Goal: Task Accomplishment & Management: Manage account settings

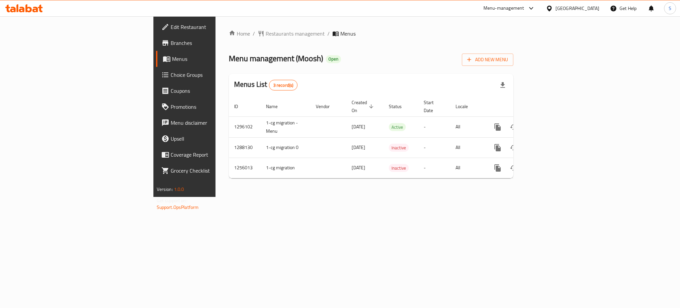
drag, startPoint x: 237, startPoint y: 209, endPoint x: 274, endPoint y: 191, distance: 40.4
click at [241, 197] on div "Home / Restaurants management / Menus Menu management ( Moosh ) Open Add New Me…" at bounding box center [371, 106] width 311 height 180
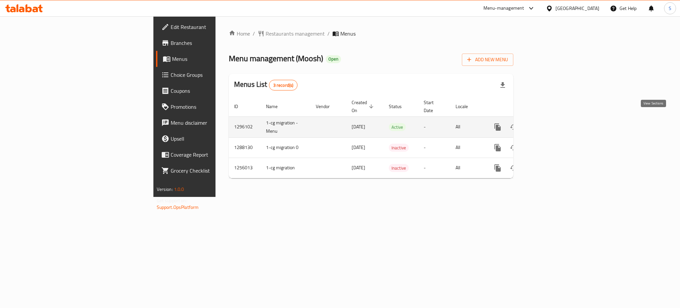
click at [554, 119] on link "enhanced table" at bounding box center [546, 127] width 16 height 16
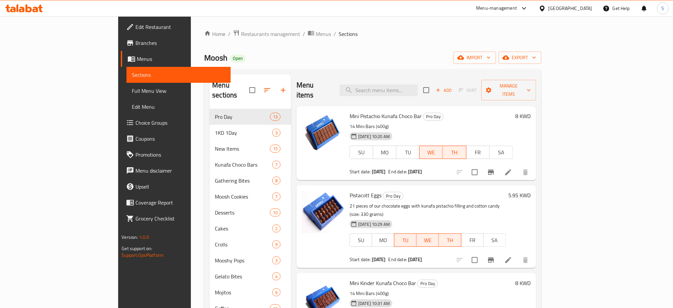
click at [365, 31] on ol "Home / Restaurants management / Menus / Sections" at bounding box center [372, 34] width 337 height 9
click at [415, 85] on input "search" at bounding box center [379, 90] width 78 height 12
paste input "Choco Mini"
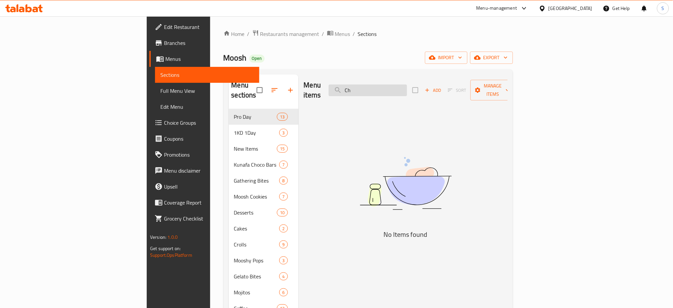
type input "C"
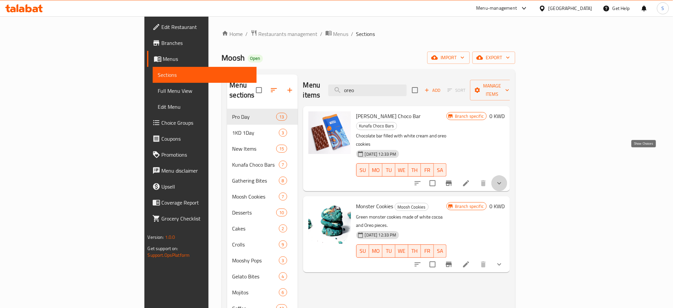
click at [504, 179] on icon "show more" at bounding box center [500, 183] width 8 height 8
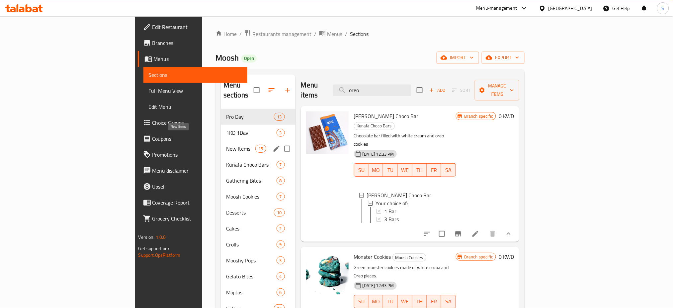
click at [226, 145] on span "New Items" at bounding box center [241, 149] width 30 height 8
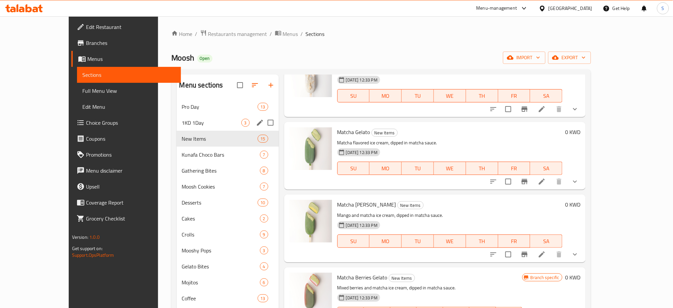
click at [182, 121] on span "1KD 1Day" at bounding box center [211, 123] width 59 height 8
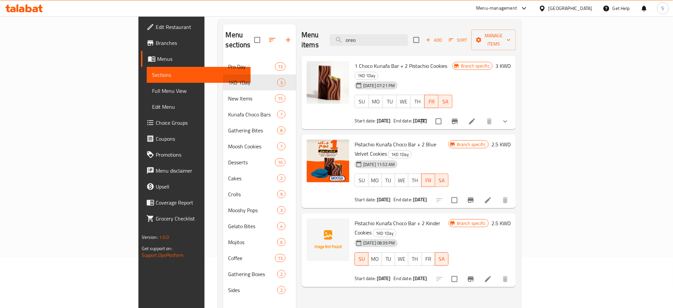
scroll to position [88, 0]
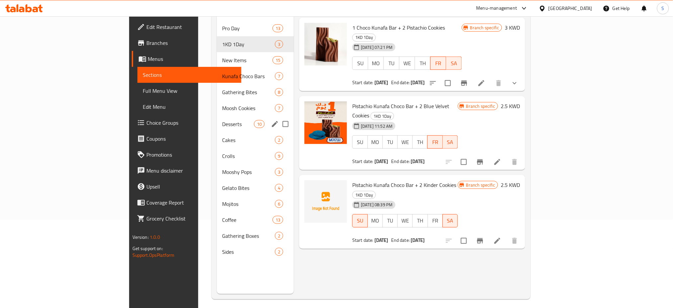
click at [217, 116] on div "Desserts 10" at bounding box center [255, 124] width 77 height 16
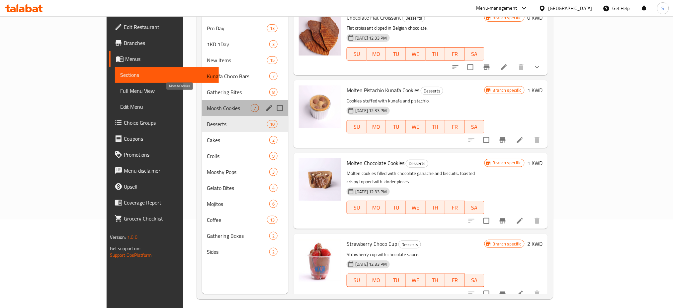
click at [207, 104] on span "Moosh Cookies" at bounding box center [229, 108] width 44 height 8
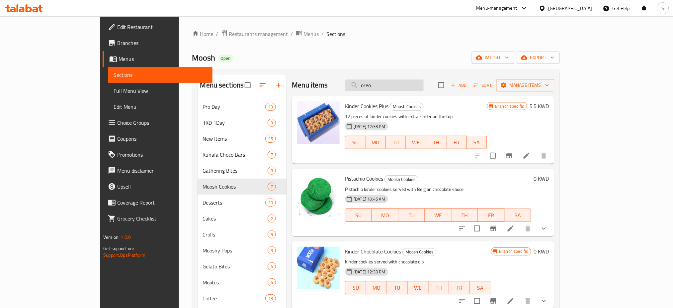
click at [419, 86] on input "oreo" at bounding box center [385, 85] width 78 height 12
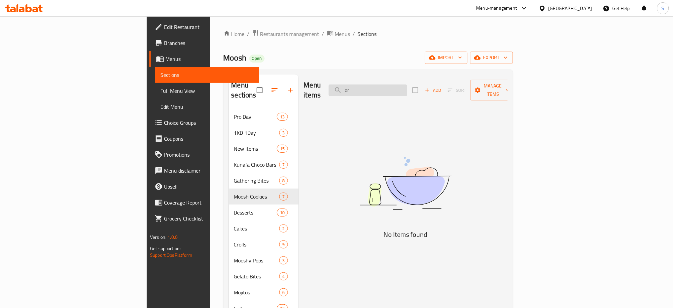
type input "o"
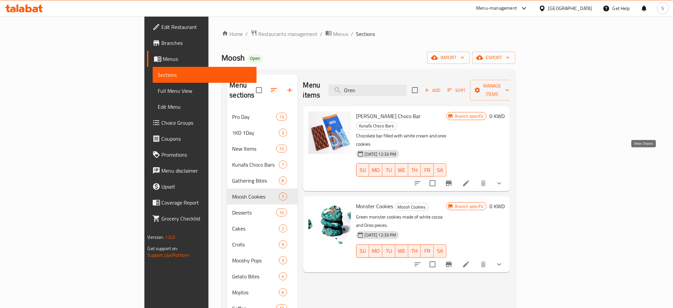
type input "Oreo"
click at [502, 182] on icon "show more" at bounding box center [500, 183] width 4 height 2
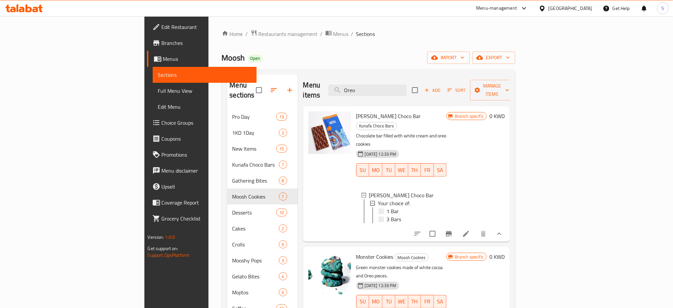
click at [209, 250] on div "Home / Restaurants management / Menus / Sections Moosh Open import export Menu …" at bounding box center [369, 208] width 321 height 384
click at [162, 122] on span "Choice Groups" at bounding box center [207, 123] width 90 height 8
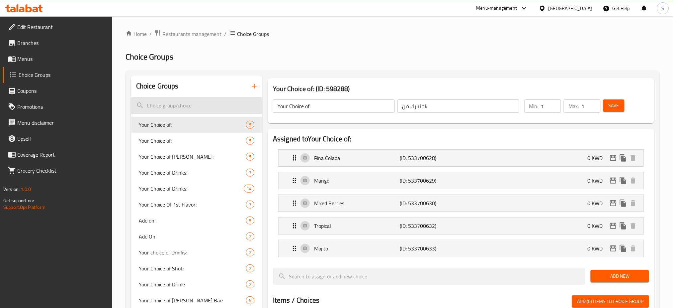
click at [204, 105] on input "search" at bounding box center [197, 105] width 132 height 17
paste input "Choco Mini Oreo Bar"
type input "C"
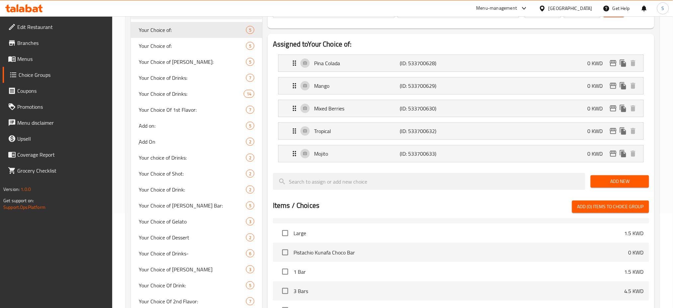
scroll to position [41, 0]
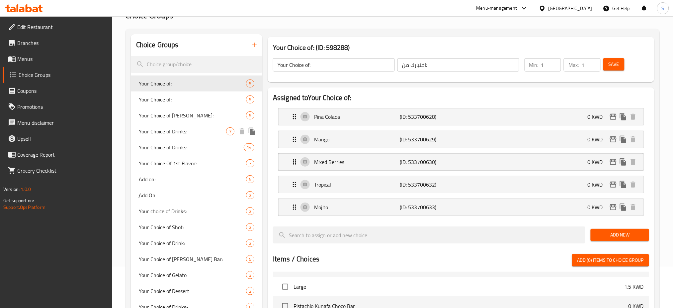
click at [196, 131] on span "Your Choice of Drinks:" at bounding box center [182, 131] width 87 height 8
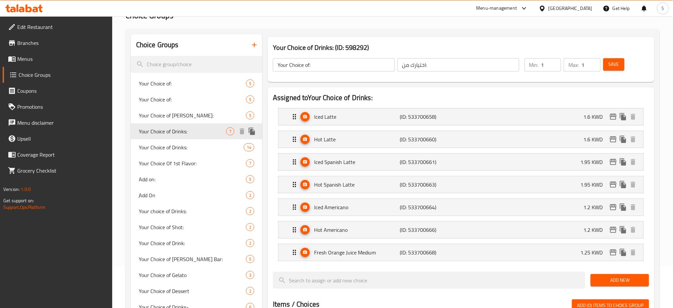
type input "Your Choice of Drinks:"
type input ":اختيارك من مشروب"
type input "0"
click at [112, 258] on div "Edit Restaurant Branches Menus Choice Groups Coupons Promotions Menu disclaimer…" at bounding box center [56, 170] width 113 height 308
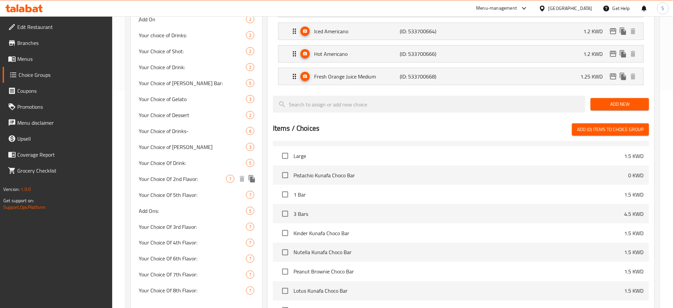
scroll to position [131, 0]
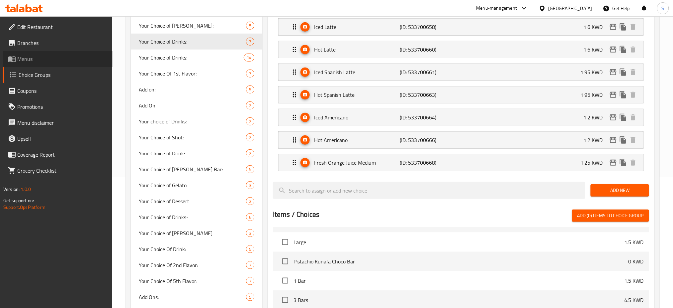
click at [30, 61] on span "Menus" at bounding box center [62, 59] width 90 height 8
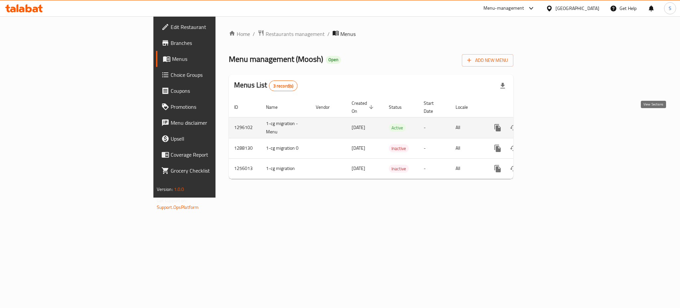
click at [550, 124] on icon "enhanced table" at bounding box center [546, 128] width 8 height 8
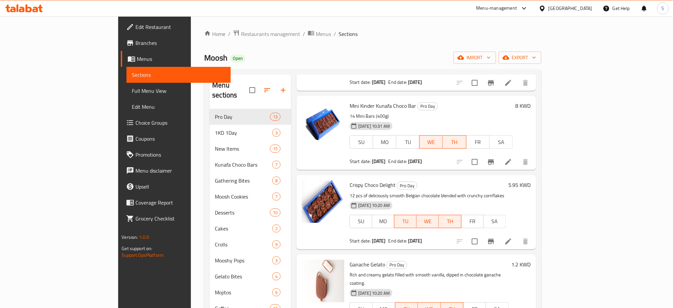
click at [358, 48] on div "Home / Restaurants management / Menus / Sections Moosh Open import export Menu …" at bounding box center [372, 209] width 337 height 358
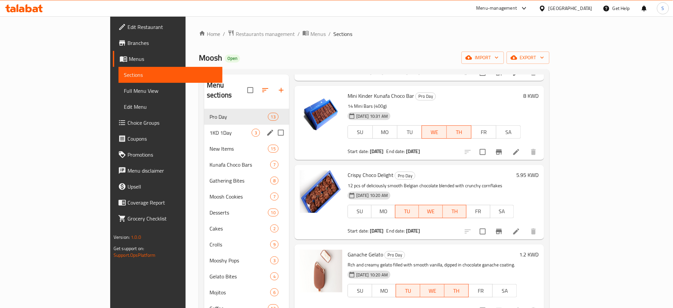
click at [204, 125] on div "1KD 1Day 3" at bounding box center [246, 133] width 85 height 16
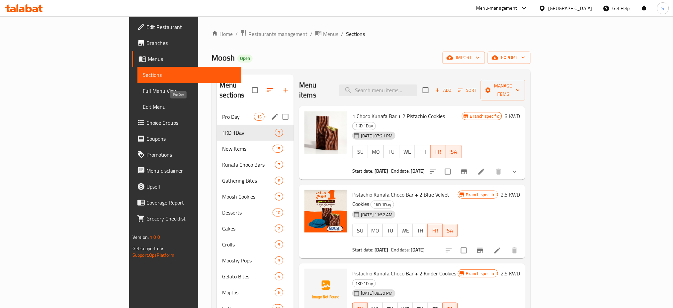
click at [222, 113] on span "Pro Day" at bounding box center [238, 117] width 32 height 8
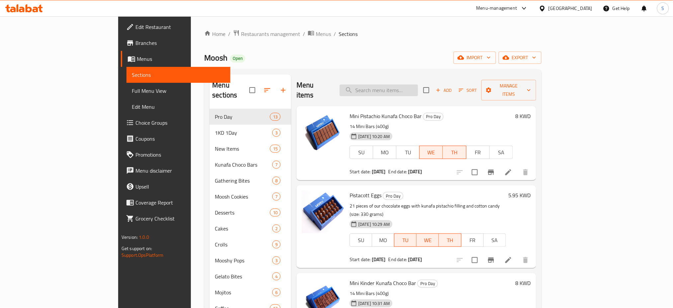
click at [416, 84] on input "search" at bounding box center [379, 90] width 78 height 12
paste input "Oreo Bar"
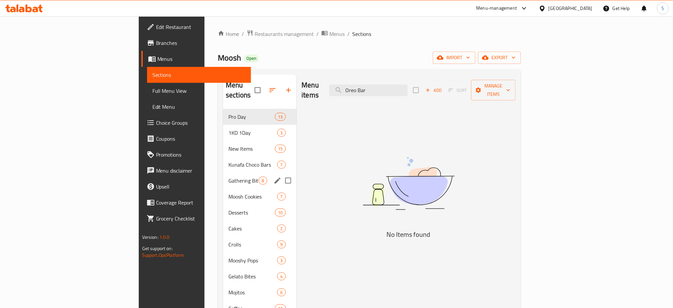
click at [223, 172] on div "Gathering Bites 8" at bounding box center [259, 180] width 73 height 16
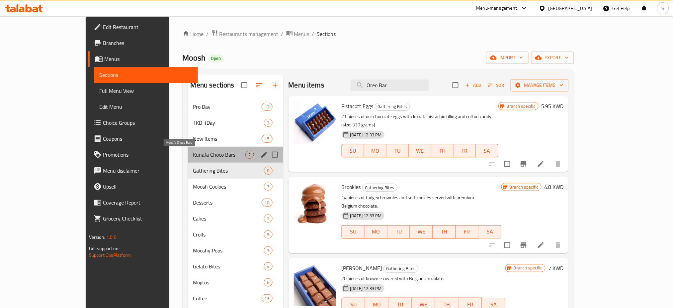
click at [193, 154] on span "Kunafa Choco Bars" at bounding box center [219, 155] width 52 height 8
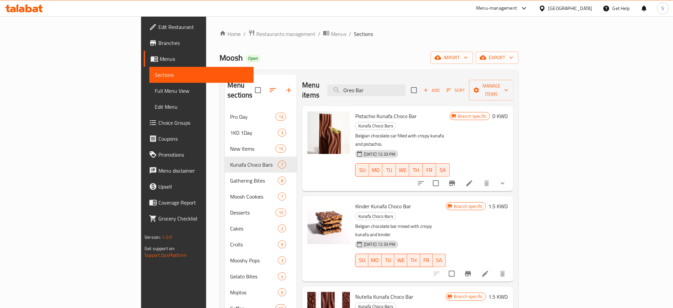
drag, startPoint x: 428, startPoint y: 86, endPoint x: 275, endPoint y: 68, distance: 153.8
click at [302, 76] on div "Menu items Oreo Bar Add Sort Manage items" at bounding box center [407, 90] width 211 height 32
click at [261, 49] on div "Home / Restaurants management / Menus / Sections Moosh Open import export Menu …" at bounding box center [369, 209] width 299 height 358
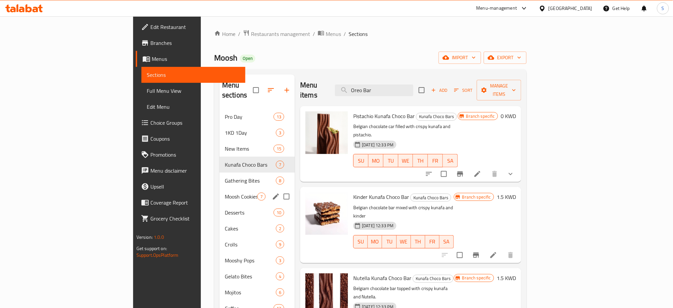
click at [225, 192] on span "Moosh Cookies" at bounding box center [241, 196] width 33 height 8
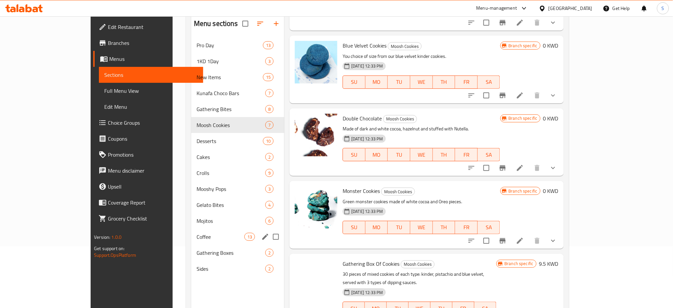
scroll to position [49, 0]
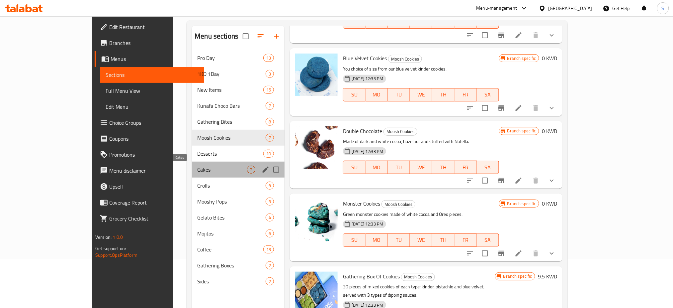
click at [197, 165] on span "Cakes" at bounding box center [222, 169] width 50 height 8
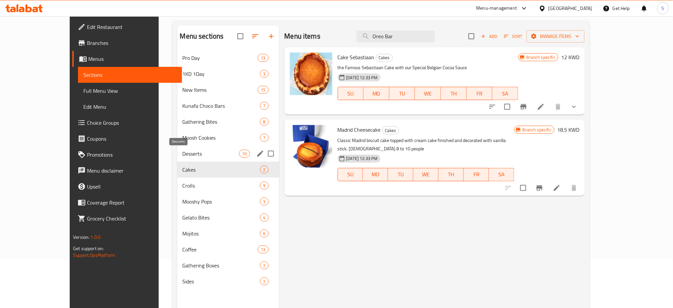
click at [183, 157] on span "Desserts" at bounding box center [211, 154] width 57 height 8
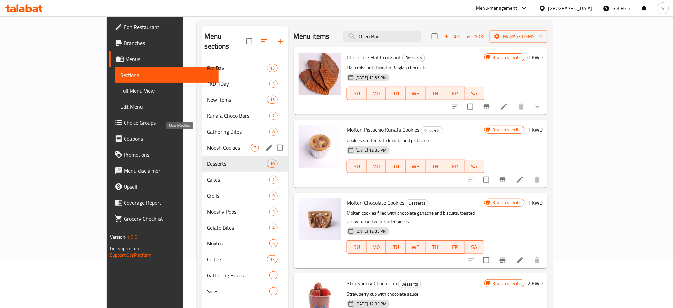
click at [207, 144] on span "Moosh Cookies" at bounding box center [229, 148] width 44 height 8
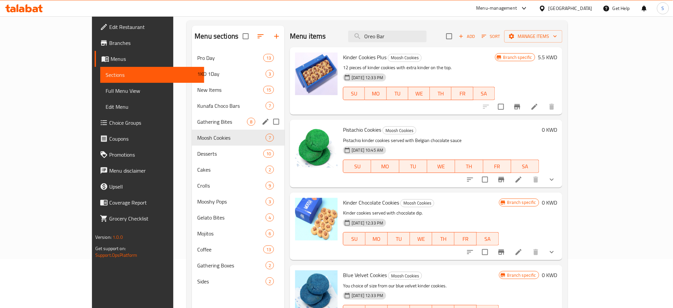
click at [192, 116] on div "Gathering Bites 8" at bounding box center [238, 122] width 93 height 16
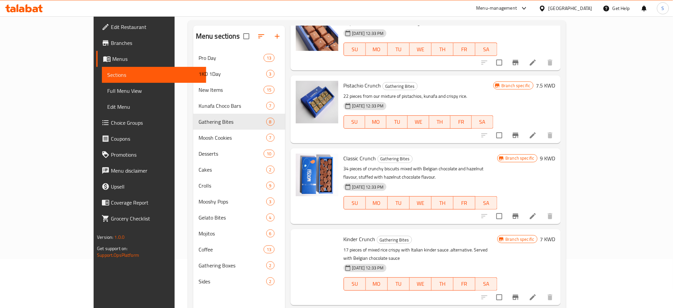
scroll to position [221, 0]
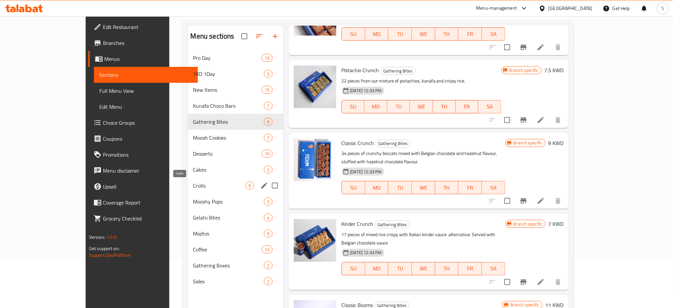
click at [194, 182] on span "Crolls" at bounding box center [219, 185] width 52 height 8
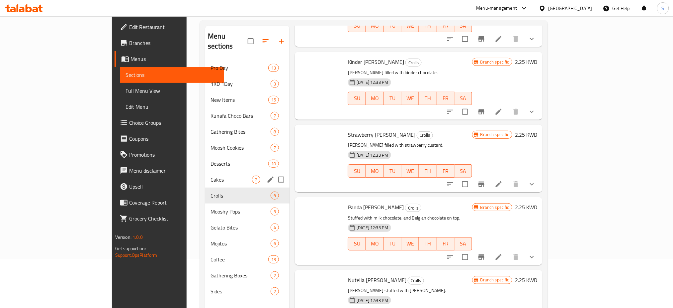
click at [211, 175] on span "Cakes" at bounding box center [232, 179] width 42 height 8
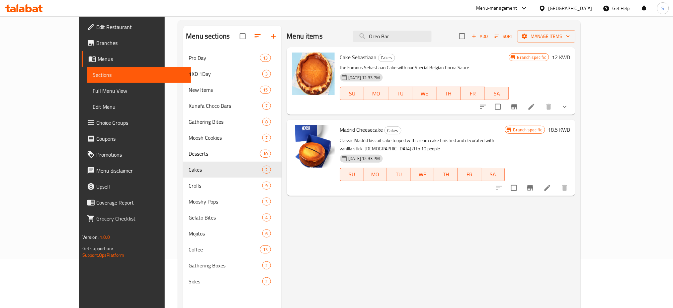
click at [363, 17] on div "Home / Restaurants management / Menus / Sections Moosh Open import export Menu …" at bounding box center [379, 160] width 403 height 358
click at [426, 38] on input "Oreo Bar" at bounding box center [393, 37] width 78 height 12
type input "O"
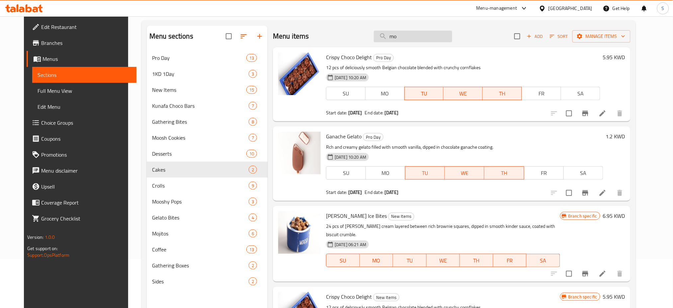
type input "m"
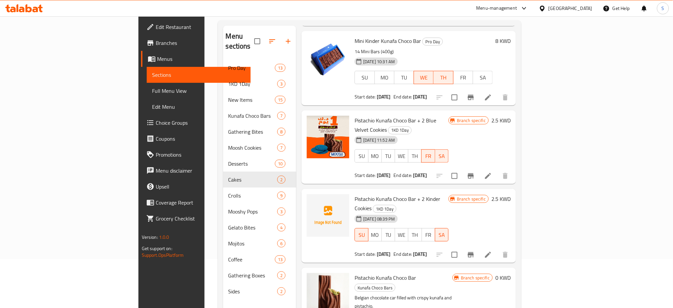
scroll to position [221, 0]
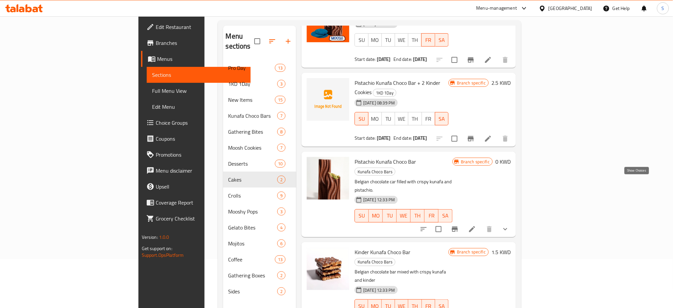
type input "choco bar"
click at [510, 225] on icon "show more" at bounding box center [506, 229] width 8 height 8
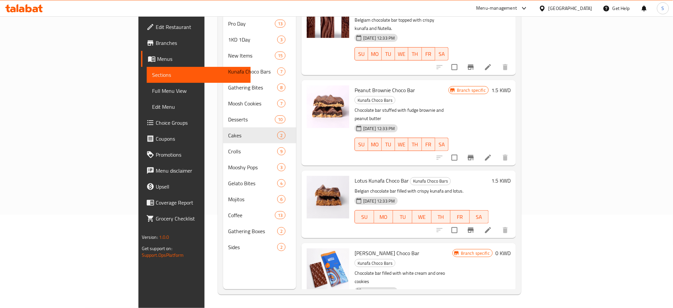
scroll to position [571, 0]
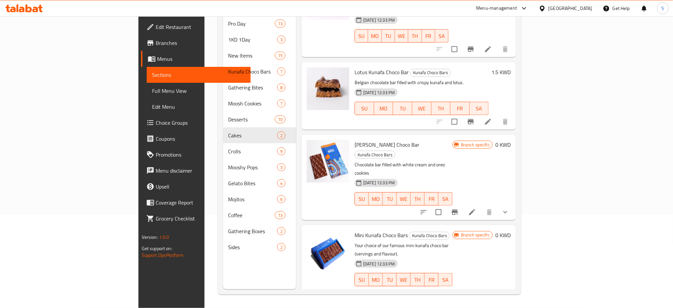
scroll to position [681, 0]
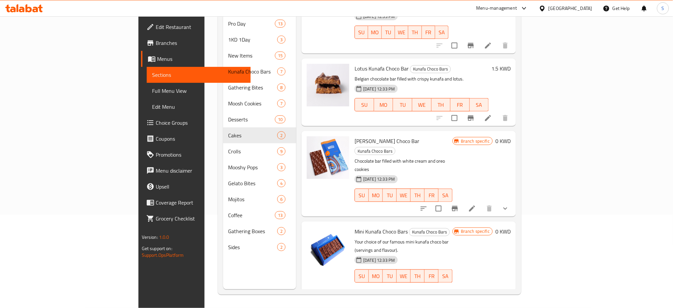
click at [492, 82] on div "19-06-2025 12:33 PM SU MO TU WE TH FR SA" at bounding box center [422, 100] width 140 height 36
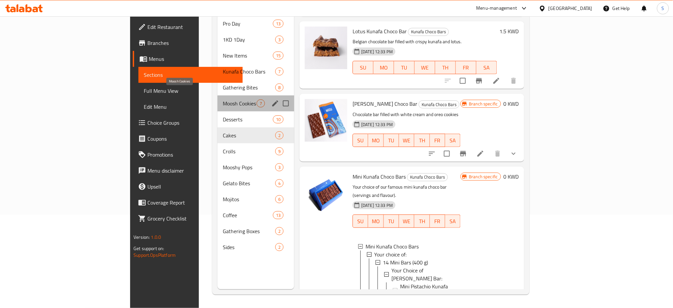
click at [223, 99] on span "Moosh Cookies" at bounding box center [240, 103] width 34 height 8
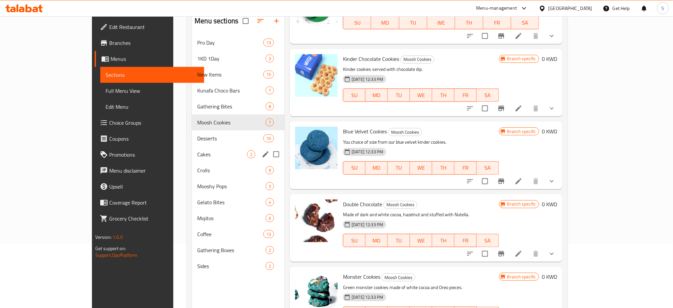
scroll to position [49, 0]
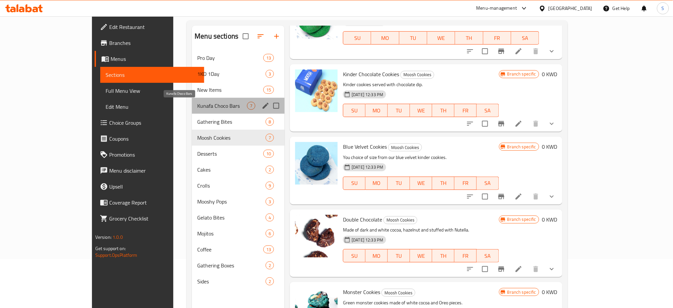
click at [197, 103] on span "Kunafa Choco Bars" at bounding box center [222, 106] width 50 height 8
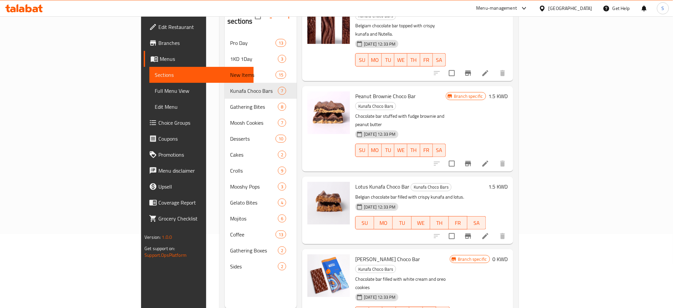
scroll to position [93, 0]
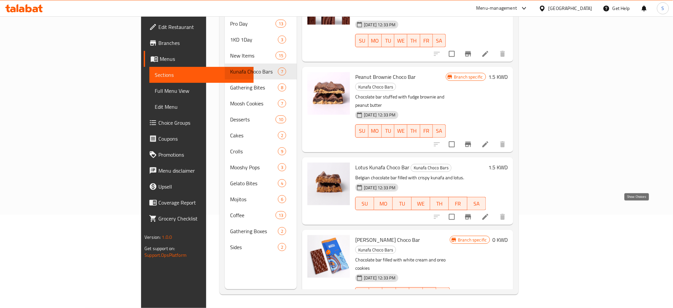
click at [507, 303] on icon "show more" at bounding box center [503, 307] width 8 height 8
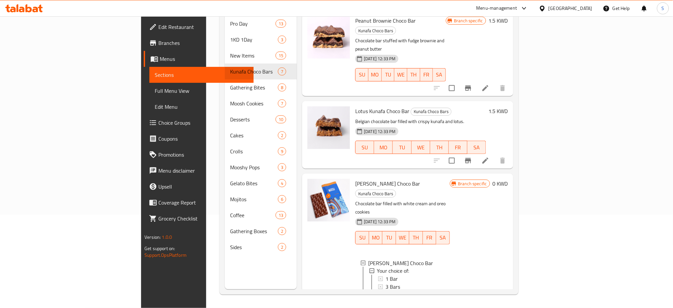
scroll to position [274, 0]
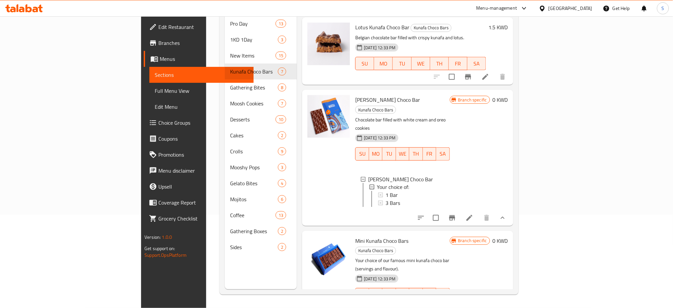
scroll to position [348, 0]
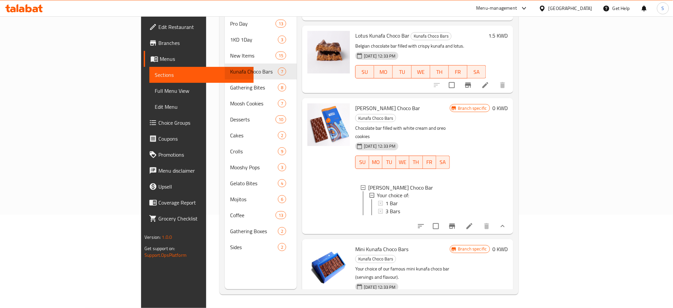
click at [206, 274] on div "Home / Restaurants management / Menus / Sections Moosh Open import export Menu …" at bounding box center [369, 115] width 326 height 384
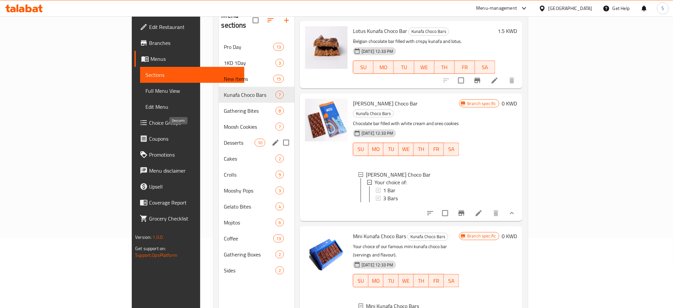
scroll to position [49, 0]
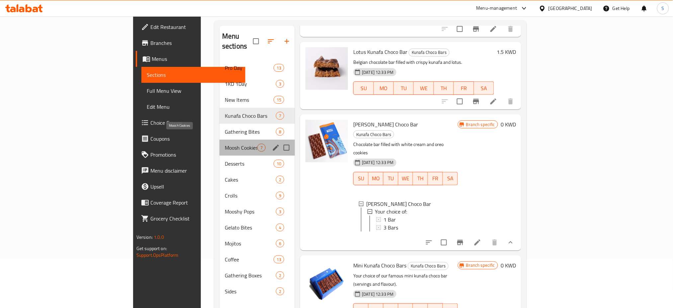
click at [225, 144] on span "Moosh Cookies" at bounding box center [241, 148] width 33 height 8
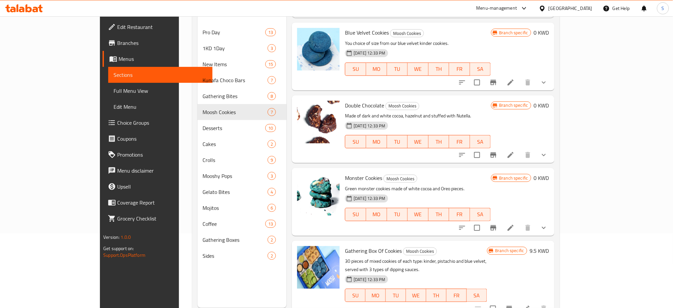
scroll to position [93, 0]
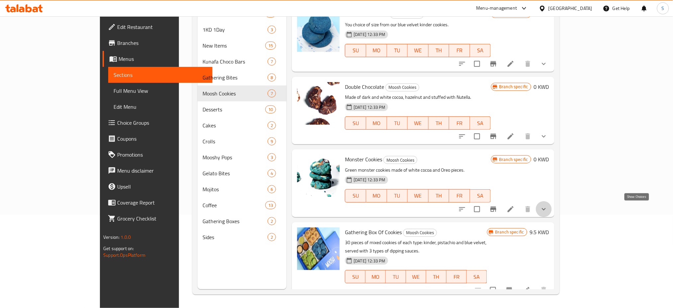
click at [546, 209] on icon "show more" at bounding box center [544, 209] width 4 height 2
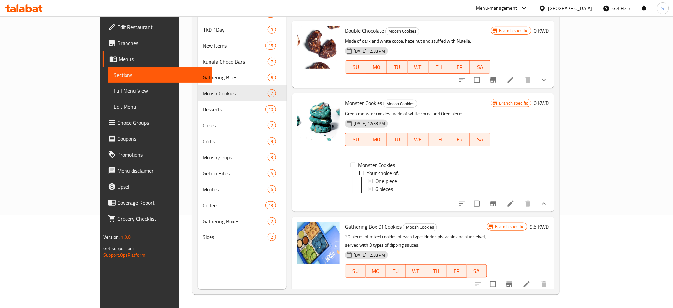
scroll to position [274, 0]
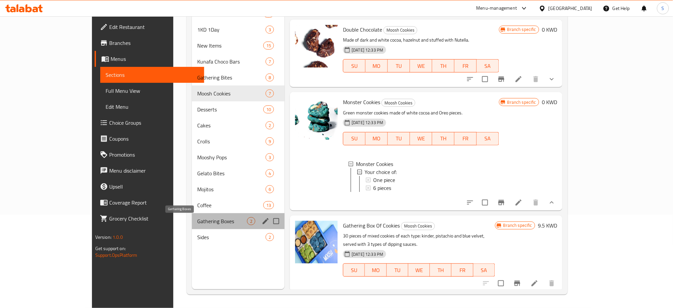
click at [197, 220] on span "Gathering Boxes" at bounding box center [222, 221] width 50 height 8
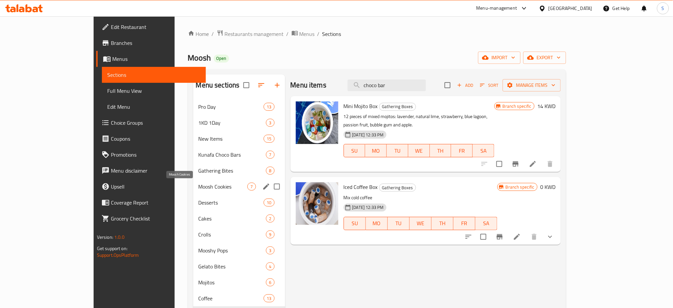
click at [199, 189] on span "Moosh Cookies" at bounding box center [223, 186] width 49 height 8
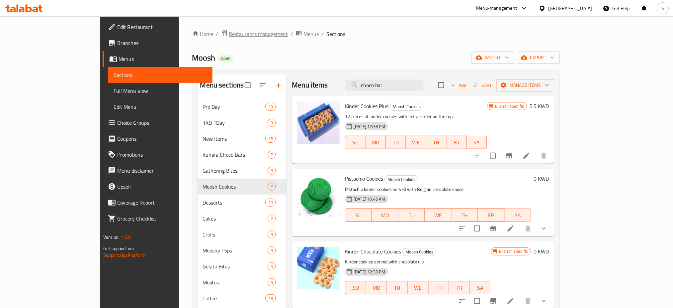
click at [229, 33] on span "Restaurants management" at bounding box center [258, 34] width 59 height 8
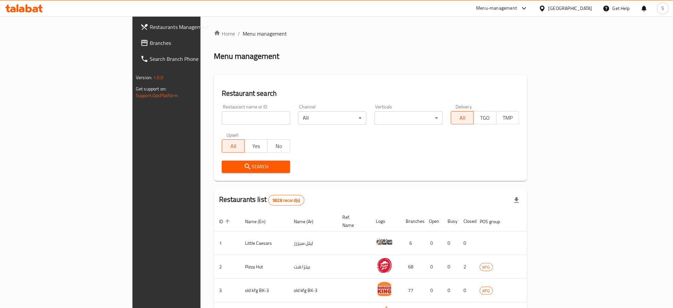
click at [222, 115] on input "search" at bounding box center [256, 117] width 68 height 13
paste input "19658"
type input "19658"
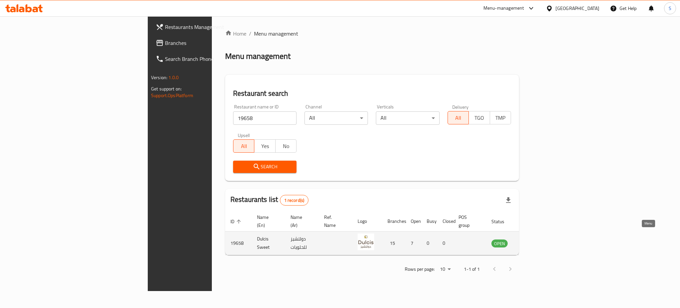
click at [535, 239] on icon "enhanced table" at bounding box center [531, 243] width 8 height 8
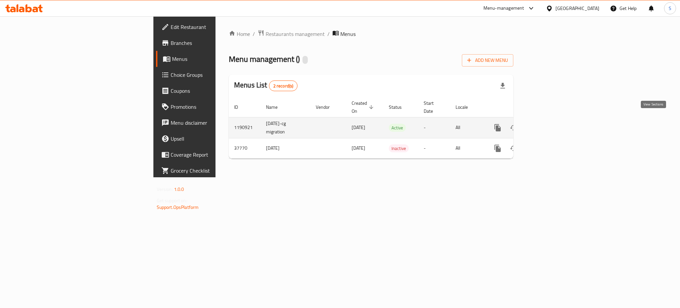
click at [550, 124] on icon "enhanced table" at bounding box center [546, 128] width 8 height 8
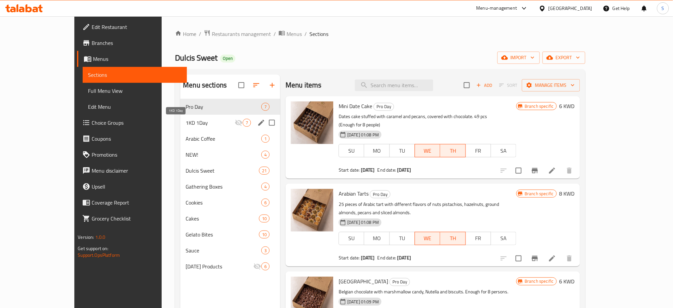
click at [186, 121] on span "1KD 1Day" at bounding box center [210, 123] width 49 height 8
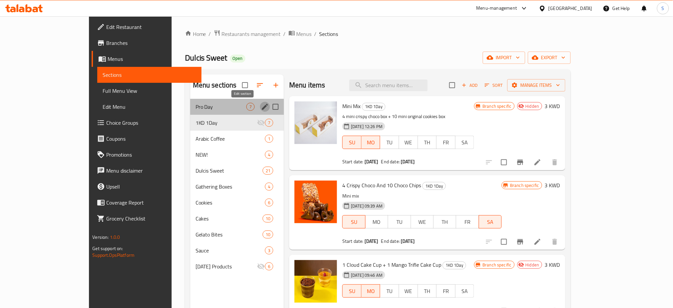
click at [261, 107] on icon "edit" at bounding box center [265, 107] width 8 height 8
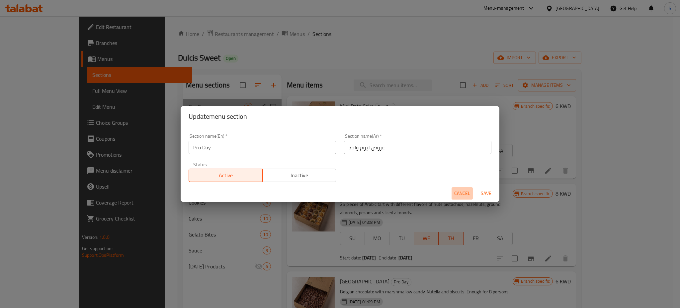
click at [463, 192] on span "Cancel" at bounding box center [463, 193] width 16 height 8
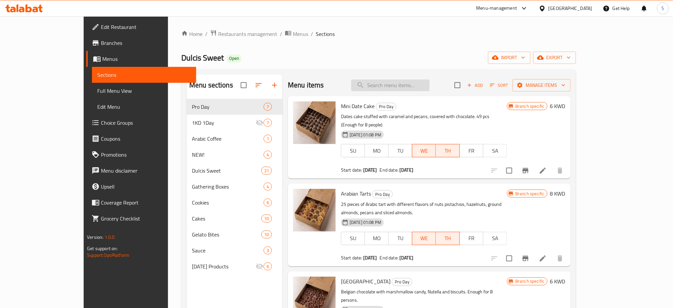
click at [411, 83] on input "search" at bounding box center [391, 85] width 78 height 12
paste input "Mini Date Cake"
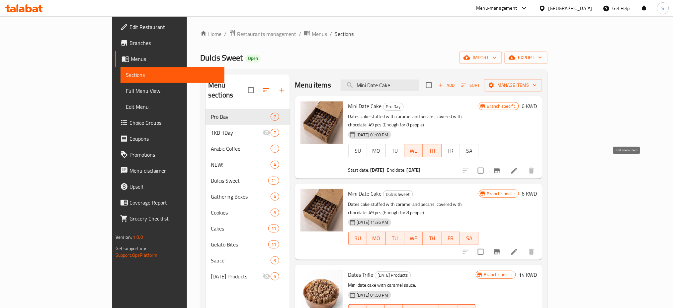
type input "Mini Date Cake"
click at [519, 166] on icon at bounding box center [515, 170] width 8 height 8
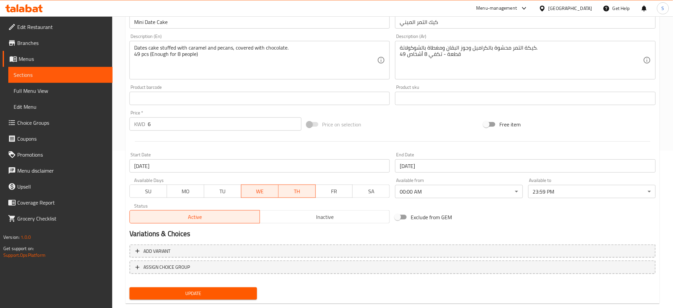
scroll to position [170, 0]
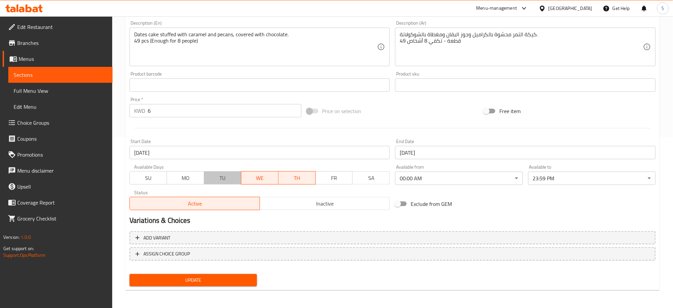
click at [220, 178] on span "TU" at bounding box center [223, 178] width 32 height 10
click at [185, 152] on input "16-07-2025" at bounding box center [260, 152] width 261 height 13
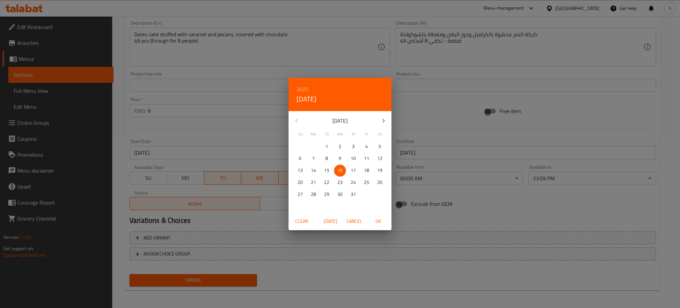
click at [385, 117] on icon "button" at bounding box center [384, 121] width 8 height 8
click at [329, 169] on p "12" at bounding box center [326, 170] width 5 height 8
click at [383, 220] on span "OK" at bounding box center [378, 221] width 16 height 8
type input "12-08-2025"
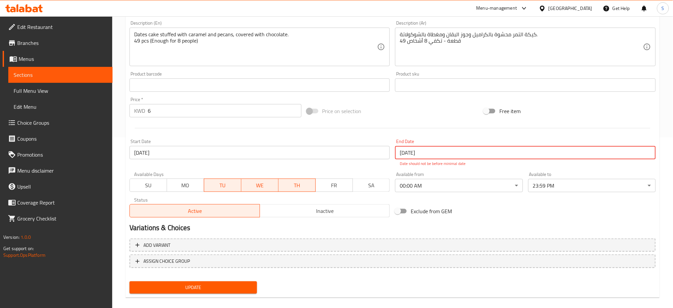
click at [474, 151] on input "16-07-2025" at bounding box center [525, 152] width 261 height 13
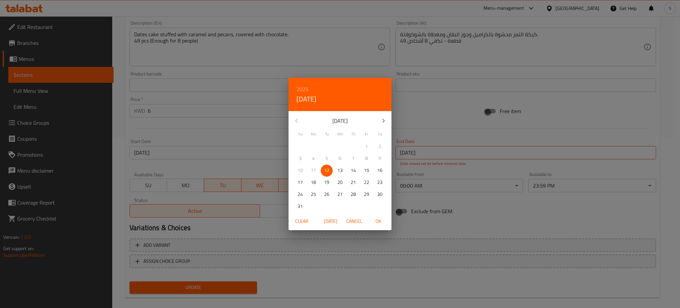
click at [342, 170] on p "13" at bounding box center [340, 170] width 5 height 8
click at [380, 221] on span "OK" at bounding box center [378, 221] width 16 height 8
type input "13-08-2025"
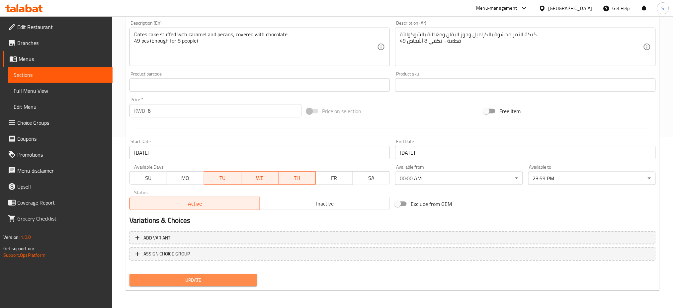
click at [235, 281] on span "Update" at bounding box center [193, 280] width 117 height 8
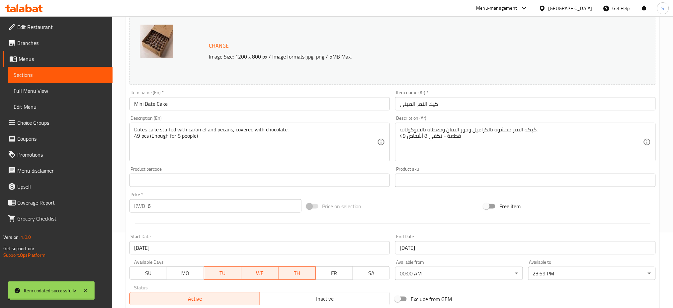
scroll to position [0, 0]
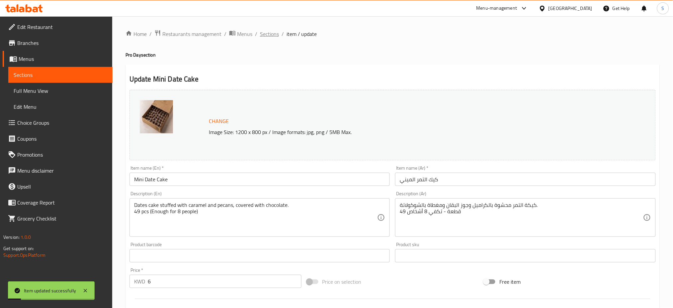
click at [273, 35] on span "Sections" at bounding box center [269, 34] width 19 height 8
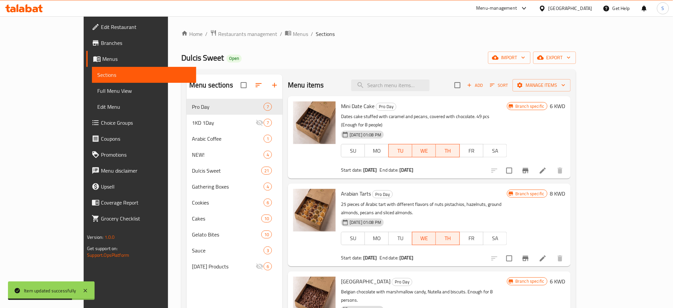
click at [394, 43] on div "Home / Restaurants management / Menus / Sections Dulcis Sweet Open import expor…" at bounding box center [378, 209] width 395 height 358
click at [419, 84] on input "search" at bounding box center [391, 85] width 78 height 12
paste input "Arabian Tarts"
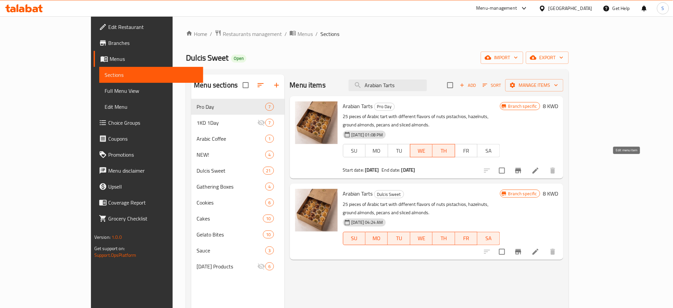
type input "Arabian Tarts"
click at [540, 166] on icon at bounding box center [536, 170] width 8 height 8
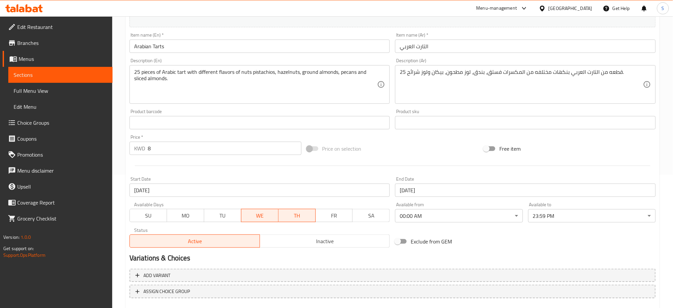
scroll to position [170, 0]
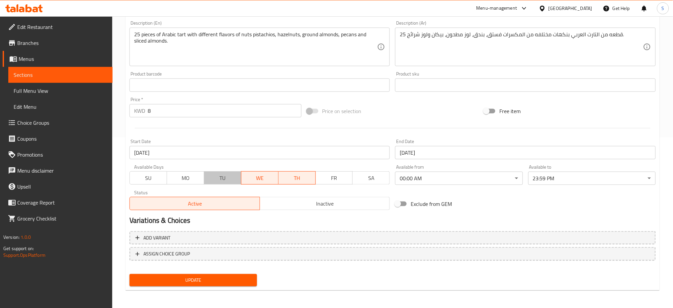
click at [223, 180] on span "TU" at bounding box center [223, 178] width 32 height 10
click at [184, 148] on input "16-07-2025" at bounding box center [260, 152] width 261 height 13
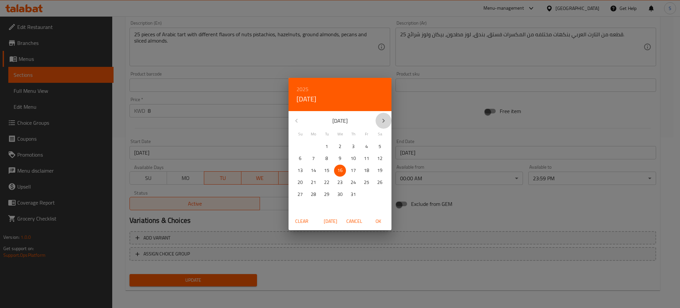
click at [384, 121] on icon "button" at bounding box center [384, 121] width 2 height 4
click at [325, 170] on p "12" at bounding box center [326, 170] width 5 height 8
click at [383, 218] on span "OK" at bounding box center [378, 221] width 16 height 8
type input "12-08-2025"
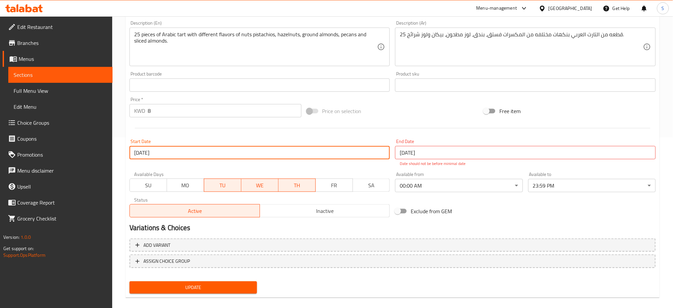
click at [439, 152] on input "16-07-2025" at bounding box center [525, 152] width 261 height 13
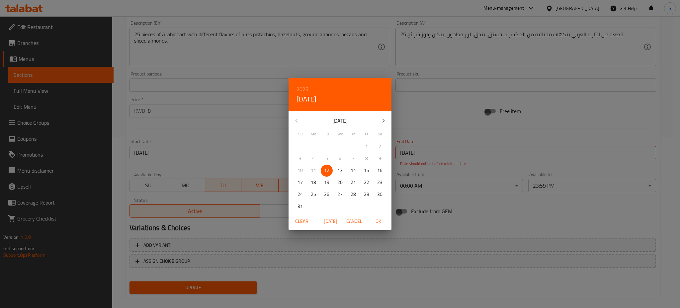
click at [383, 117] on icon "button" at bounding box center [384, 121] width 8 height 8
click at [299, 115] on button "button" at bounding box center [297, 121] width 16 height 16
click at [341, 169] on p "13" at bounding box center [340, 170] width 5 height 8
click at [379, 220] on span "OK" at bounding box center [378, 221] width 16 height 8
type input "13-08-2025"
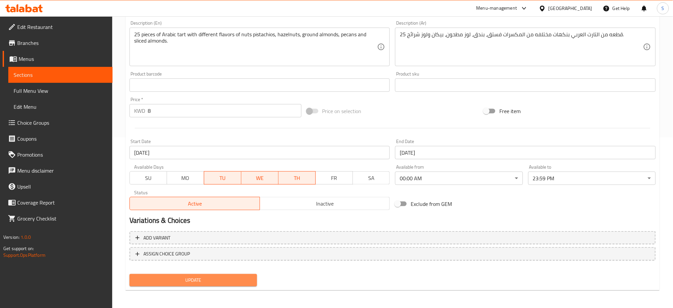
click at [234, 278] on span "Update" at bounding box center [193, 280] width 117 height 8
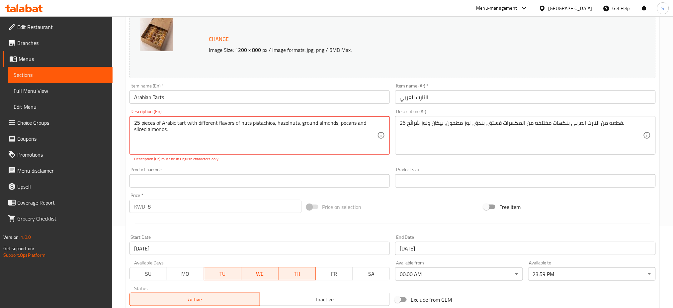
scroll to position [82, 0]
drag, startPoint x: 181, startPoint y: 137, endPoint x: 98, endPoint y: 108, distance: 88.3
click at [98, 112] on div "Edit Restaurant Branches Menus Sections Full Menu View Edit Menu Choice Groups …" at bounding box center [336, 170] width 673 height 470
click at [195, 133] on textarea "25 pieces of Arabic tart with different flavors of nuts pistachios, hazelnuts, …" at bounding box center [256, 136] width 244 height 32
click at [340, 162] on p "Description (En) must be in English characters only" at bounding box center [260, 159] width 252 height 6
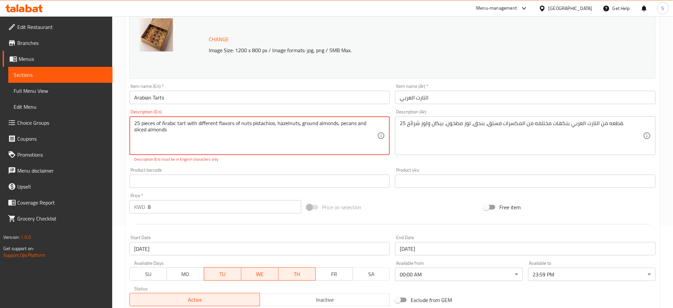
click at [280, 139] on textarea "25 pieces of Arabic tart with different flavors of nuts pistachios, hazelnuts, …" at bounding box center [256, 136] width 244 height 32
click at [303, 169] on div "Product barcode Product barcode" at bounding box center [260, 177] width 261 height 20
click at [323, 161] on p "Description (En) must be in English characters only" at bounding box center [260, 159] width 252 height 6
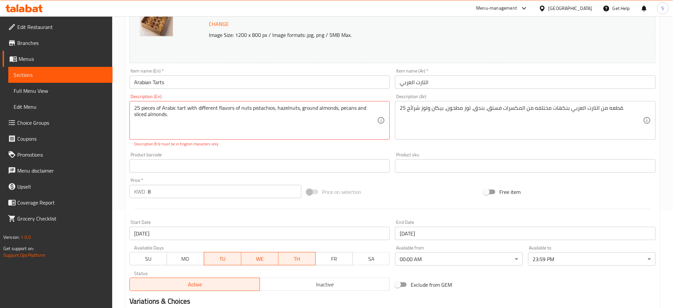
scroll to position [177, 0]
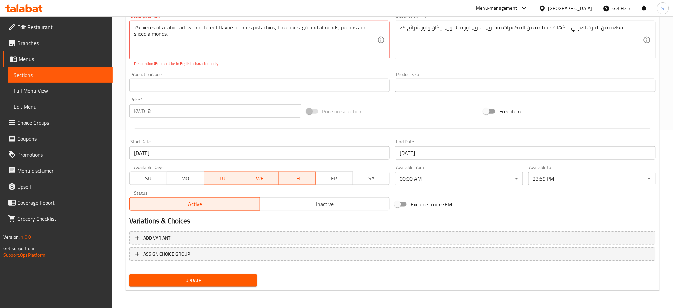
click at [224, 276] on span "Update" at bounding box center [193, 280] width 117 height 8
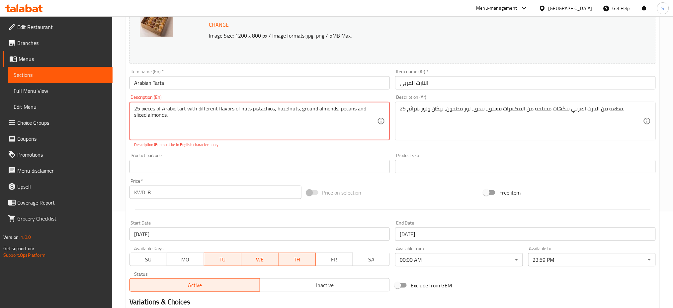
scroll to position [45, 0]
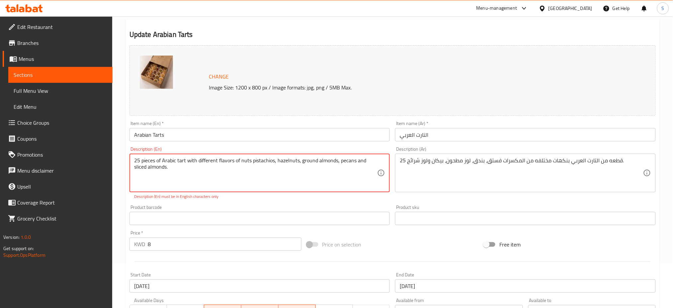
click at [212, 173] on textarea "25 pieces of Arabic tart with different flavors of nuts pistachios, hazelnuts, …" at bounding box center [256, 173] width 244 height 32
click at [196, 174] on textarea "25 pieces of Arabic tart with different flavors of nuts pistachios, hazelnuts, …" at bounding box center [256, 173] width 244 height 32
click at [213, 170] on textarea "25 pieces of Arabic tart with different flavors of nuts pistachios, hazelnuts, …" at bounding box center [256, 173] width 244 height 32
type textarea "25 pieces of Arabic tart with different flavors of nuts pistachios, hazelnuts, …"
click at [209, 172] on textarea "25 pieces of Arabic tart with different flavors of nuts pistachios, hazelnuts, …" at bounding box center [256, 173] width 244 height 32
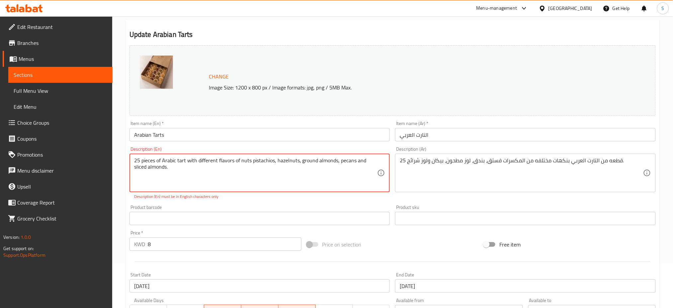
click at [191, 168] on textarea "25 pieces of Arabic tart with different flavors of nuts pistachios, hazelnuts, …" at bounding box center [256, 173] width 244 height 32
drag, startPoint x: 176, startPoint y: 166, endPoint x: 124, endPoint y: 154, distance: 53.6
click at [124, 154] on div "Home / Restaurants management / Menus / Sections / item / update Pro Day sectio…" at bounding box center [392, 207] width 561 height 470
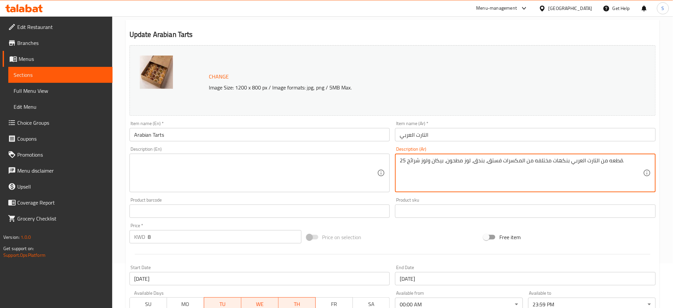
click at [431, 159] on textarea "25 قطعه من التارت العربي بنكهات مختلفه من المكسرات فستق، بندق، لوز مطحون، بيكان…" at bounding box center [522, 173] width 244 height 32
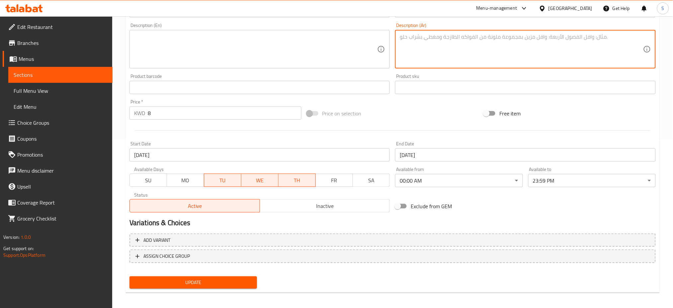
scroll to position [170, 0]
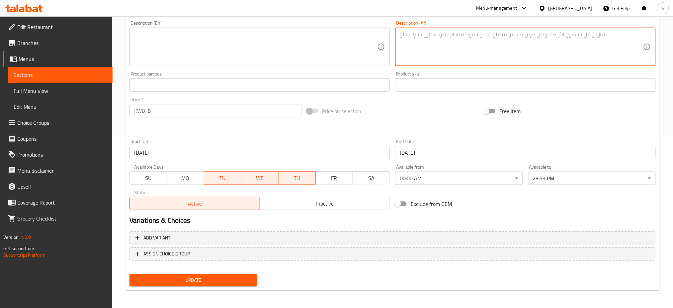
type textarea "25 قطعه من التارت العربي بنكهات مختلفه من المكسرات فستق، بندق، لوز مطحون، بيكان…"
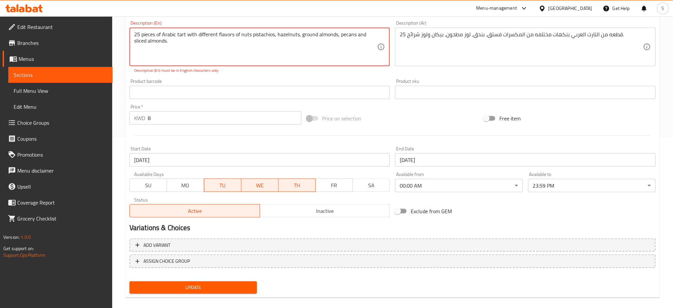
type textarea "25 pieces of Arabic tart with different flavors of nuts pistachios, hazelnuts, …"
drag, startPoint x: 396, startPoint y: 35, endPoint x: 626, endPoint y: 33, distance: 230.3
click at [629, 33] on div "25 قطعه من التارت العربي بنكهات مختلفه من المكسرات فستق، بندق، لوز مطحون، بيكان…" at bounding box center [525, 47] width 261 height 39
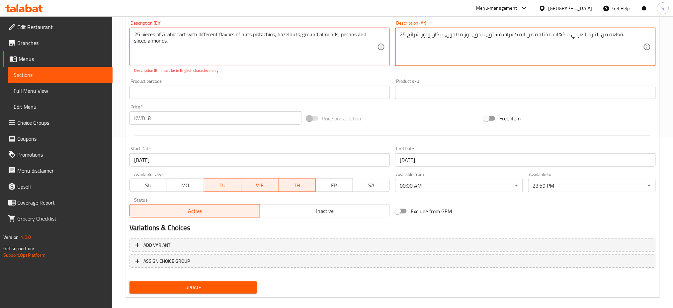
click at [561, 39] on textarea "25 قطعه من التارت العربي بنكهات مختلفه من المكسرات فستق، بندق، لوز مطحون، بيكان…" at bounding box center [522, 47] width 244 height 32
click at [541, 57] on textarea at bounding box center [522, 47] width 244 height 32
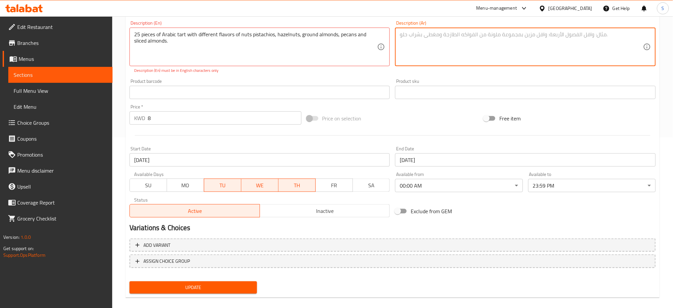
type textarea "25 قطعه من التارت العربي بنكهات مختلفه من المكسرات فستق، بندق، لوز مطحون، بيكان…"
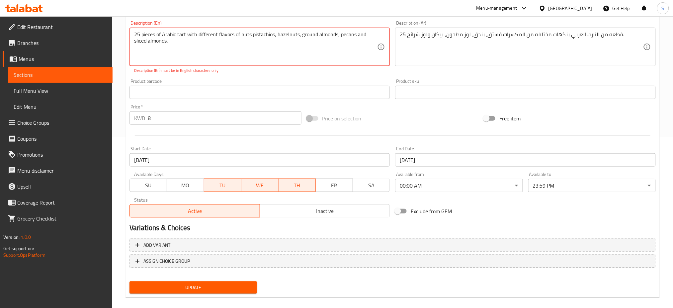
drag, startPoint x: 185, startPoint y: 41, endPoint x: 84, endPoint y: 17, distance: 103.6
click at [84, 17] on div "Edit Restaurant Branches Menus Sections Full Menu View Edit Menu Choice Groups …" at bounding box center [336, 81] width 673 height 470
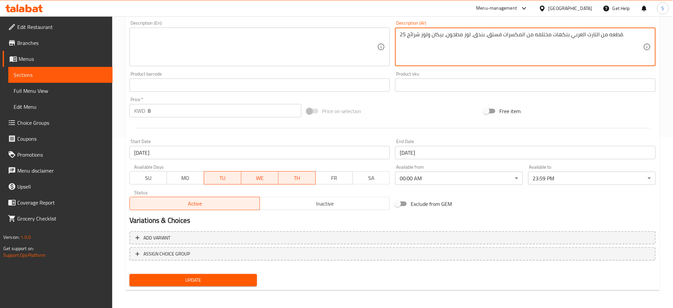
click at [444, 32] on textarea "25 قطعه من التارت العربي بنكهات مختلفه من المكسرات فستق، بندق، لوز مطحون، بيكان…" at bounding box center [522, 47] width 244 height 32
click at [240, 276] on span "Update" at bounding box center [193, 280] width 117 height 8
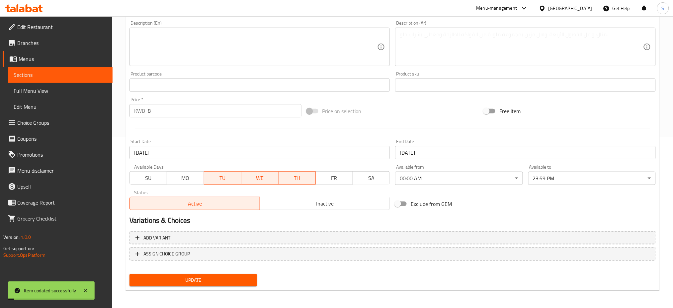
scroll to position [0, 0]
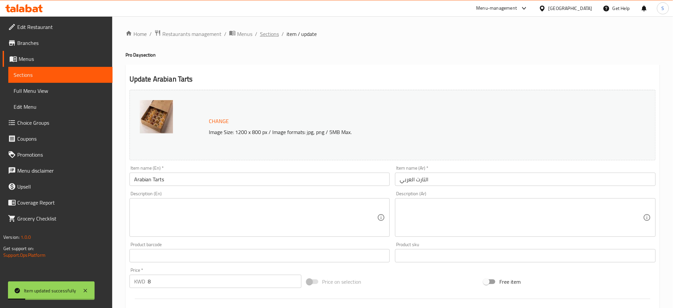
click at [264, 36] on span "Sections" at bounding box center [269, 34] width 19 height 8
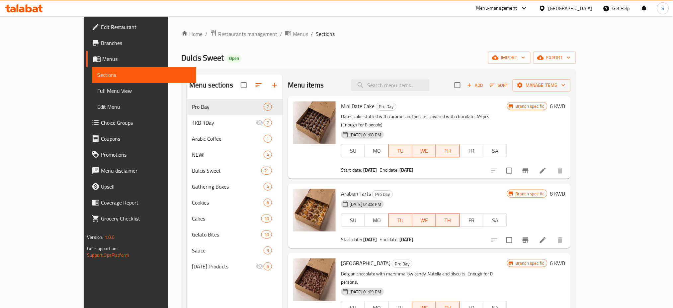
click at [390, 42] on div "Home / Restaurants management / Menus / Sections Dulcis Sweet Open import expor…" at bounding box center [378, 209] width 395 height 358
click at [419, 88] on input "search" at bounding box center [391, 85] width 78 height 12
paste input "Rocky Road"
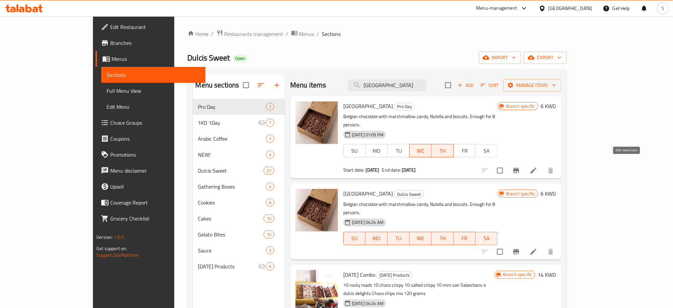
type input "Rocky Road"
click at [538, 166] on icon at bounding box center [534, 170] width 8 height 8
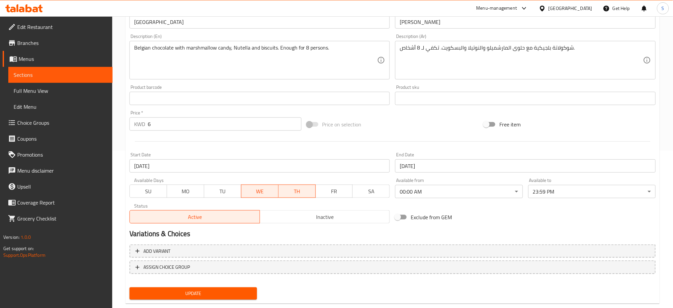
scroll to position [170, 0]
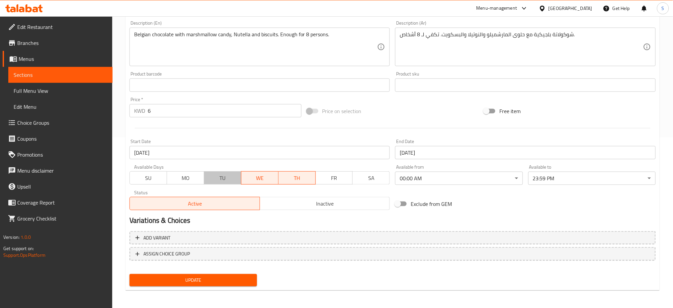
click at [223, 180] on span "TU" at bounding box center [223, 178] width 32 height 10
click at [203, 153] on input "16-07-2025" at bounding box center [260, 152] width 261 height 13
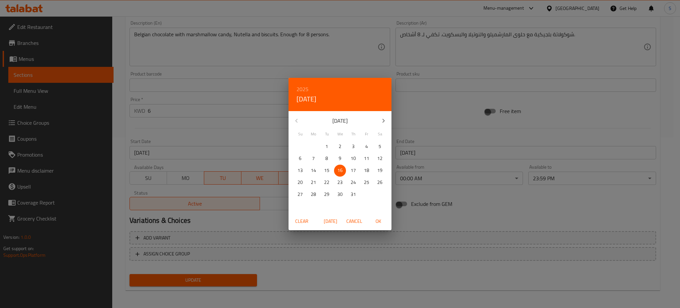
click at [385, 119] on icon "button" at bounding box center [384, 121] width 8 height 8
click at [327, 170] on p "12" at bounding box center [326, 170] width 5 height 8
click at [376, 221] on span "OK" at bounding box center [378, 221] width 16 height 8
type input "12-08-2025"
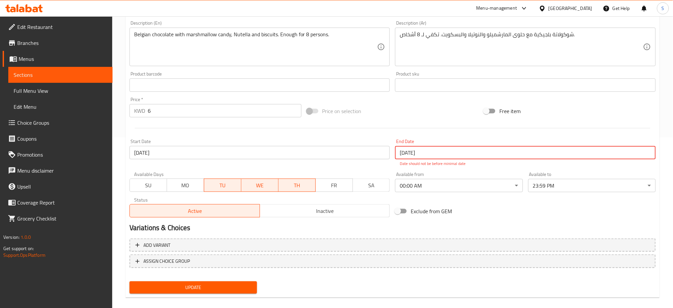
click at [434, 150] on input "16-07-2025" at bounding box center [525, 152] width 261 height 13
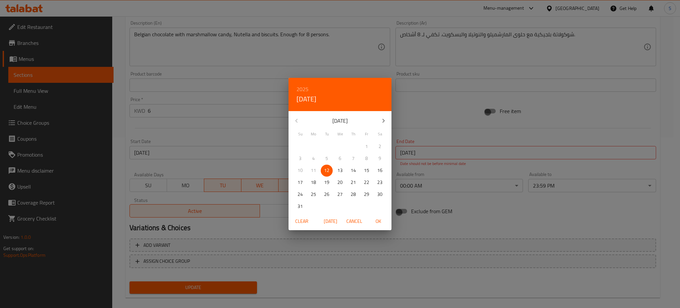
click at [340, 167] on p "13" at bounding box center [340, 170] width 5 height 8
click at [376, 223] on span "OK" at bounding box center [378, 221] width 16 height 8
type input "13-08-2025"
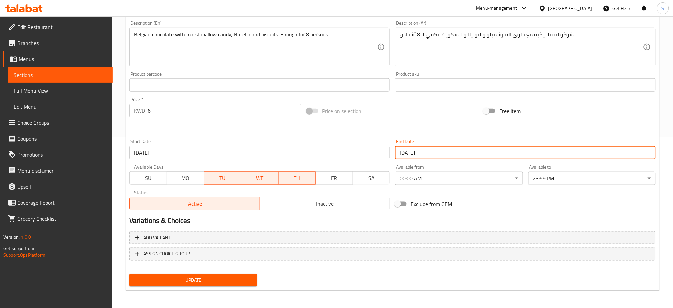
click at [237, 277] on span "Update" at bounding box center [193, 280] width 117 height 8
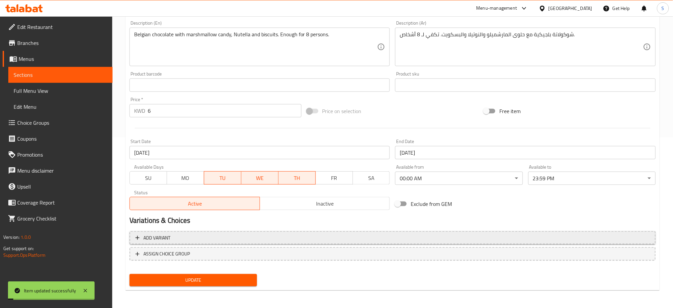
scroll to position [0, 0]
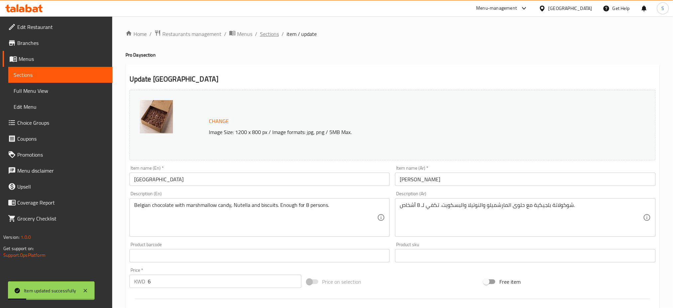
click at [264, 35] on span "Sections" at bounding box center [269, 34] width 19 height 8
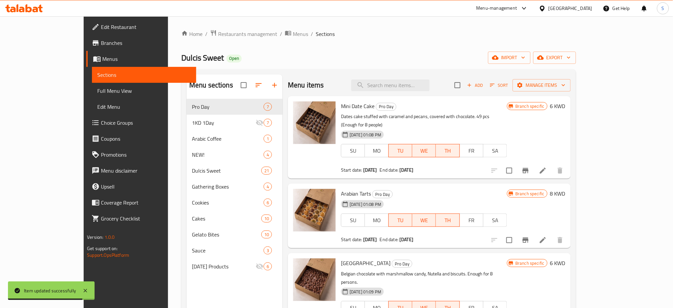
click at [374, 24] on div "Home / Restaurants management / Menus / Sections Dulcis Sweet Open import expor…" at bounding box center [379, 208] width 422 height 384
click at [417, 85] on input "search" at bounding box center [391, 85] width 78 height 12
paste input "Toffee Pecan Choco Bites"
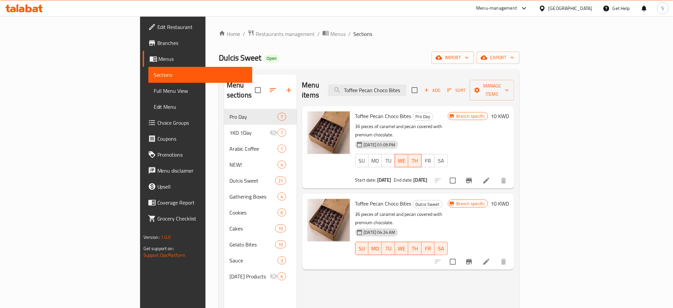
type input "Toffee Pecan Choco Bites"
click at [496, 174] on li at bounding box center [486, 180] width 19 height 12
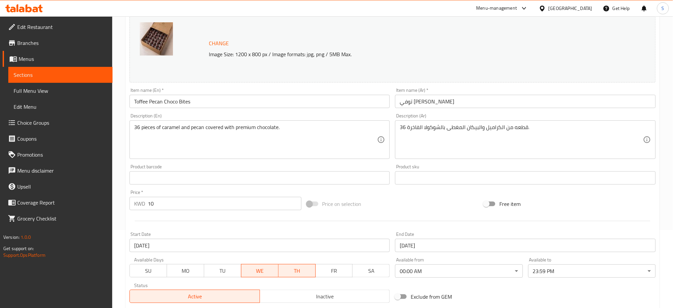
scroll to position [170, 0]
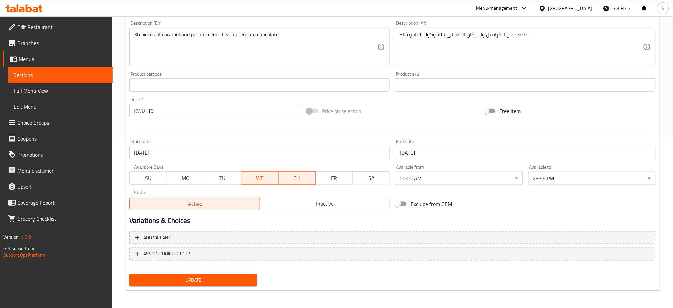
click at [222, 176] on span "TU" at bounding box center [223, 178] width 32 height 10
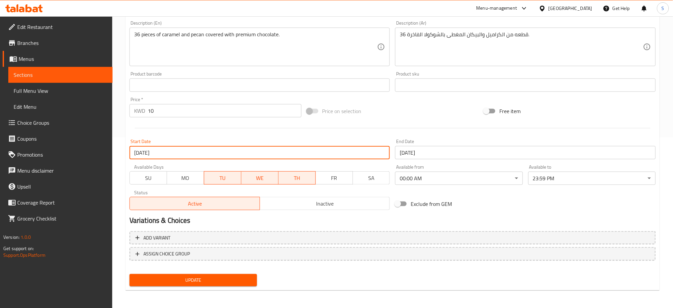
click at [228, 157] on input "16-07-2025" at bounding box center [260, 152] width 261 height 13
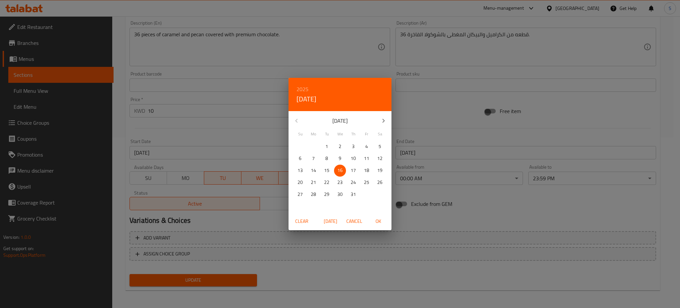
click at [382, 121] on icon "button" at bounding box center [384, 121] width 8 height 8
click at [325, 168] on p "12" at bounding box center [326, 170] width 5 height 8
click at [378, 221] on span "OK" at bounding box center [378, 221] width 16 height 8
type input "12-08-2025"
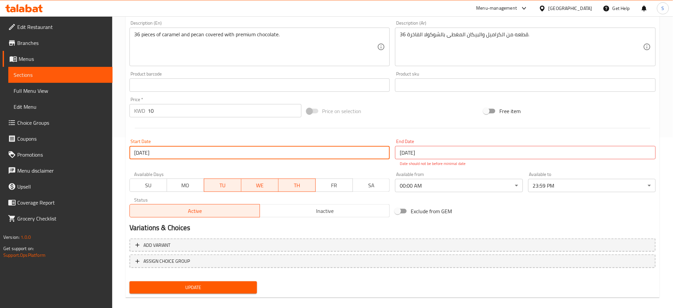
click at [426, 156] on input "16-07-2025" at bounding box center [525, 152] width 261 height 13
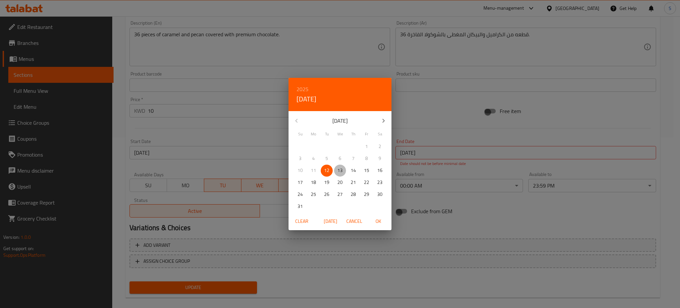
click at [339, 168] on p "13" at bounding box center [340, 170] width 5 height 8
click at [376, 220] on span "OK" at bounding box center [378, 221] width 16 height 8
type input "13-08-2025"
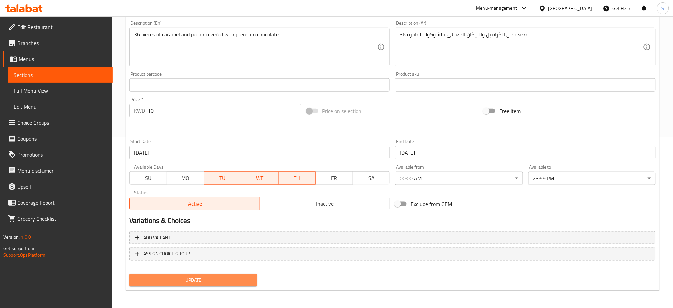
drag, startPoint x: 239, startPoint y: 279, endPoint x: 322, endPoint y: 173, distance: 135.3
click at [240, 277] on span "Update" at bounding box center [193, 280] width 117 height 8
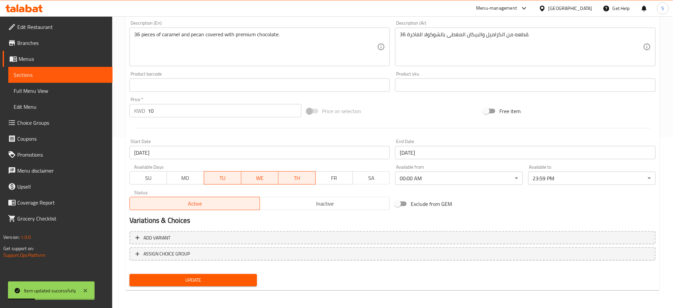
scroll to position [0, 0]
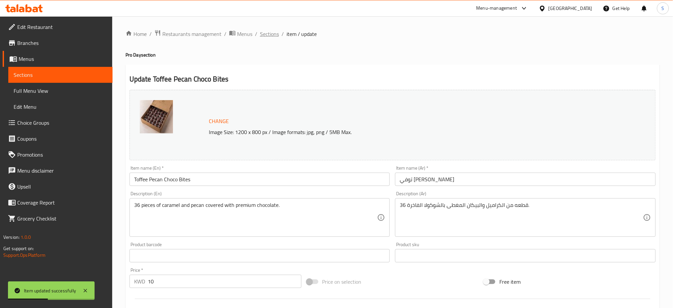
click at [269, 35] on span "Sections" at bounding box center [269, 34] width 19 height 8
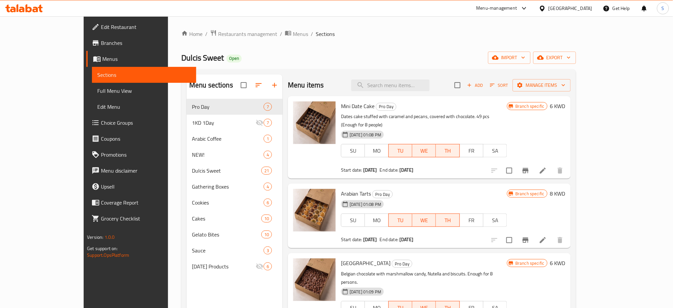
click at [407, 53] on div "Dulcis Sweet Open import export" at bounding box center [378, 57] width 395 height 12
click at [394, 86] on input "search" at bounding box center [391, 85] width 78 height 12
paste input "Coconut Crispy"
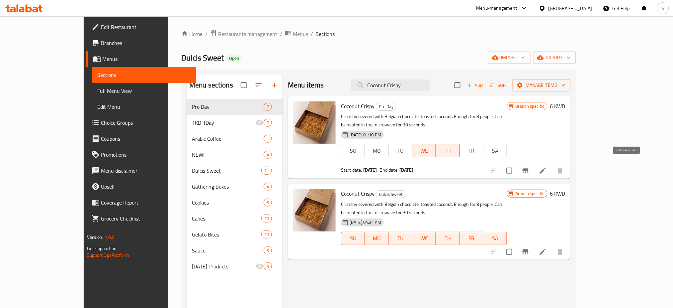
type input "Coconut Crispy"
click at [547, 166] on icon at bounding box center [543, 170] width 8 height 8
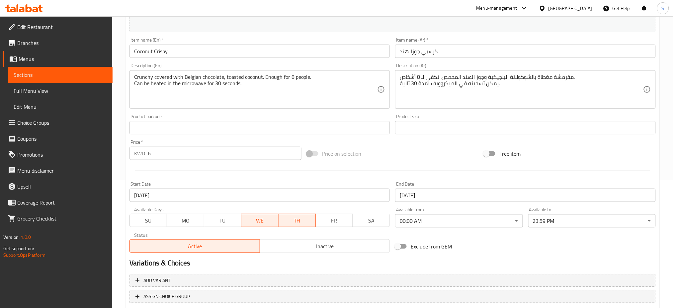
scroll to position [170, 0]
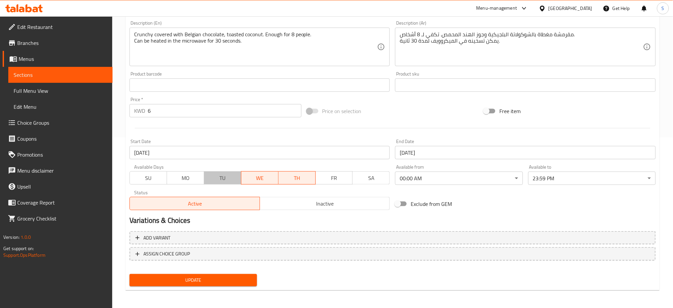
click at [220, 174] on span "TU" at bounding box center [223, 178] width 32 height 10
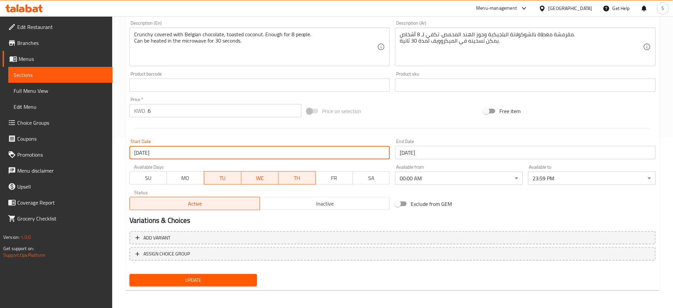
click at [202, 148] on input "16-07-2025" at bounding box center [260, 152] width 261 height 13
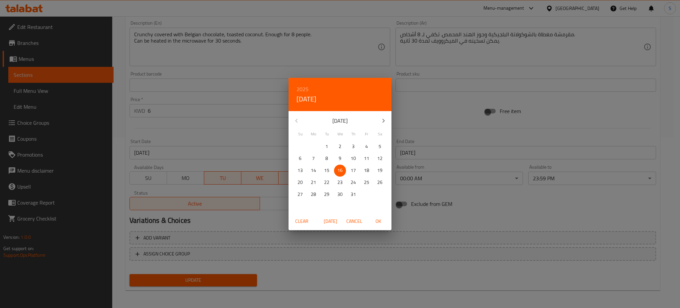
click at [374, 121] on p "July 2025" at bounding box center [340, 121] width 71 height 8
click at [382, 121] on icon "button" at bounding box center [384, 121] width 8 height 8
click at [326, 168] on p "12" at bounding box center [326, 170] width 5 height 8
click at [381, 221] on span "OK" at bounding box center [378, 221] width 16 height 8
type input "12-08-2025"
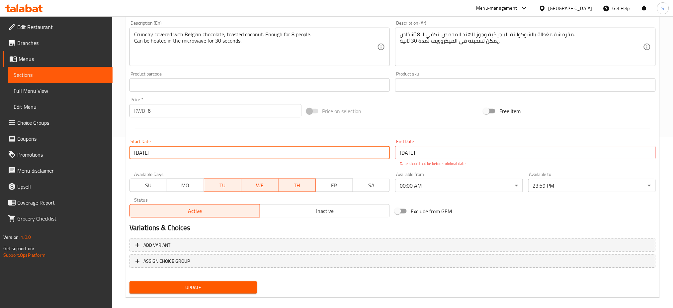
click at [437, 153] on input "16-07-2025" at bounding box center [525, 152] width 261 height 13
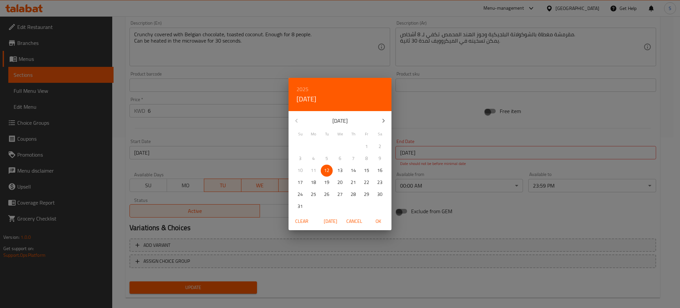
click at [340, 170] on p "13" at bounding box center [340, 170] width 5 height 8
click at [378, 221] on span "OK" at bounding box center [378, 221] width 16 height 8
type input "13-08-2025"
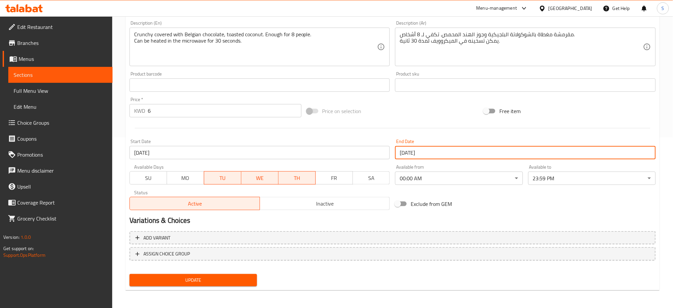
click at [203, 277] on span "Update" at bounding box center [193, 280] width 117 height 8
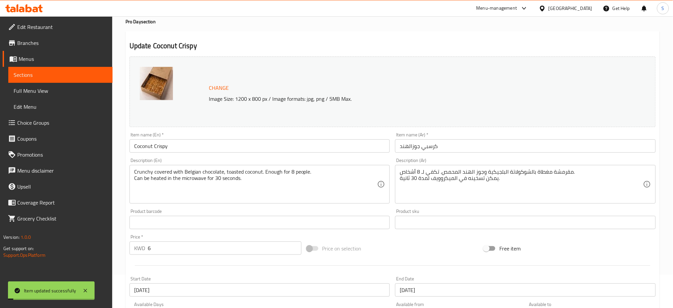
scroll to position [0, 0]
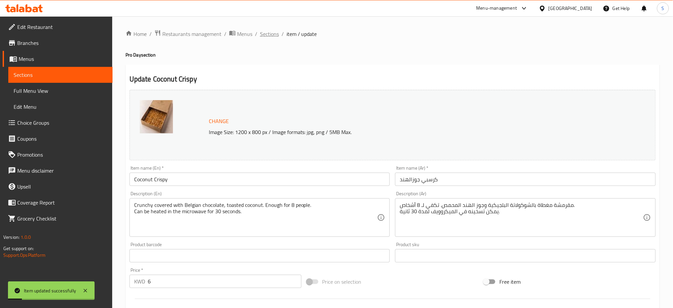
click at [271, 35] on span "Sections" at bounding box center [269, 34] width 19 height 8
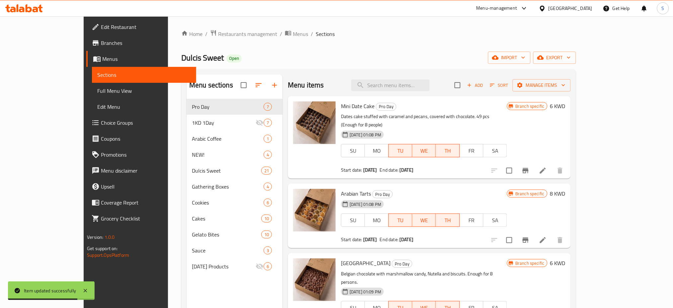
click at [396, 35] on ol "Home / Restaurants management / Menus / Sections" at bounding box center [378, 34] width 395 height 9
click at [427, 85] on input "search" at bounding box center [391, 85] width 78 height 12
paste input "Mini San Sebastian"
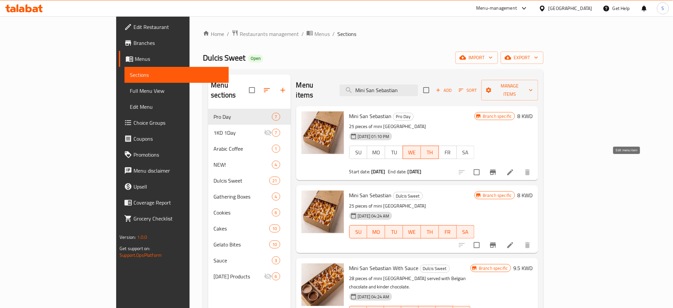
type input "Mini San Sebastian"
click at [514, 169] on icon at bounding box center [511, 172] width 6 height 6
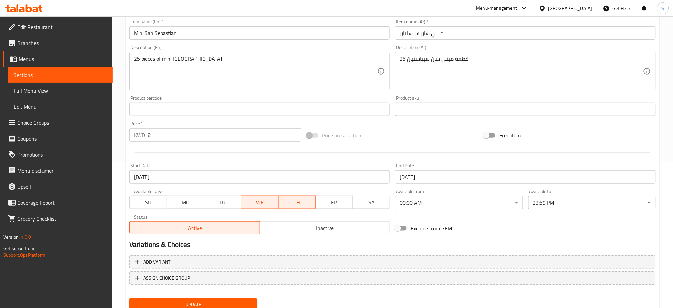
scroll to position [170, 0]
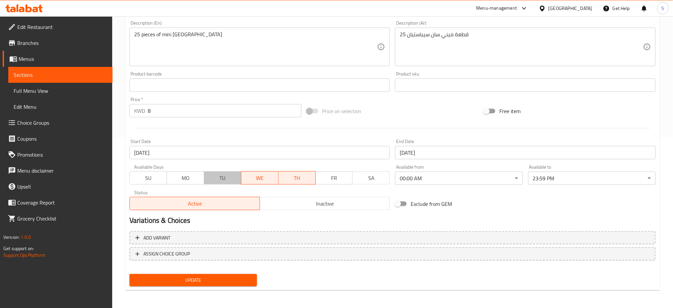
click at [225, 180] on span "TU" at bounding box center [223, 178] width 32 height 10
click at [182, 155] on input "16-07-2025" at bounding box center [260, 152] width 261 height 13
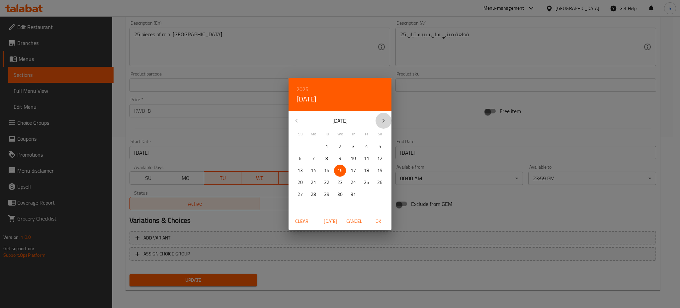
click at [383, 123] on icon "button" at bounding box center [384, 121] width 8 height 8
click at [326, 168] on p "12" at bounding box center [326, 170] width 5 height 8
click at [377, 220] on span "OK" at bounding box center [378, 221] width 16 height 8
type input "12-08-2025"
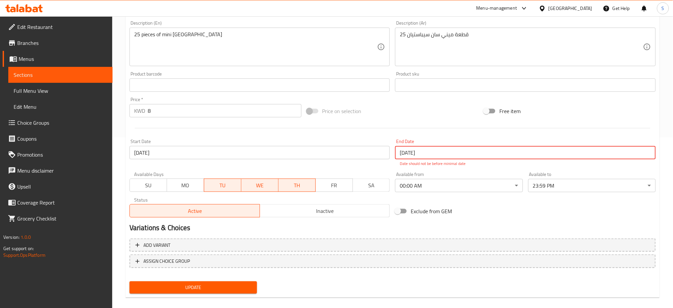
click at [411, 153] on input "16-07-2025" at bounding box center [525, 152] width 261 height 13
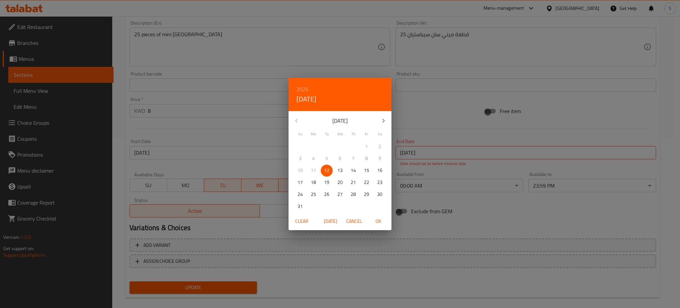
click at [343, 172] on span "13" at bounding box center [340, 170] width 12 height 8
click at [376, 218] on span "OK" at bounding box center [378, 221] width 16 height 8
type input "13-08-2025"
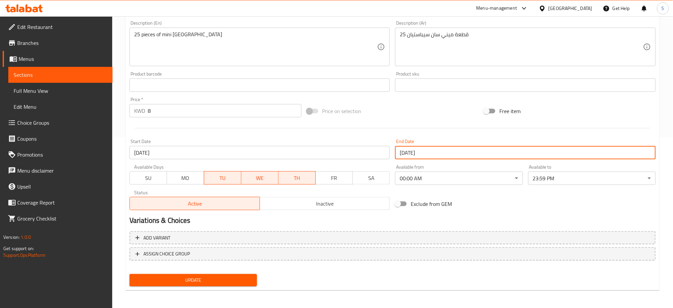
drag, startPoint x: 233, startPoint y: 276, endPoint x: 245, endPoint y: 232, distance: 45.5
click at [235, 276] on span "Update" at bounding box center [193, 280] width 117 height 8
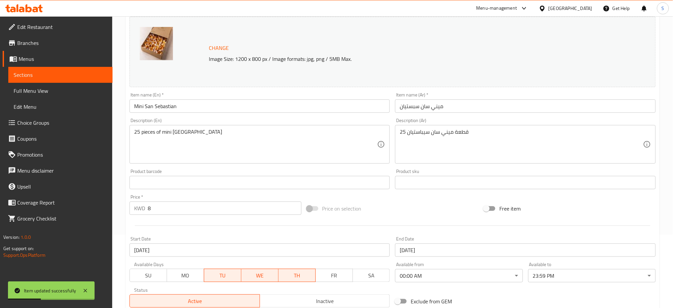
scroll to position [0, 0]
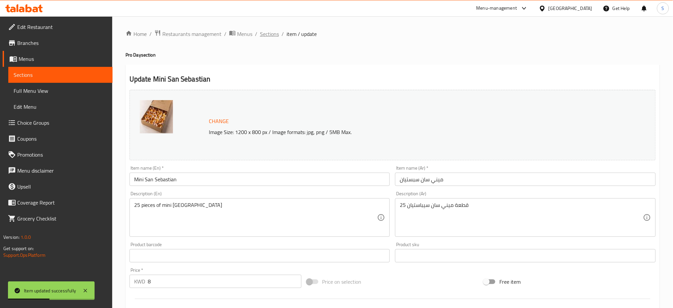
click at [269, 36] on span "Sections" at bounding box center [269, 34] width 19 height 8
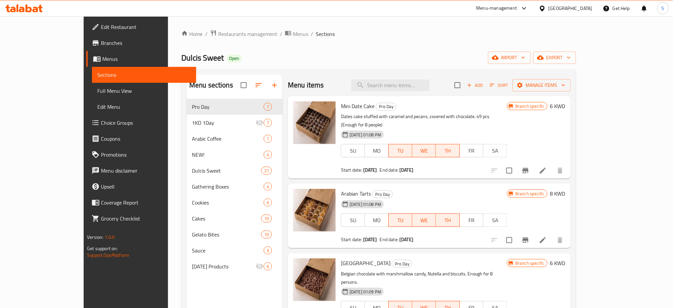
click at [406, 37] on ol "Home / Restaurants management / Menus / Sections" at bounding box center [378, 34] width 395 height 9
click at [415, 82] on input "search" at bounding box center [391, 85] width 78 height 12
paste input "Brownies"
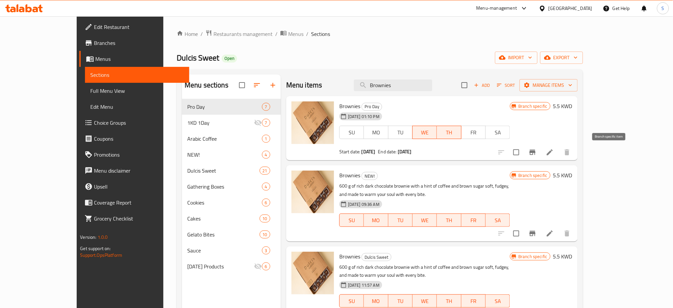
type input "Brownies"
click at [537, 155] on icon "Branch-specific-item" at bounding box center [533, 152] width 8 height 8
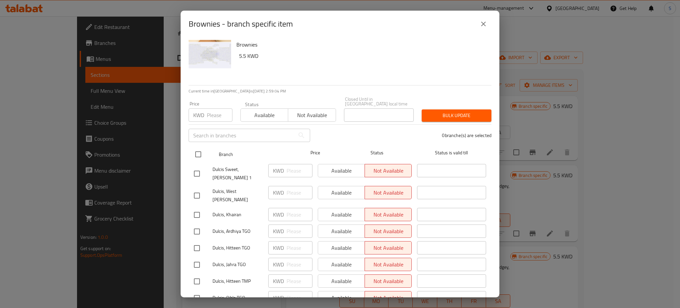
click at [201, 151] on input "checkbox" at bounding box center [198, 154] width 14 height 14
checkbox input "true"
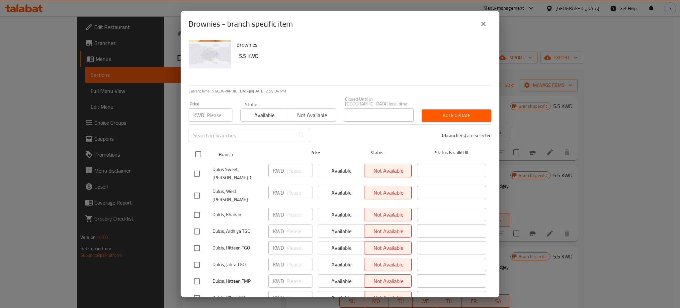
checkbox input "true"
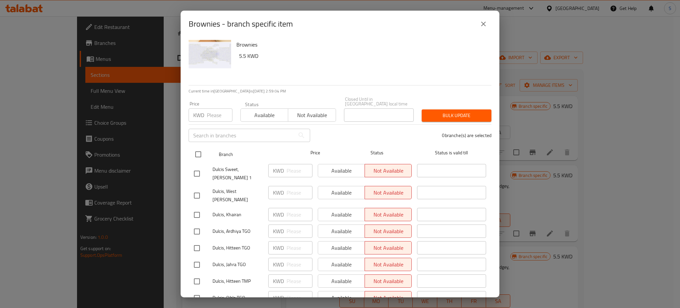
checkbox input "true"
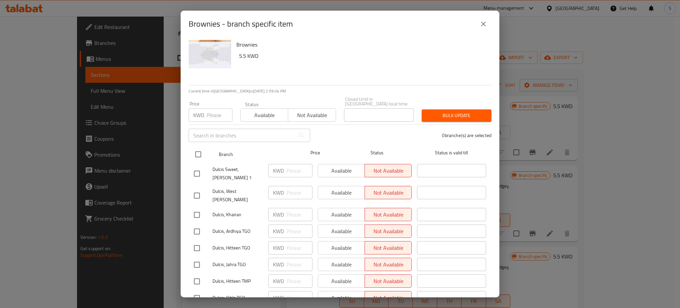
checkbox input "true"
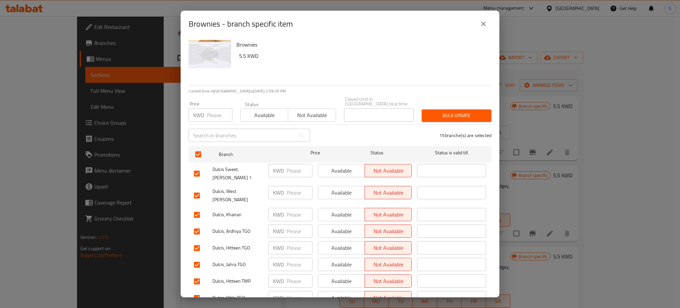
click at [274, 110] on span "Available" at bounding box center [265, 115] width 42 height 10
click at [457, 112] on span "Bulk update" at bounding box center [456, 115] width 59 height 8
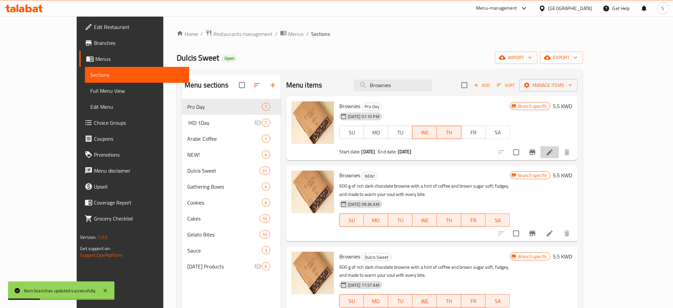
click at [560, 157] on li at bounding box center [550, 152] width 19 height 12
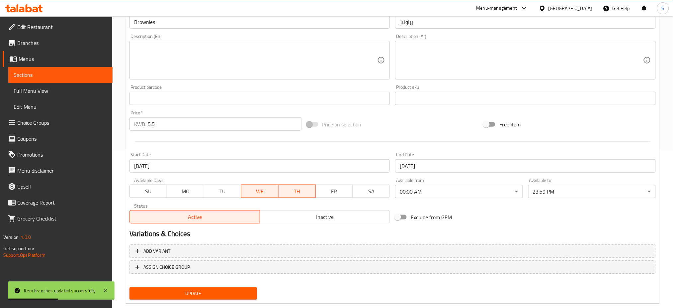
scroll to position [170, 0]
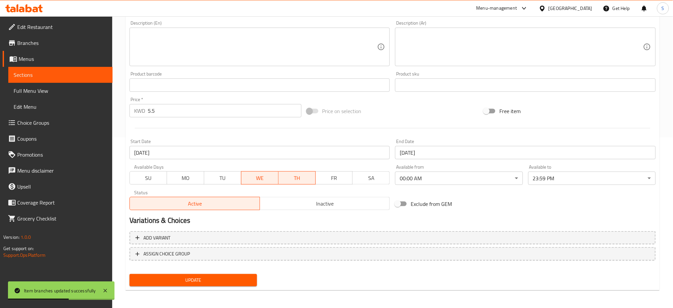
click at [230, 176] on span "TU" at bounding box center [223, 178] width 32 height 10
click at [237, 151] on input "16-07-2025" at bounding box center [260, 152] width 261 height 13
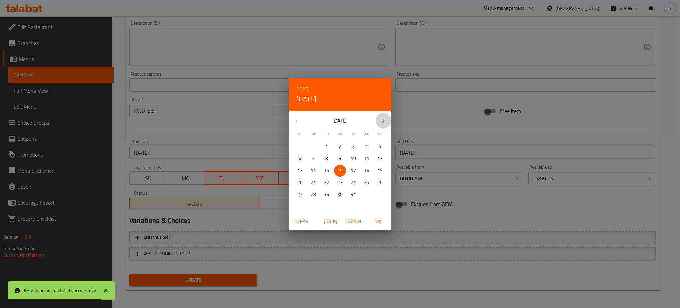
click at [383, 122] on icon "button" at bounding box center [384, 121] width 8 height 8
click at [329, 173] on p "12" at bounding box center [326, 170] width 5 height 8
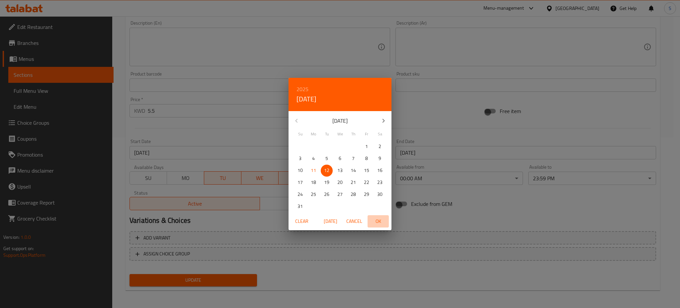
click at [381, 221] on span "OK" at bounding box center [378, 221] width 16 height 8
type input "12-08-2025"
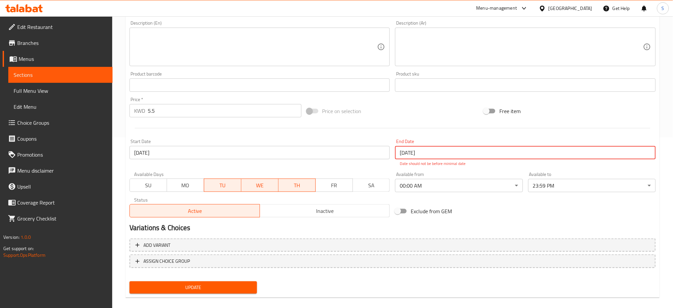
click at [415, 150] on input "16-07-2025" at bounding box center [525, 152] width 261 height 13
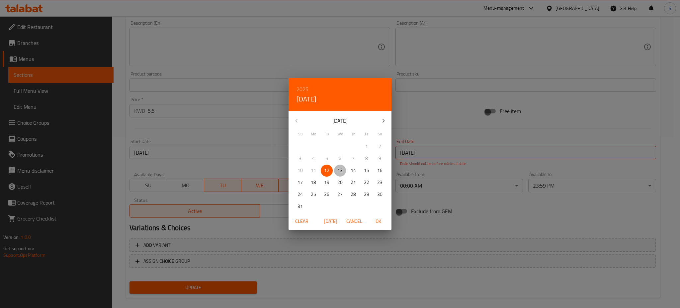
click at [339, 167] on p "13" at bounding box center [340, 170] width 5 height 8
click at [377, 223] on span "OK" at bounding box center [378, 221] width 16 height 8
type input "13-08-2025"
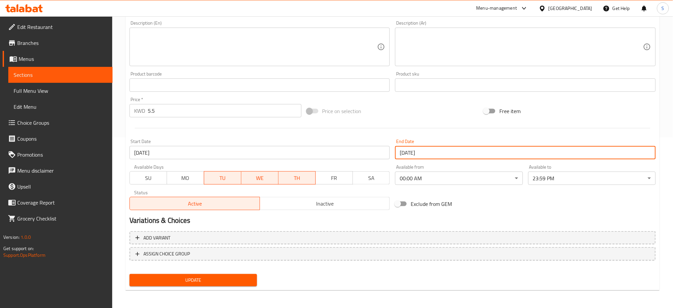
click at [229, 279] on span "Update" at bounding box center [193, 280] width 117 height 8
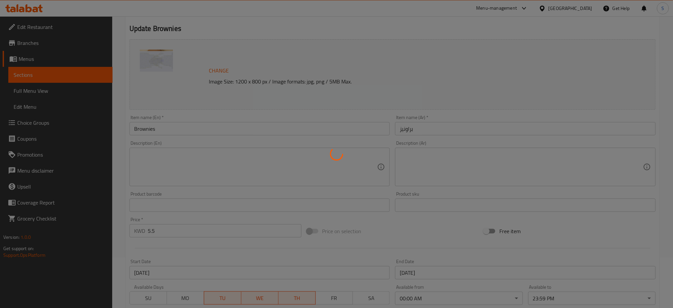
scroll to position [0, 0]
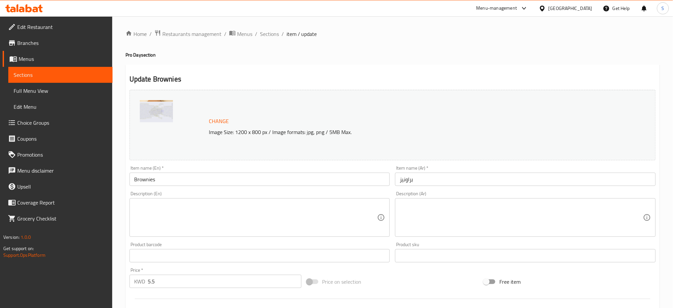
click at [256, 55] on h4 "Pro Day section" at bounding box center [393, 54] width 535 height 7
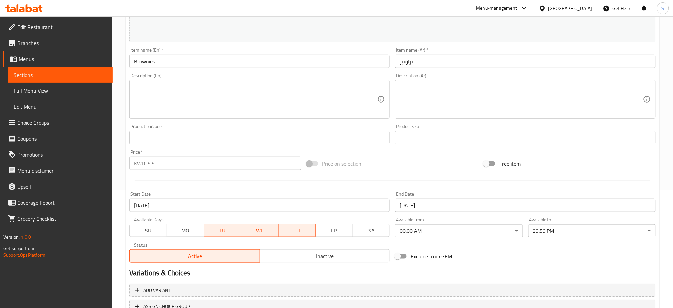
scroll to position [133, 0]
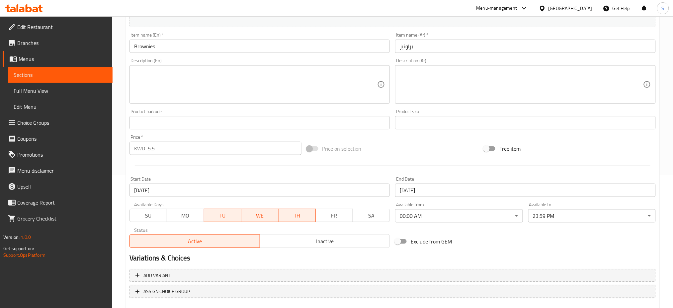
click at [195, 188] on input "12-08-2025" at bounding box center [260, 189] width 261 height 13
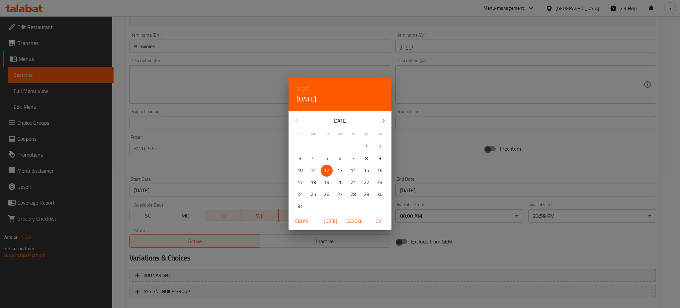
click at [380, 221] on span "OK" at bounding box center [378, 221] width 16 height 8
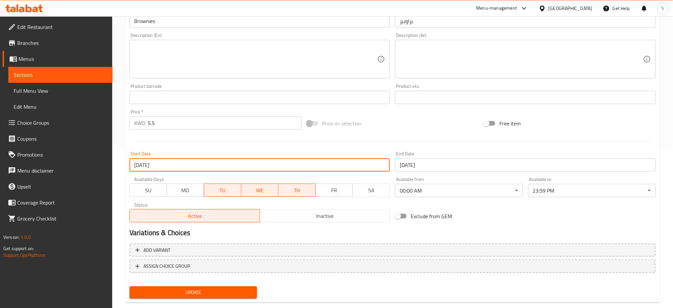
scroll to position [170, 0]
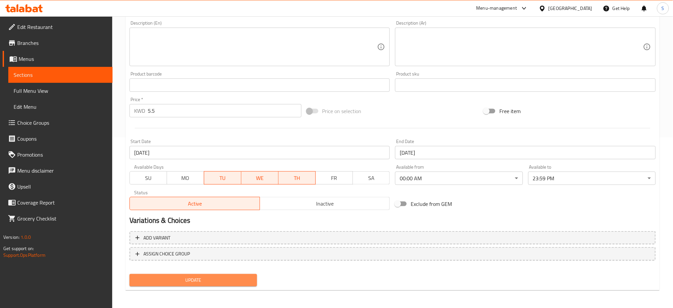
click at [221, 279] on span "Update" at bounding box center [193, 280] width 117 height 8
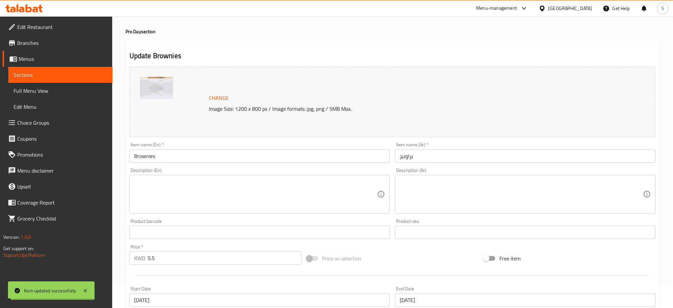
scroll to position [0, 0]
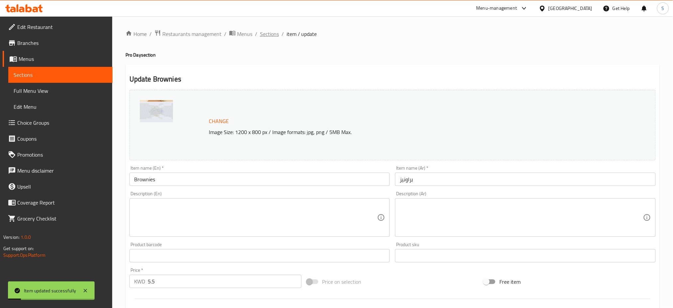
click at [269, 33] on span "Sections" at bounding box center [269, 34] width 19 height 8
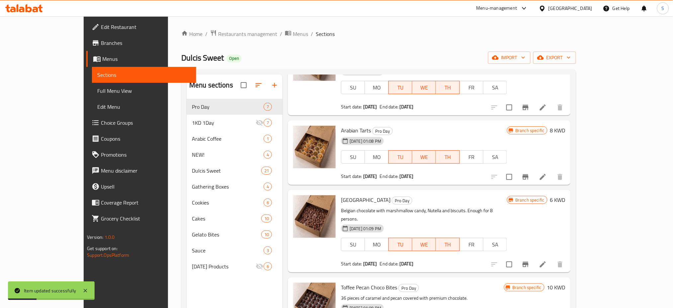
scroll to position [88, 0]
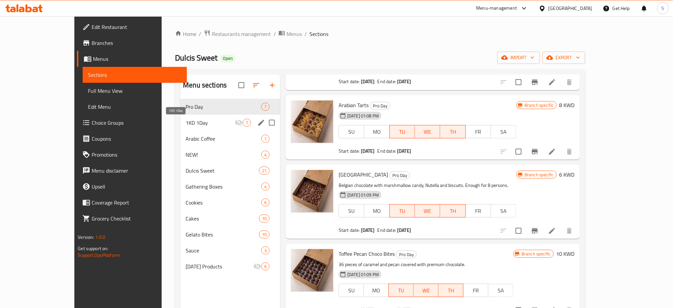
drag, startPoint x: 206, startPoint y: 120, endPoint x: 203, endPoint y: 108, distance: 12.2
click at [206, 120] on span "1KD 1Day" at bounding box center [210, 123] width 49 height 8
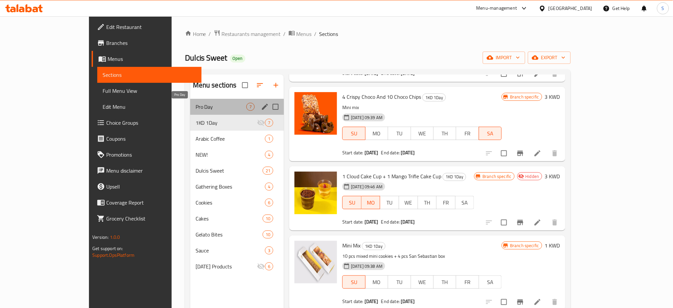
click at [203, 106] on span "Pro Day" at bounding box center [221, 107] width 51 height 8
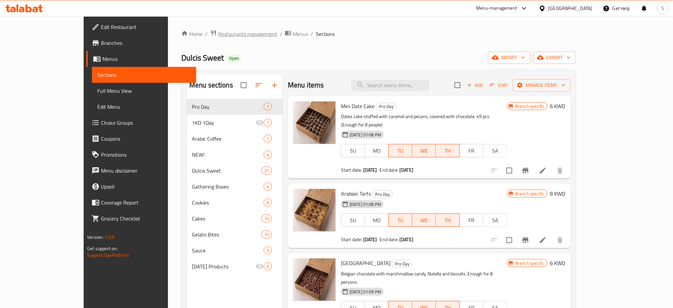
click at [218, 35] on span "Restaurants management" at bounding box center [247, 34] width 59 height 8
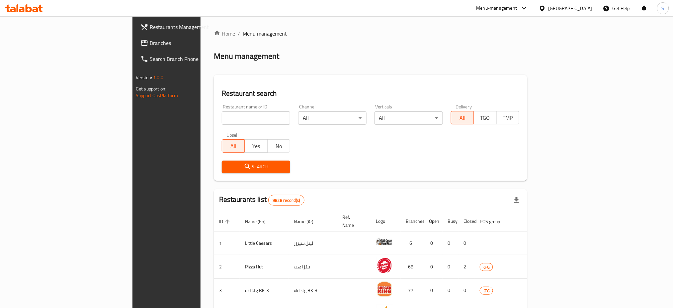
drag, startPoint x: 169, startPoint y: 113, endPoint x: 235, endPoint y: 123, distance: 66.5
click at [222, 113] on input "search" at bounding box center [256, 117] width 68 height 13
paste input "7249"
type input "7249"
click button "Search" at bounding box center [256, 166] width 68 height 12
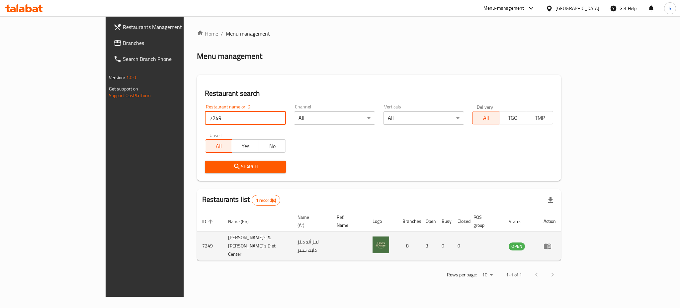
click at [552, 242] on icon "enhanced table" at bounding box center [548, 246] width 8 height 8
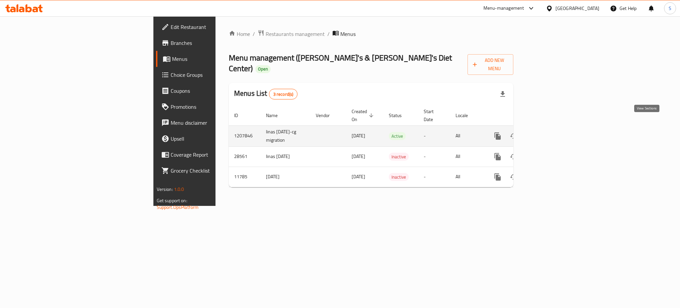
click at [554, 129] on link "enhanced table" at bounding box center [546, 136] width 16 height 16
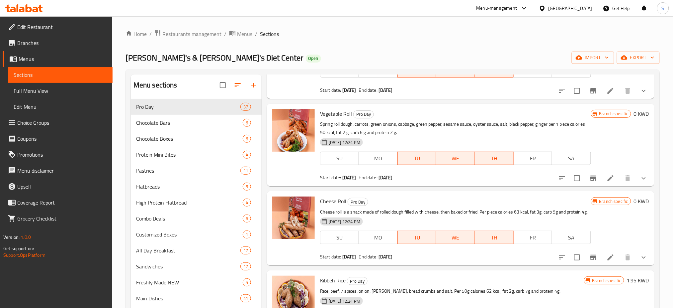
scroll to position [930, 0]
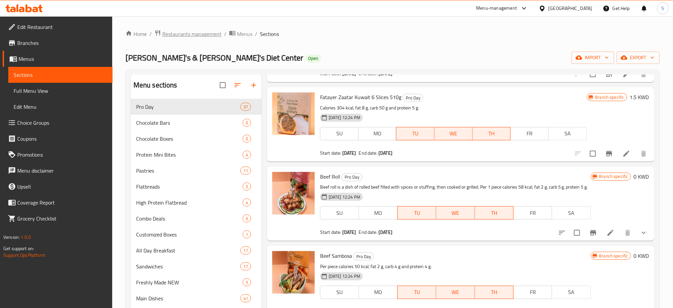
click at [194, 36] on span "Restaurants management" at bounding box center [191, 34] width 59 height 8
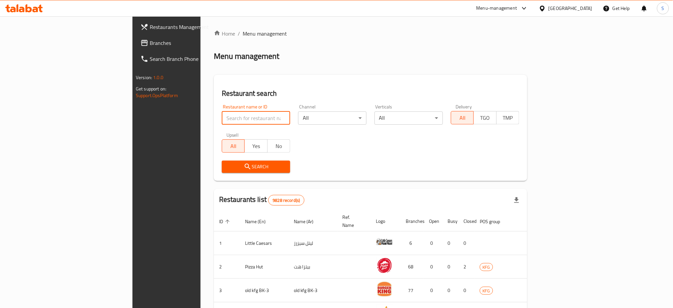
click at [222, 118] on input "search" at bounding box center [256, 117] width 68 height 13
paste input "659450"
type input "659450"
click button "Search" at bounding box center [256, 166] width 68 height 12
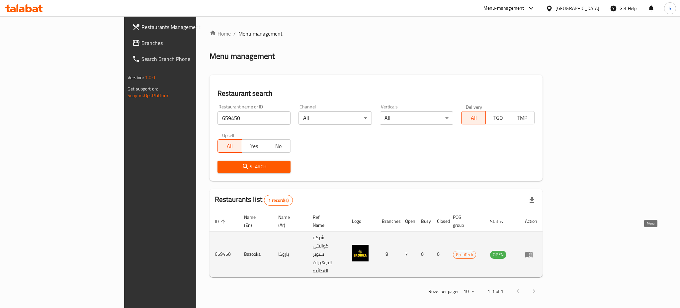
click at [533, 252] on icon "enhanced table" at bounding box center [529, 255] width 7 height 6
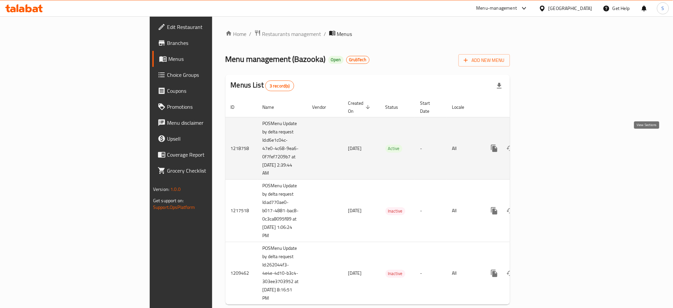
click at [547, 144] on icon "enhanced table" at bounding box center [543, 148] width 8 height 8
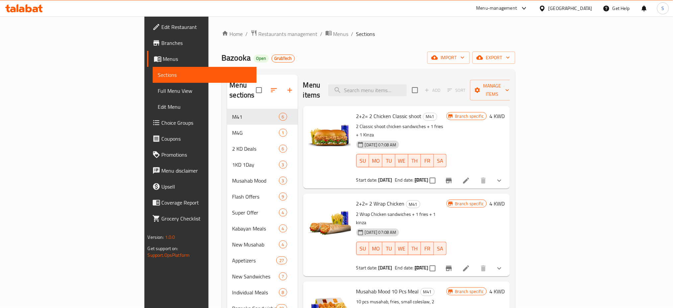
click at [162, 41] on span "Branches" at bounding box center [207, 43] width 90 height 8
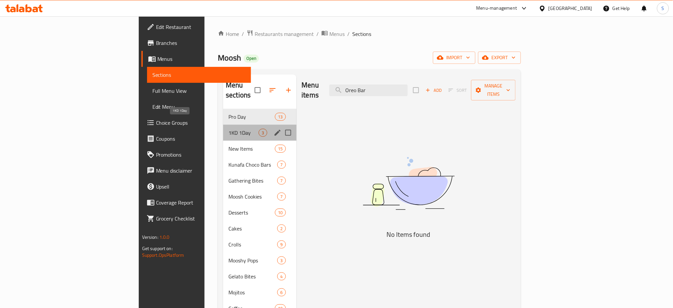
click at [229, 129] on span "1KD 1Day" at bounding box center [244, 133] width 30 height 8
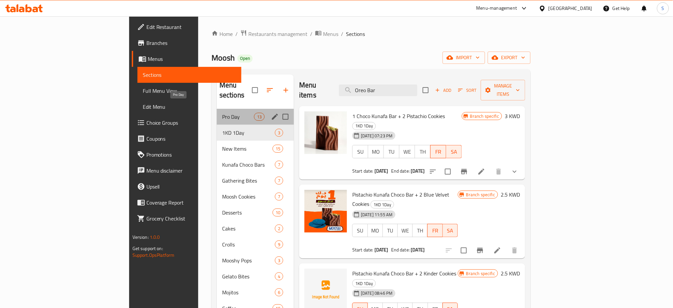
click at [222, 113] on span "Pro Day" at bounding box center [238, 117] width 32 height 8
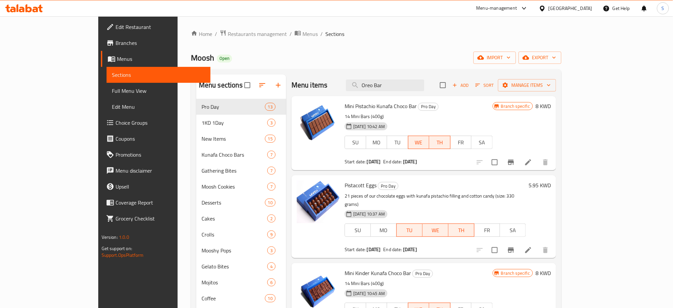
click at [275, 48] on div "Home / Restaurants management / Menus / Sections Moosh Open import export Menu …" at bounding box center [376, 209] width 371 height 358
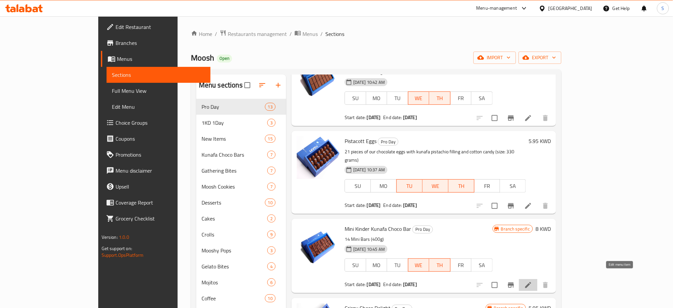
click at [533, 281] on icon at bounding box center [529, 285] width 8 height 8
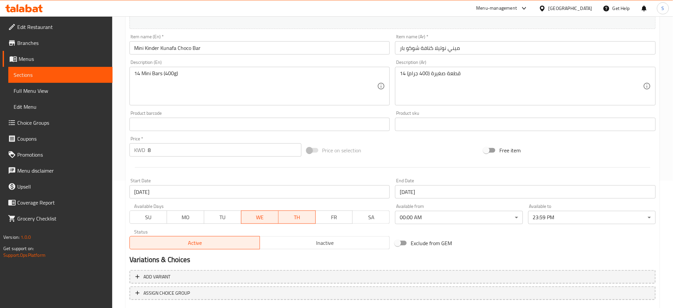
scroll to position [166, 0]
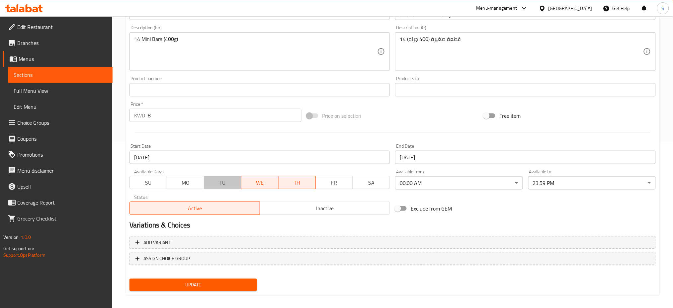
click at [229, 184] on span "TU" at bounding box center [223, 183] width 32 height 10
click at [274, 154] on input "[DATE]" at bounding box center [260, 157] width 261 height 13
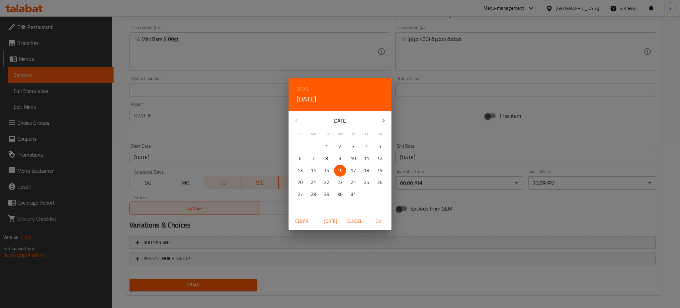
click at [384, 119] on icon "button" at bounding box center [384, 121] width 8 height 8
click at [329, 169] on p "12" at bounding box center [326, 170] width 5 height 8
click at [379, 221] on span "OK" at bounding box center [378, 221] width 16 height 8
type input "[DATE]"
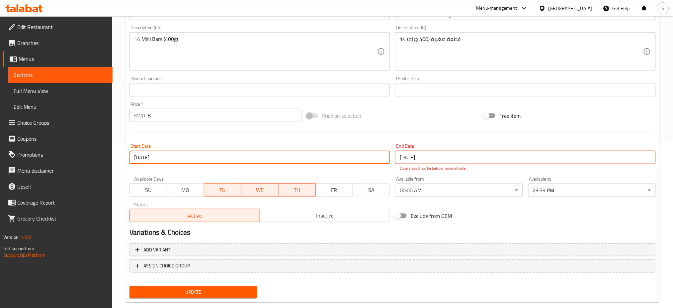
click at [429, 156] on input "[DATE]" at bounding box center [525, 157] width 261 height 13
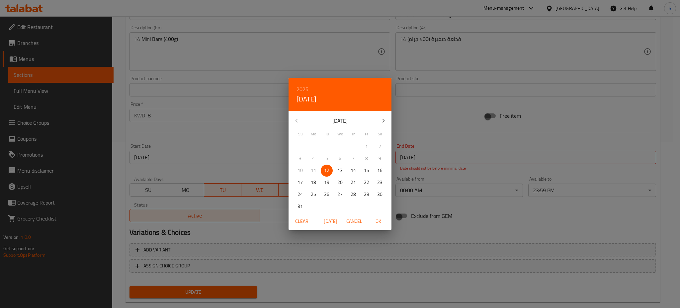
click at [340, 172] on p "13" at bounding box center [340, 170] width 5 height 8
click at [374, 217] on span "OK" at bounding box center [378, 221] width 16 height 8
type input "[DATE]"
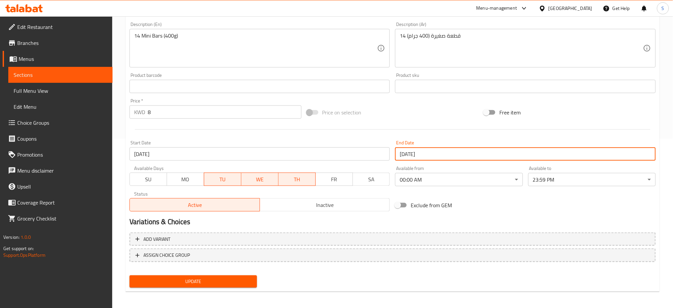
scroll to position [170, 0]
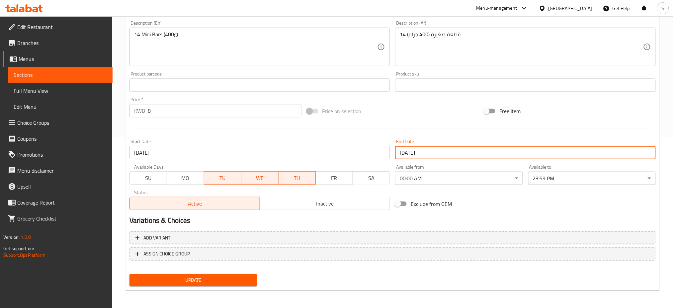
click at [238, 272] on div "Update" at bounding box center [193, 280] width 133 height 18
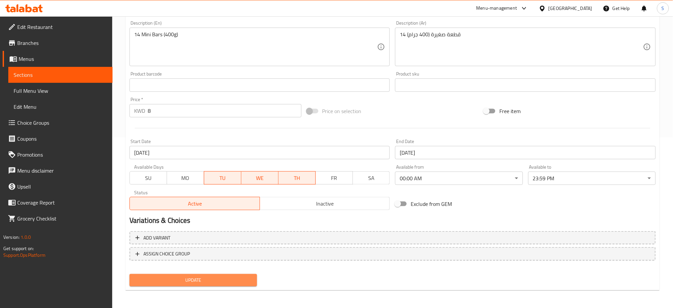
click at [239, 278] on span "Update" at bounding box center [193, 280] width 117 height 8
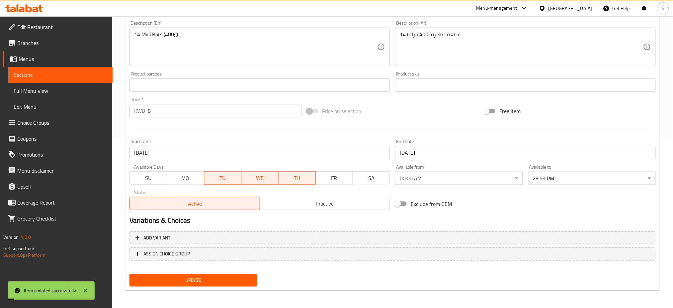
scroll to position [0, 0]
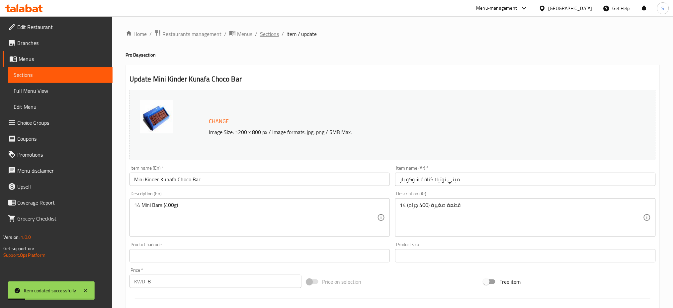
click at [266, 32] on span "Sections" at bounding box center [269, 34] width 19 height 8
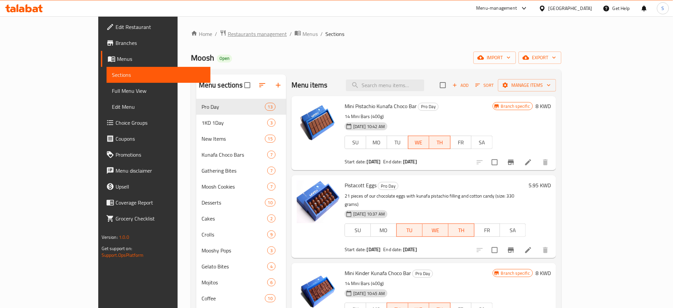
click at [228, 33] on span "Restaurants management" at bounding box center [257, 34] width 59 height 8
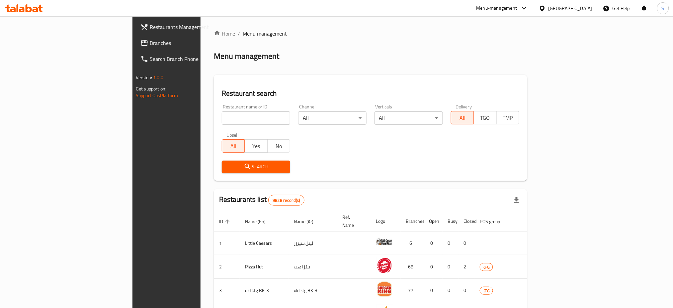
click at [222, 114] on input "search" at bounding box center [256, 117] width 68 height 13
type input "moosh"
click button "Search" at bounding box center [256, 166] width 68 height 12
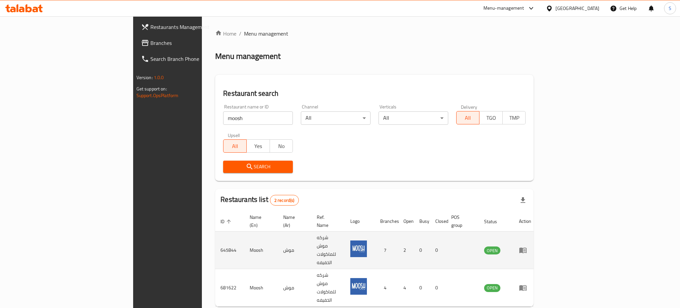
click at [537, 231] on td "enhanced table" at bounding box center [525, 250] width 23 height 38
click at [527, 246] on icon "enhanced table" at bounding box center [523, 250] width 8 height 8
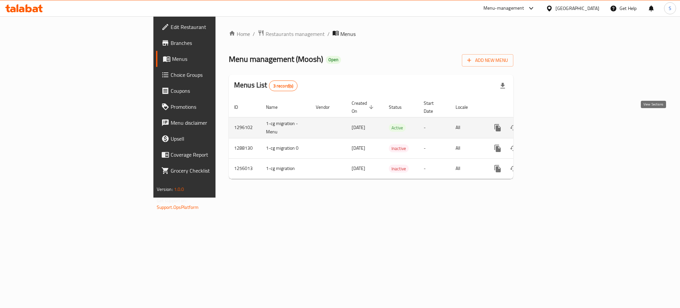
click at [550, 124] on icon "enhanced table" at bounding box center [546, 128] width 8 height 8
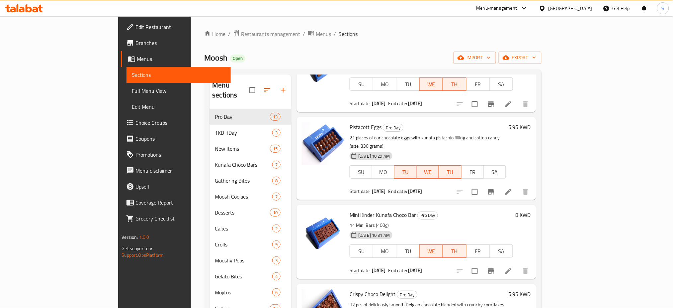
scroll to position [88, 0]
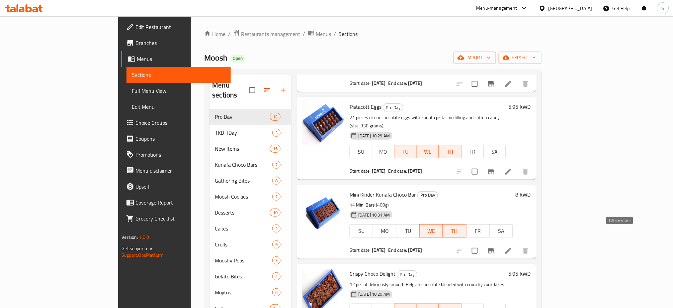
click at [512, 248] on icon at bounding box center [509, 251] width 6 height 6
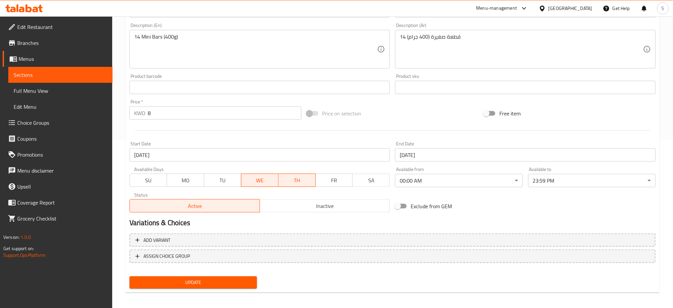
scroll to position [170, 0]
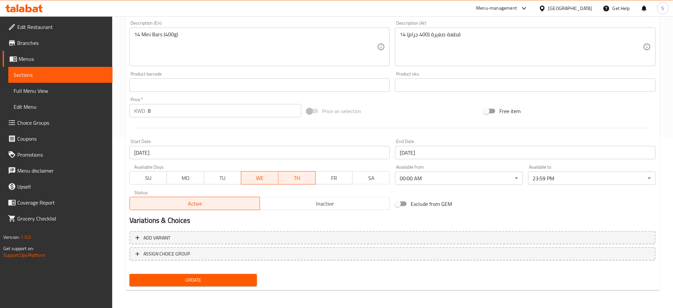
click at [223, 179] on span "TU" at bounding box center [223, 178] width 32 height 10
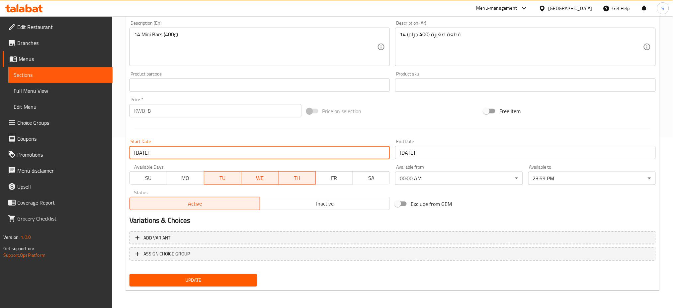
click at [203, 149] on input "[DATE]" at bounding box center [260, 152] width 261 height 13
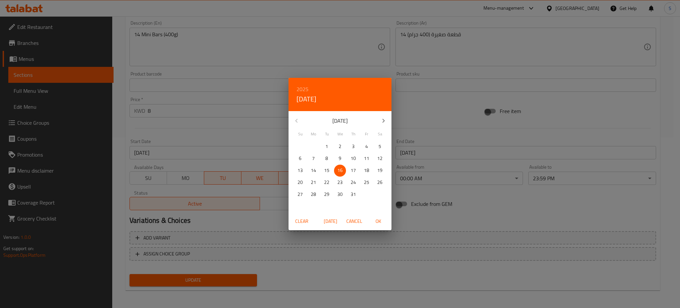
click at [381, 121] on icon "button" at bounding box center [384, 121] width 8 height 8
click at [328, 170] on p "12" at bounding box center [326, 170] width 5 height 8
click at [381, 220] on span "OK" at bounding box center [378, 221] width 16 height 8
type input "[DATE]"
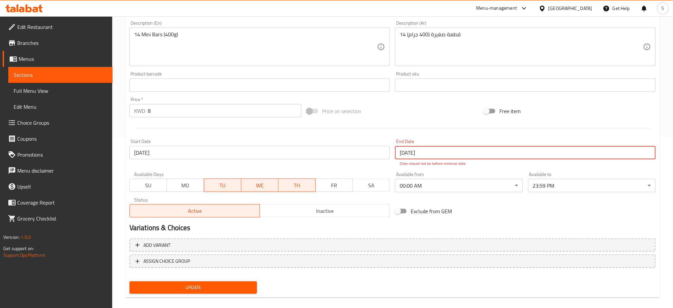
click at [429, 153] on input "[DATE]" at bounding box center [525, 152] width 261 height 13
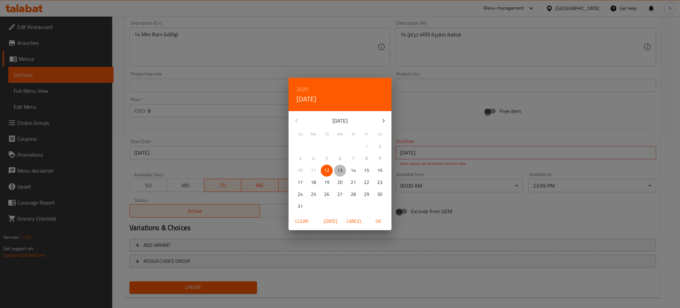
click at [340, 167] on p "13" at bounding box center [340, 170] width 5 height 8
click at [378, 219] on span "OK" at bounding box center [378, 221] width 16 height 8
type input "[DATE]"
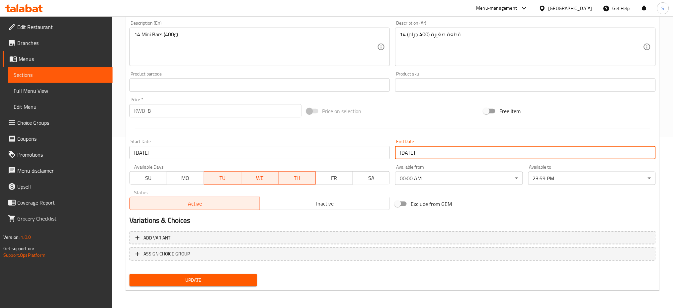
click at [218, 276] on span "Update" at bounding box center [193, 280] width 117 height 8
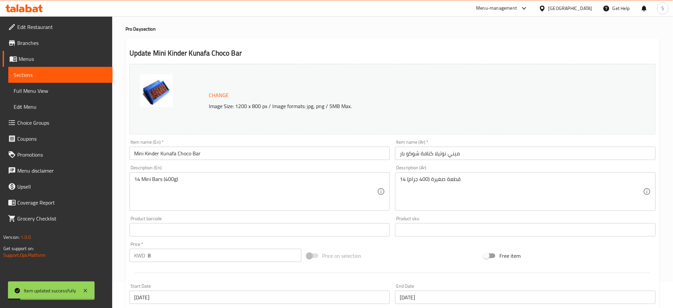
scroll to position [0, 0]
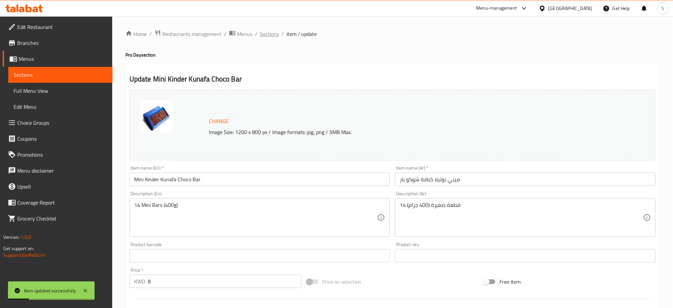
click at [266, 36] on span "Sections" at bounding box center [269, 34] width 19 height 8
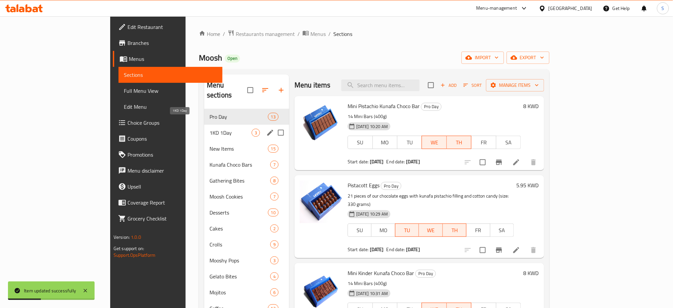
click at [210, 129] on span "1KD 1Day" at bounding box center [231, 133] width 42 height 8
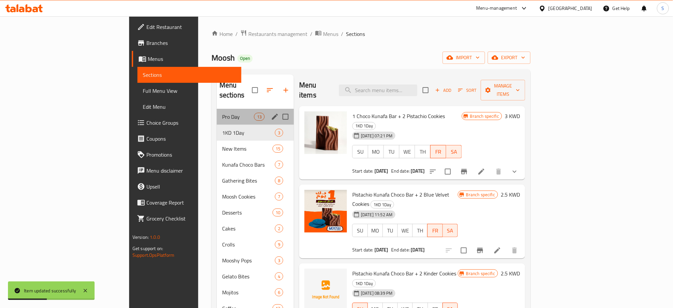
click at [217, 109] on div "Pro Day 13" at bounding box center [255, 117] width 77 height 16
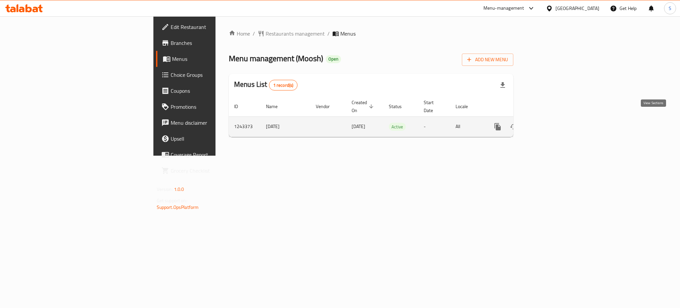
click at [549, 124] on icon "enhanced table" at bounding box center [546, 127] width 6 height 6
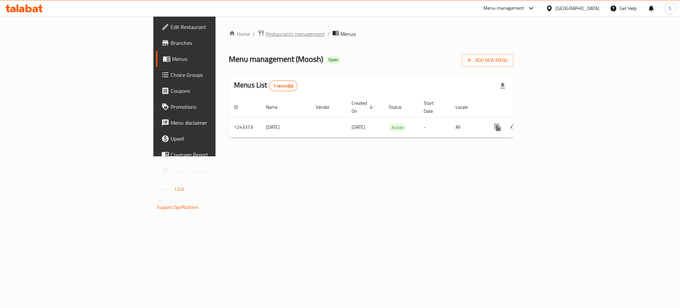
click at [266, 37] on span "Restaurants management" at bounding box center [295, 34] width 59 height 8
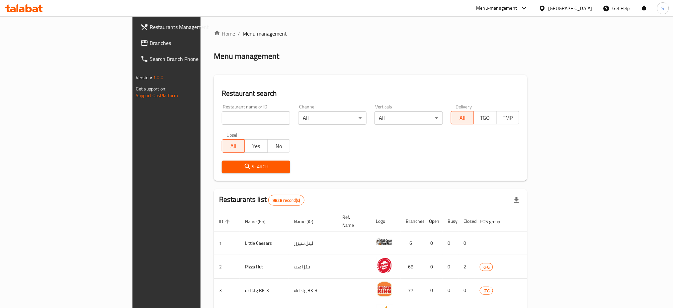
click at [222, 119] on input "search" at bounding box center [256, 117] width 68 height 13
paste input "24538"
type input "24538"
click button "Search" at bounding box center [256, 166] width 68 height 12
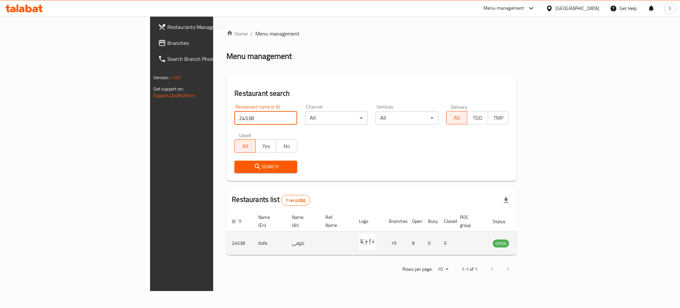
click at [536, 239] on icon "enhanced table" at bounding box center [532, 243] width 8 height 8
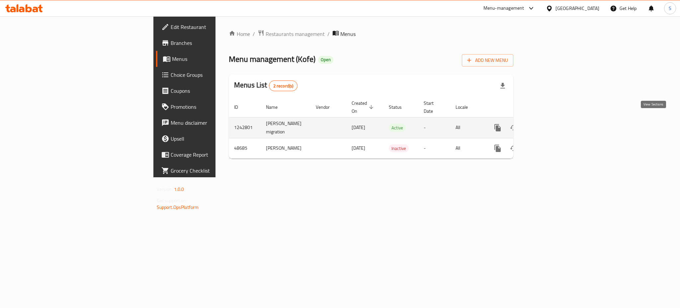
click at [550, 124] on icon "enhanced table" at bounding box center [546, 128] width 8 height 8
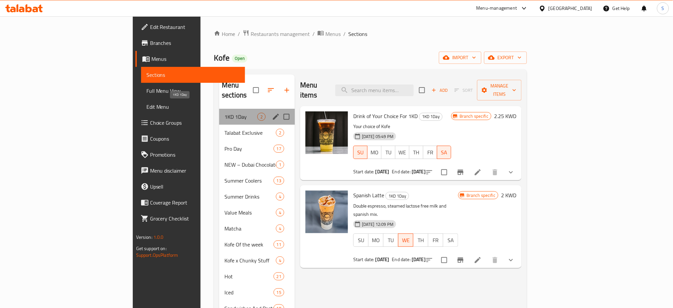
click at [225, 113] on span "1KD 1Day" at bounding box center [241, 117] width 33 height 8
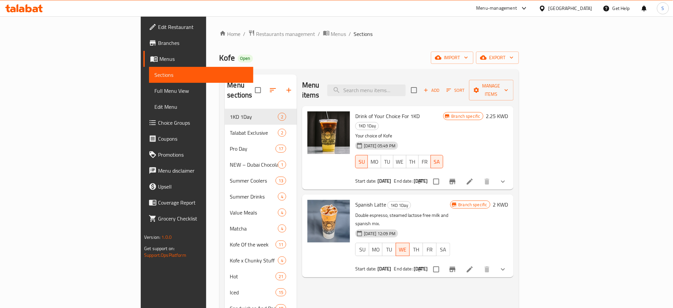
drag, startPoint x: 386, startPoint y: 30, endPoint x: 390, endPoint y: 54, distance: 24.6
click at [386, 30] on ol "Home / Restaurants management / Menus / Sections" at bounding box center [370, 34] width 300 height 9
click at [406, 87] on input "search" at bounding box center [367, 90] width 78 height 12
paste input "Dragon Coconut Cloud Bottle"
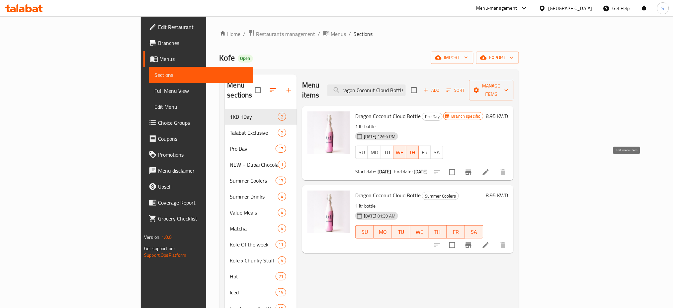
type input "Dragon Coconut Cloud Bottle"
click at [489, 169] on icon at bounding box center [486, 172] width 6 height 6
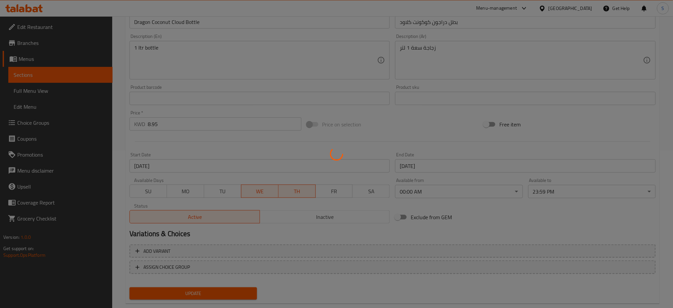
scroll to position [170, 0]
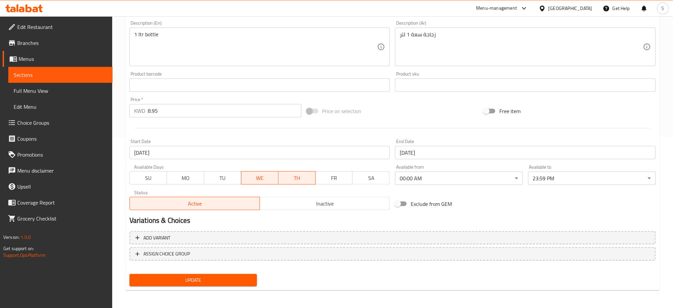
click at [229, 175] on span "TU" at bounding box center [223, 178] width 32 height 10
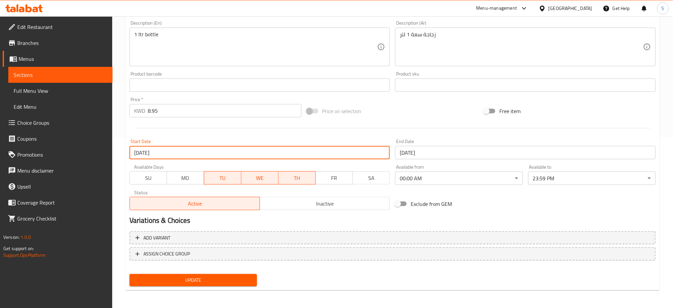
click at [209, 151] on input "[DATE]" at bounding box center [260, 152] width 261 height 13
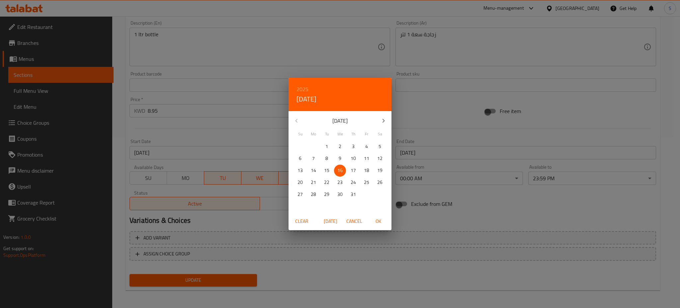
click at [383, 120] on icon "button" at bounding box center [384, 121] width 8 height 8
click at [328, 170] on p "12" at bounding box center [326, 170] width 5 height 8
click at [378, 221] on span "OK" at bounding box center [378, 221] width 16 height 8
type input "[DATE]"
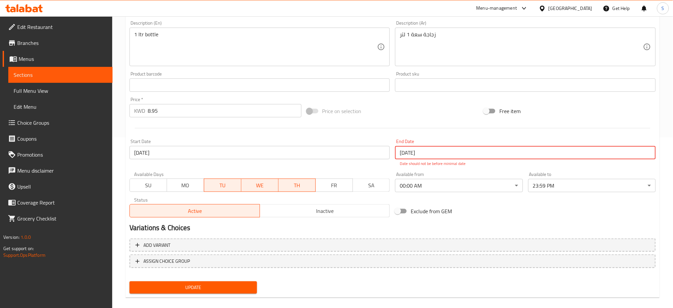
click at [418, 152] on input "[DATE]" at bounding box center [525, 152] width 261 height 13
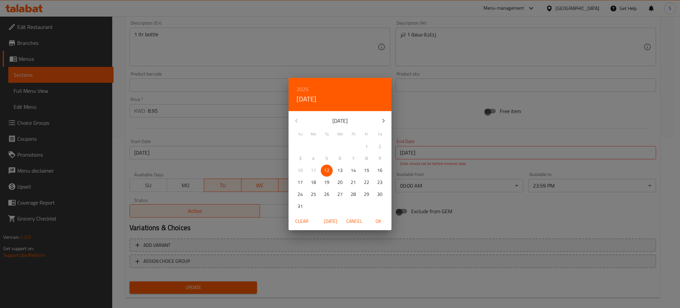
click at [342, 170] on p "13" at bounding box center [340, 170] width 5 height 8
click at [379, 217] on span "OK" at bounding box center [378, 221] width 16 height 8
type input "[DATE]"
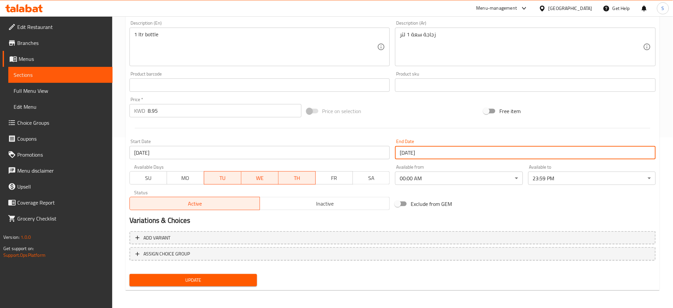
click at [242, 274] on button "Update" at bounding box center [194, 280] width 128 height 12
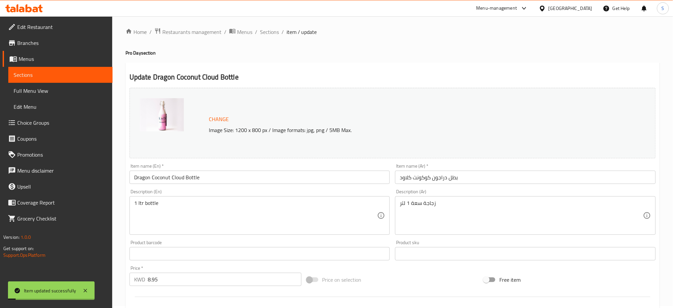
scroll to position [0, 0]
click at [274, 35] on span "Sections" at bounding box center [269, 34] width 19 height 8
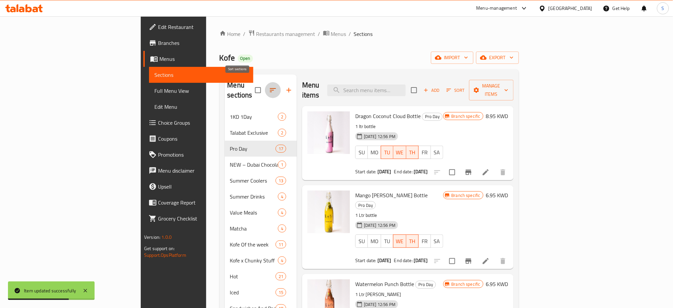
click at [269, 87] on icon "button" at bounding box center [273, 90] width 8 height 8
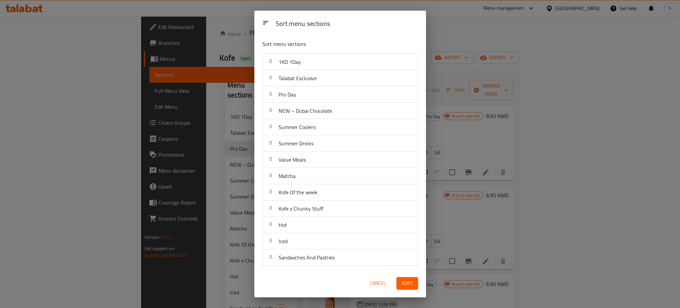
click at [378, 284] on span "Cancel" at bounding box center [378, 283] width 16 height 8
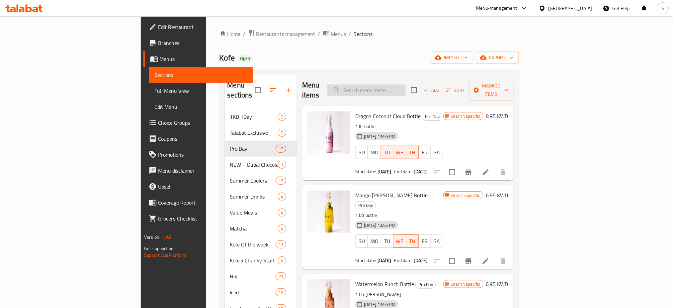
click at [406, 85] on input "search" at bounding box center [367, 90] width 78 height 12
paste input "Mango Basil Cooler Bottle"
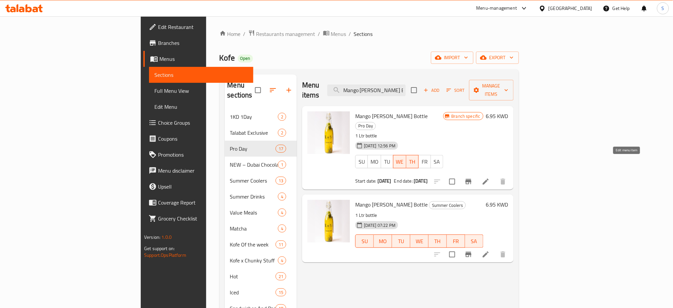
type input "Mango Basil Cooler Bottle"
click at [490, 177] on icon at bounding box center [486, 181] width 8 height 8
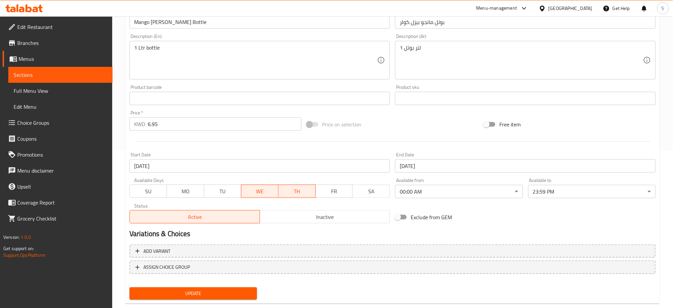
scroll to position [170, 0]
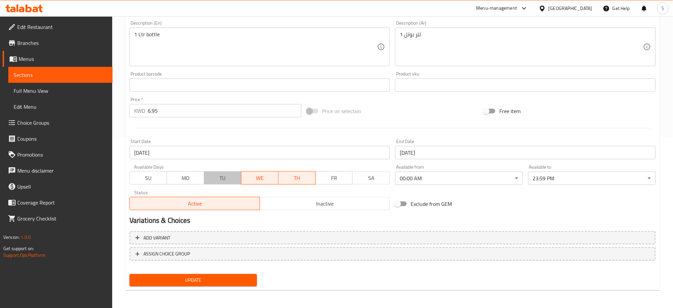
click at [229, 179] on span "TU" at bounding box center [223, 178] width 32 height 10
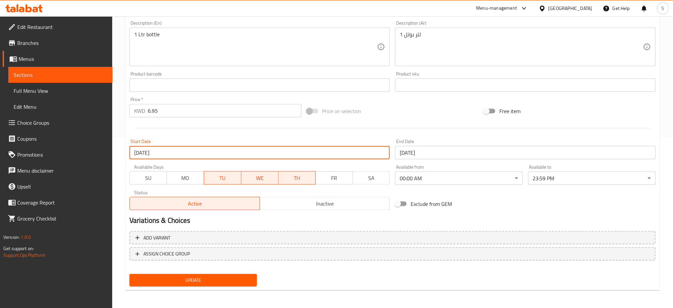
click at [292, 153] on input "[DATE]" at bounding box center [260, 152] width 261 height 13
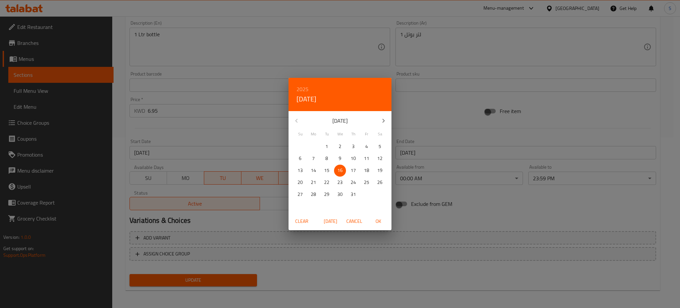
click at [383, 123] on icon "button" at bounding box center [384, 121] width 8 height 8
click at [329, 169] on p "12" at bounding box center [326, 170] width 5 height 8
click at [374, 219] on span "OK" at bounding box center [378, 221] width 16 height 8
type input "[DATE]"
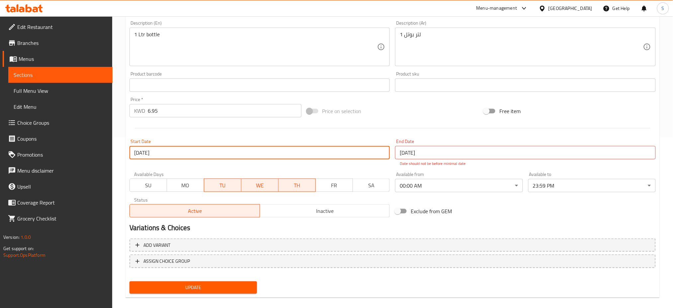
click at [423, 153] on input "[DATE]" at bounding box center [525, 152] width 261 height 13
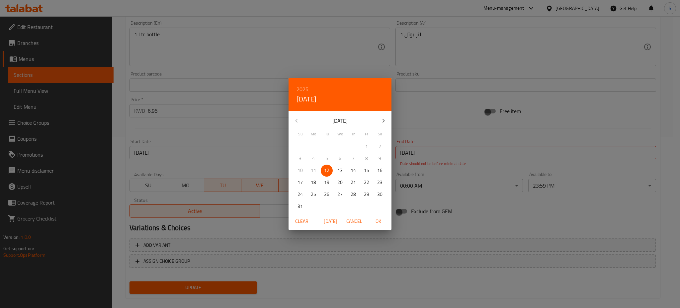
click at [344, 170] on span "13" at bounding box center [340, 170] width 12 height 8
click at [379, 222] on span "OK" at bounding box center [378, 221] width 16 height 8
type input "[DATE]"
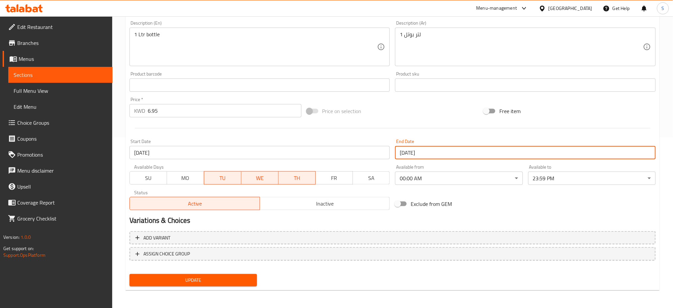
click at [241, 277] on span "Update" at bounding box center [193, 280] width 117 height 8
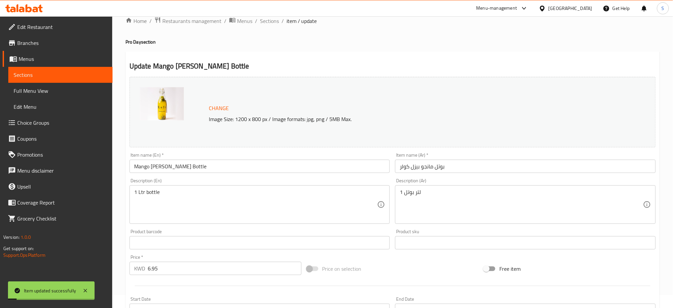
scroll to position [0, 0]
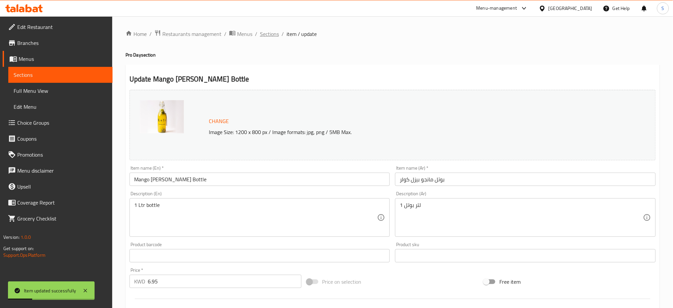
click at [270, 37] on span "Sections" at bounding box center [269, 34] width 19 height 8
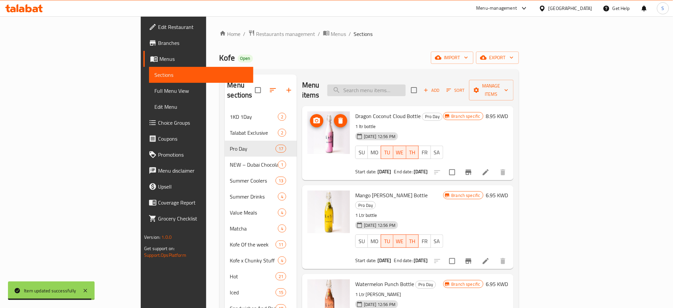
click at [406, 87] on input "search" at bounding box center [367, 90] width 78 height 12
paste input "Watermelon Punch Bottle"
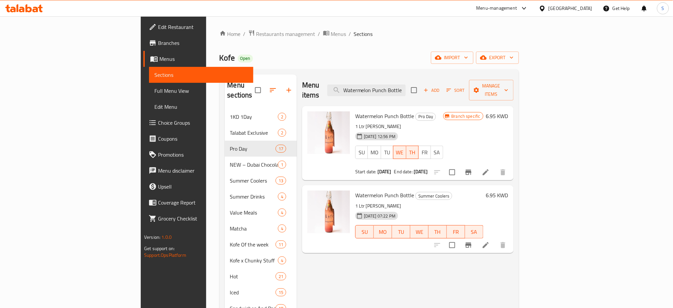
type input "Watermelon Punch Bottle"
click at [490, 168] on icon at bounding box center [486, 172] width 8 height 8
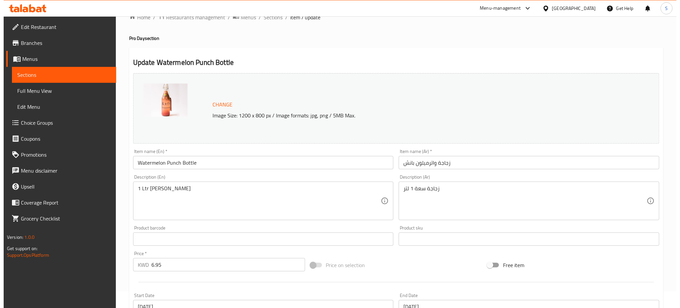
scroll to position [133, 0]
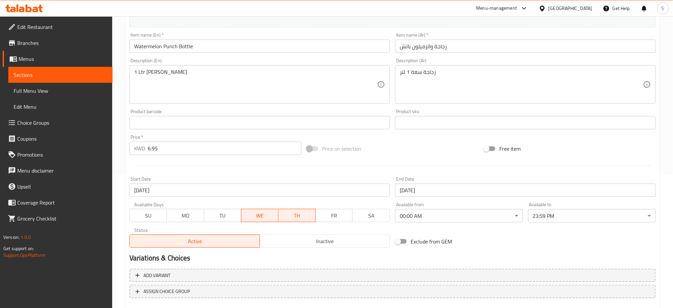
click at [225, 214] on span "TU" at bounding box center [223, 216] width 32 height 10
click at [177, 190] on input "[DATE]" at bounding box center [260, 189] width 261 height 13
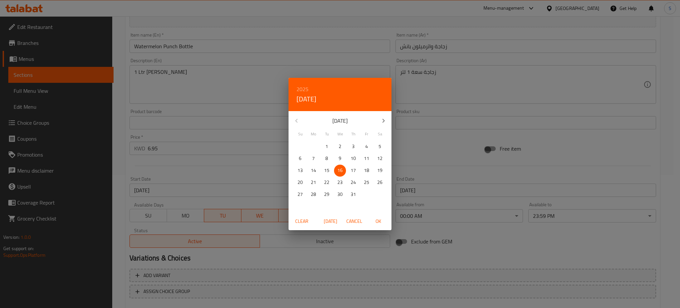
click at [382, 121] on icon "button" at bounding box center [384, 121] width 8 height 8
click at [327, 170] on p "12" at bounding box center [326, 170] width 5 height 8
drag, startPoint x: 380, startPoint y: 221, endPoint x: 391, endPoint y: 221, distance: 11.0
click at [380, 222] on span "OK" at bounding box center [378, 221] width 16 height 8
type input "[DATE]"
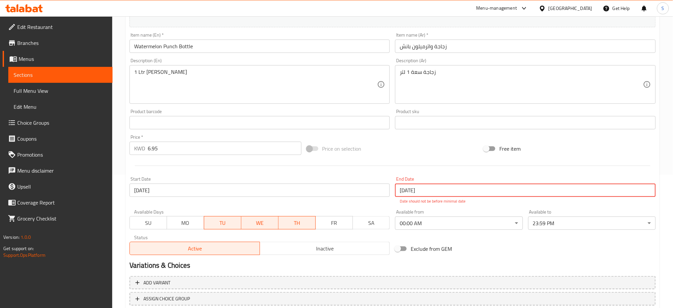
click at [426, 191] on input "[DATE]" at bounding box center [525, 189] width 261 height 13
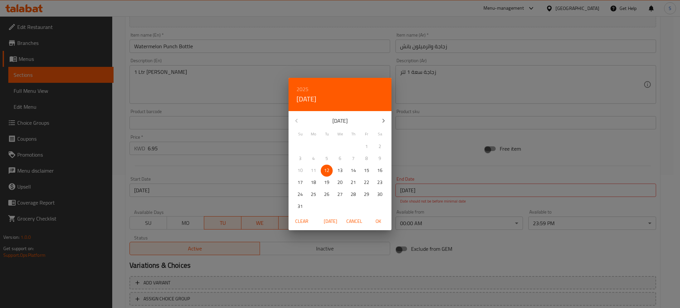
click at [342, 172] on p "13" at bounding box center [340, 170] width 5 height 8
drag, startPoint x: 377, startPoint y: 220, endPoint x: 254, endPoint y: 207, distance: 124.6
click at [376, 221] on span "OK" at bounding box center [378, 221] width 16 height 8
type input "[DATE]"
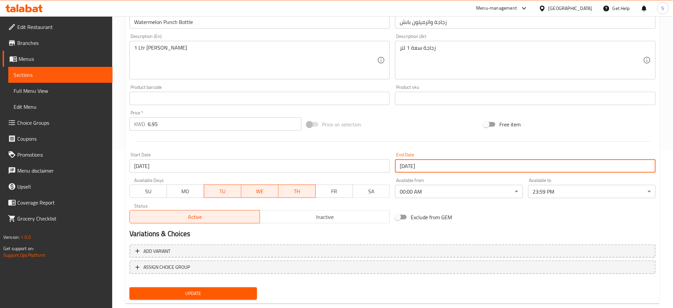
scroll to position [170, 0]
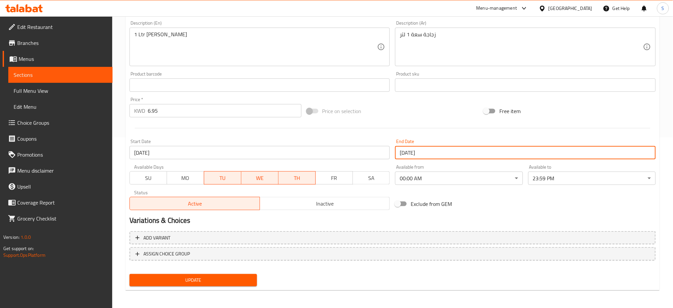
click at [222, 276] on span "Update" at bounding box center [193, 280] width 117 height 8
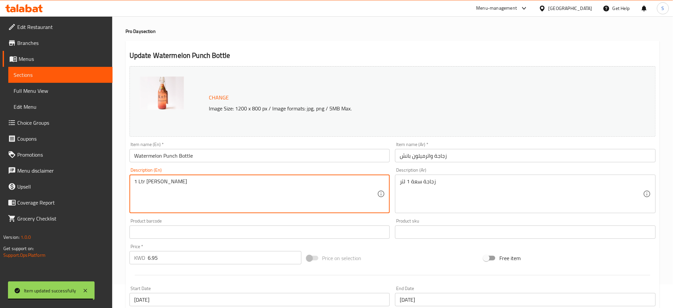
scroll to position [0, 0]
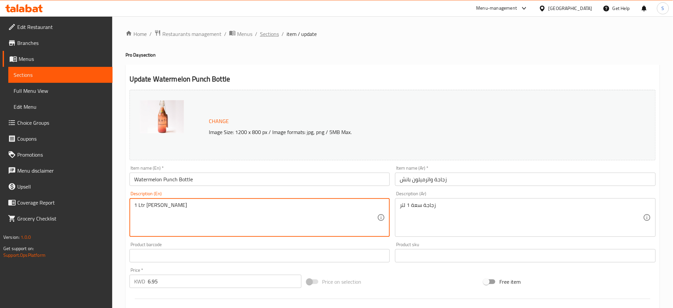
click at [267, 31] on span "Sections" at bounding box center [269, 34] width 19 height 8
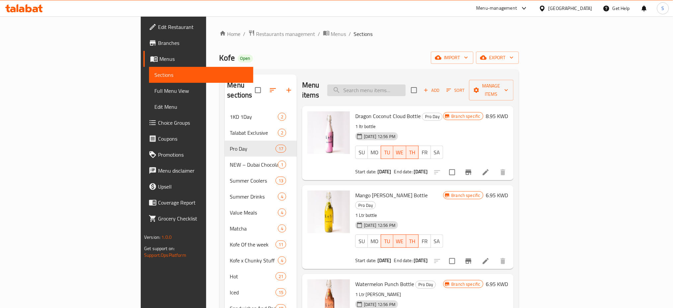
click at [406, 88] on input "search" at bounding box center [367, 90] width 78 height 12
paste input "Peach Ice Tea Bottle"
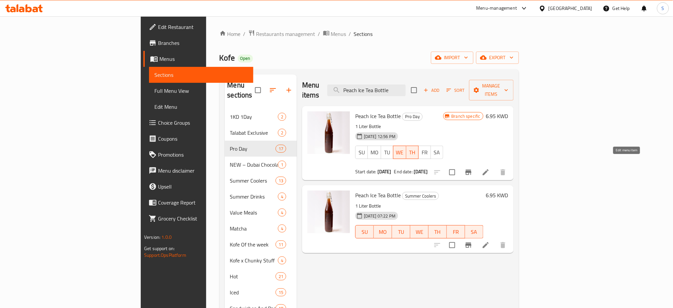
type input "Peach Ice Tea Bottle"
click at [489, 169] on icon at bounding box center [486, 172] width 6 height 6
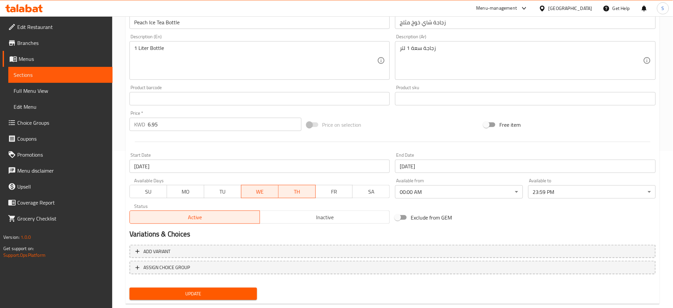
scroll to position [170, 0]
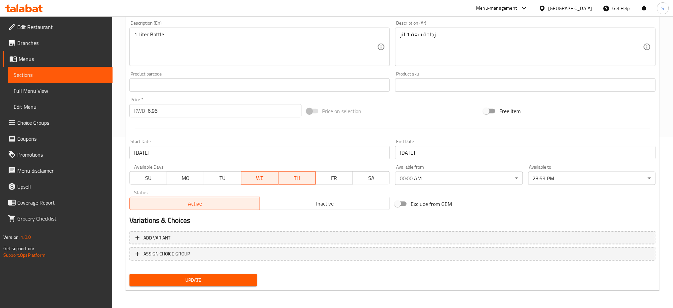
click at [223, 178] on span "TU" at bounding box center [223, 178] width 32 height 10
click at [211, 153] on input "[DATE]" at bounding box center [260, 152] width 261 height 13
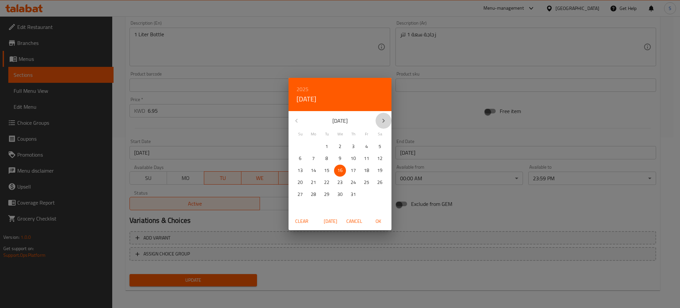
drag, startPoint x: 383, startPoint y: 125, endPoint x: 384, endPoint y: 115, distance: 9.7
click at [384, 119] on button "button" at bounding box center [384, 121] width 16 height 16
click at [326, 168] on p "12" at bounding box center [326, 170] width 5 height 8
click at [380, 221] on span "OK" at bounding box center [378, 221] width 16 height 8
type input "[DATE]"
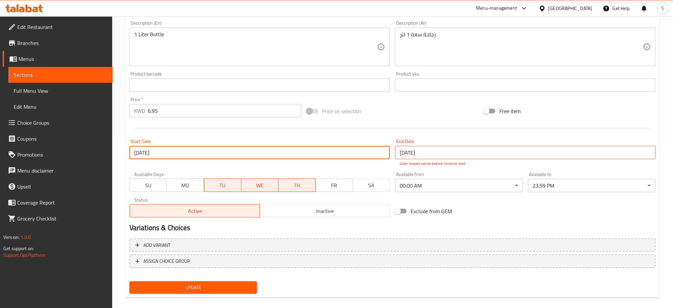
click at [423, 148] on input "[DATE]" at bounding box center [525, 152] width 261 height 13
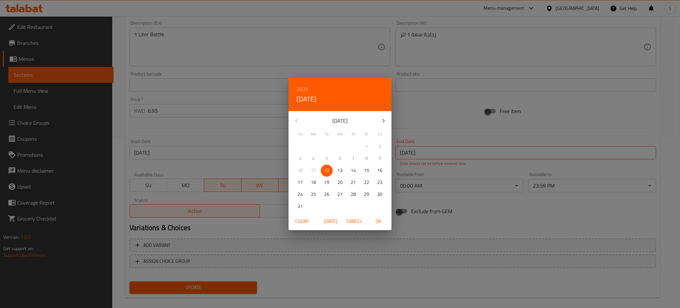
click at [340, 169] on p "13" at bounding box center [340, 170] width 5 height 8
click at [380, 221] on span "OK" at bounding box center [378, 221] width 16 height 8
type input "[DATE]"
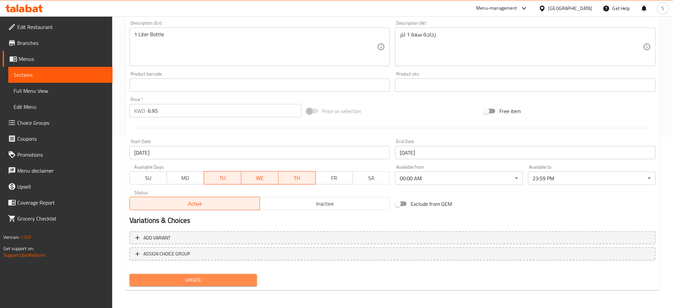
click at [230, 274] on button "Update" at bounding box center [194, 280] width 128 height 12
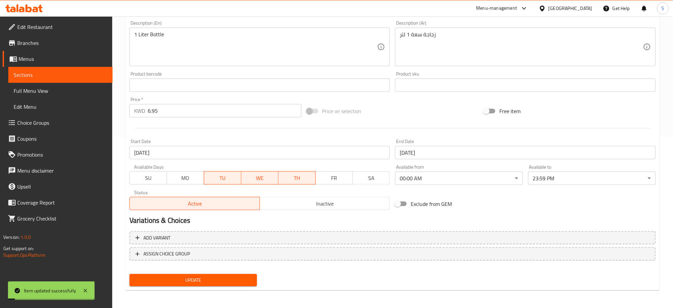
scroll to position [0, 0]
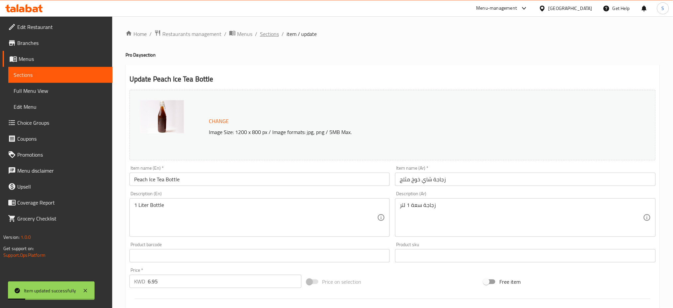
click at [271, 35] on span "Sections" at bounding box center [269, 34] width 19 height 8
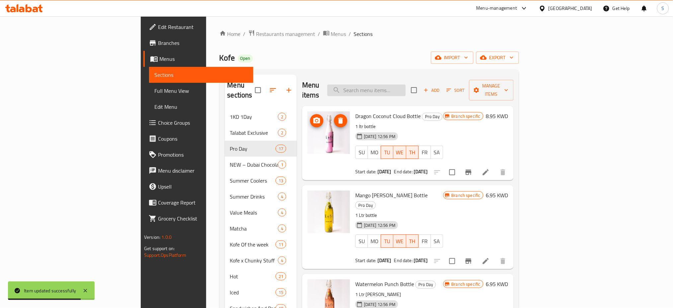
click at [406, 85] on input "search" at bounding box center [367, 90] width 78 height 12
paste input "Passion Fruit Mojito Bottle"
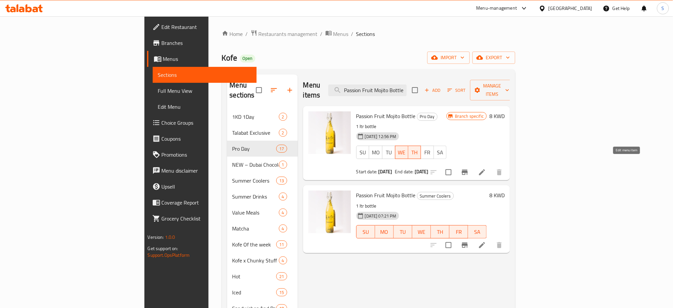
type input "Passion Fruit Mojito Bottle"
click at [486, 168] on icon at bounding box center [482, 172] width 8 height 8
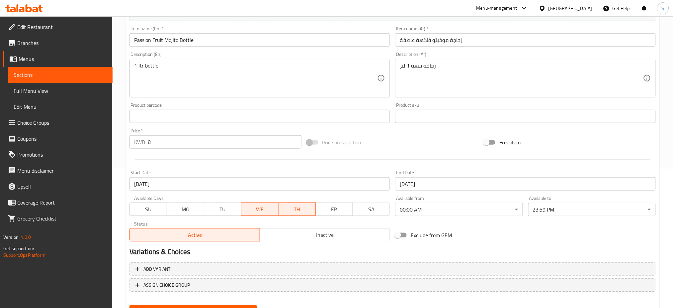
scroll to position [170, 0]
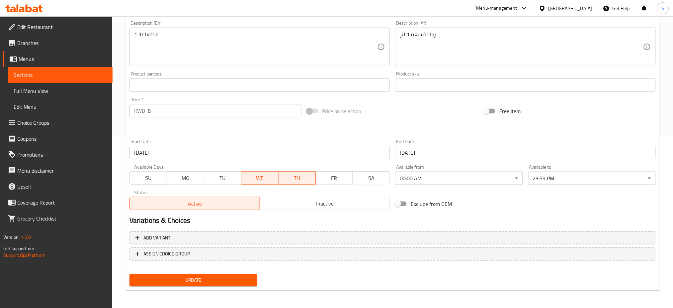
click at [224, 175] on span "TU" at bounding box center [223, 178] width 32 height 10
click at [174, 156] on input "[DATE]" at bounding box center [260, 152] width 261 height 13
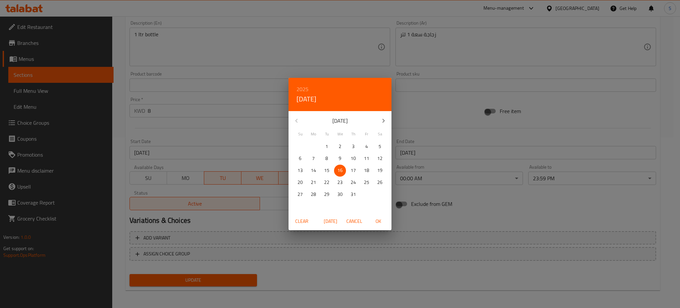
click at [384, 122] on icon "button" at bounding box center [384, 121] width 8 height 8
click at [327, 169] on p "12" at bounding box center [326, 170] width 5 height 8
click at [380, 223] on span "OK" at bounding box center [378, 221] width 16 height 8
type input "[DATE]"
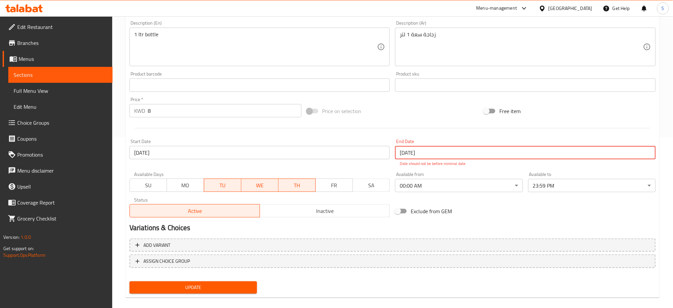
click at [435, 153] on input "[DATE]" at bounding box center [525, 152] width 261 height 13
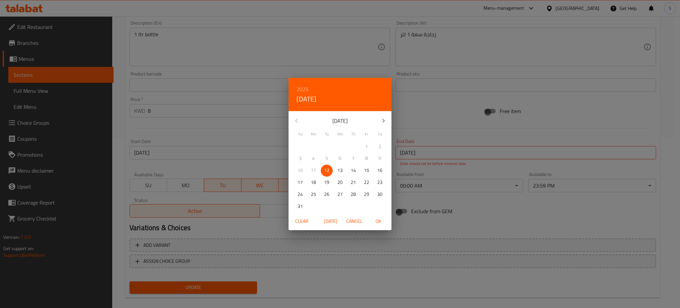
click at [343, 169] on span "13" at bounding box center [340, 170] width 12 height 8
click at [379, 220] on span "OK" at bounding box center [378, 221] width 16 height 8
type input "[DATE]"
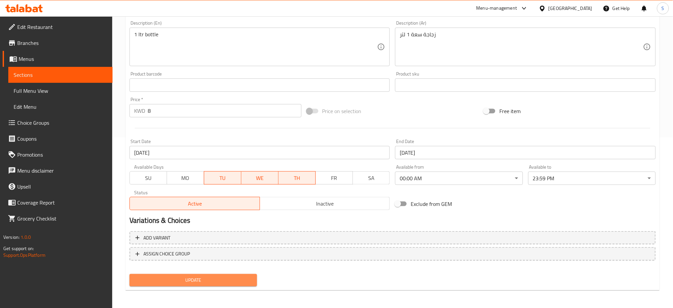
click at [213, 278] on span "Update" at bounding box center [193, 280] width 117 height 8
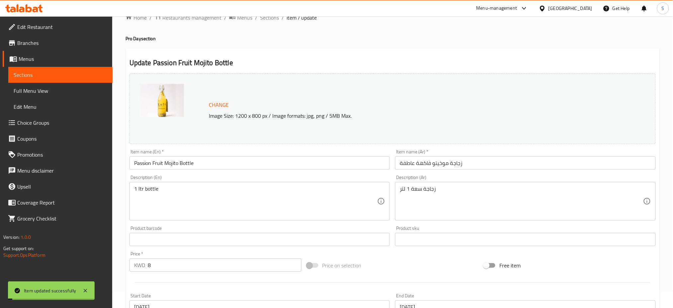
scroll to position [0, 0]
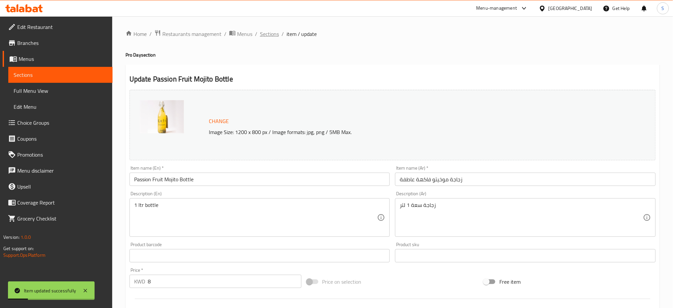
click at [268, 35] on span "Sections" at bounding box center [269, 34] width 19 height 8
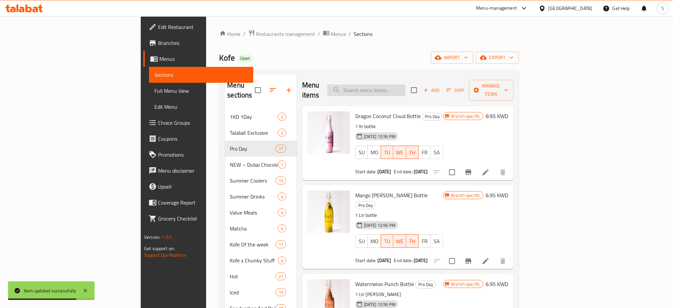
click at [406, 85] on input "search" at bounding box center [367, 90] width 78 height 12
paste input "Strawberry Mojito Bottle"
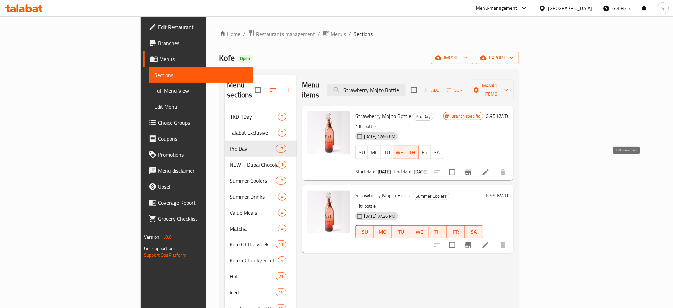
type input "Strawberry Mojito Bottle"
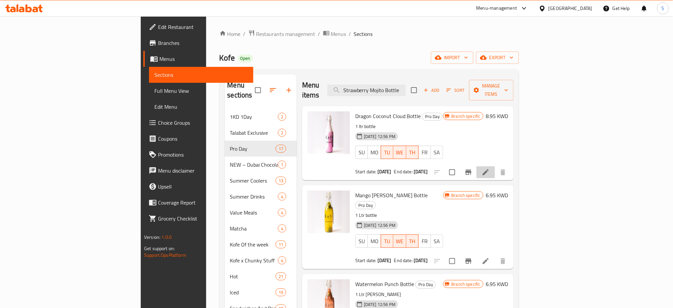
click at [495, 166] on li at bounding box center [486, 172] width 19 height 12
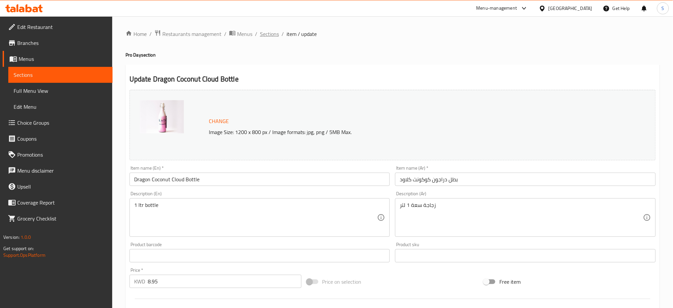
click at [266, 33] on span "Sections" at bounding box center [269, 34] width 19 height 8
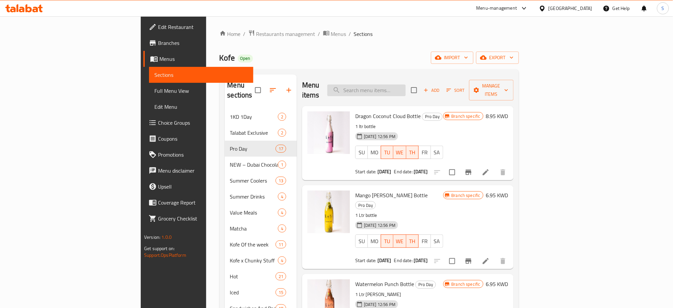
click at [394, 84] on input "search" at bounding box center [367, 90] width 78 height 12
paste input "Strawberry Mojito Bottle"
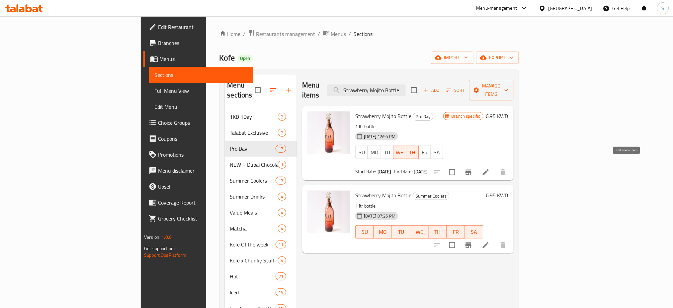
type input "Strawberry Mojito Bottle"
click at [489, 169] on icon at bounding box center [486, 172] width 6 height 6
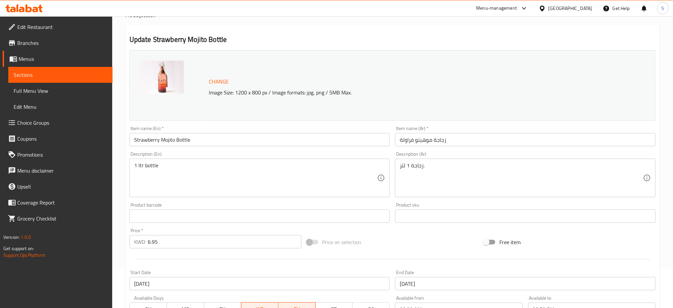
scroll to position [88, 0]
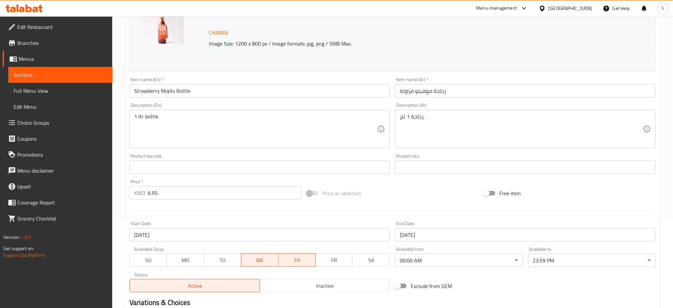
click at [222, 263] on span "TU" at bounding box center [223, 260] width 32 height 10
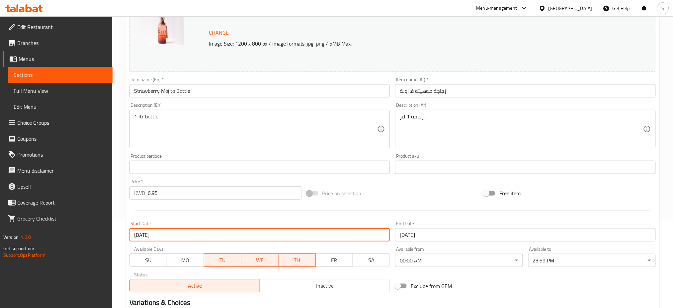
click at [182, 231] on input "[DATE]" at bounding box center [260, 234] width 261 height 13
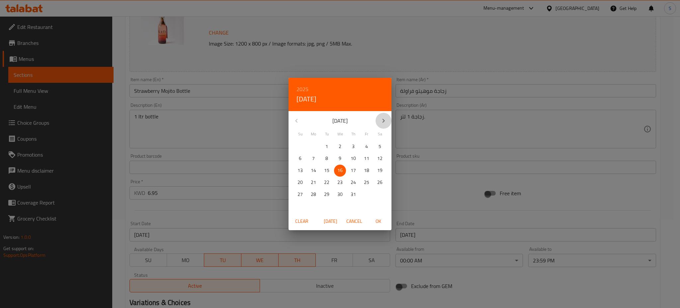
click at [386, 122] on icon "button" at bounding box center [384, 121] width 8 height 8
click at [326, 170] on p "12" at bounding box center [326, 170] width 5 height 8
drag, startPoint x: 380, startPoint y: 221, endPoint x: 417, endPoint y: 234, distance: 39.4
click at [382, 222] on span "OK" at bounding box center [378, 221] width 16 height 8
type input "[DATE]"
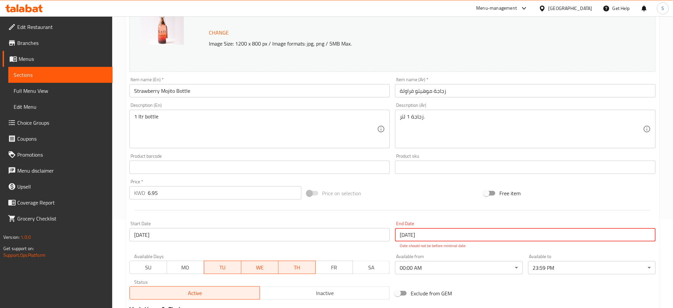
click at [417, 233] on input "[DATE]" at bounding box center [525, 234] width 261 height 13
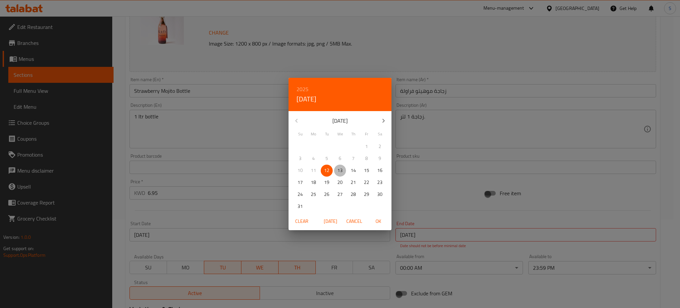
click at [341, 172] on p "13" at bounding box center [340, 170] width 5 height 8
click at [376, 218] on span "OK" at bounding box center [378, 221] width 16 height 8
type input "[DATE]"
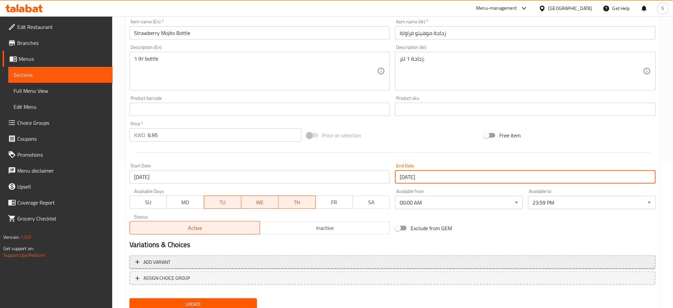
scroll to position [170, 0]
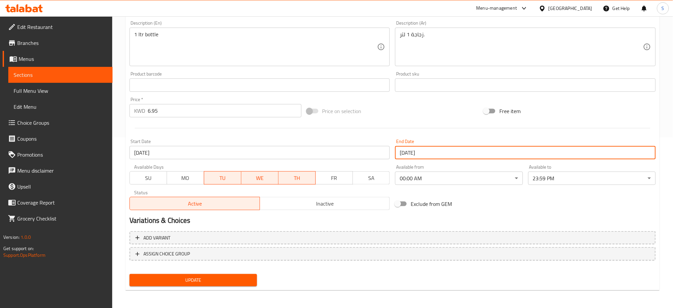
drag, startPoint x: 205, startPoint y: 278, endPoint x: 197, endPoint y: 252, distance: 27.5
click at [206, 276] on span "Update" at bounding box center [193, 280] width 117 height 8
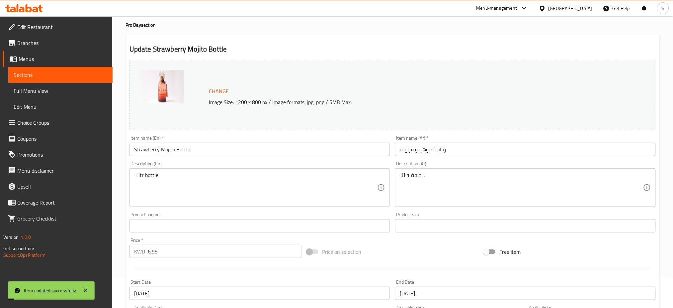
scroll to position [0, 0]
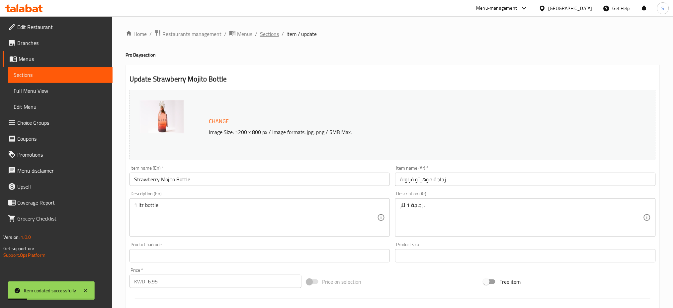
click at [263, 34] on span "Sections" at bounding box center [269, 34] width 19 height 8
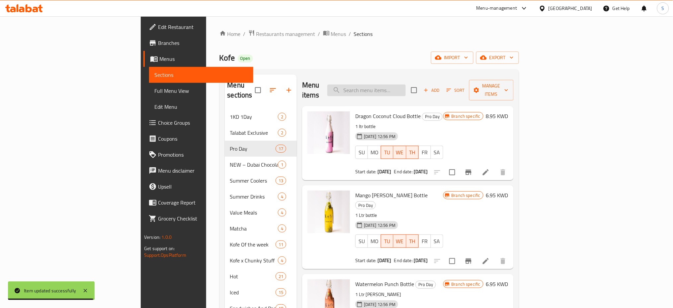
click at [406, 85] on input "search" at bounding box center [367, 90] width 78 height 12
paste input "Iced Americano Bottle"
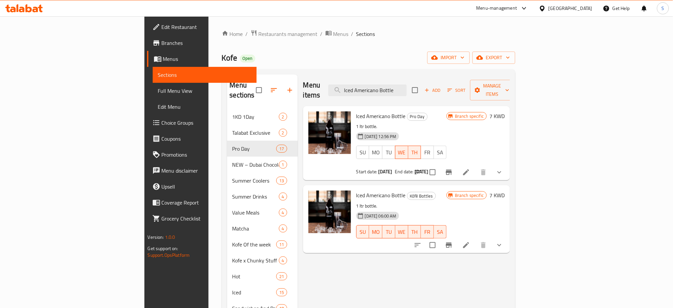
type input "Iced Americano Bottle"
click at [470, 168] on icon at bounding box center [466, 172] width 8 height 8
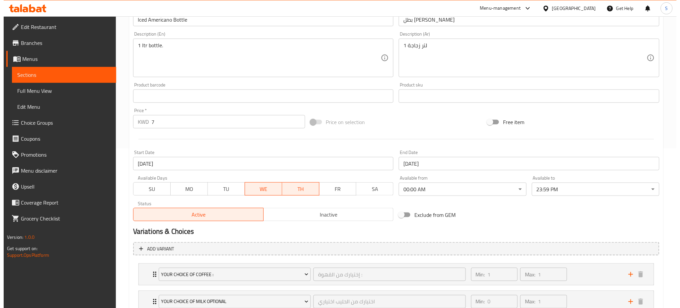
scroll to position [177, 0]
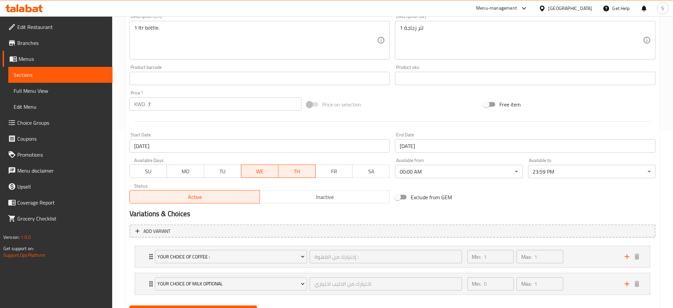
click at [218, 170] on span "TU" at bounding box center [223, 171] width 32 height 10
click at [213, 146] on input "[DATE]" at bounding box center [260, 145] width 261 height 13
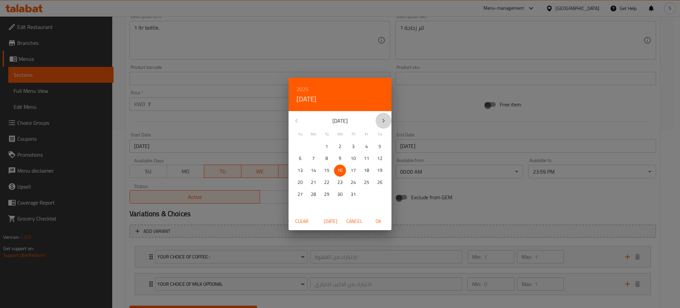
click at [387, 117] on icon "button" at bounding box center [384, 121] width 8 height 8
click at [326, 172] on p "12" at bounding box center [326, 170] width 5 height 8
click at [375, 221] on span "OK" at bounding box center [378, 221] width 16 height 8
type input "[DATE]"
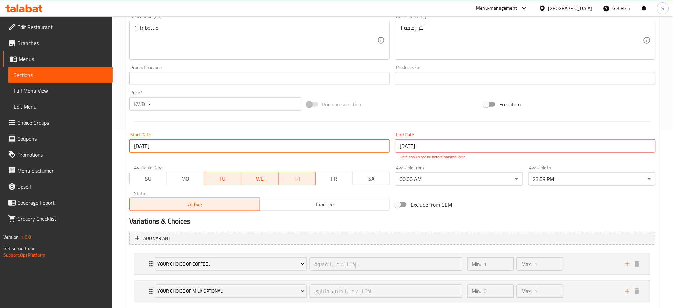
click at [434, 145] on input "[DATE]" at bounding box center [525, 145] width 261 height 13
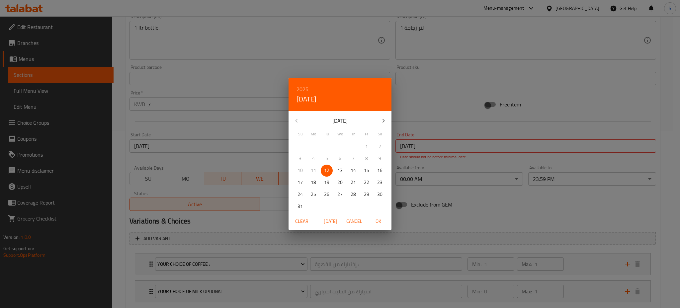
click at [339, 170] on p "13" at bounding box center [340, 170] width 5 height 8
click at [379, 221] on span "OK" at bounding box center [378, 221] width 16 height 8
type input "[DATE]"
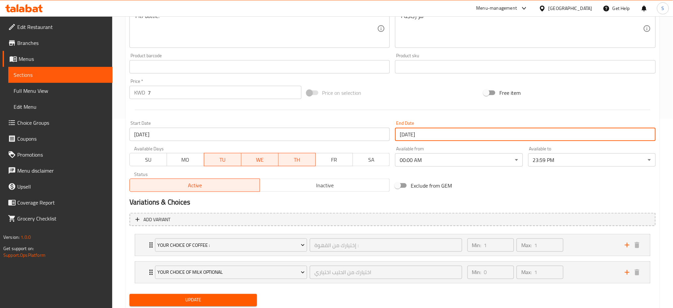
scroll to position [209, 0]
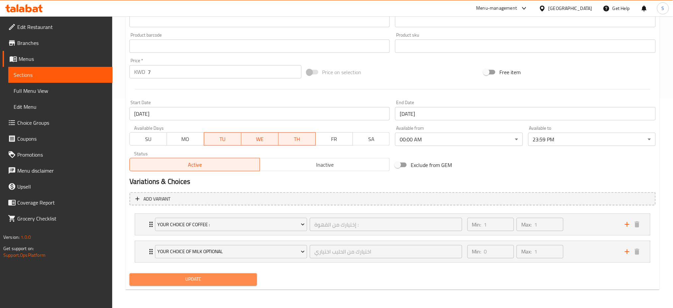
click at [214, 279] on span "Update" at bounding box center [193, 279] width 117 height 8
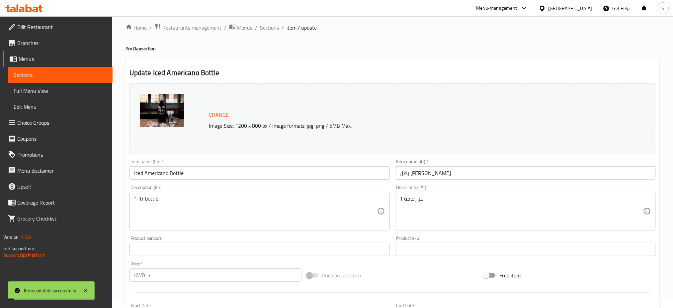
scroll to position [0, 0]
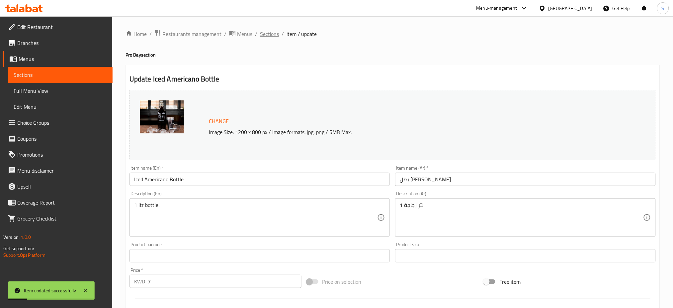
click at [263, 34] on span "Sections" at bounding box center [269, 34] width 19 height 8
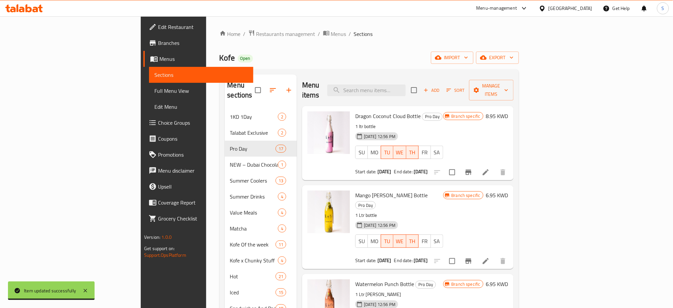
click at [380, 31] on ol "Home / Restaurants management / Menus / Sections" at bounding box center [370, 34] width 300 height 9
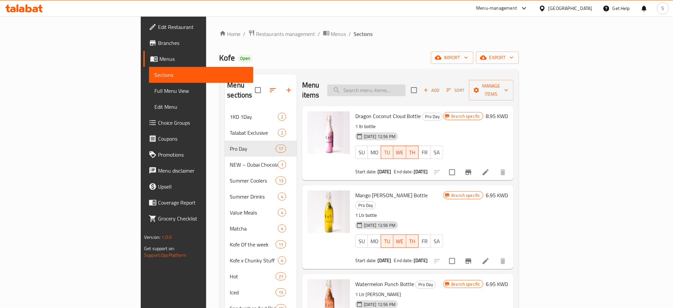
click at [404, 85] on input "search" at bounding box center [367, 90] width 78 height 12
paste input "Cold Brew Bottle"
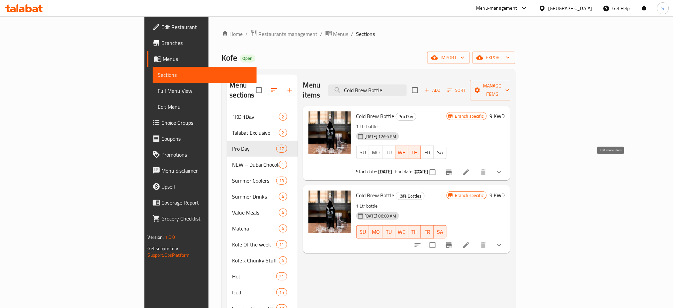
type input "Cold Brew Bottle"
click at [470, 168] on icon at bounding box center [466, 172] width 8 height 8
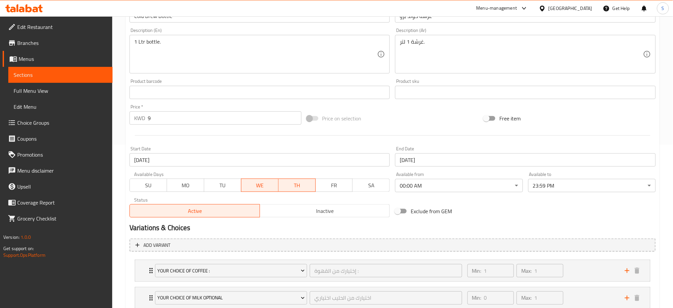
scroll to position [177, 0]
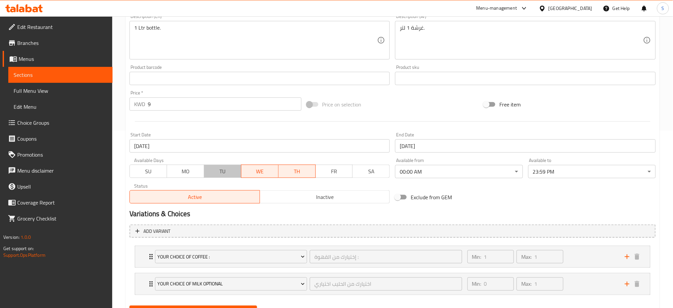
click at [217, 169] on span "TU" at bounding box center [223, 171] width 32 height 10
click at [162, 149] on input "[DATE]" at bounding box center [260, 145] width 261 height 13
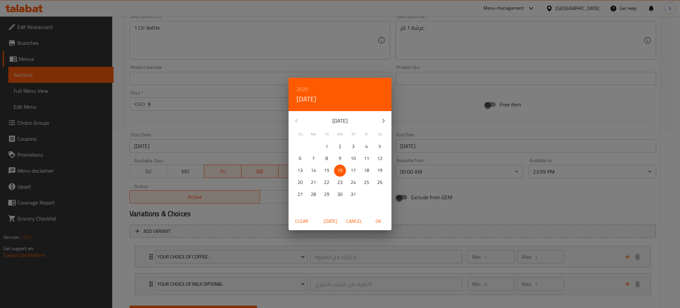
click at [383, 118] on icon "button" at bounding box center [384, 121] width 8 height 8
click at [324, 170] on p "12" at bounding box center [326, 170] width 5 height 8
click at [381, 219] on span "OK" at bounding box center [378, 221] width 16 height 8
type input "[DATE]"
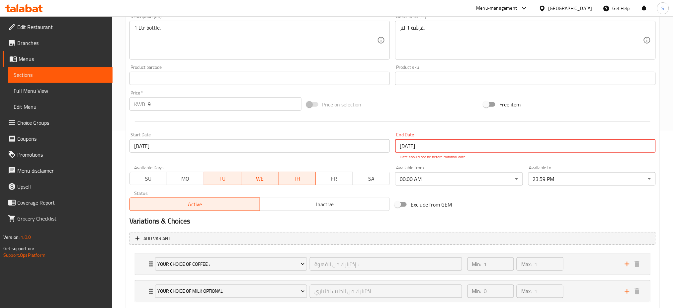
click at [430, 141] on input "[DATE]" at bounding box center [525, 145] width 261 height 13
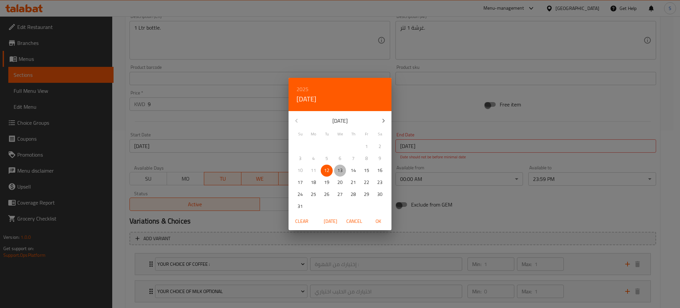
click at [338, 170] on p "13" at bounding box center [340, 170] width 5 height 8
click at [379, 221] on span "OK" at bounding box center [378, 221] width 16 height 8
type input "[DATE]"
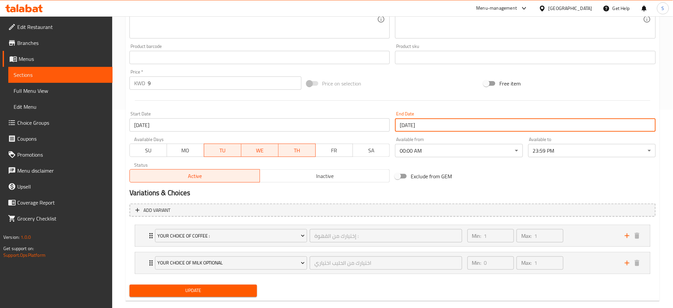
scroll to position [209, 0]
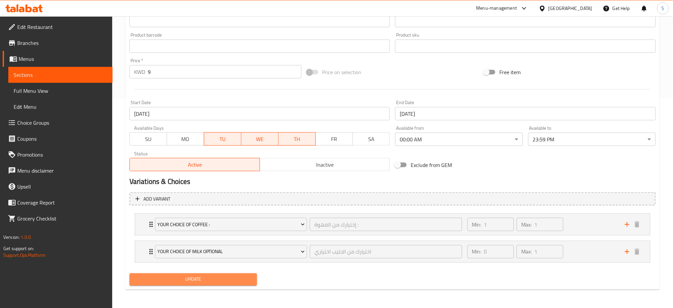
click at [220, 282] on span "Update" at bounding box center [193, 279] width 117 height 8
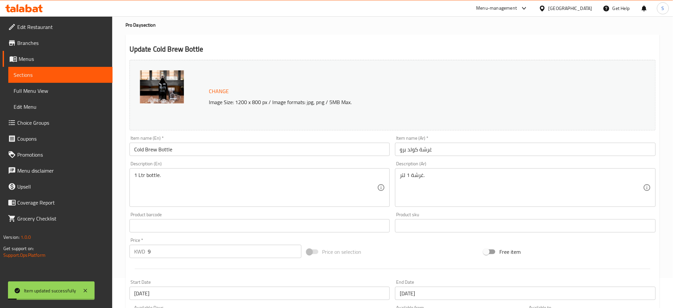
scroll to position [0, 0]
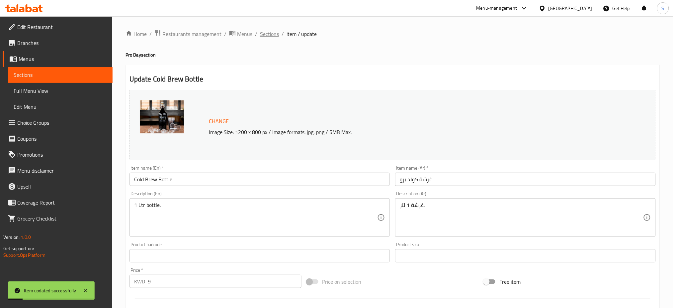
click at [270, 36] on span "Sections" at bounding box center [269, 34] width 19 height 8
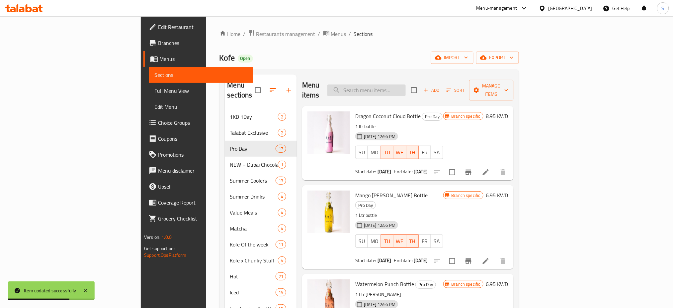
click at [406, 88] on input "search" at bounding box center [367, 90] width 78 height 12
paste input "Iced Mocha Bottle"
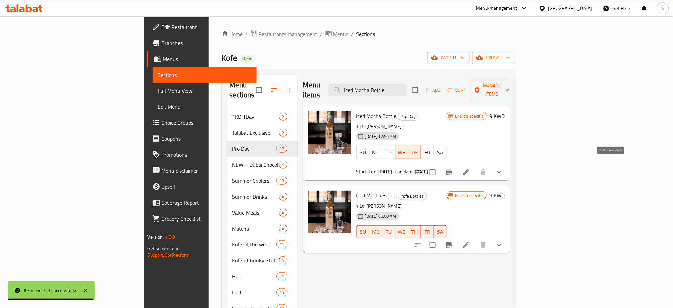
type input "Iced Mocha Bottle"
click at [470, 168] on icon at bounding box center [466, 172] width 8 height 8
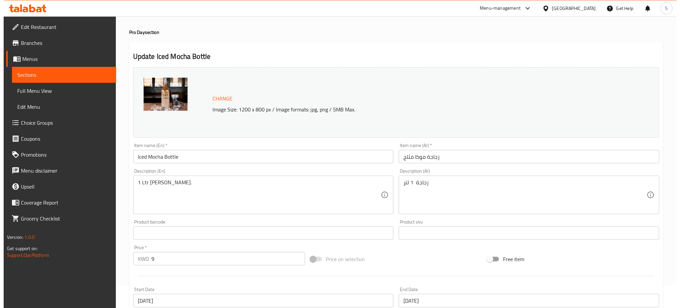
scroll to position [133, 0]
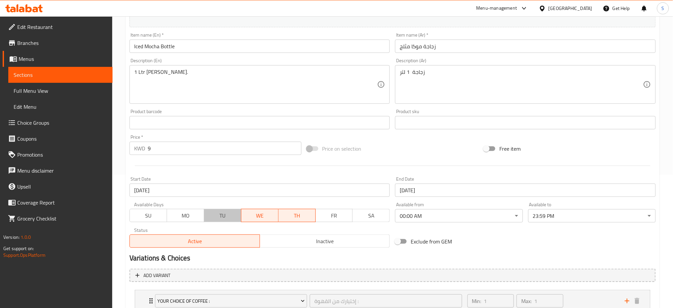
click at [227, 214] on span "TU" at bounding box center [223, 216] width 32 height 10
click at [251, 188] on input "[DATE]" at bounding box center [260, 189] width 261 height 13
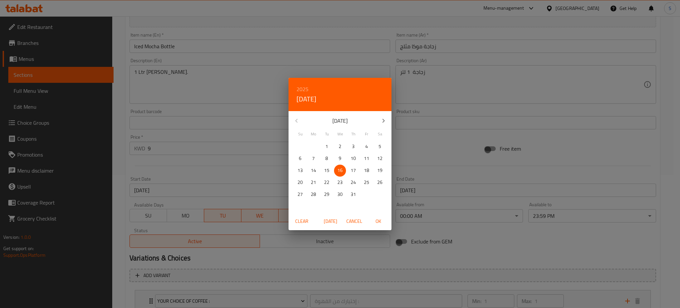
click at [385, 119] on icon "button" at bounding box center [384, 121] width 8 height 8
click at [331, 171] on span "12" at bounding box center [327, 170] width 12 height 8
click at [377, 219] on span "OK" at bounding box center [378, 221] width 16 height 8
type input "[DATE]"
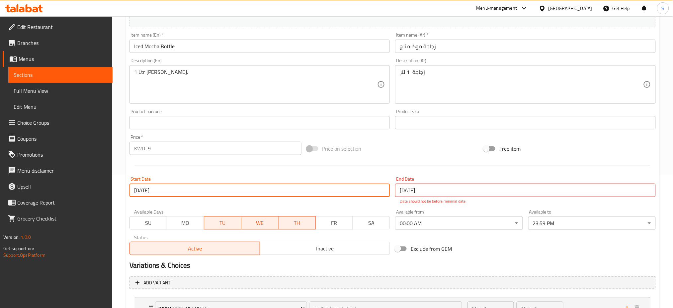
click at [422, 186] on input "[DATE]" at bounding box center [525, 189] width 261 height 13
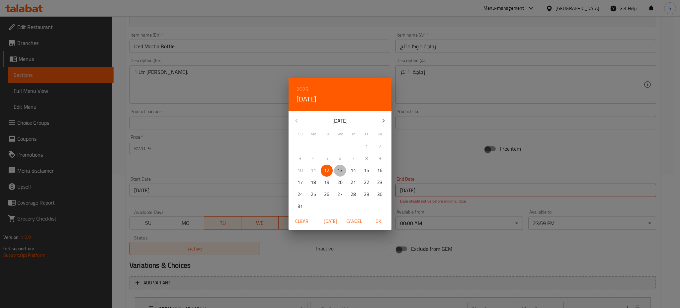
click at [343, 170] on span "13" at bounding box center [340, 170] width 12 height 8
drag, startPoint x: 378, startPoint y: 217, endPoint x: 355, endPoint y: 225, distance: 24.5
click at [376, 217] on span "OK" at bounding box center [378, 221] width 16 height 8
type input "[DATE]"
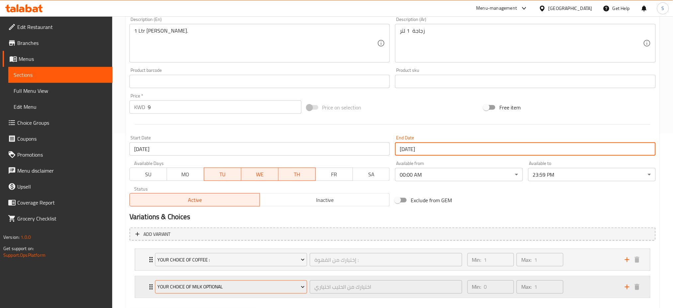
scroll to position [209, 0]
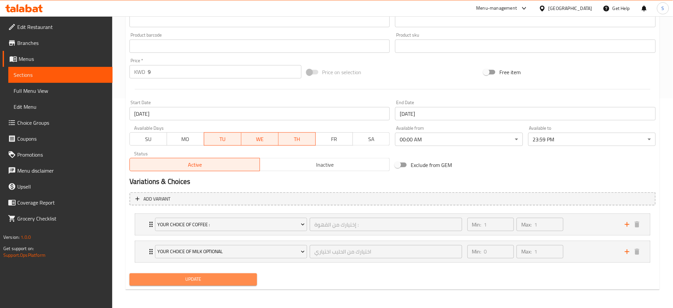
click at [211, 276] on span "Update" at bounding box center [193, 279] width 117 height 8
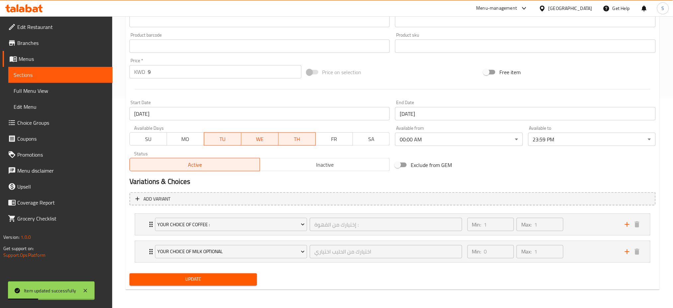
click at [122, 64] on div "Home / Restaurants management / Menus / Sections / item / update Pro Day sectio…" at bounding box center [392, 57] width 561 height 501
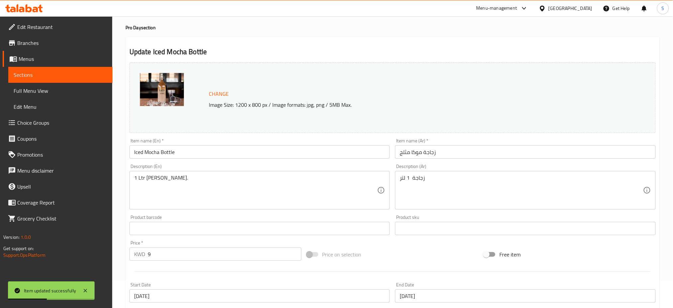
scroll to position [0, 0]
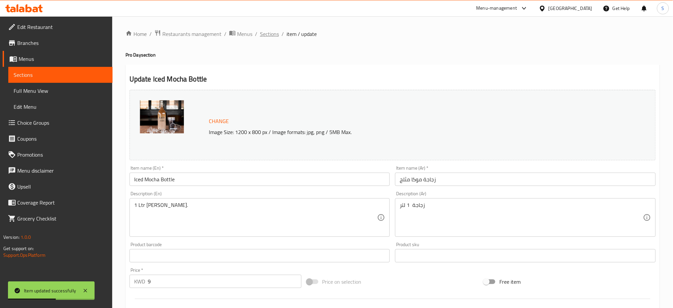
click at [270, 34] on span "Sections" at bounding box center [269, 34] width 19 height 8
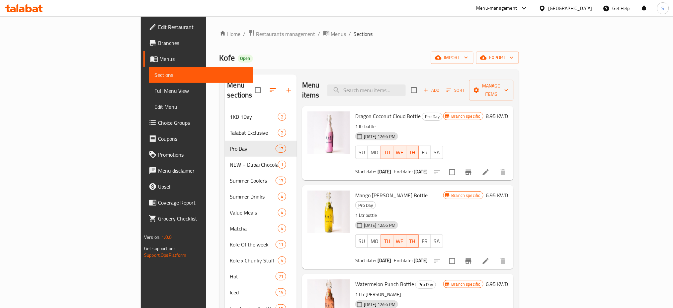
click at [224, 11] on div "Menu-management Kuwait Get Help S" at bounding box center [336, 8] width 673 height 16
click at [272, 9] on div "Menu-management Kuwait Get Help S" at bounding box center [336, 8] width 673 height 16
click at [405, 87] on input "search" at bounding box center [367, 90] width 78 height 12
paste input "Iced Salted Caramel Latte Bottle"
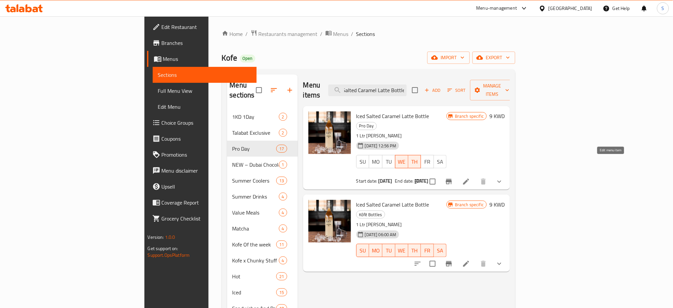
type input "Iced Salted Caramel Latte Bottle"
click at [470, 177] on icon at bounding box center [466, 181] width 8 height 8
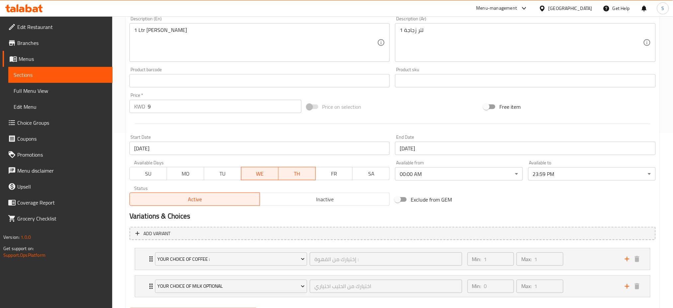
scroll to position [177, 0]
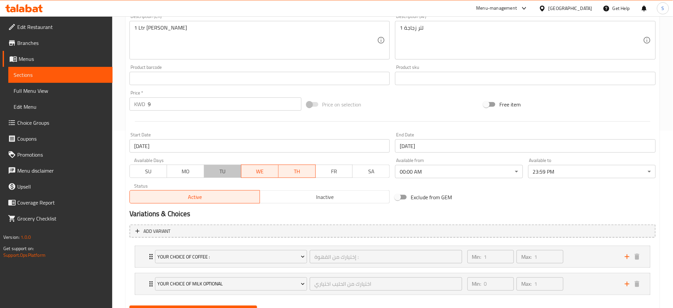
click at [221, 167] on span "TU" at bounding box center [223, 171] width 32 height 10
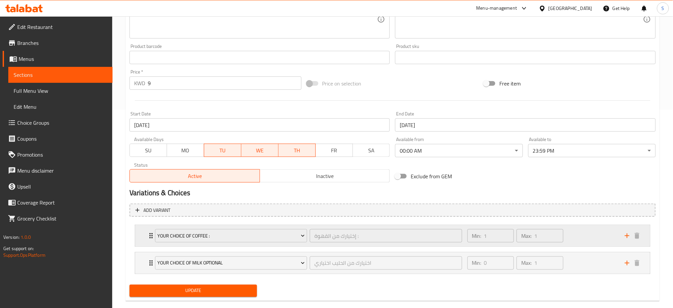
scroll to position [209, 0]
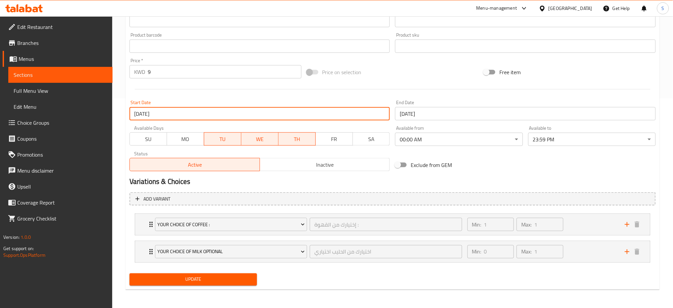
click at [153, 113] on input "[DATE]" at bounding box center [260, 113] width 261 height 13
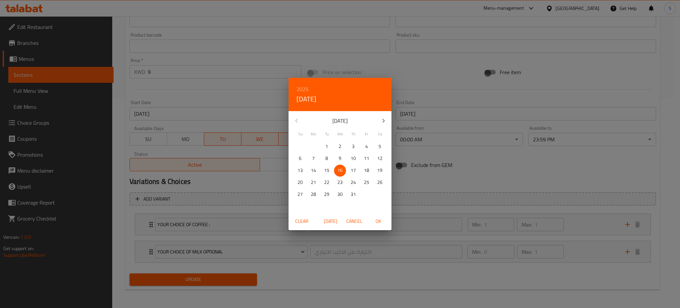
click at [386, 120] on icon "button" at bounding box center [384, 121] width 8 height 8
click at [322, 169] on span "12" at bounding box center [327, 170] width 12 height 8
click at [377, 221] on span "OK" at bounding box center [378, 221] width 16 height 8
type input "[DATE]"
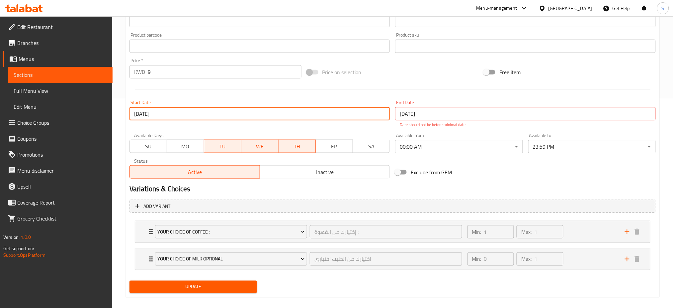
click at [414, 114] on input "[DATE]" at bounding box center [525, 113] width 261 height 13
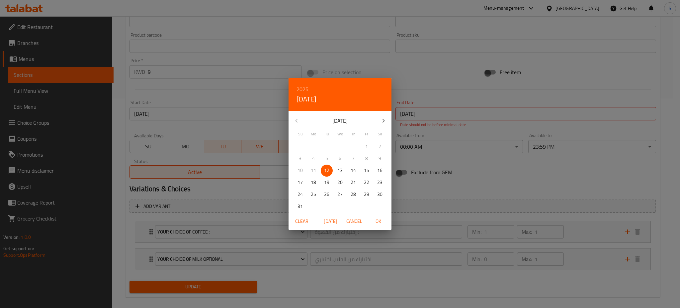
click at [340, 171] on p "13" at bounding box center [340, 170] width 5 height 8
click at [381, 218] on span "OK" at bounding box center [378, 221] width 16 height 8
type input "[DATE]"
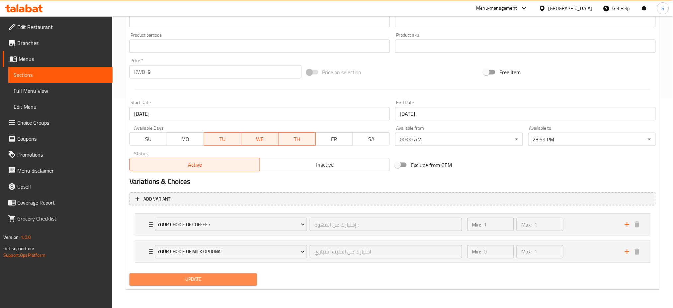
click at [192, 275] on span "Update" at bounding box center [193, 279] width 117 height 8
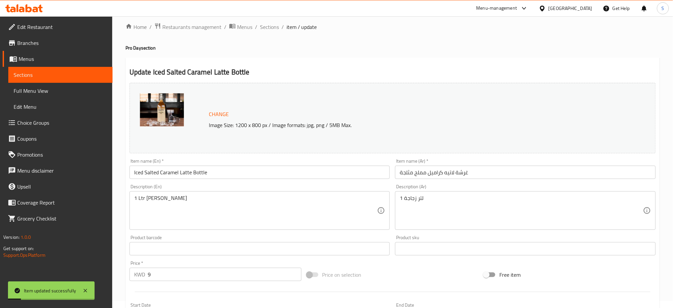
scroll to position [0, 0]
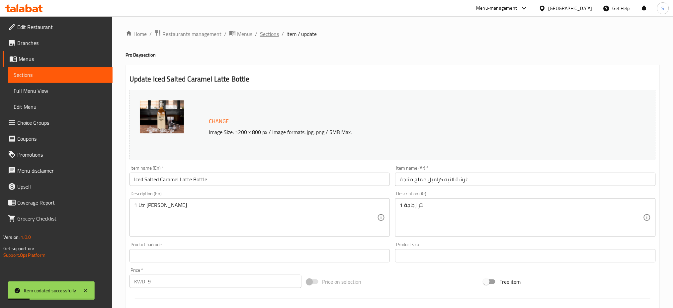
click at [272, 36] on span "Sections" at bounding box center [269, 34] width 19 height 8
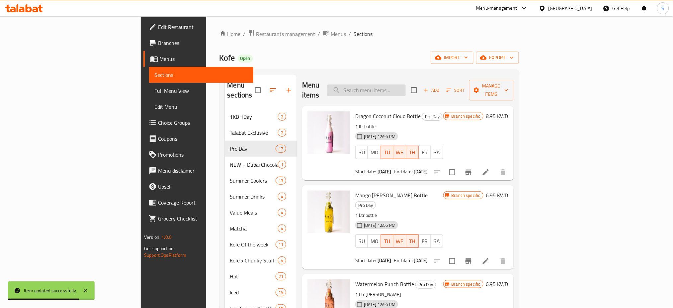
click at [406, 86] on input "search" at bounding box center [367, 90] width 78 height 12
paste input "Iced White Mocha Bottle"
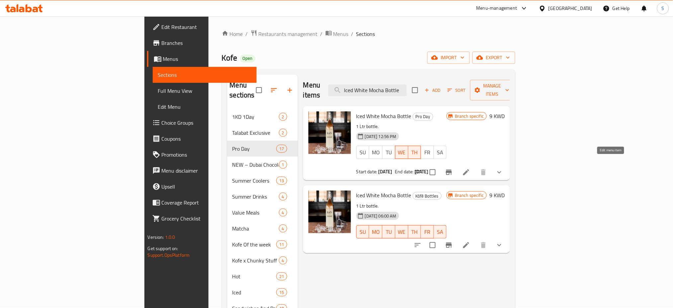
type input "Iced White Mocha Bottle"
click at [470, 168] on icon at bounding box center [466, 172] width 8 height 8
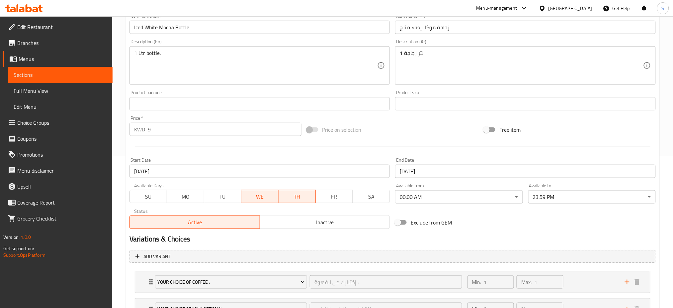
scroll to position [177, 0]
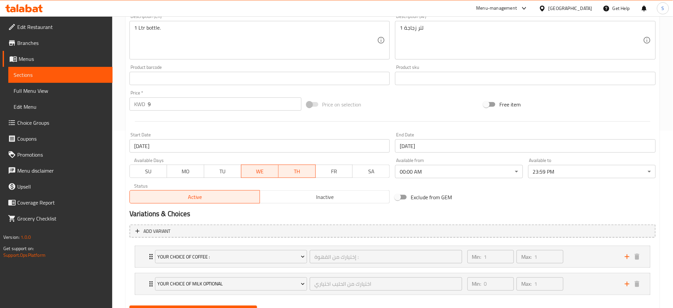
click at [220, 174] on span "TU" at bounding box center [223, 171] width 32 height 10
click at [177, 147] on input "[DATE]" at bounding box center [260, 145] width 261 height 13
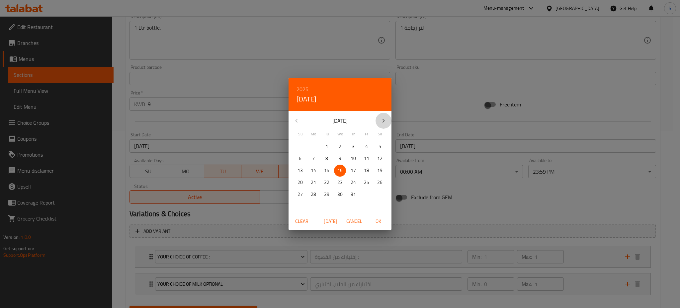
click at [383, 117] on icon "button" at bounding box center [384, 121] width 8 height 8
click at [325, 167] on p "12" at bounding box center [326, 170] width 5 height 8
click at [381, 218] on span "OK" at bounding box center [378, 221] width 16 height 8
type input "[DATE]"
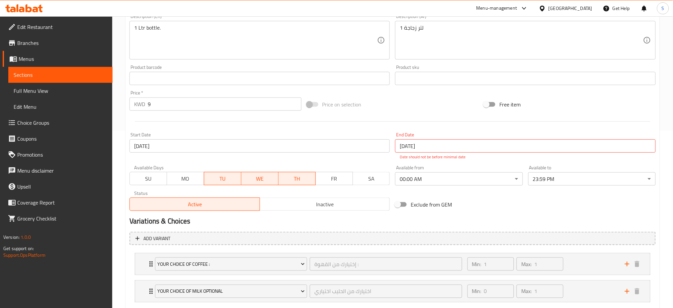
click at [423, 139] on div "End Date 16-07-2025 End Date Date should not be before minimal date" at bounding box center [525, 146] width 261 height 28
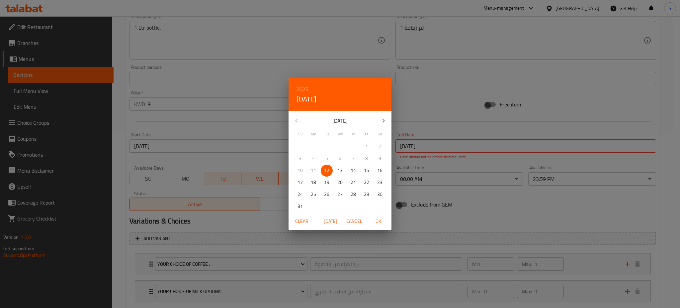
click at [340, 166] on p "13" at bounding box center [340, 170] width 5 height 8
click at [381, 219] on span "OK" at bounding box center [378, 221] width 16 height 8
type input "[DATE]"
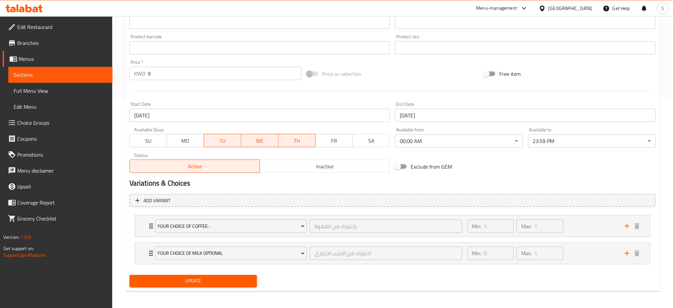
scroll to position [209, 0]
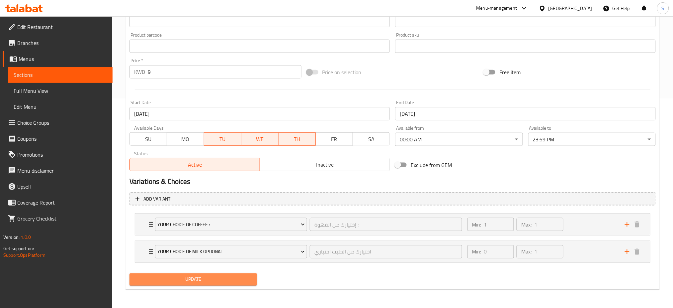
click at [240, 277] on span "Update" at bounding box center [193, 279] width 117 height 8
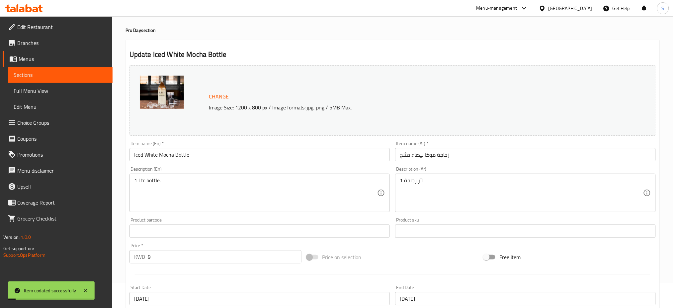
scroll to position [0, 0]
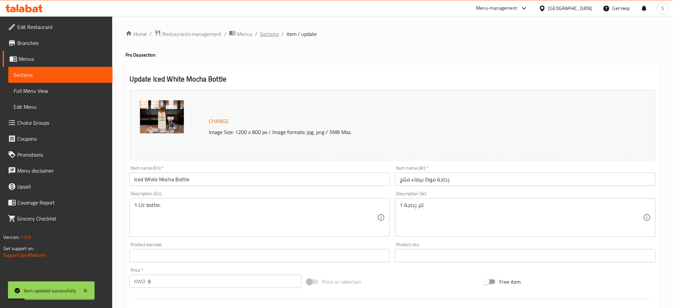
click at [267, 34] on span "Sections" at bounding box center [269, 34] width 19 height 8
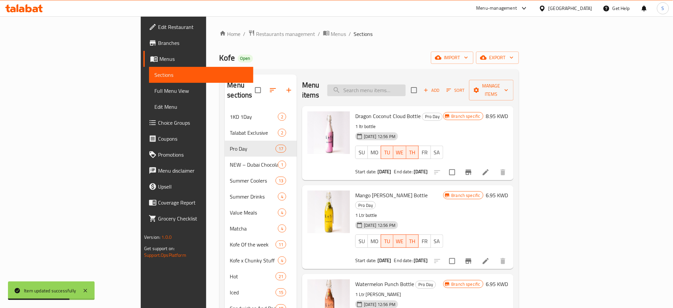
click at [406, 84] on input "search" at bounding box center [367, 90] width 78 height 12
paste input "Vanilla Iced Shaken Bottle"
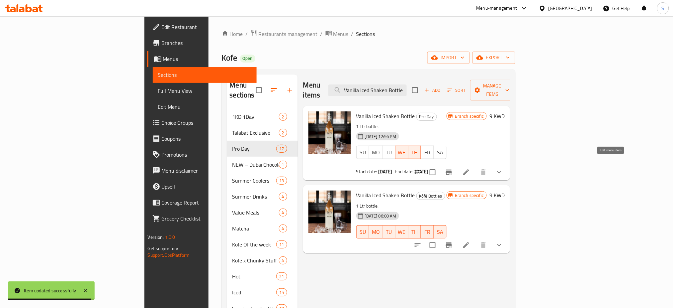
type input "Vanilla Iced Shaken Bottle"
click at [469, 169] on icon at bounding box center [466, 172] width 6 height 6
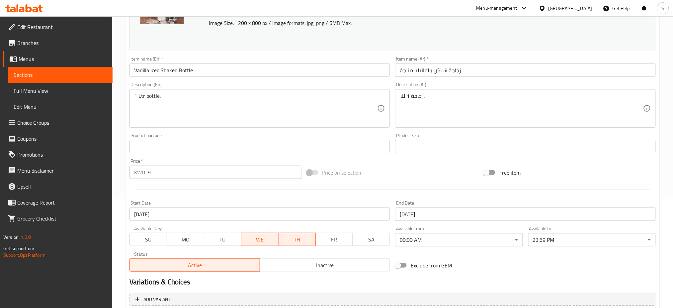
scroll to position [177, 0]
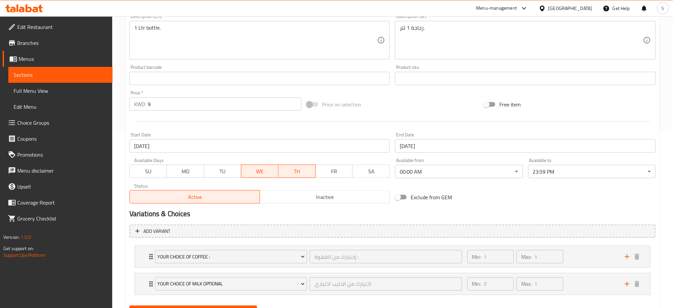
click at [223, 174] on span "TU" at bounding box center [223, 171] width 32 height 10
click at [178, 145] on input "[DATE]" at bounding box center [260, 145] width 261 height 13
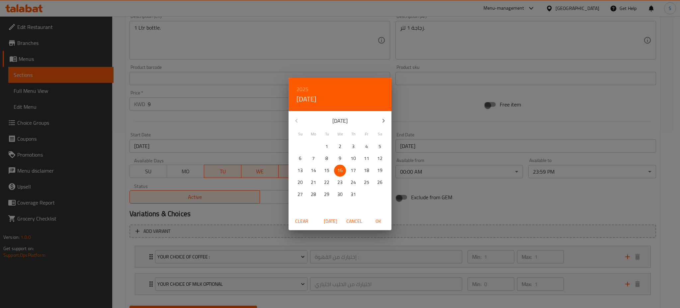
click at [380, 122] on icon "button" at bounding box center [384, 121] width 8 height 8
click at [327, 170] on p "12" at bounding box center [326, 170] width 5 height 8
click at [376, 218] on span "OK" at bounding box center [378, 221] width 16 height 8
type input "[DATE]"
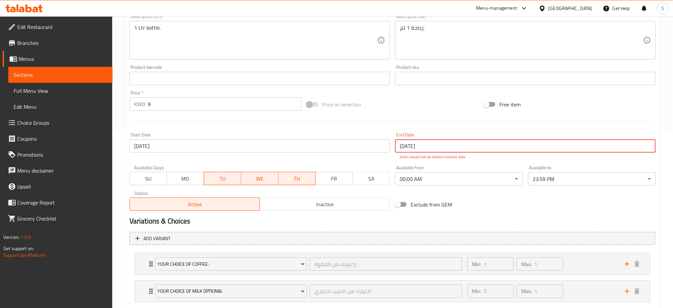
click at [439, 143] on input "[DATE]" at bounding box center [525, 145] width 261 height 13
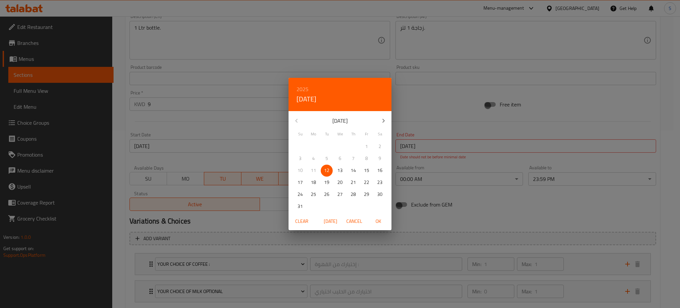
click at [343, 170] on span "13" at bounding box center [340, 170] width 12 height 8
click at [381, 221] on span "OK" at bounding box center [378, 221] width 16 height 8
type input "[DATE]"
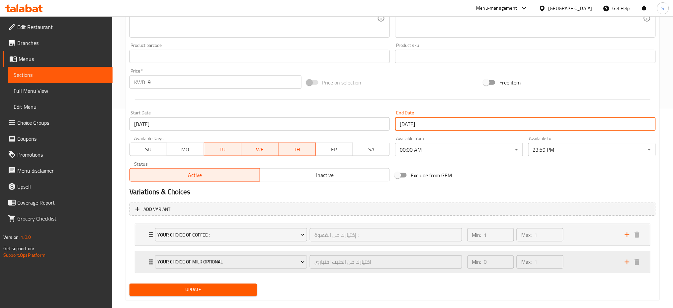
scroll to position [209, 0]
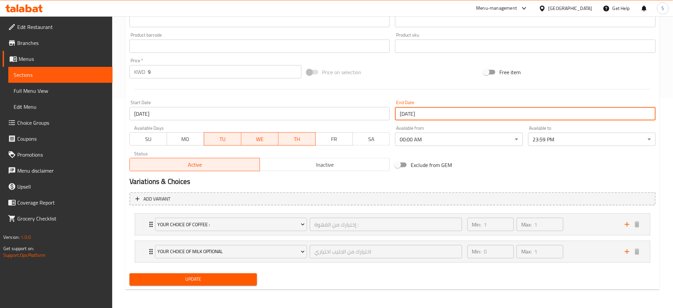
click at [233, 278] on span "Update" at bounding box center [193, 279] width 117 height 8
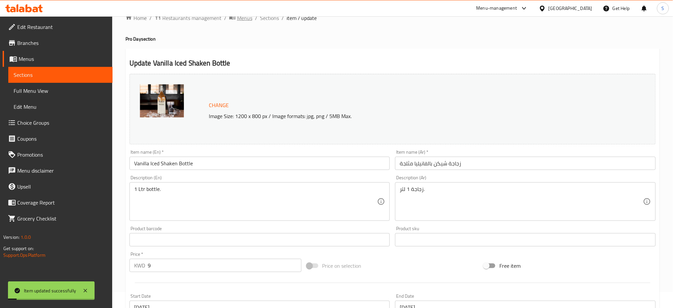
scroll to position [0, 0]
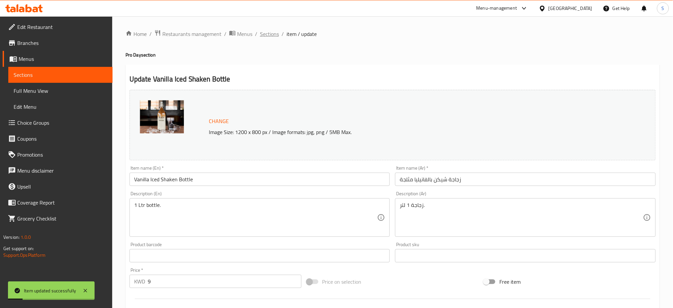
click at [268, 37] on span "Sections" at bounding box center [269, 34] width 19 height 8
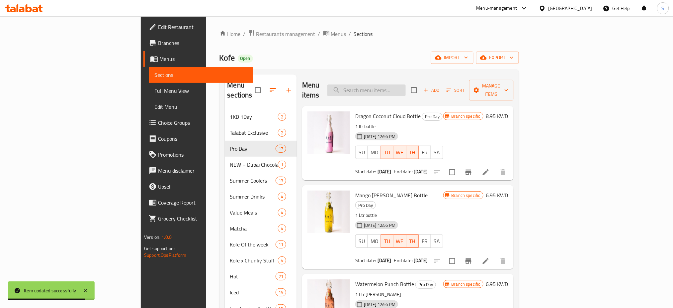
click at [405, 86] on input "search" at bounding box center [367, 90] width 78 height 12
paste input "Iced Rose Latte Bottle"
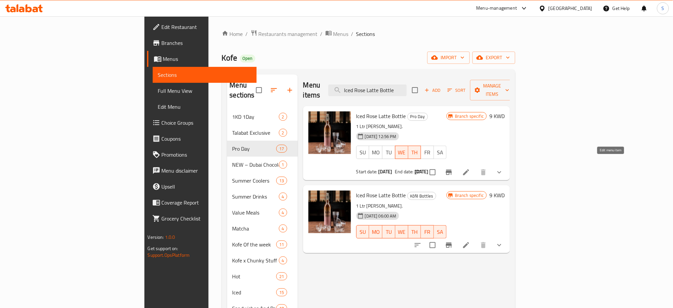
type input "Iced Rose Latte Bottle"
click at [469, 169] on icon at bounding box center [466, 172] width 6 height 6
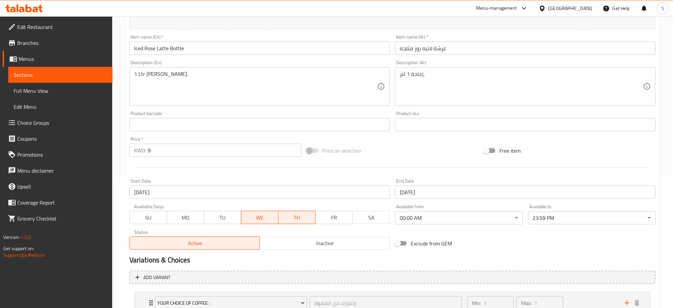
scroll to position [133, 0]
click at [219, 212] on span "TU" at bounding box center [223, 216] width 32 height 10
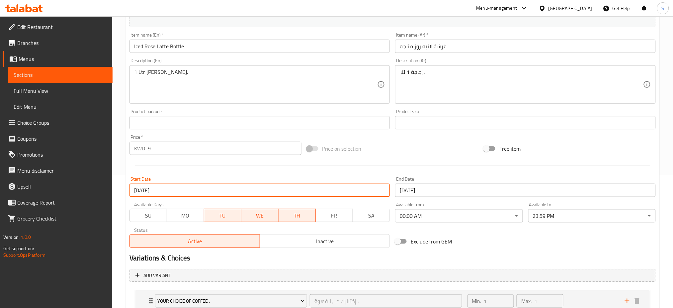
click at [257, 188] on input "[DATE]" at bounding box center [260, 189] width 261 height 13
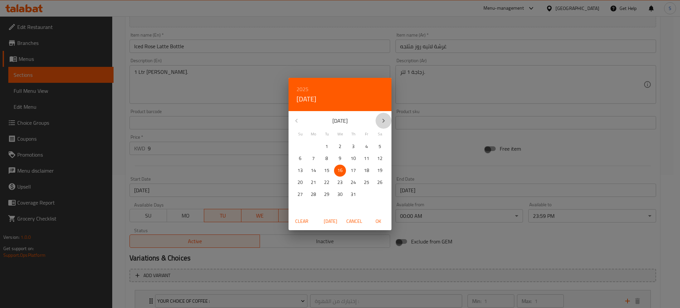
click at [383, 119] on icon "button" at bounding box center [384, 121] width 2 height 4
click at [327, 169] on p "12" at bounding box center [326, 170] width 5 height 8
click at [376, 222] on span "OK" at bounding box center [378, 221] width 16 height 8
type input "[DATE]"
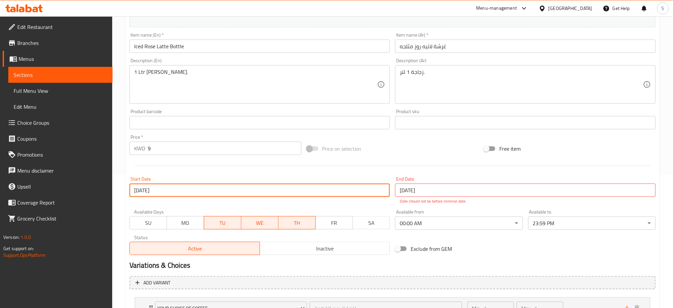
click at [424, 189] on input "[DATE]" at bounding box center [525, 189] width 261 height 13
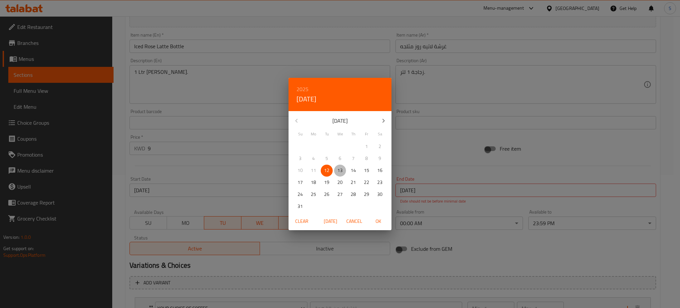
click at [342, 170] on p "13" at bounding box center [340, 170] width 5 height 8
click at [380, 217] on span "OK" at bounding box center [378, 221] width 16 height 8
type input "[DATE]"
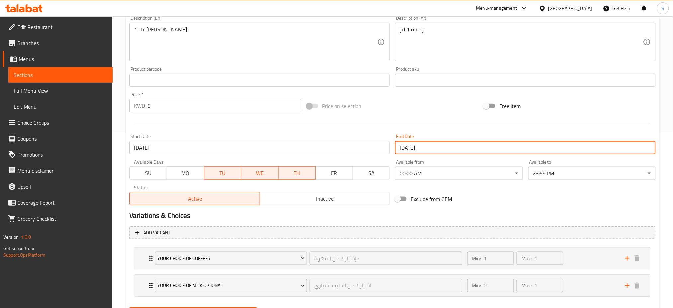
scroll to position [209, 0]
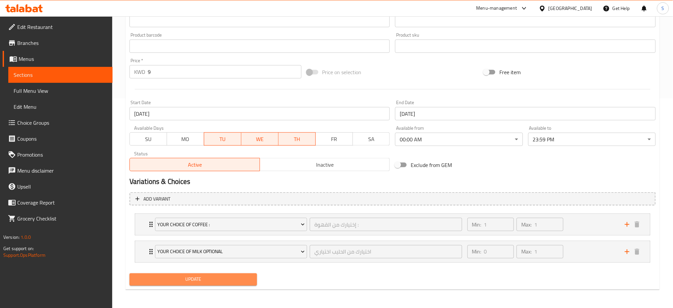
click at [232, 278] on span "Update" at bounding box center [193, 279] width 117 height 8
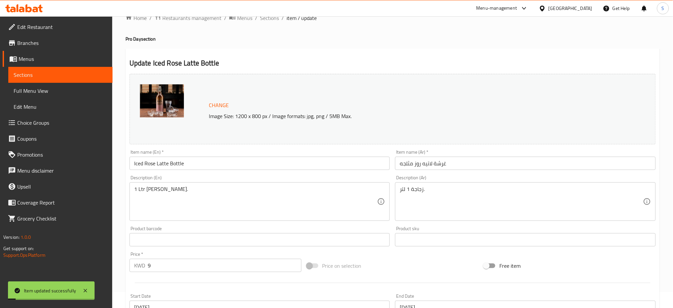
scroll to position [0, 0]
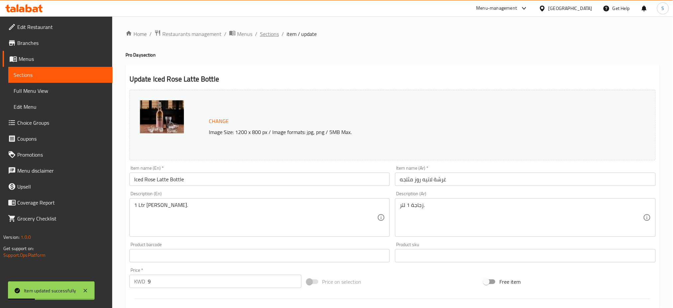
click at [271, 32] on span "Sections" at bounding box center [269, 34] width 19 height 8
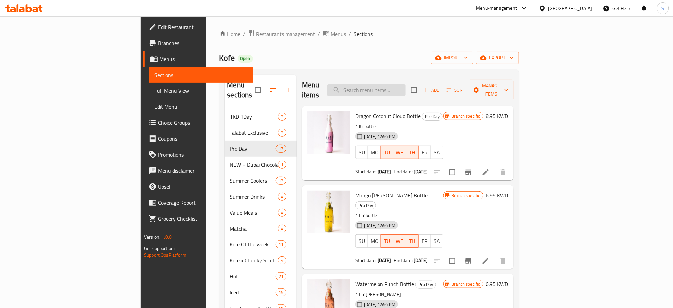
click at [406, 85] on input "search" at bounding box center [367, 90] width 78 height 12
paste input "Iced Saffron Latte Bottle"
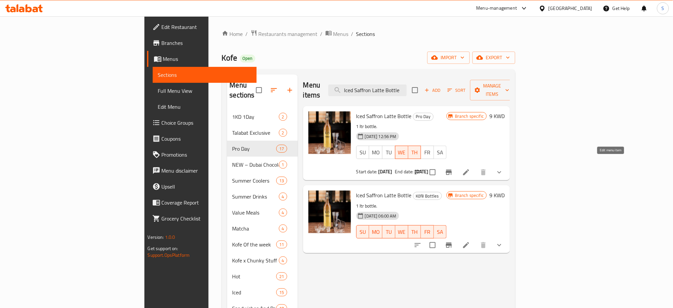
type input "Iced Saffron Latte Bottle"
click at [469, 169] on icon at bounding box center [466, 172] width 6 height 6
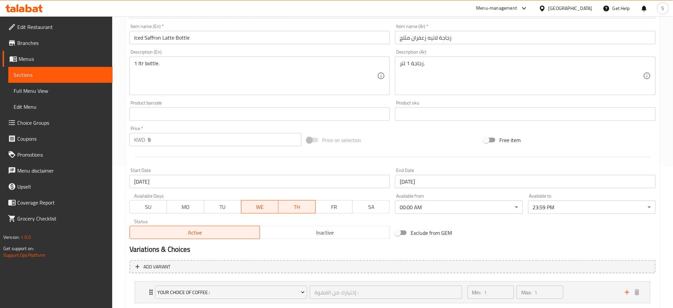
scroll to position [177, 0]
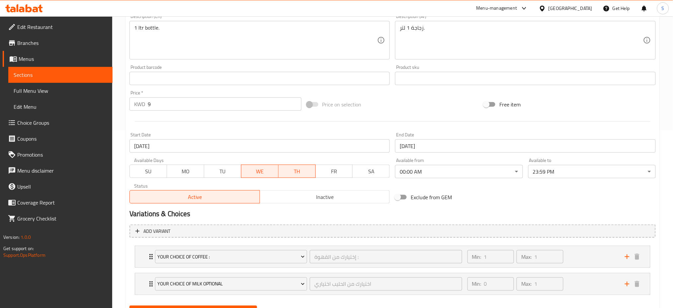
click at [220, 172] on span "TU" at bounding box center [223, 171] width 32 height 10
click at [193, 144] on input "[DATE]" at bounding box center [260, 145] width 261 height 13
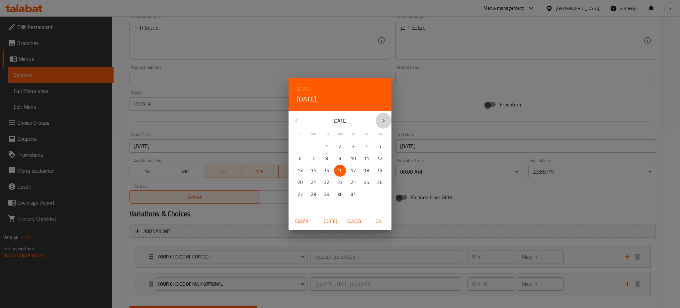
click at [381, 118] on icon "button" at bounding box center [384, 121] width 8 height 8
click at [330, 170] on span "12" at bounding box center [327, 170] width 12 height 8
click at [378, 221] on span "OK" at bounding box center [378, 221] width 16 height 8
type input "[DATE]"
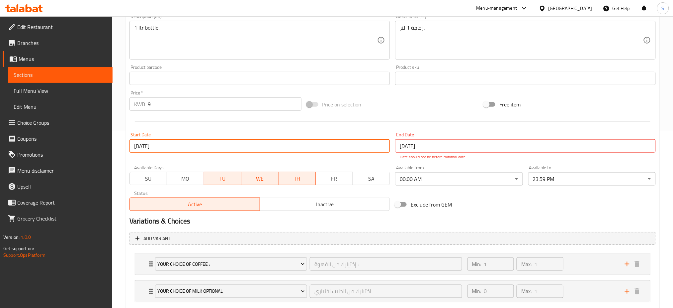
click at [425, 144] on input "[DATE]" at bounding box center [525, 145] width 261 height 13
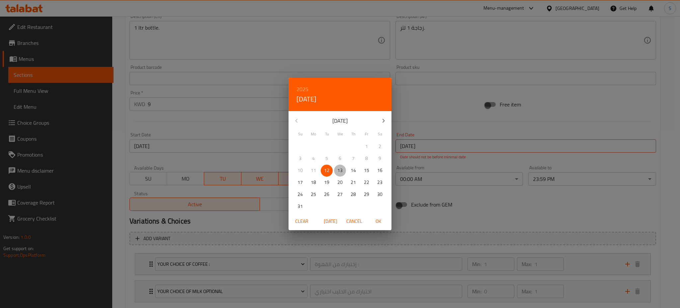
click at [338, 171] on p "13" at bounding box center [340, 170] width 5 height 8
click at [376, 222] on span "OK" at bounding box center [378, 221] width 16 height 8
type input "[DATE]"
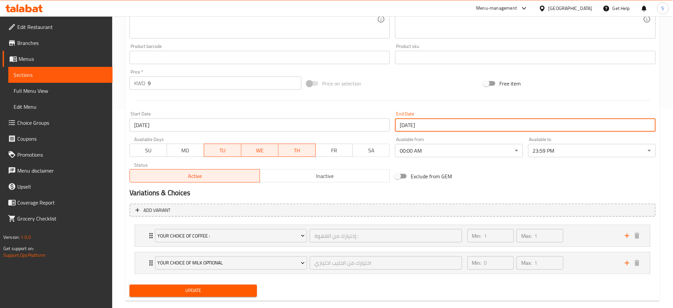
scroll to position [209, 0]
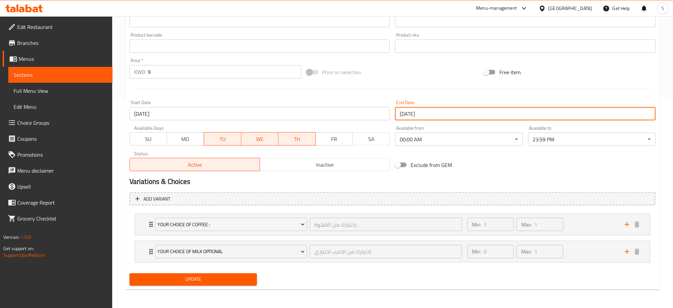
drag, startPoint x: 216, startPoint y: 276, endPoint x: 255, endPoint y: 102, distance: 178.4
click at [218, 276] on span "Update" at bounding box center [193, 279] width 117 height 8
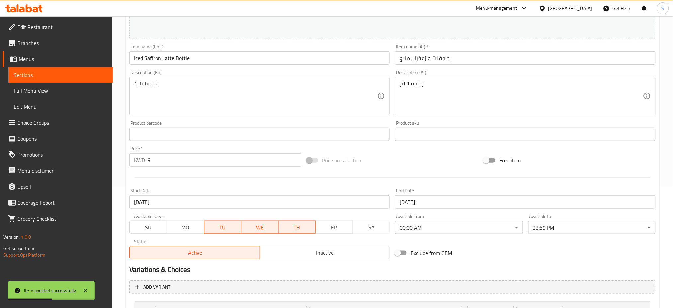
scroll to position [0, 0]
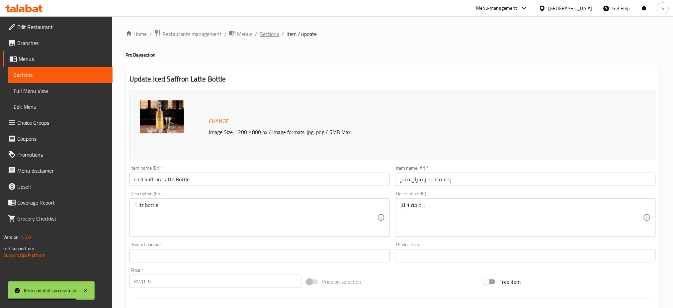
click at [270, 34] on span "Sections" at bounding box center [269, 34] width 19 height 8
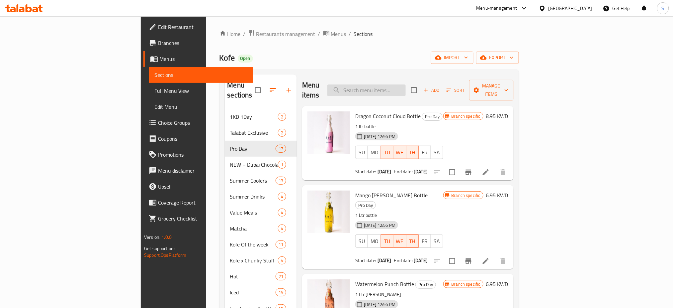
click at [406, 84] on input "search" at bounding box center [367, 90] width 78 height 12
paste input "Iced Spanish Latte Bottle"
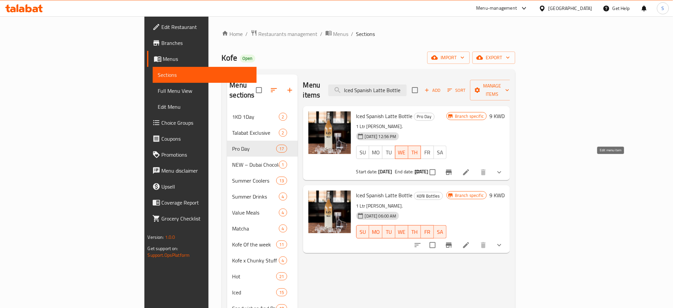
type input "Iced Spanish Latte Bottle"
click at [470, 168] on icon at bounding box center [466, 172] width 8 height 8
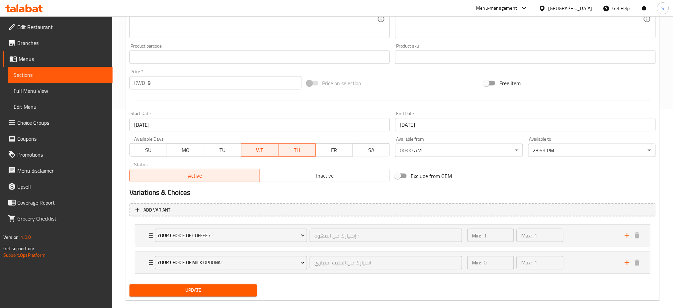
scroll to position [209, 0]
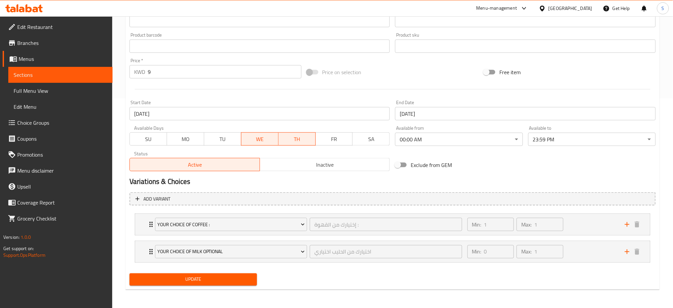
click at [220, 138] on span "TU" at bounding box center [223, 139] width 32 height 10
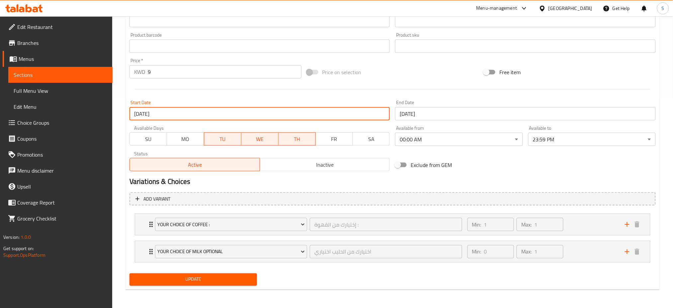
click at [145, 113] on input "16-07-2025" at bounding box center [260, 113] width 261 height 13
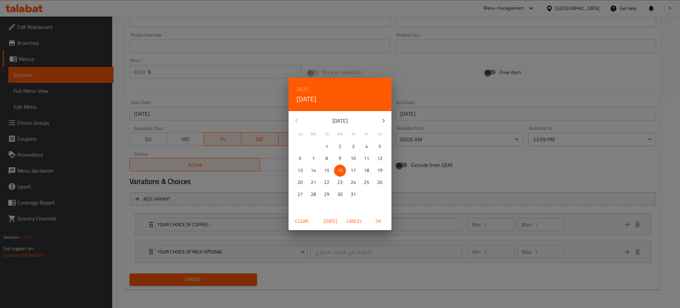
click at [385, 115] on button "button" at bounding box center [384, 121] width 16 height 16
click at [325, 169] on p "12" at bounding box center [326, 170] width 5 height 8
click at [381, 220] on span "OK" at bounding box center [378, 221] width 16 height 8
type input "12-08-2025"
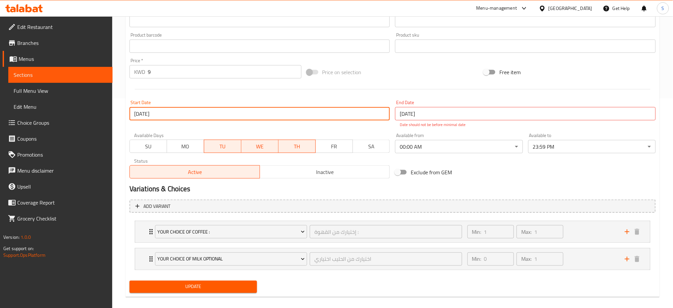
click at [438, 114] on input "16-07-2025" at bounding box center [525, 113] width 261 height 13
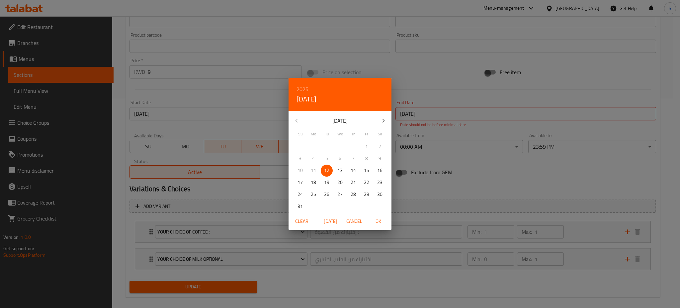
click at [341, 170] on p "13" at bounding box center [340, 170] width 5 height 8
click at [381, 220] on span "OK" at bounding box center [378, 221] width 16 height 8
type input "13-08-2025"
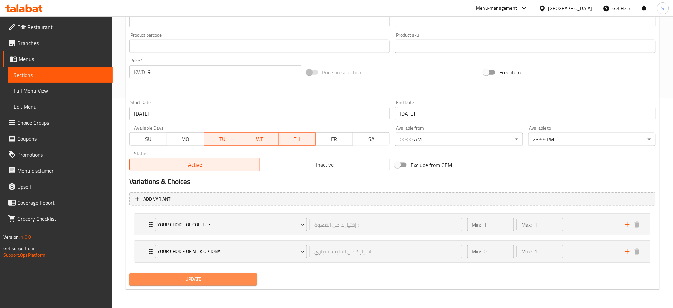
click at [248, 280] on span "Update" at bounding box center [193, 279] width 117 height 8
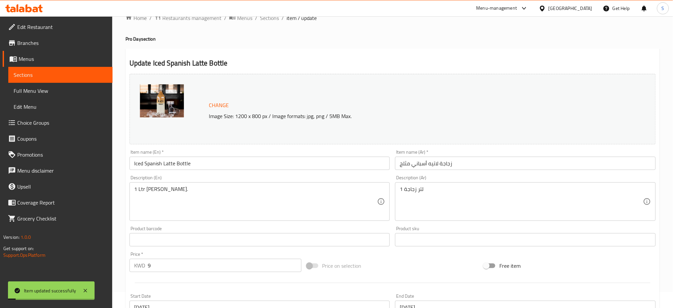
scroll to position [0, 0]
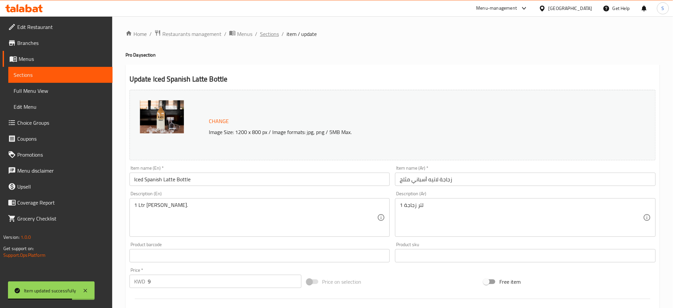
click at [268, 36] on span "Sections" at bounding box center [269, 34] width 19 height 8
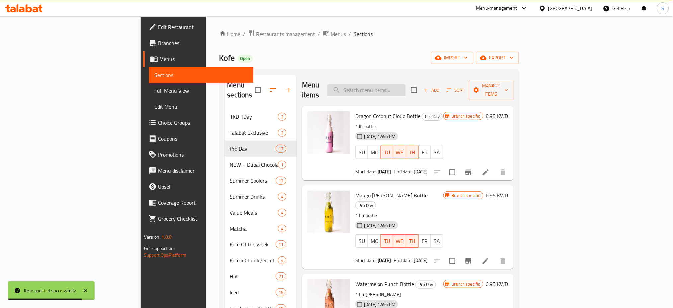
click at [406, 84] on input "search" at bounding box center [367, 90] width 78 height 12
paste input "Iced Latte Bottle"
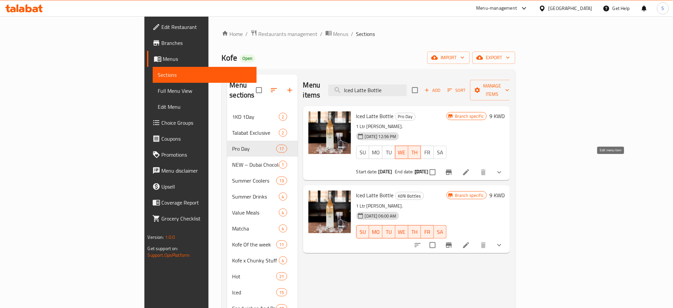
type input "Iced Latte Bottle"
click at [470, 168] on icon at bounding box center [466, 172] width 8 height 8
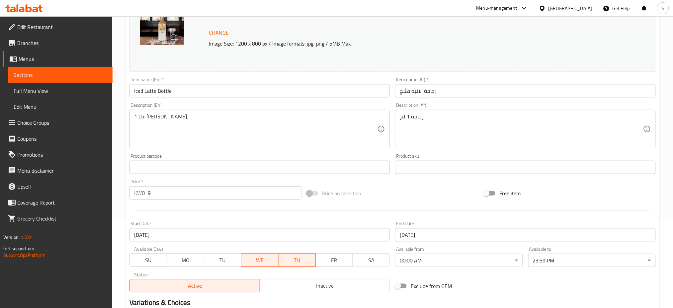
scroll to position [133, 0]
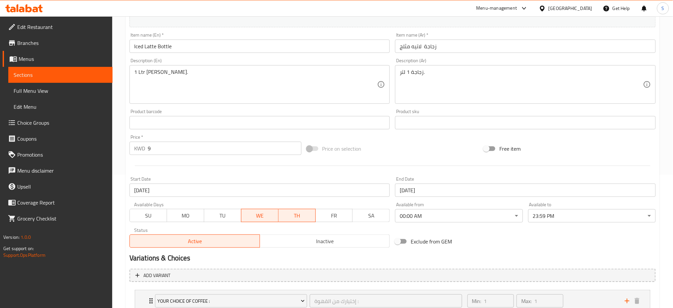
click at [228, 218] on span "TU" at bounding box center [223, 216] width 32 height 10
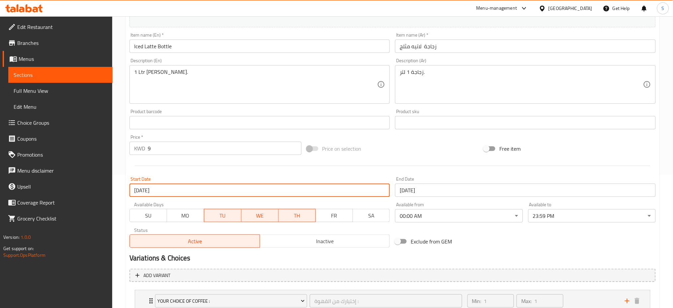
click at [176, 188] on input "16-07-2025" at bounding box center [260, 189] width 261 height 13
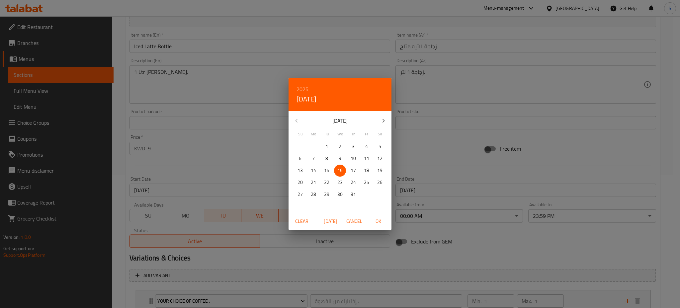
click at [353, 173] on p "17" at bounding box center [353, 170] width 5 height 8
click at [386, 120] on icon "button" at bounding box center [384, 121] width 8 height 8
click at [328, 170] on p "12" at bounding box center [326, 170] width 5 height 8
click at [381, 222] on span "OK" at bounding box center [378, 221] width 16 height 8
type input "12-08-2025"
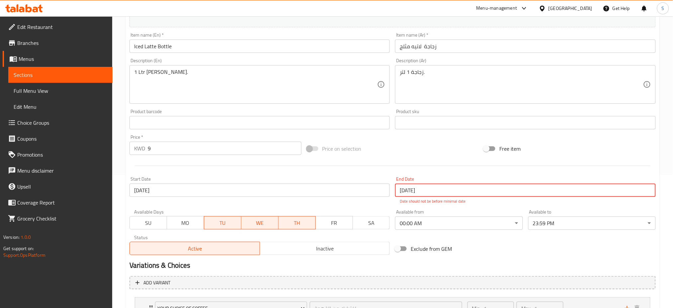
click at [413, 188] on input "16-07-2025" at bounding box center [525, 189] width 261 height 13
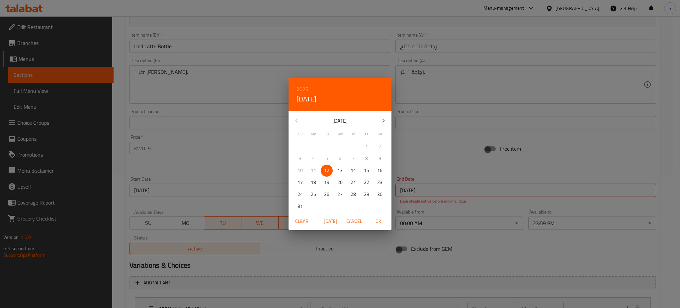
click at [341, 168] on p "13" at bounding box center [340, 170] width 5 height 8
click at [381, 222] on span "OK" at bounding box center [378, 221] width 16 height 8
type input "13-08-2025"
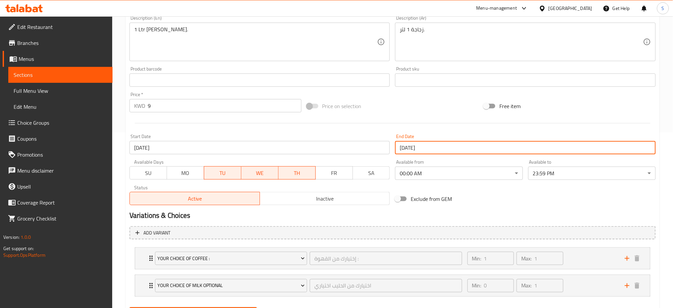
scroll to position [209, 0]
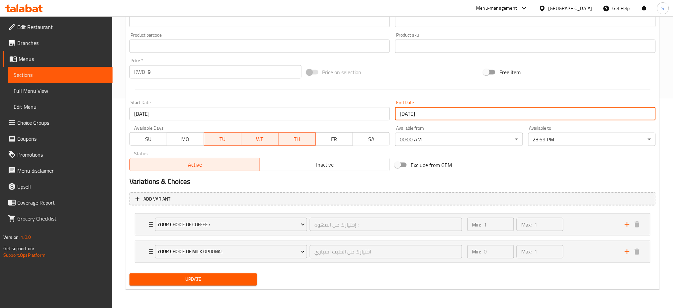
click at [232, 279] on span "Update" at bounding box center [193, 279] width 117 height 8
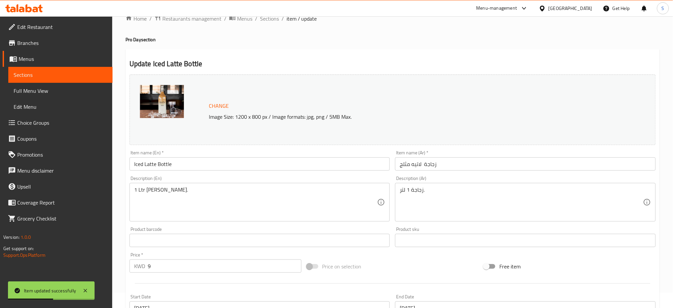
scroll to position [0, 0]
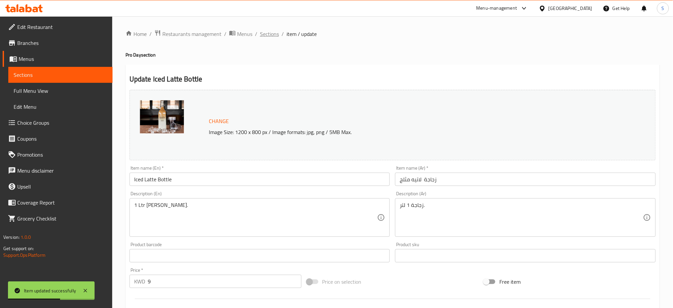
click at [265, 30] on span "Sections" at bounding box center [269, 34] width 19 height 8
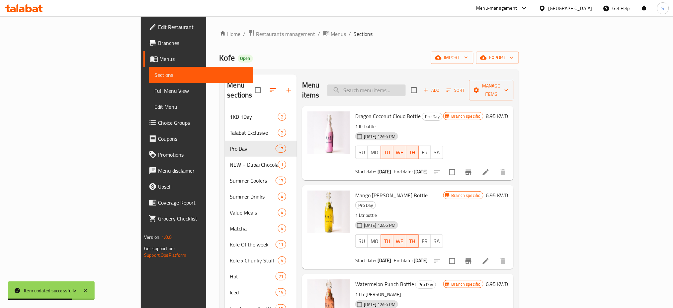
click at [406, 88] on input "search" at bounding box center [367, 90] width 78 height 12
paste input "Iced Arabic Latte Bottle"
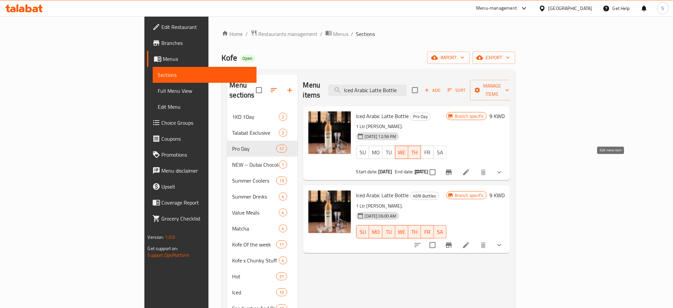
type input "Iced Arabic Latte Bottle"
click at [470, 168] on icon at bounding box center [466, 172] width 8 height 8
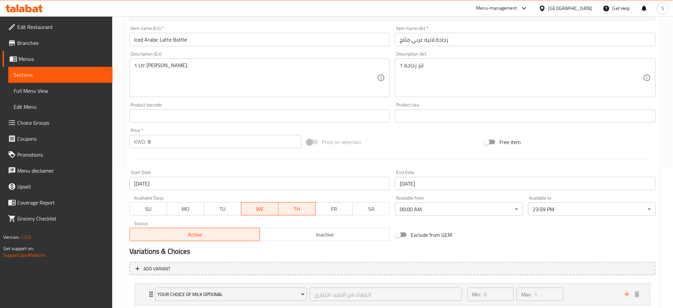
scroll to position [177, 0]
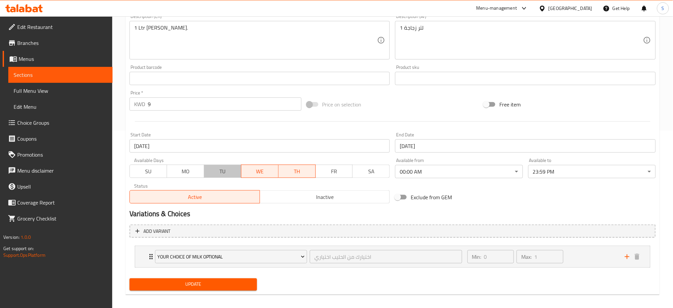
click at [233, 170] on span "TU" at bounding box center [223, 171] width 32 height 10
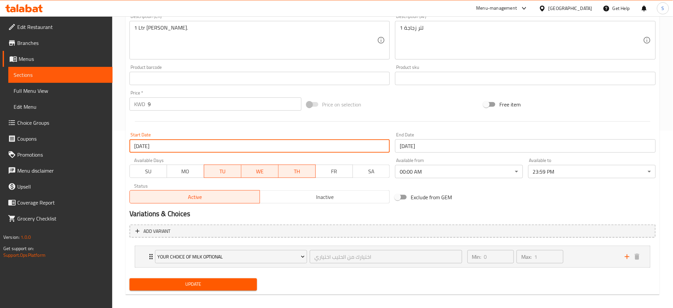
click at [165, 148] on input "16-07-2025" at bounding box center [260, 145] width 261 height 13
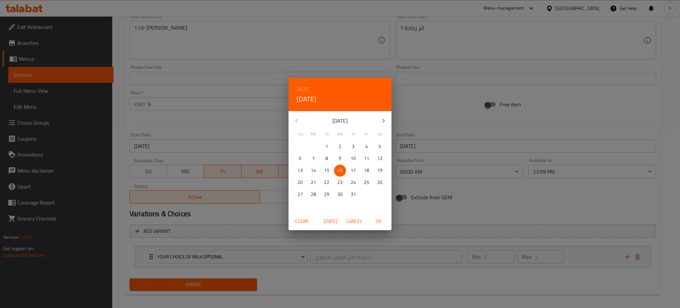
click at [381, 117] on icon "button" at bounding box center [384, 121] width 8 height 8
click at [328, 168] on p "12" at bounding box center [326, 170] width 5 height 8
click at [376, 218] on span "OK" at bounding box center [378, 221] width 16 height 8
type input "12-08-2025"
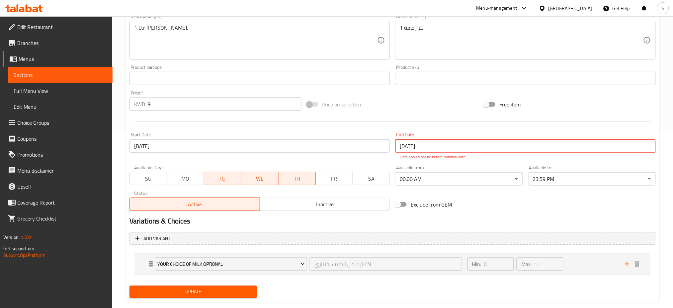
click at [438, 144] on input "16-07-2025" at bounding box center [525, 145] width 261 height 13
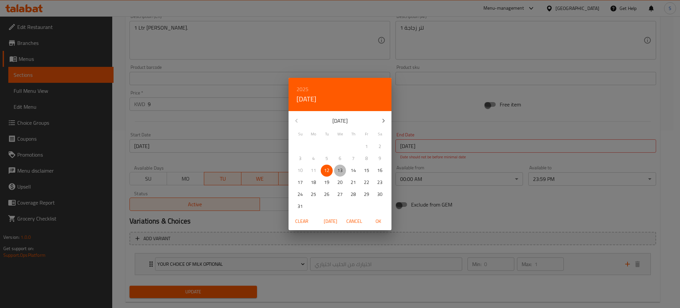
click at [339, 167] on p "13" at bounding box center [340, 170] width 5 height 8
click at [380, 220] on span "OK" at bounding box center [378, 221] width 16 height 8
type input "13-08-2025"
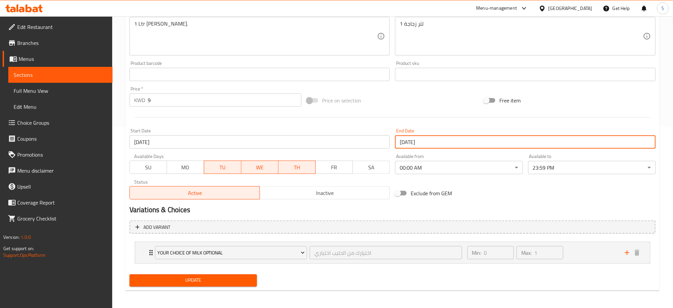
scroll to position [182, 0]
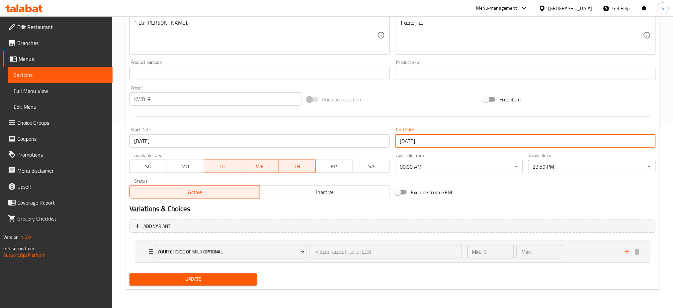
click at [204, 277] on span "Update" at bounding box center [193, 279] width 117 height 8
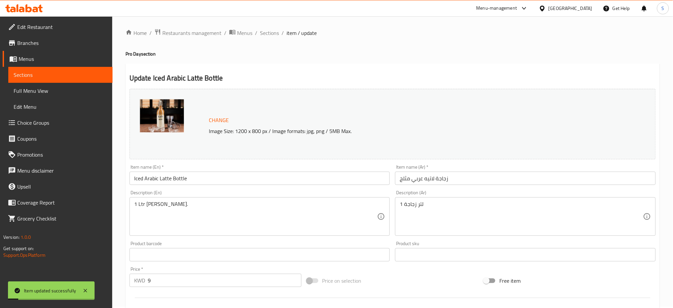
scroll to position [0, 0]
click at [265, 34] on span "Sections" at bounding box center [269, 34] width 19 height 8
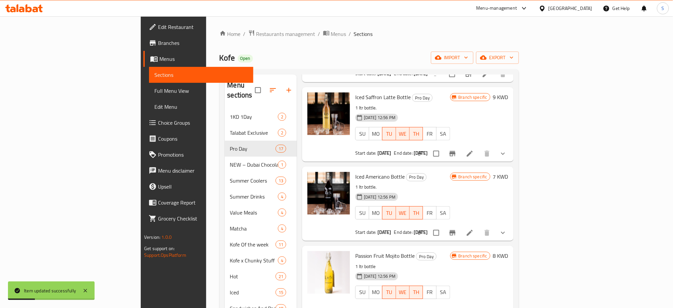
scroll to position [44, 0]
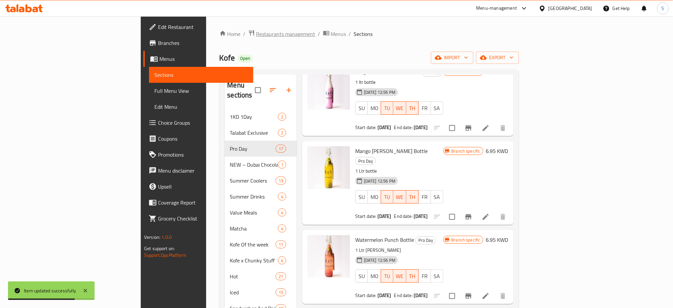
click at [256, 31] on span "Restaurants management" at bounding box center [285, 34] width 59 height 8
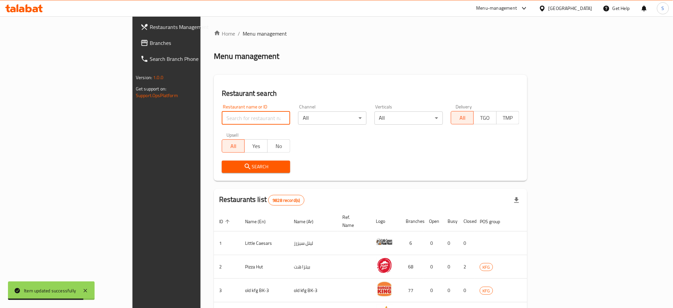
drag, startPoint x: 174, startPoint y: 119, endPoint x: 389, endPoint y: 110, distance: 215.1
click at [222, 119] on input "search" at bounding box center [256, 117] width 68 height 13
paste input "24537"
type input "24537"
click button "Search" at bounding box center [256, 166] width 68 height 12
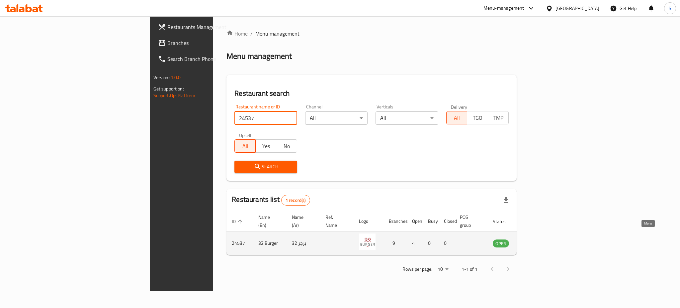
click at [536, 239] on icon "enhanced table" at bounding box center [532, 243] width 8 height 8
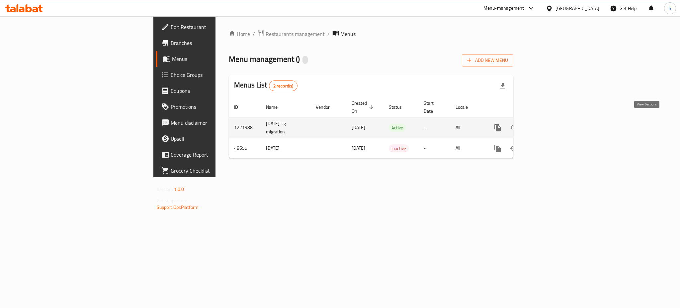
click at [549, 125] on icon "enhanced table" at bounding box center [546, 128] width 6 height 6
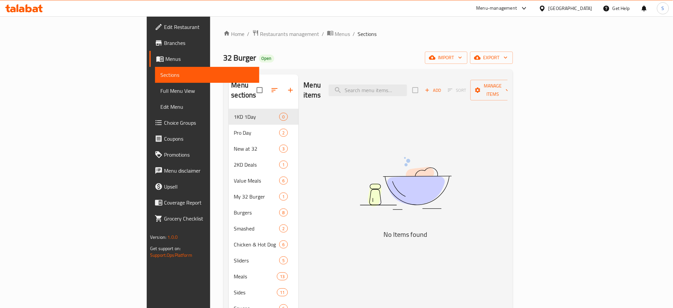
click at [425, 12] on div "Menu-management Kuwait Get Help S" at bounding box center [336, 8] width 673 height 16
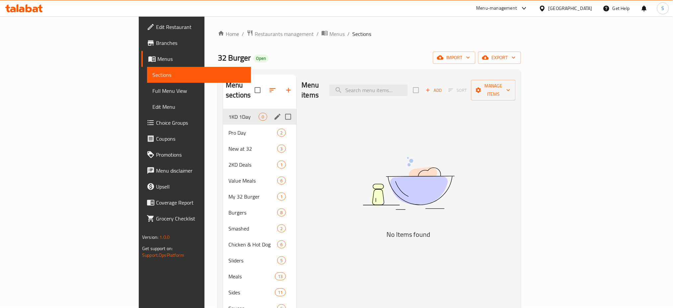
click at [229, 113] on span "1KD 1Day" at bounding box center [244, 117] width 30 height 8
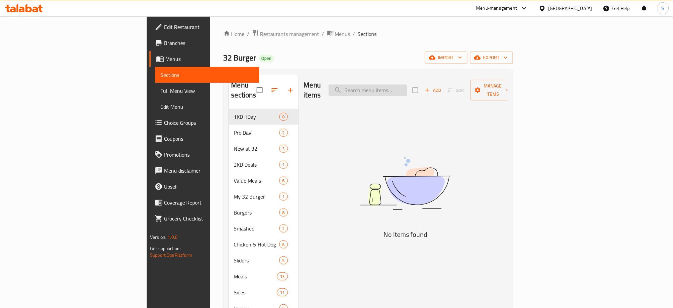
click at [407, 85] on input "search" at bounding box center [368, 90] width 78 height 12
paste input "Small Gathering Burger Box"
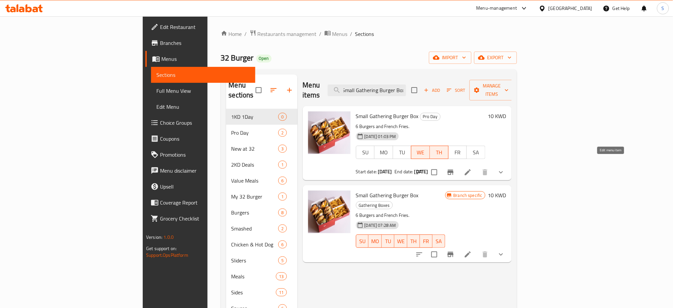
type input "Small Gathering Burger Box"
click at [472, 168] on icon at bounding box center [468, 172] width 8 height 8
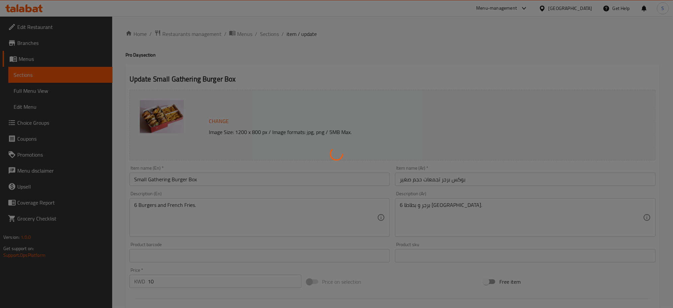
type input "اختيارك من البرجر:"
type input "1"
type input "6"
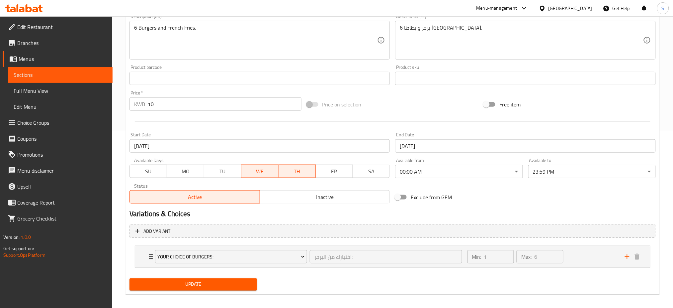
scroll to position [182, 0]
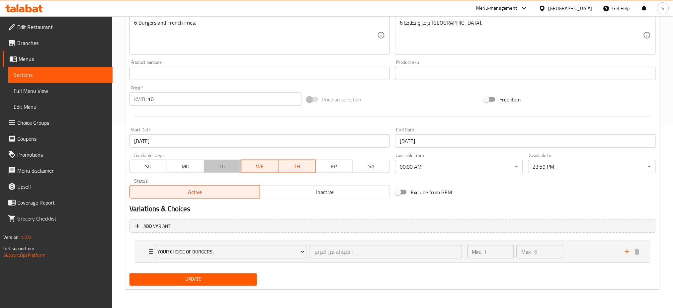
click at [227, 169] on span "TU" at bounding box center [223, 166] width 32 height 10
click at [170, 139] on input "16-07-2025" at bounding box center [260, 140] width 261 height 13
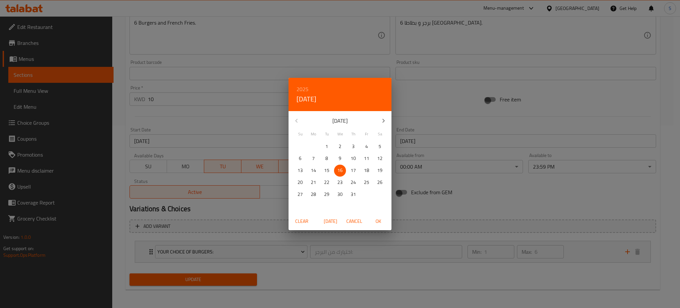
click at [383, 119] on icon "button" at bounding box center [384, 121] width 8 height 8
click at [327, 172] on p "12" at bounding box center [326, 170] width 5 height 8
click at [382, 222] on span "OK" at bounding box center [378, 221] width 16 height 8
type input "12-08-2025"
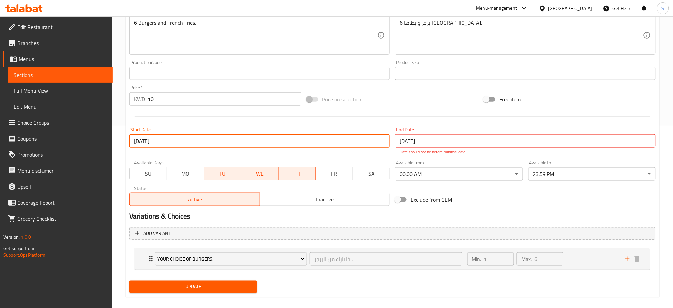
click at [427, 140] on input "16-07-2025" at bounding box center [525, 140] width 261 height 13
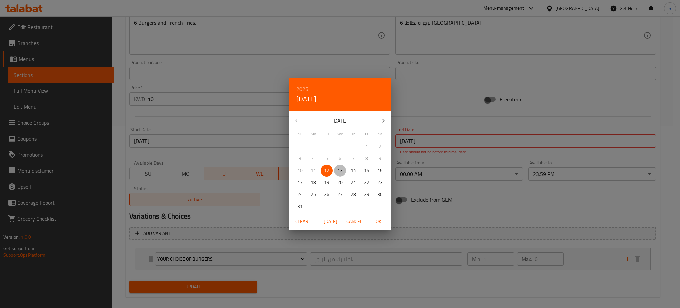
click at [343, 166] on span "13" at bounding box center [340, 170] width 12 height 8
click at [375, 218] on span "OK" at bounding box center [378, 221] width 16 height 8
type input "13-08-2025"
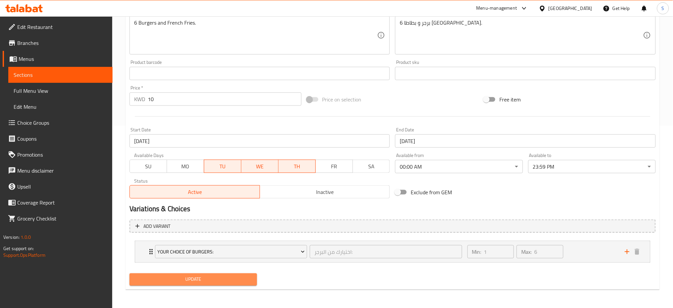
click at [218, 282] on span "Update" at bounding box center [193, 279] width 117 height 8
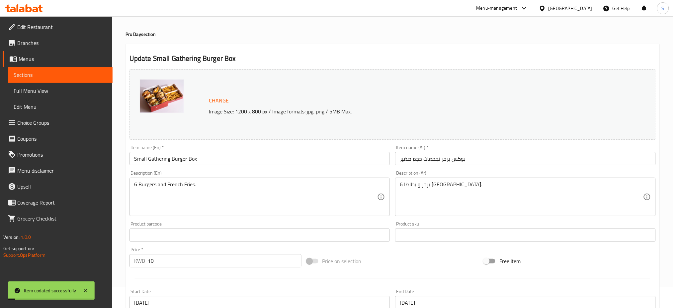
scroll to position [0, 0]
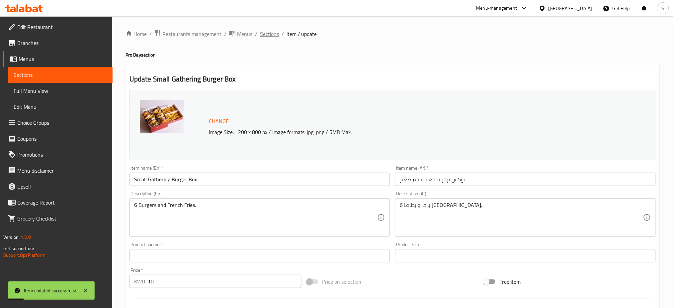
click at [269, 33] on span "Sections" at bounding box center [269, 34] width 19 height 8
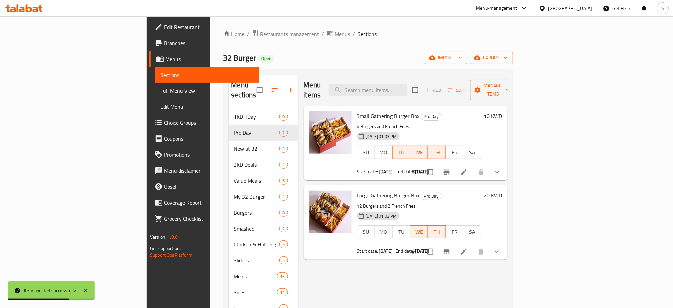
click at [299, 284] on div "Menu items Add Sort Manage items Small Gathering Burger Box Pro Day 6 Burgers a…" at bounding box center [403, 236] width 209 height 324
click at [468, 248] on icon at bounding box center [464, 252] width 8 height 8
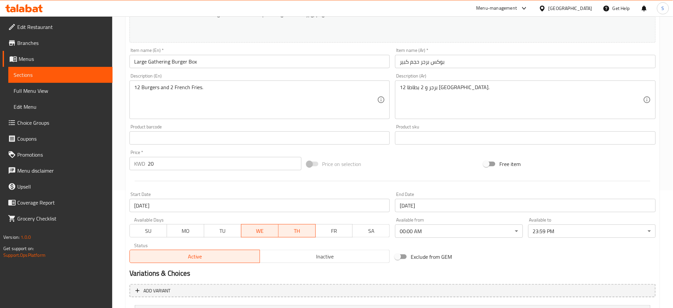
scroll to position [133, 0]
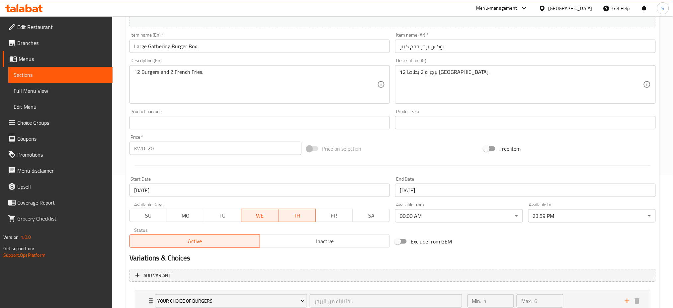
click at [214, 217] on span "TU" at bounding box center [223, 216] width 32 height 10
click at [145, 190] on input "16-07-2025" at bounding box center [260, 189] width 261 height 13
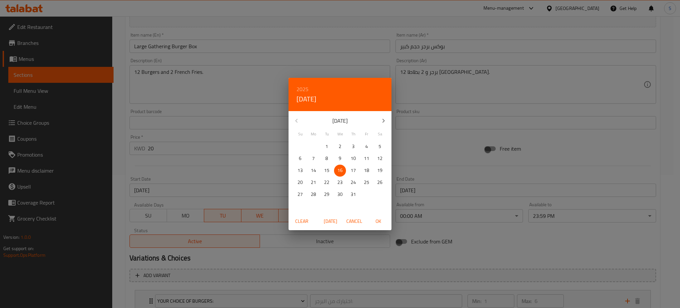
click at [381, 117] on button "button" at bounding box center [384, 121] width 16 height 16
click at [324, 169] on p "12" at bounding box center [326, 170] width 5 height 8
drag, startPoint x: 385, startPoint y: 223, endPoint x: 397, endPoint y: 211, distance: 16.7
click at [383, 223] on span "OK" at bounding box center [378, 221] width 16 height 8
type input "12-08-2025"
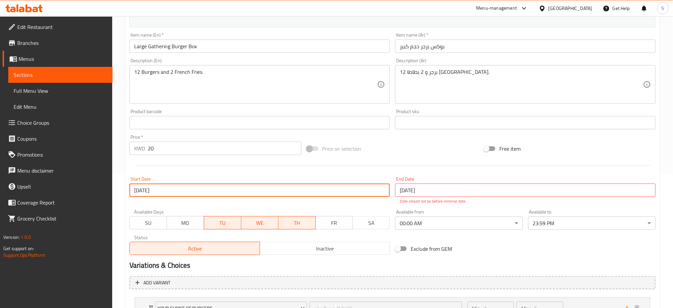
click at [427, 189] on input "16-07-2025" at bounding box center [525, 189] width 261 height 13
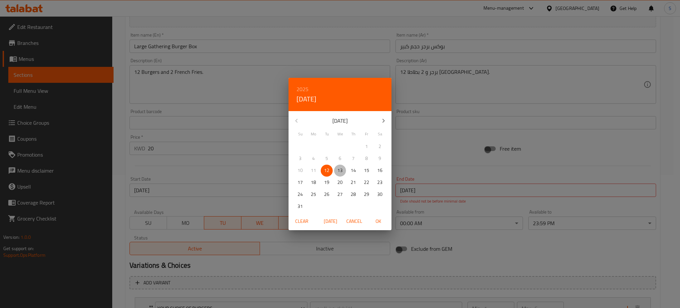
click at [345, 167] on span "13" at bounding box center [340, 170] width 12 height 8
click at [381, 218] on span "OK" at bounding box center [378, 221] width 16 height 8
type input "13-08-2025"
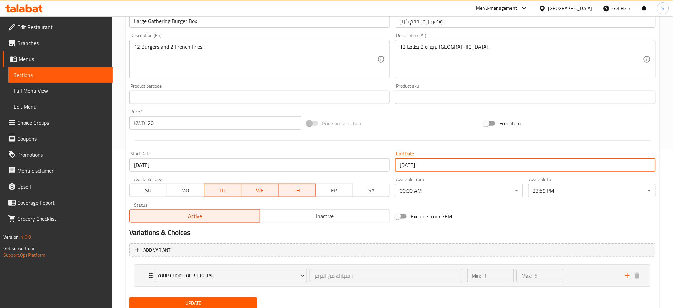
scroll to position [182, 0]
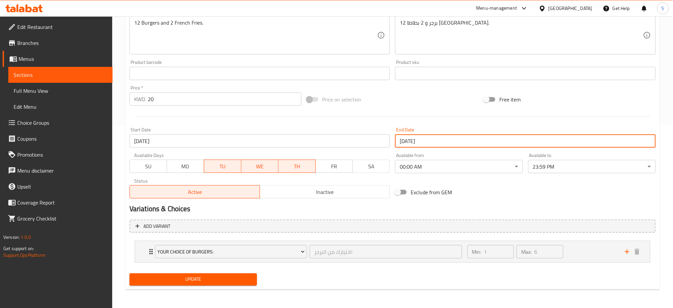
click at [228, 279] on span "Update" at bounding box center [193, 279] width 117 height 8
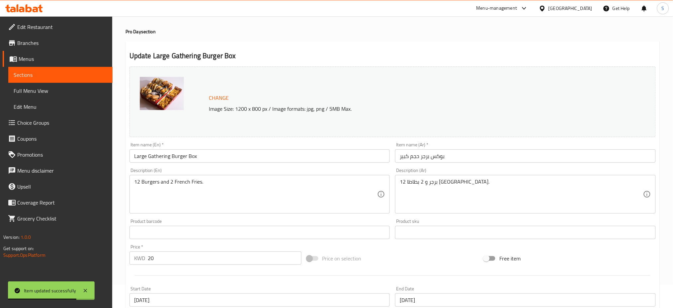
scroll to position [0, 0]
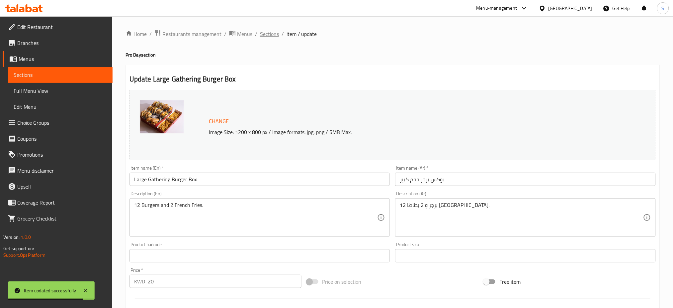
click at [268, 31] on span "Sections" at bounding box center [269, 34] width 19 height 8
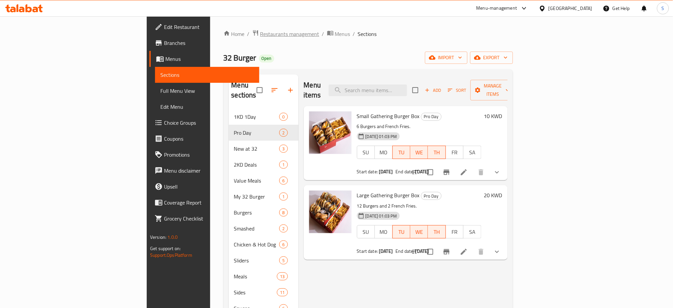
click at [260, 35] on span "Restaurants management" at bounding box center [289, 34] width 59 height 8
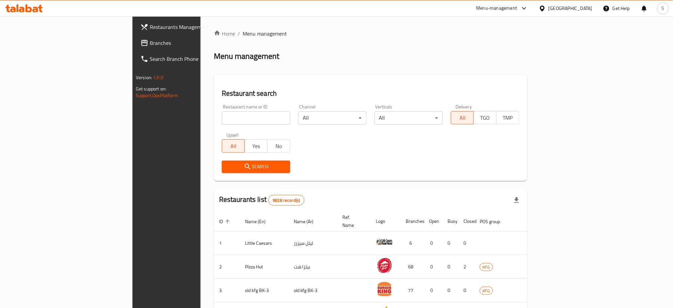
click at [222, 116] on input "search" at bounding box center [256, 117] width 68 height 13
paste input "681823"
type input "681823"
click button "Search" at bounding box center [256, 166] width 68 height 12
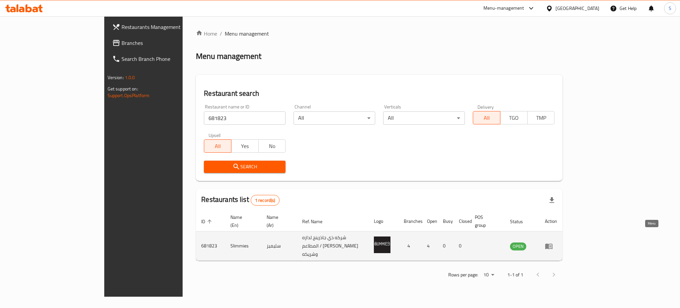
click at [553, 243] on icon "enhanced table" at bounding box center [549, 246] width 7 height 6
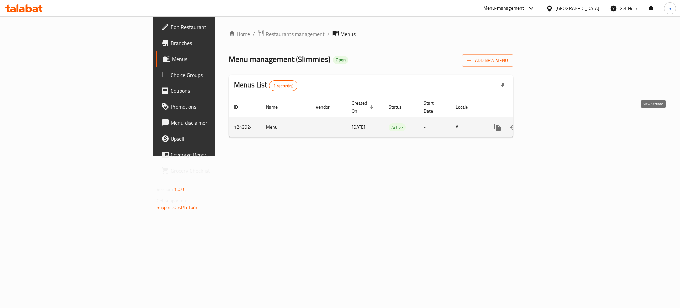
click at [550, 123] on icon "enhanced table" at bounding box center [546, 127] width 8 height 8
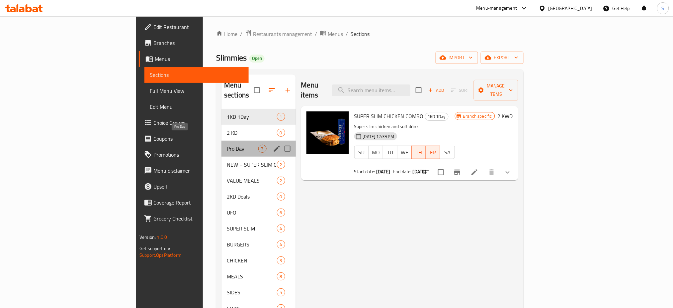
click at [227, 145] on span "Pro Day" at bounding box center [242, 149] width 31 height 8
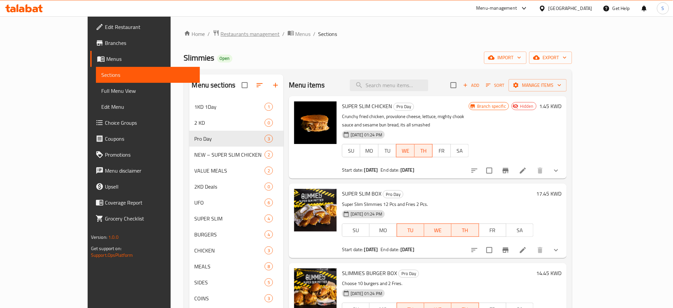
click at [221, 32] on span "Restaurants management" at bounding box center [250, 34] width 59 height 8
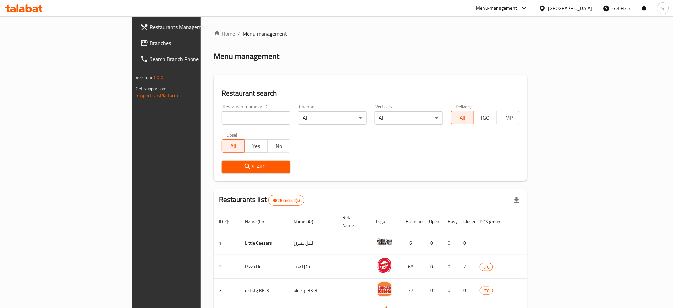
drag, startPoint x: 182, startPoint y: 117, endPoint x: 314, endPoint y: 106, distance: 132.4
click at [222, 116] on input "search" at bounding box center [256, 117] width 68 height 13
paste input "665263"
type input "665263"
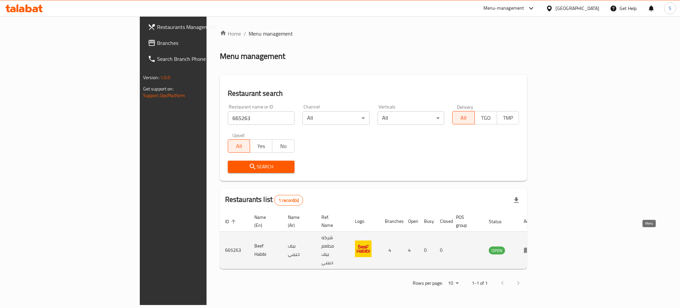
click at [532, 248] on icon "enhanced table" at bounding box center [527, 251] width 7 height 6
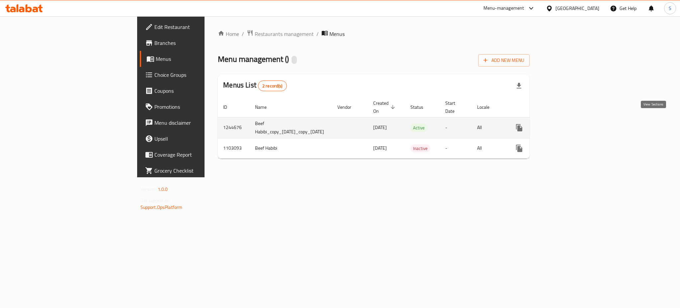
click at [570, 125] on icon "enhanced table" at bounding box center [567, 128] width 6 height 6
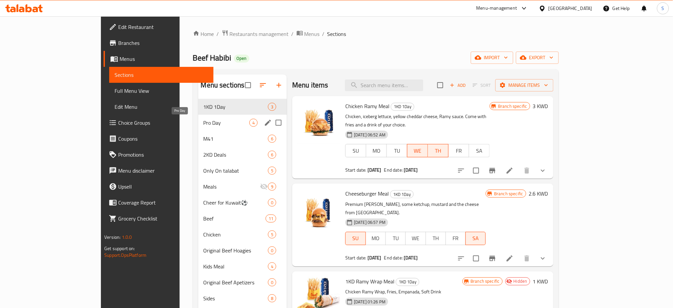
click at [204, 126] on span "Pro Day" at bounding box center [227, 123] width 46 height 8
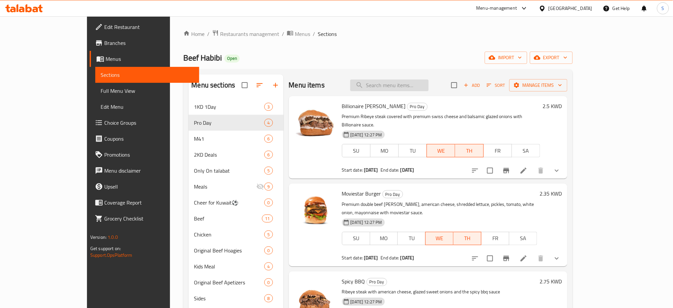
click at [424, 85] on input "search" at bounding box center [390, 85] width 78 height 12
paste input "Chicken Ramy Sandwich"
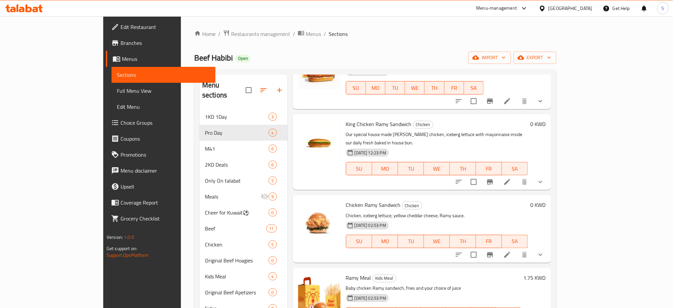
scroll to position [151, 0]
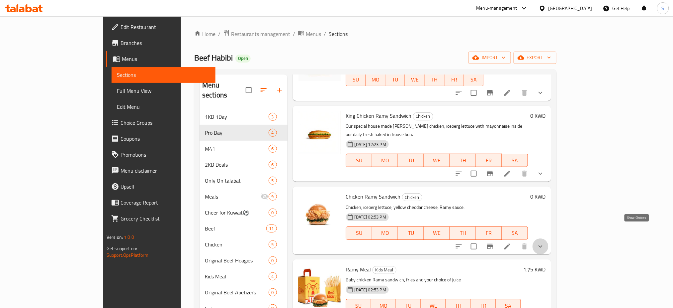
click at [545, 242] on icon "show more" at bounding box center [541, 246] width 8 height 8
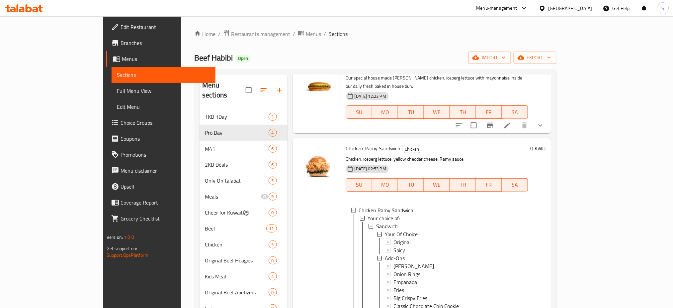
scroll to position [97, 0]
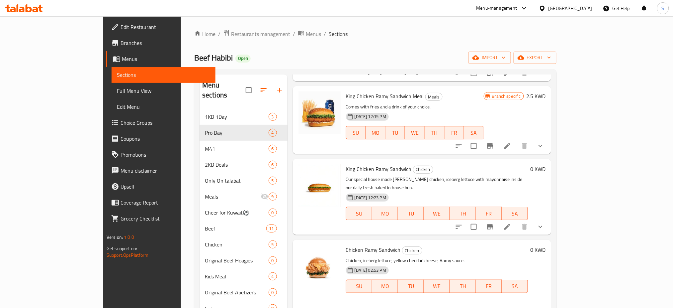
click at [457, 41] on div "Home / Restaurants management / Menus / Sections Beef Habibi Open import export…" at bounding box center [375, 209] width 362 height 358
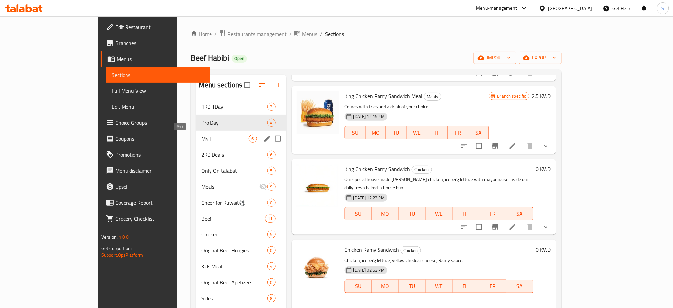
click at [201, 139] on span "M41" at bounding box center [224, 139] width 47 height 8
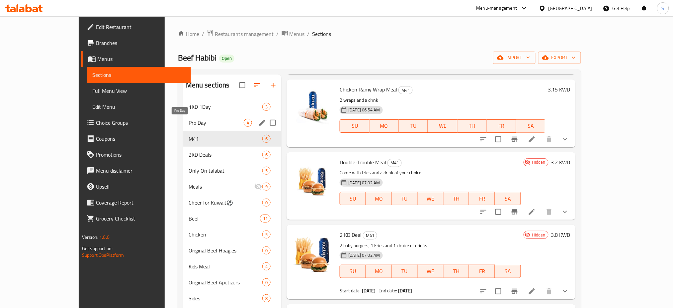
click at [189, 124] on span "Pro Day" at bounding box center [216, 123] width 55 height 8
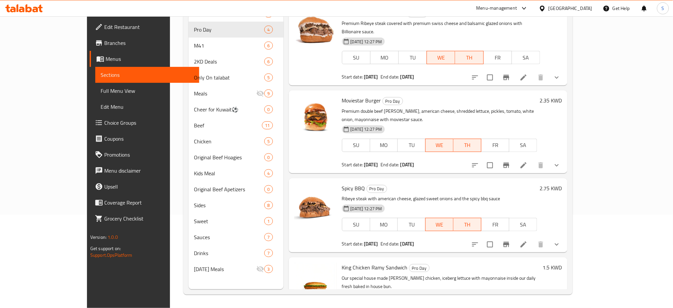
scroll to position [49, 0]
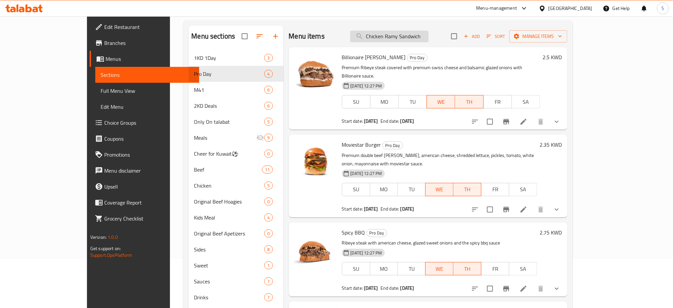
click at [429, 39] on input "Chicken Ramy Sandwich" at bounding box center [390, 37] width 78 height 12
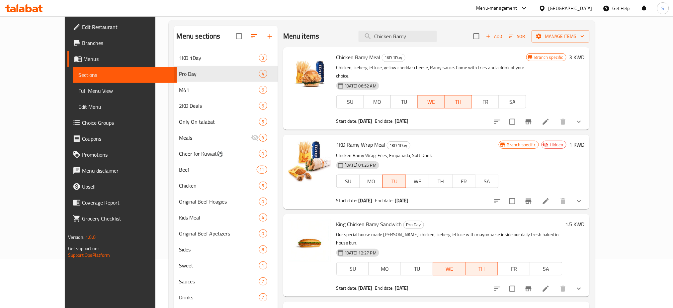
drag, startPoint x: 441, startPoint y: 39, endPoint x: 345, endPoint y: 34, distance: 96.5
click at [345, 35] on div "Menu items Chicken Ramy Add Sort Manage items" at bounding box center [436, 37] width 307 height 22
paste input "Sandwich"
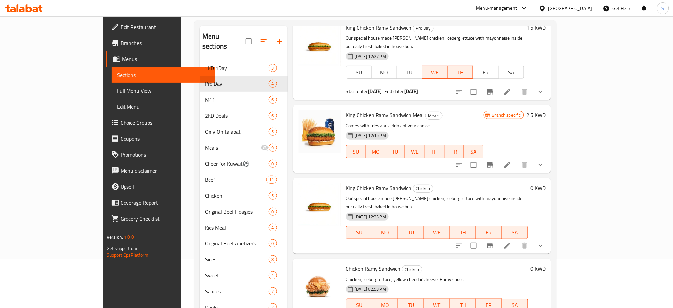
scroll to position [44, 0]
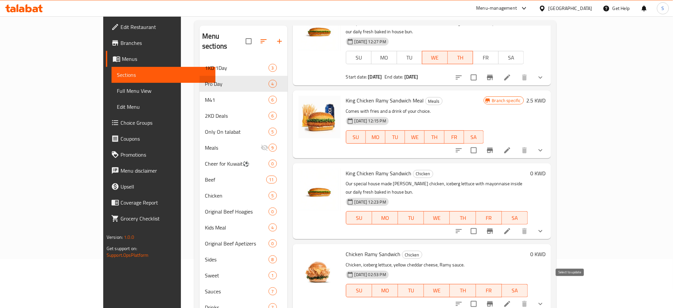
type input "Chicken Ramy Sandwich"
click at [481, 297] on input "checkbox" at bounding box center [474, 304] width 14 height 14
checkbox input "true"
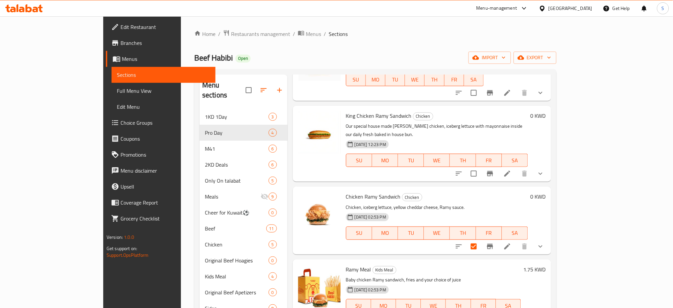
scroll to position [0, 0]
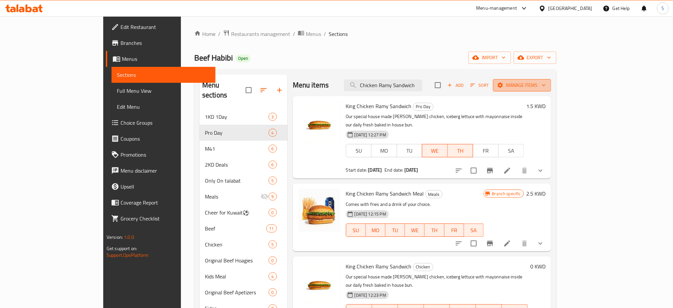
click at [548, 86] on icon "button" at bounding box center [544, 85] width 7 height 7
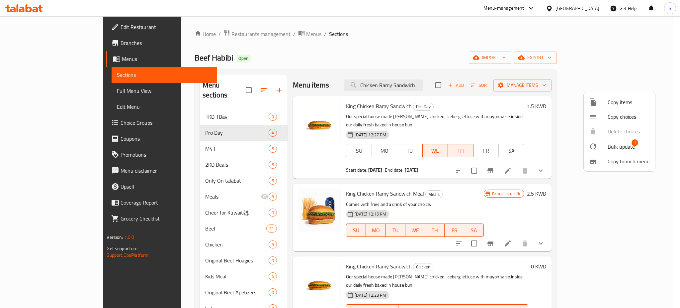
click at [629, 100] on span "Copy items" at bounding box center [629, 102] width 42 height 8
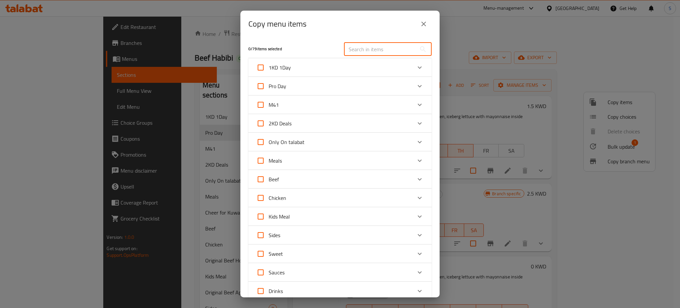
click at [383, 51] on input "text" at bounding box center [380, 49] width 72 height 13
paste input "Chicken Ramy Sandwich"
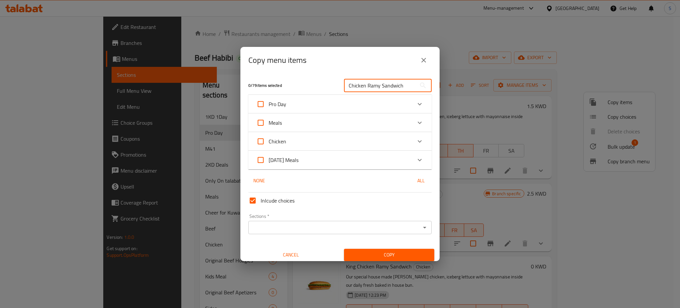
type input "Chicken Ramy Sandwich"
click at [416, 141] on icon "Expand" at bounding box center [420, 141] width 8 height 8
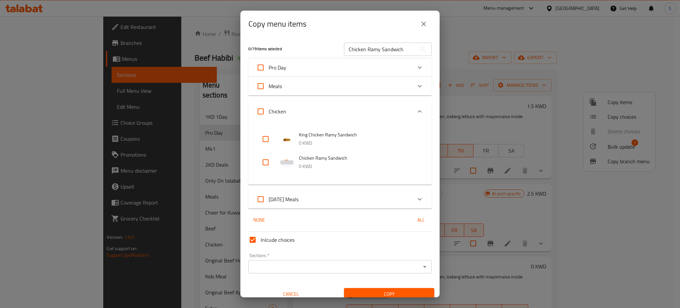
click at [266, 161] on input "checkbox" at bounding box center [266, 162] width 16 height 16
checkbox input "true"
click at [421, 265] on icon "Open" at bounding box center [425, 266] width 8 height 8
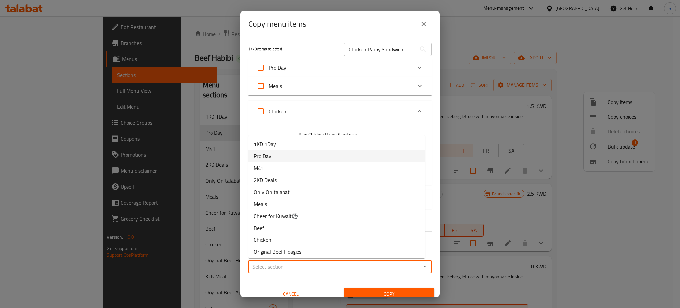
click at [307, 156] on li "Pro Day" at bounding box center [337, 156] width 177 height 12
type input "Pro Day"
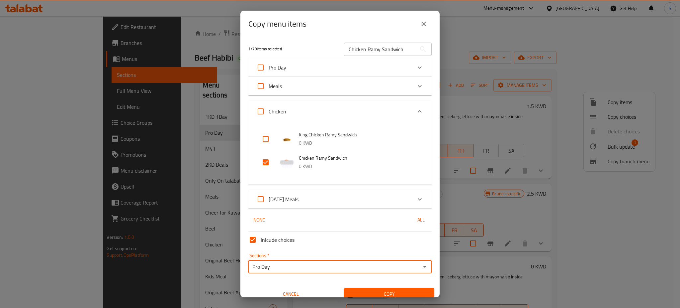
click at [417, 292] on span "Copy" at bounding box center [390, 294] width 80 height 8
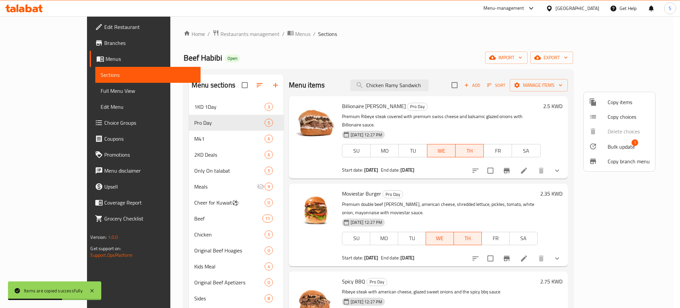
click at [422, 41] on div at bounding box center [340, 154] width 680 height 308
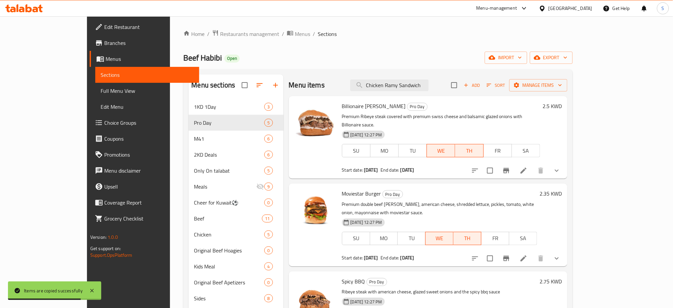
drag, startPoint x: 451, startPoint y: 84, endPoint x: 375, endPoint y: 87, distance: 75.8
click at [375, 87] on div "Menu items Chicken Ramy Sandwich Add Sort Manage items" at bounding box center [428, 85] width 279 height 22
paste input "Moviestar burger"
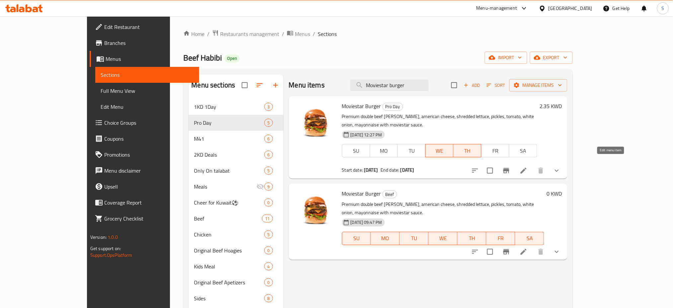
type input "Moviestar burger"
click at [528, 166] on icon at bounding box center [524, 170] width 8 height 8
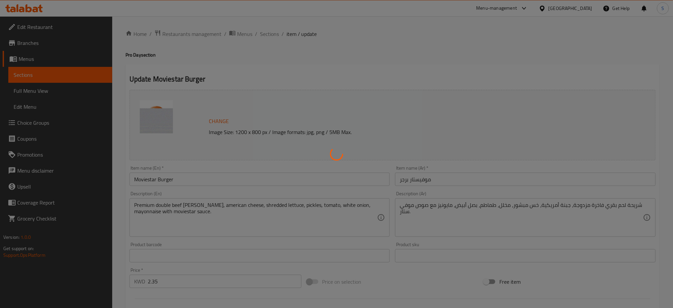
type input "أضافات"
type input "0"
type input "6"
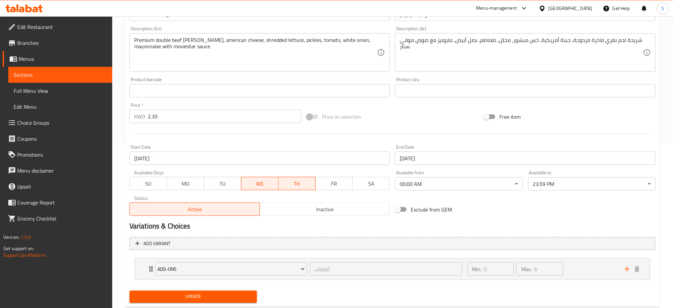
scroll to position [182, 0]
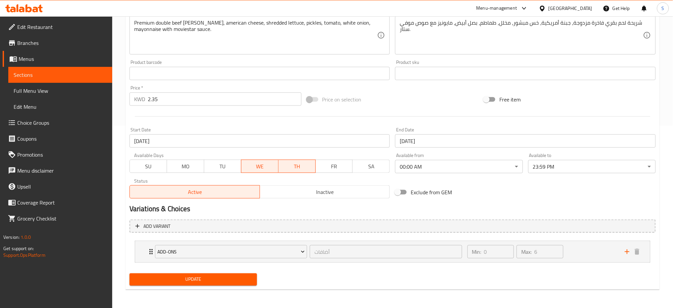
click at [222, 164] on span "TU" at bounding box center [223, 166] width 32 height 10
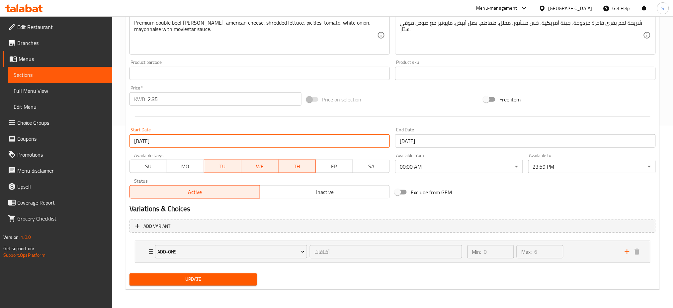
click at [168, 145] on input "16-07-2025" at bounding box center [260, 140] width 261 height 13
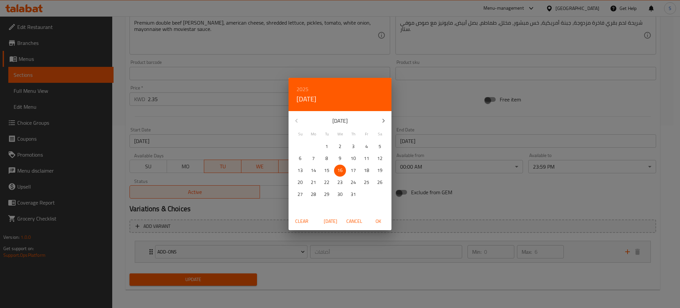
click at [384, 120] on icon "button" at bounding box center [384, 121] width 8 height 8
click at [330, 170] on span "12" at bounding box center [327, 170] width 12 height 8
click at [381, 219] on span "OK" at bounding box center [378, 221] width 16 height 8
type input "12-08-2025"
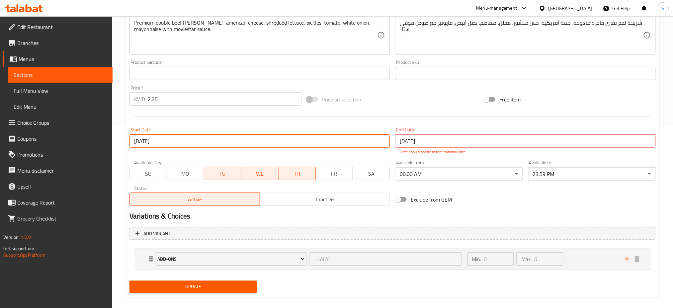
click at [442, 144] on input "16-07-2025" at bounding box center [525, 140] width 261 height 13
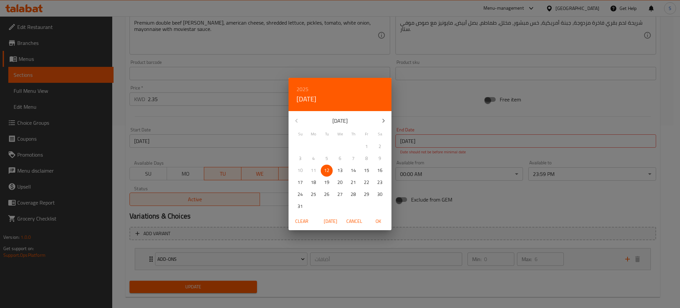
click at [340, 172] on p "13" at bounding box center [340, 170] width 5 height 8
click at [379, 219] on span "OK" at bounding box center [378, 221] width 16 height 8
type input "13-08-2025"
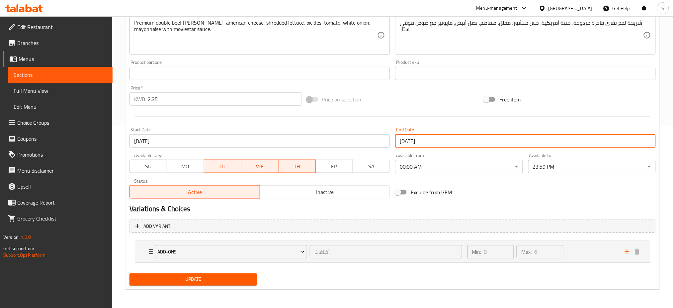
click at [227, 278] on span "Update" at bounding box center [193, 279] width 117 height 8
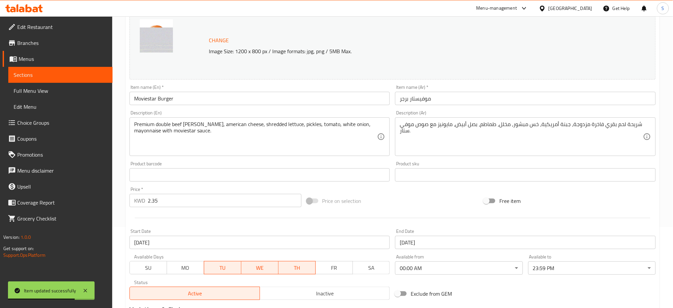
scroll to position [0, 0]
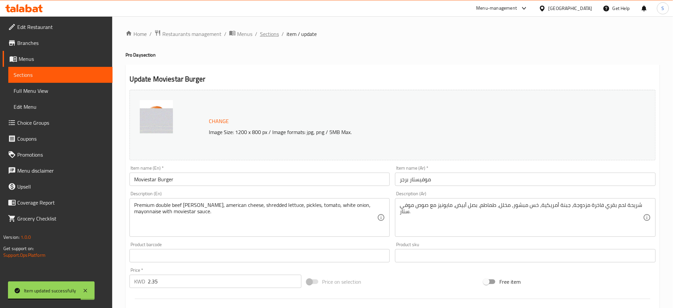
click at [270, 32] on span "Sections" at bounding box center [269, 34] width 19 height 8
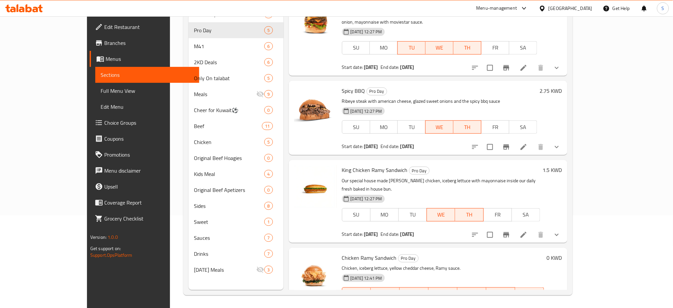
scroll to position [93, 0]
click at [527, 303] on icon at bounding box center [524, 306] width 6 height 6
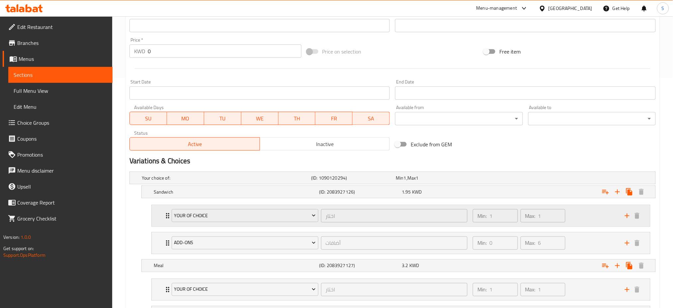
scroll to position [266, 0]
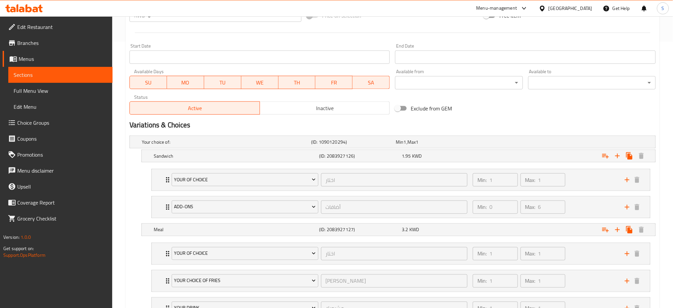
click at [160, 85] on span "SU" at bounding box center [149, 83] width 32 height 10
click at [189, 85] on span "MO" at bounding box center [186, 83] width 32 height 10
drag, startPoint x: 341, startPoint y: 85, endPoint x: 376, endPoint y: 85, distance: 35.6
click at [342, 85] on span "FR" at bounding box center [334, 83] width 32 height 10
click at [376, 84] on span "SA" at bounding box center [372, 83] width 32 height 10
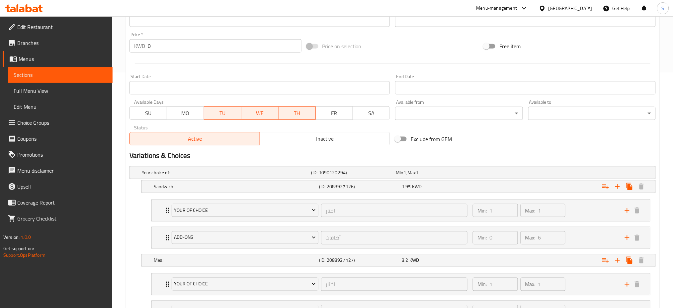
scroll to position [221, 0]
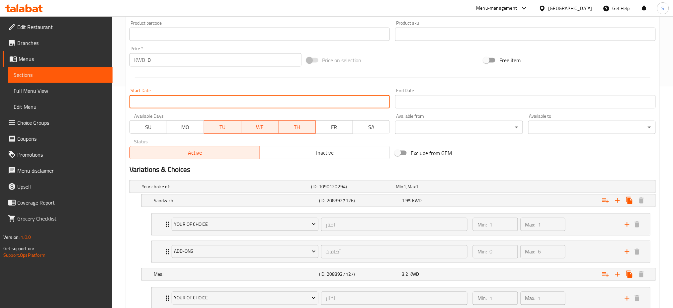
click at [178, 101] on input "Start Date" at bounding box center [260, 101] width 261 height 13
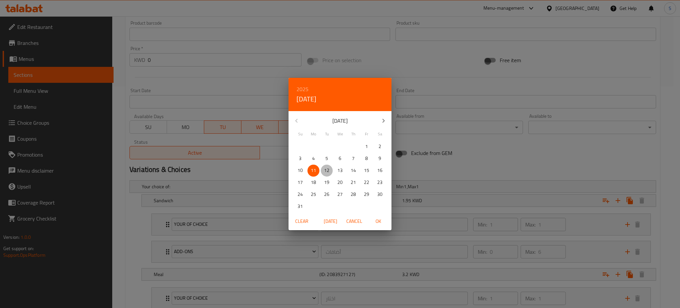
click at [328, 168] on p "12" at bounding box center [326, 170] width 5 height 8
click at [382, 221] on span "OK" at bounding box center [378, 221] width 16 height 8
type input "12-08-2025"
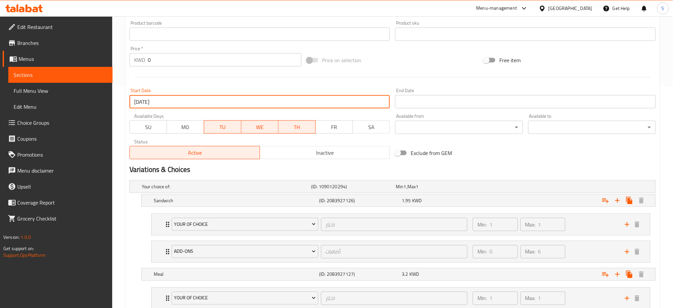
click at [433, 105] on input "Start Date" at bounding box center [525, 101] width 261 height 13
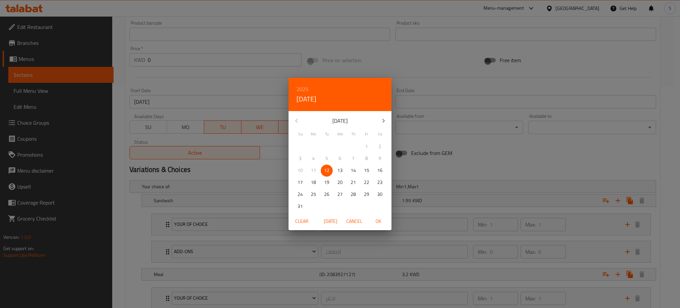
click at [342, 168] on p "13" at bounding box center [340, 170] width 5 height 8
click at [381, 219] on span "OK" at bounding box center [378, 221] width 16 height 8
type input "13-08-2025"
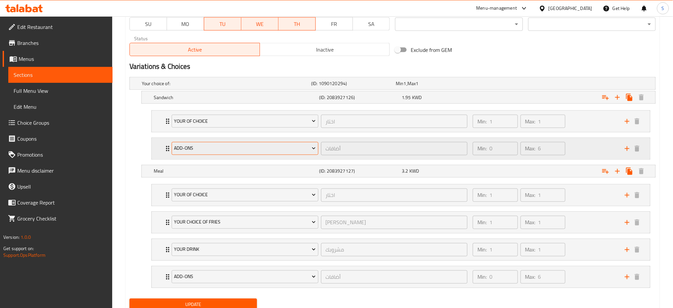
scroll to position [350, 0]
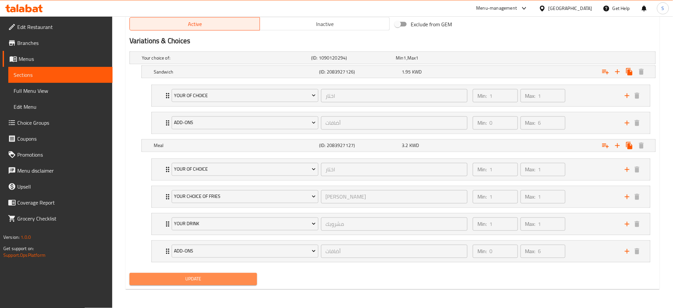
click at [225, 281] on span "Update" at bounding box center [193, 279] width 117 height 8
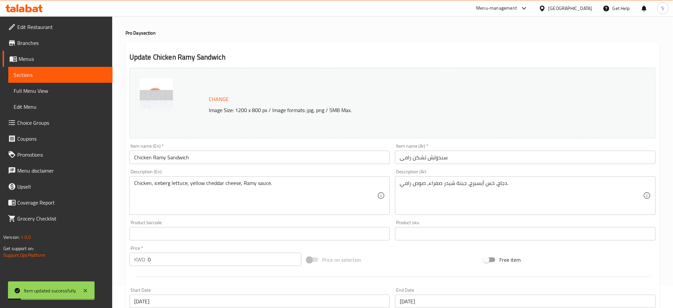
scroll to position [0, 0]
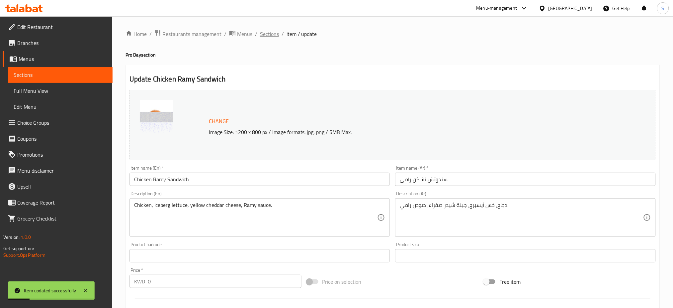
click at [266, 34] on span "Sections" at bounding box center [269, 34] width 19 height 8
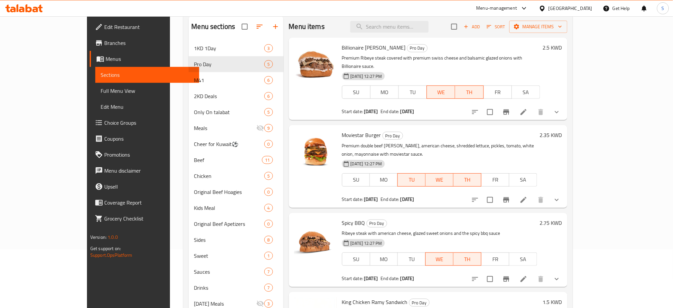
scroll to position [49, 0]
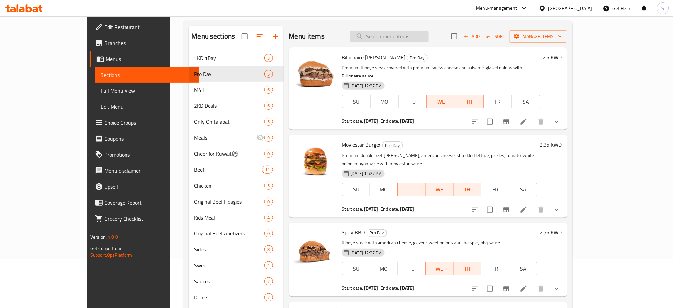
click at [411, 36] on input "search" at bounding box center [390, 37] width 78 height 12
paste input "Spicy BBQ Hoagie"
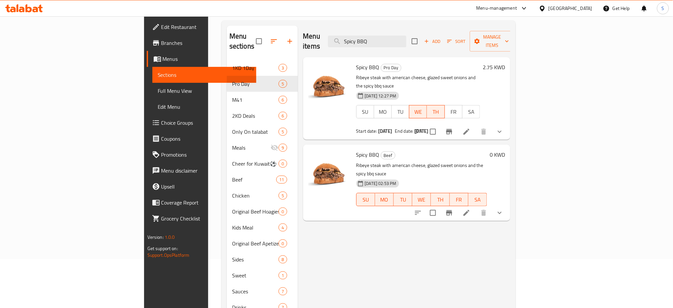
type input "Spicy BBQ"
click at [470, 129] on icon at bounding box center [467, 132] width 6 height 6
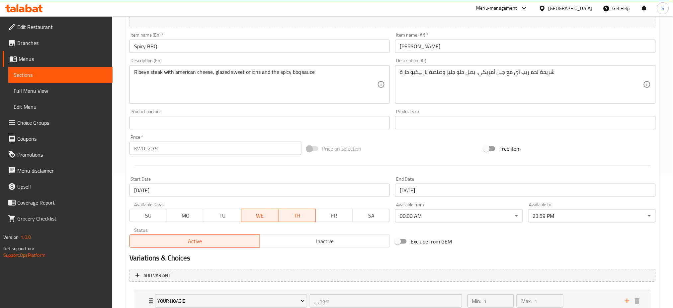
scroll to position [209, 0]
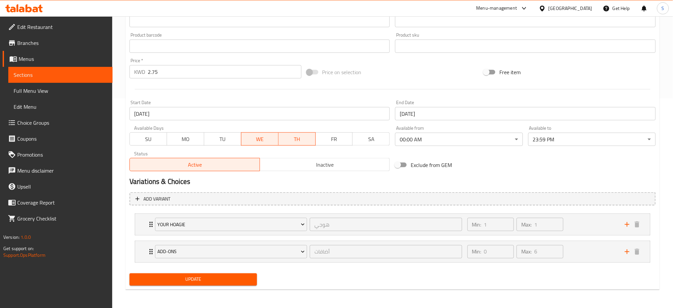
click at [227, 138] on span "TU" at bounding box center [223, 139] width 32 height 10
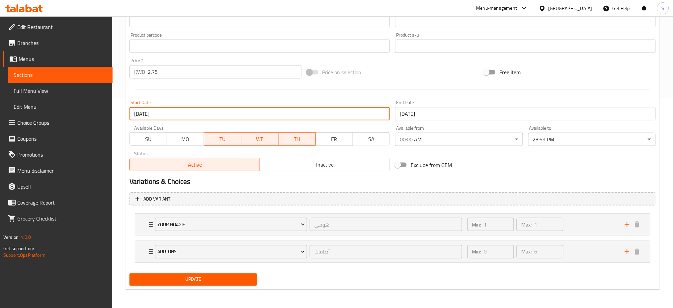
click at [203, 111] on input "16-07-2025" at bounding box center [260, 113] width 261 height 13
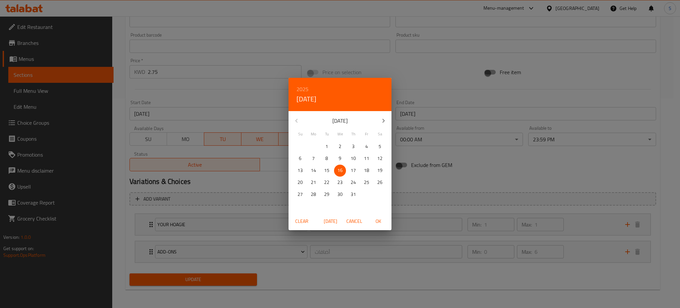
click at [385, 122] on icon "button" at bounding box center [384, 121] width 8 height 8
click at [327, 170] on p "12" at bounding box center [326, 170] width 5 height 8
drag, startPoint x: 381, startPoint y: 223, endPoint x: 390, endPoint y: 137, distance: 86.8
click at [380, 222] on span "OK" at bounding box center [378, 221] width 16 height 8
type input "12-08-2025"
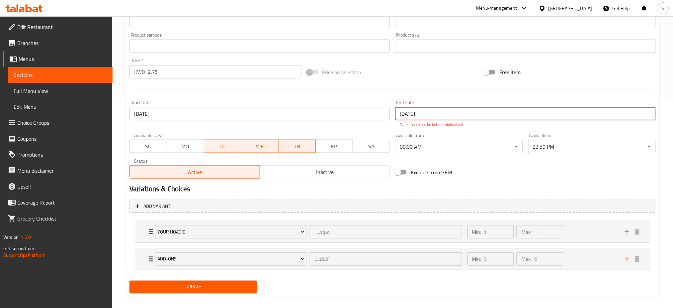
click at [423, 114] on input "16-07-2025" at bounding box center [525, 113] width 261 height 13
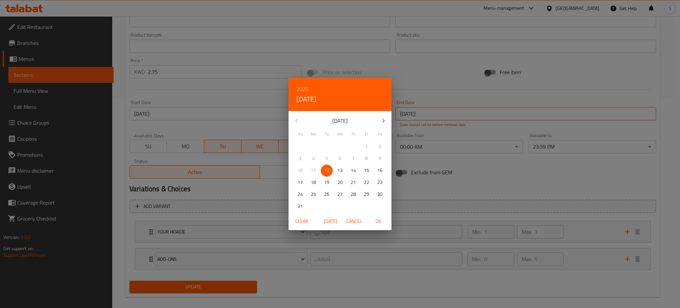
click at [338, 169] on p "13" at bounding box center [340, 170] width 5 height 8
click at [374, 217] on span "OK" at bounding box center [378, 221] width 16 height 8
type input "13-08-2025"
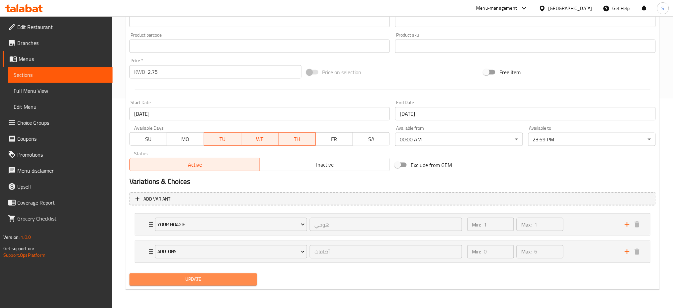
click at [244, 275] on span "Update" at bounding box center [193, 279] width 117 height 8
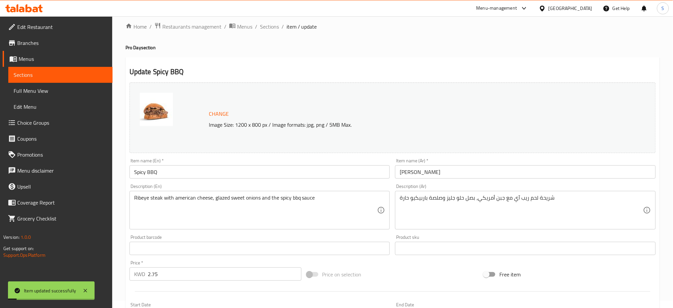
scroll to position [0, 0]
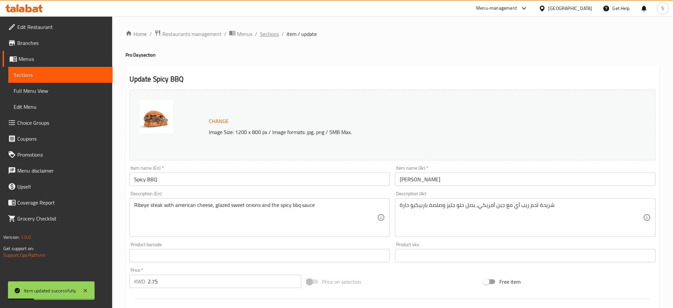
click at [269, 35] on span "Sections" at bounding box center [269, 34] width 19 height 8
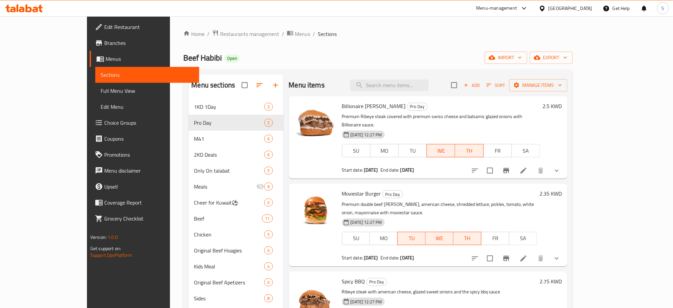
drag, startPoint x: 391, startPoint y: 16, endPoint x: 407, endPoint y: 117, distance: 101.6
click at [392, 20] on div "​ Menu-management Kuwait Get Help S Edit Restaurant Branches Menus Sections Ful…" at bounding box center [336, 161] width 673 height 291
click at [413, 85] on input "search" at bounding box center [390, 85] width 78 height 12
paste input "Billionaire Hoagie"
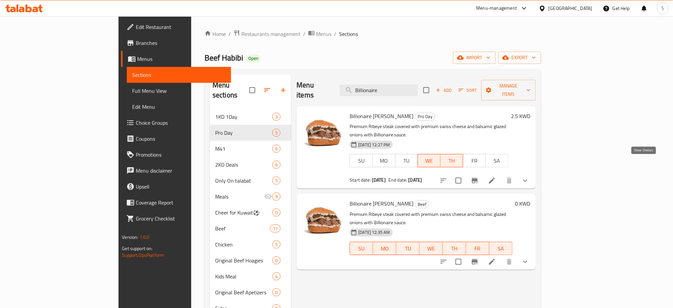
type input "Billionaire"
click at [528, 179] on icon "show more" at bounding box center [526, 180] width 4 height 2
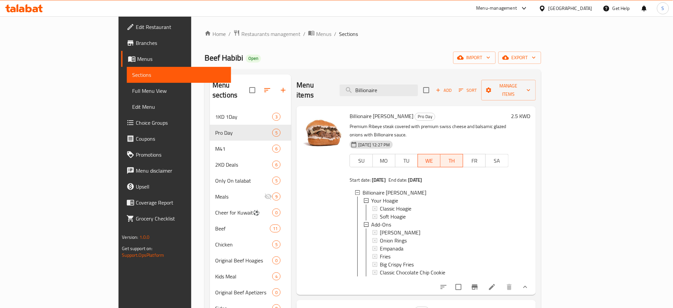
scroll to position [1, 0]
click at [495, 284] on icon at bounding box center [492, 287] width 6 height 6
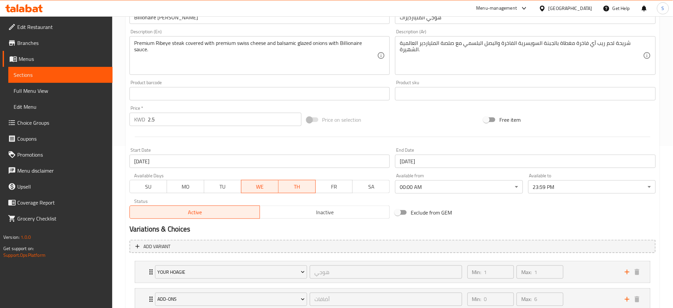
scroll to position [177, 0]
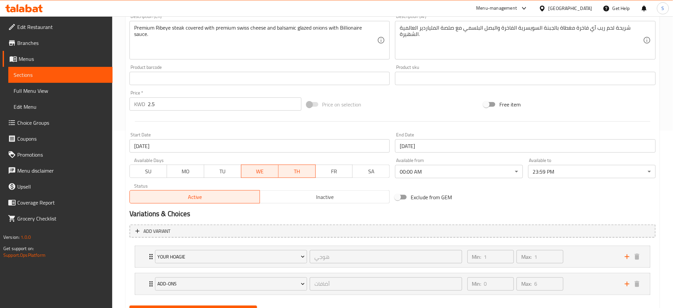
click at [224, 170] on span "TU" at bounding box center [223, 171] width 32 height 10
click at [178, 148] on input "16-07-2025" at bounding box center [260, 145] width 261 height 13
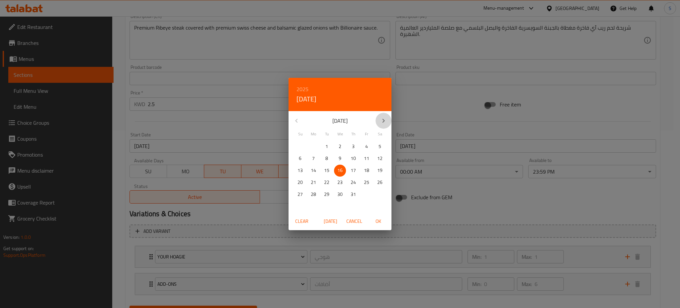
click at [381, 118] on icon "button" at bounding box center [384, 121] width 8 height 8
click at [330, 170] on span "12" at bounding box center [327, 170] width 12 height 8
click at [374, 219] on span "OK" at bounding box center [378, 221] width 16 height 8
type input "12-08-2025"
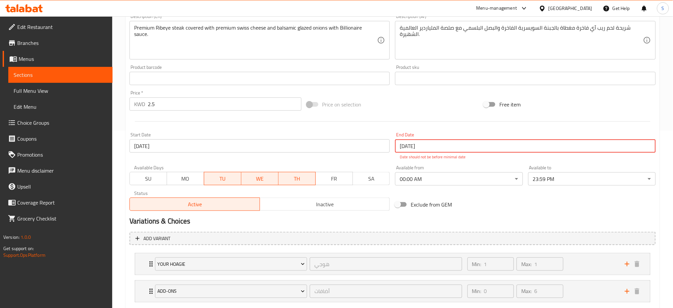
click at [433, 144] on input "16-07-2025" at bounding box center [525, 145] width 261 height 13
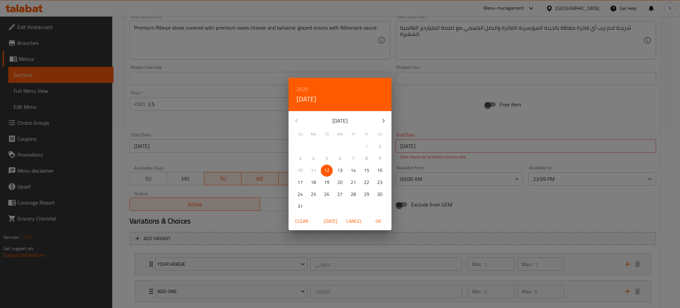
click at [339, 170] on p "13" at bounding box center [340, 170] width 5 height 8
click at [379, 222] on span "OK" at bounding box center [378, 221] width 16 height 8
type input "13-08-2025"
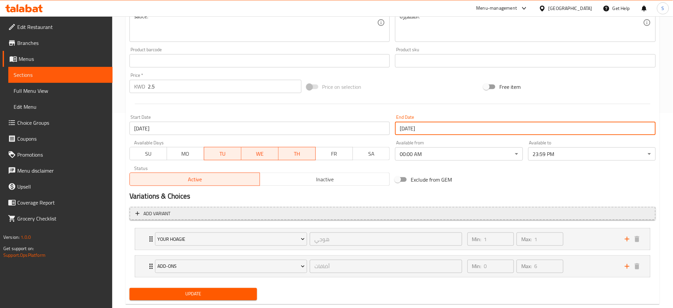
scroll to position [209, 0]
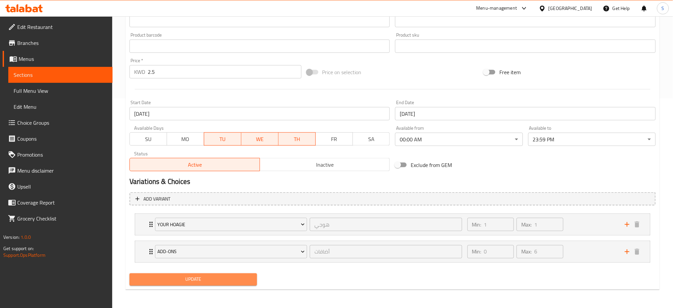
click at [241, 281] on span "Update" at bounding box center [193, 279] width 117 height 8
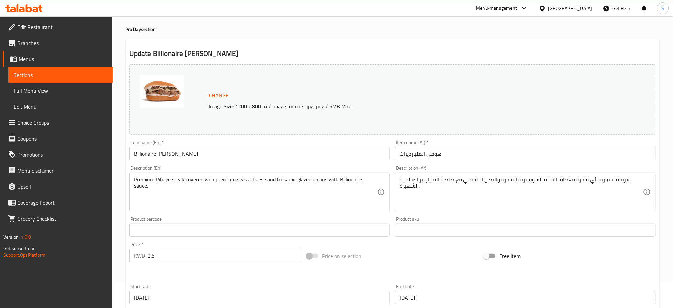
scroll to position [0, 0]
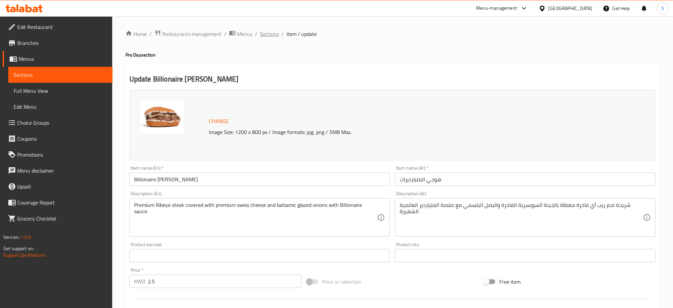
click at [267, 37] on span "Sections" at bounding box center [269, 34] width 19 height 8
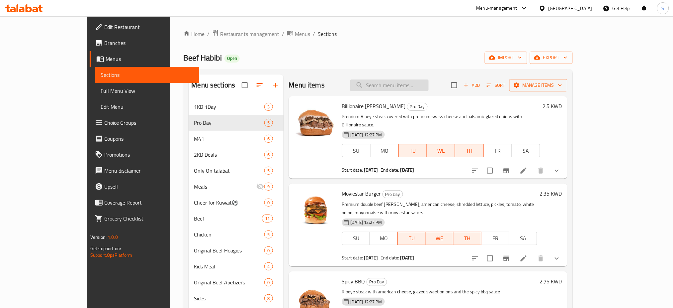
click at [429, 87] on input "search" at bounding box center [390, 85] width 78 height 12
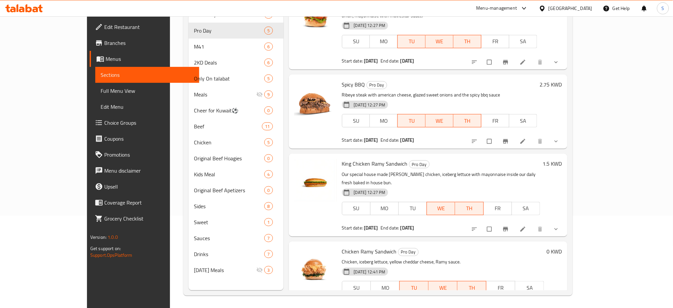
scroll to position [93, 0]
click at [558, 306] on icon "show more" at bounding box center [556, 307] width 3 height 2
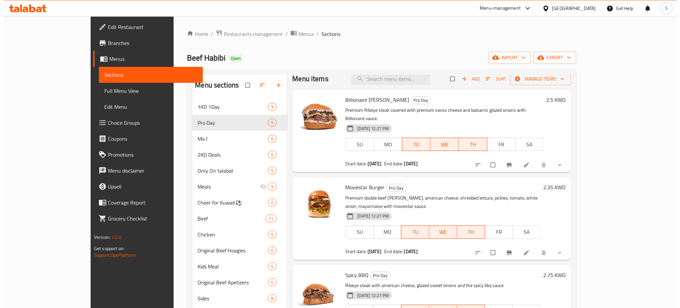
scroll to position [0, 0]
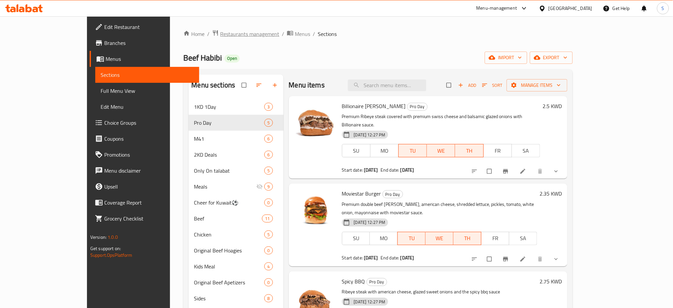
click at [220, 34] on span "Restaurants management" at bounding box center [249, 34] width 59 height 8
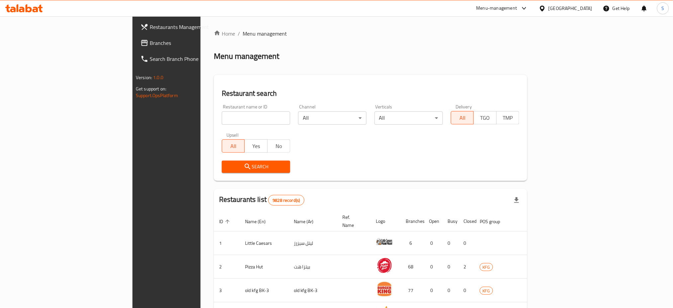
click at [222, 124] on input "search" at bounding box center [256, 117] width 68 height 13
paste input "701228"
type input "701228"
click button "Search" at bounding box center [256, 166] width 68 height 12
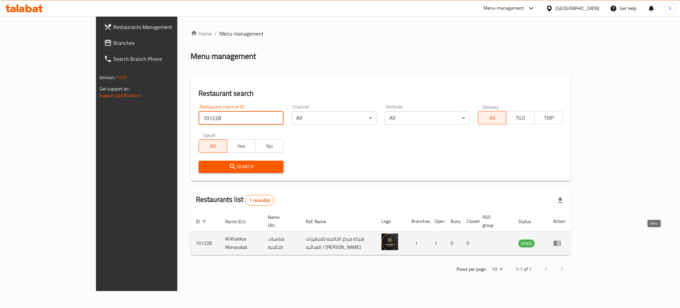
click at [561, 241] on icon "enhanced table" at bounding box center [557, 244] width 7 height 6
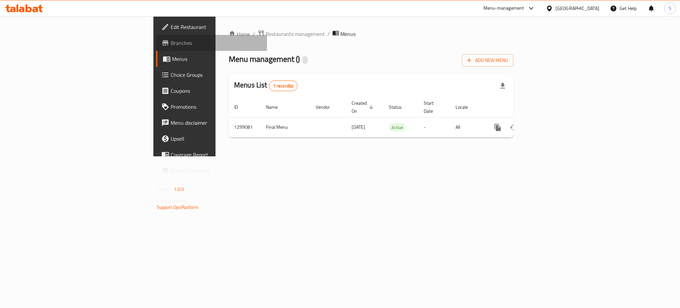
click at [171, 40] on span "Branches" at bounding box center [216, 43] width 91 height 8
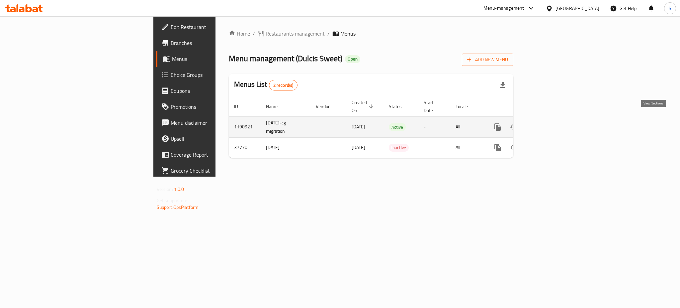
click at [550, 123] on icon "enhanced table" at bounding box center [546, 127] width 8 height 8
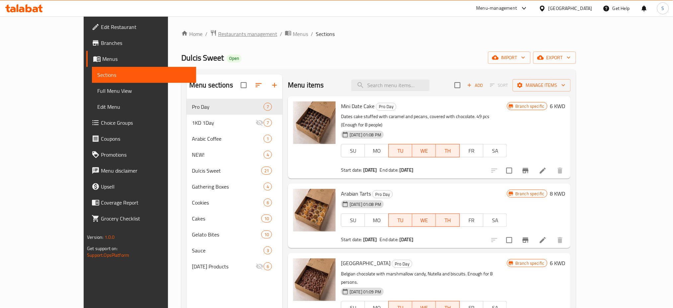
click at [218, 30] on span "Restaurants management" at bounding box center [247, 34] width 59 height 8
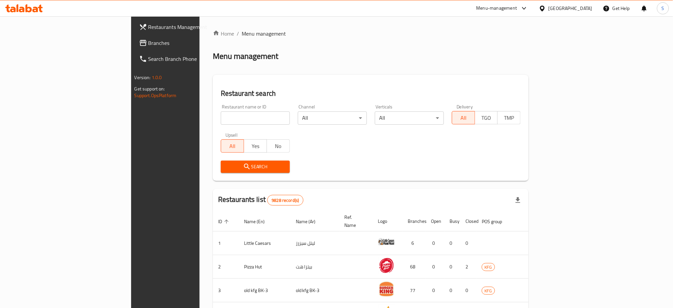
click at [213, 122] on div "Home / Menu management Menu management Restaurant search Restaurant name or ID …" at bounding box center [371, 255] width 316 height 450
drag, startPoint x: 167, startPoint y: 119, endPoint x: 235, endPoint y: 101, distance: 70.8
click at [221, 119] on input "search" at bounding box center [255, 117] width 69 height 13
paste input "Zone 7"
type input "Zone 7"
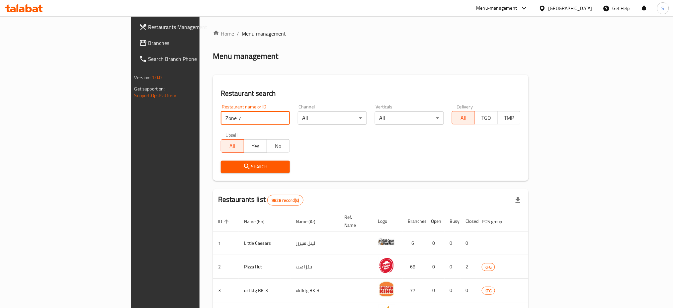
click button "Search" at bounding box center [255, 166] width 69 height 12
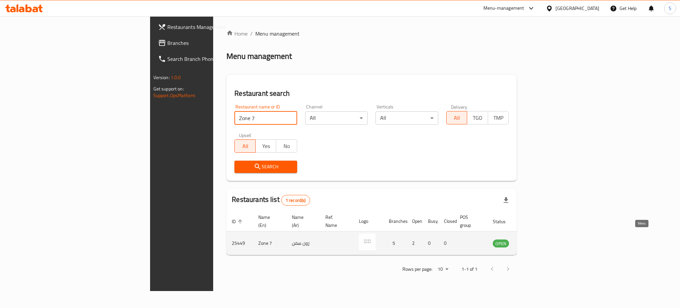
click at [540, 239] on link "enhanced table" at bounding box center [534, 243] width 12 height 8
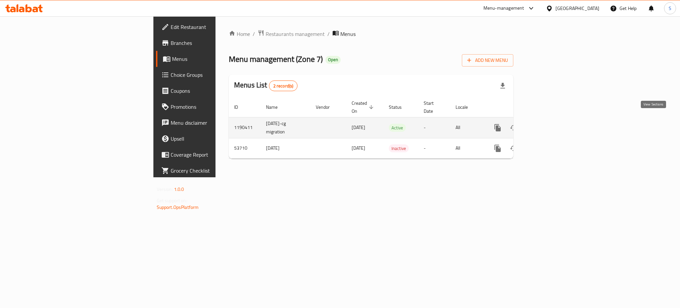
click at [550, 124] on icon "enhanced table" at bounding box center [546, 128] width 8 height 8
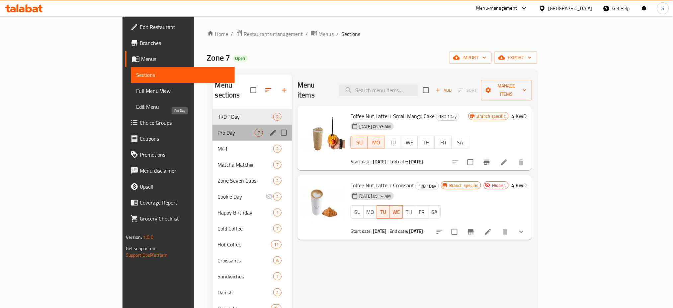
click at [218, 129] on span "Pro Day" at bounding box center [236, 133] width 37 height 8
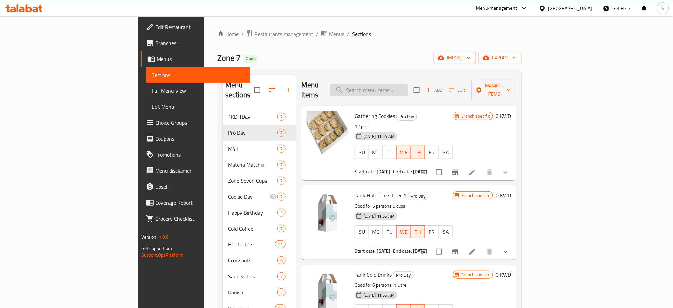
click at [409, 85] on input "search" at bounding box center [369, 90] width 78 height 12
paste input "Gathering Cookies"
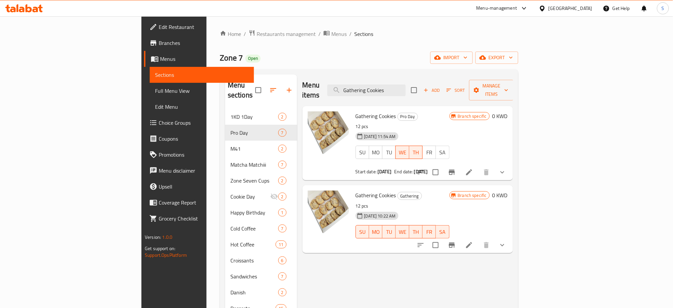
type input "Gathering Cookies"
click at [472, 169] on icon at bounding box center [469, 172] width 6 height 6
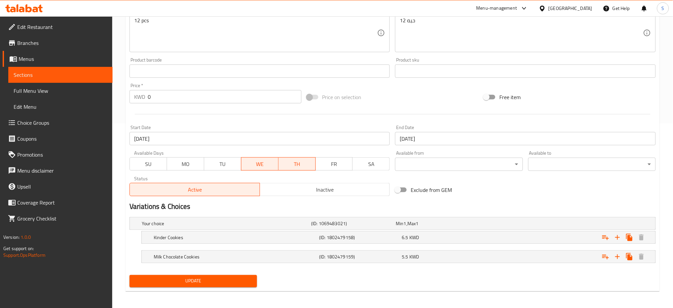
scroll to position [186, 0]
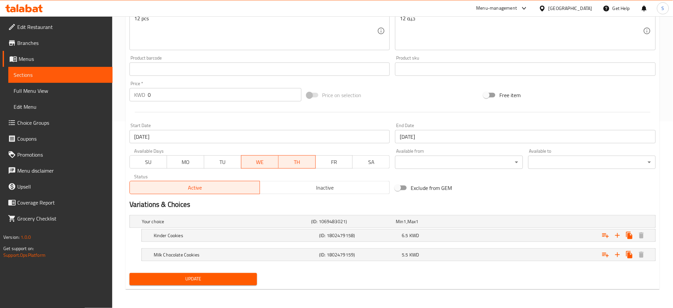
click at [230, 162] on span "TU" at bounding box center [223, 162] width 32 height 10
click at [178, 135] on input "[DATE]" at bounding box center [260, 136] width 261 height 13
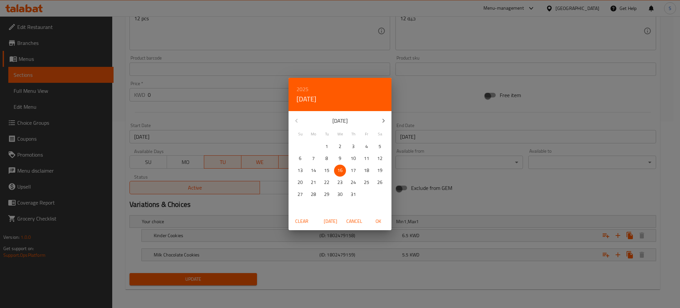
click at [380, 120] on icon "button" at bounding box center [384, 121] width 8 height 8
click at [326, 170] on p "12" at bounding box center [326, 170] width 5 height 8
click at [383, 222] on span "OK" at bounding box center [378, 221] width 16 height 8
type input "[DATE]"
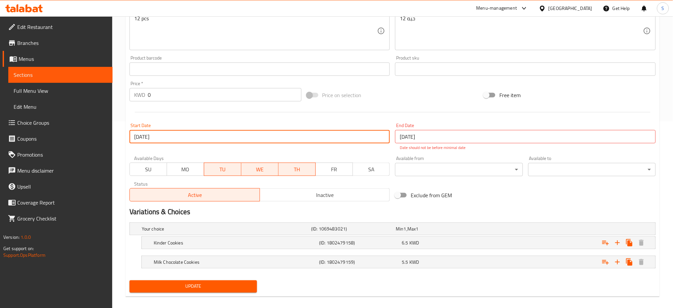
click at [437, 133] on input "[DATE]" at bounding box center [525, 136] width 261 height 13
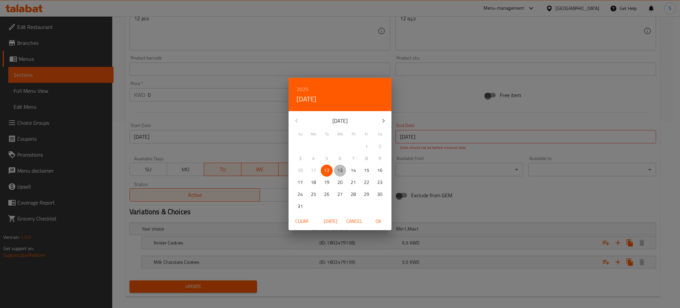
click at [342, 167] on p "13" at bounding box center [340, 170] width 5 height 8
click at [375, 219] on span "OK" at bounding box center [378, 221] width 16 height 8
type input "[DATE]"
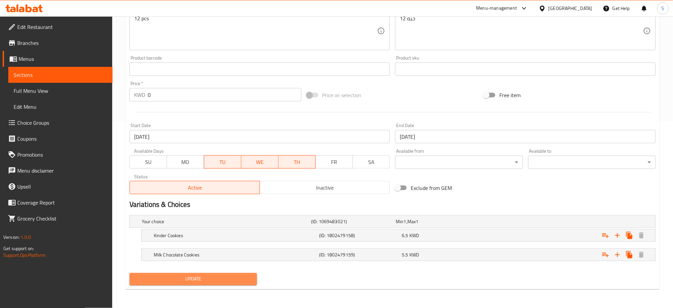
click at [202, 274] on button "Update" at bounding box center [194, 279] width 128 height 12
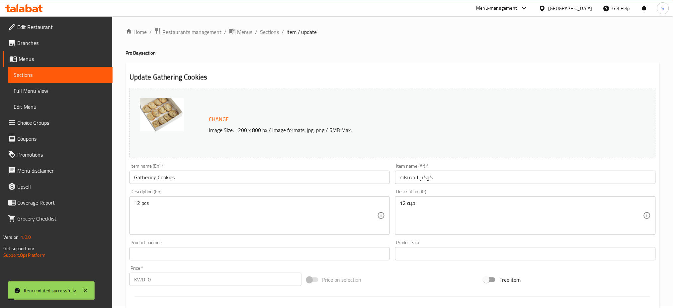
scroll to position [0, 0]
click at [268, 37] on span "Sections" at bounding box center [269, 34] width 19 height 8
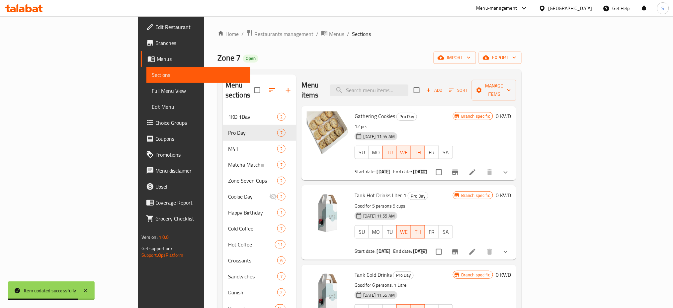
click at [384, 28] on div "Home / Restaurants management / Menus / Sections Zone 7 Open import export Menu…" at bounding box center [369, 272] width 331 height 512
click at [409, 88] on input "search" at bounding box center [369, 90] width 78 height 12
paste input "Tank Hot Drinks Liter 1"
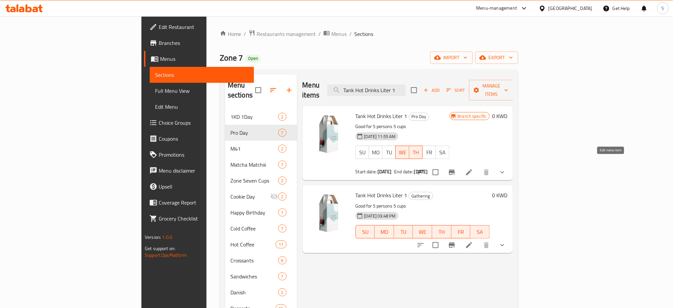
type input "Tank Hot Drinks Liter 1"
click at [473, 168] on icon at bounding box center [469, 172] width 8 height 8
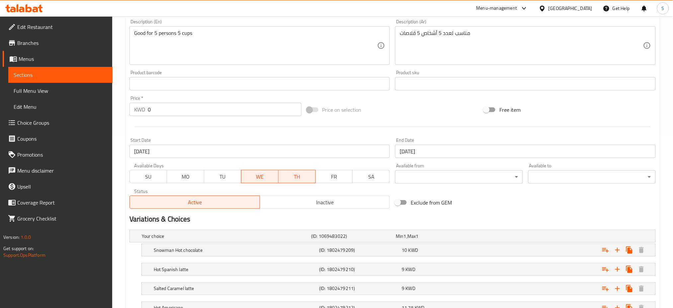
scroll to position [177, 0]
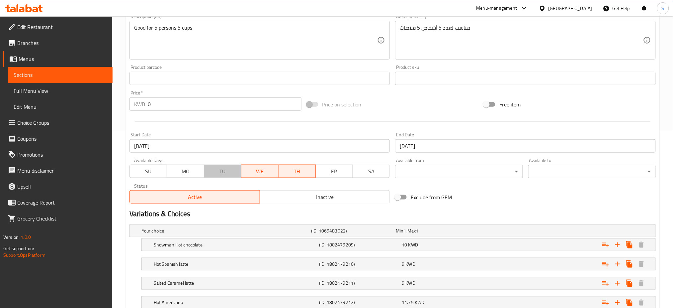
click at [224, 173] on span "TU" at bounding box center [223, 171] width 32 height 10
click at [164, 143] on input "[DATE]" at bounding box center [260, 145] width 261 height 13
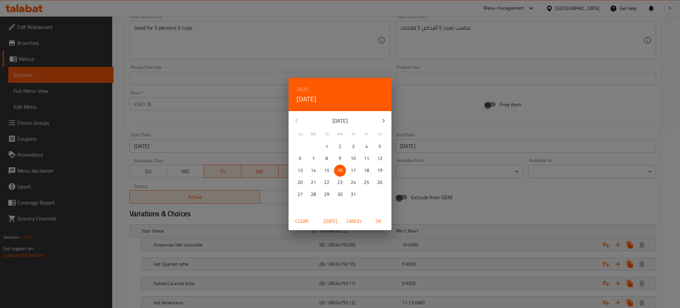
click at [383, 120] on icon "button" at bounding box center [384, 121] width 8 height 8
click at [327, 168] on p "12" at bounding box center [326, 170] width 5 height 8
click at [378, 221] on span "OK" at bounding box center [378, 221] width 16 height 8
type input "[DATE]"
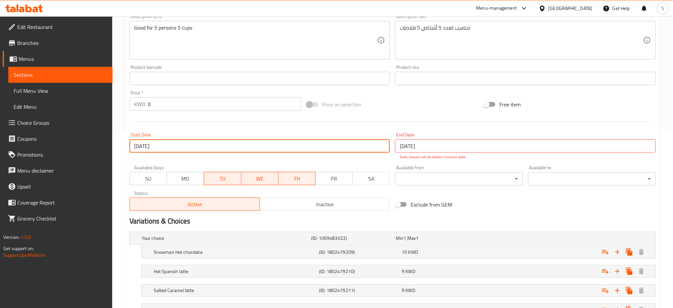
click at [428, 147] on input "[DATE]" at bounding box center [525, 145] width 261 height 13
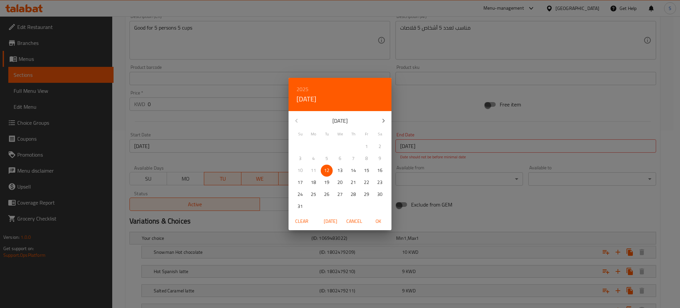
click at [341, 170] on p "13" at bounding box center [340, 170] width 5 height 8
click at [378, 220] on span "OK" at bounding box center [378, 221] width 16 height 8
type input "[DATE]"
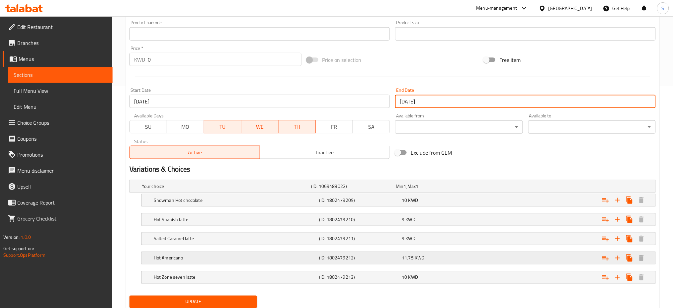
scroll to position [244, 0]
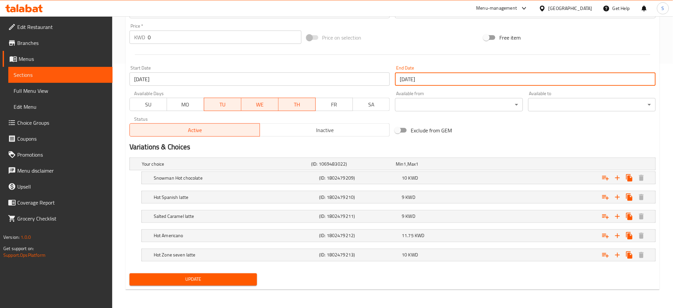
click at [248, 276] on span "Update" at bounding box center [193, 279] width 117 height 8
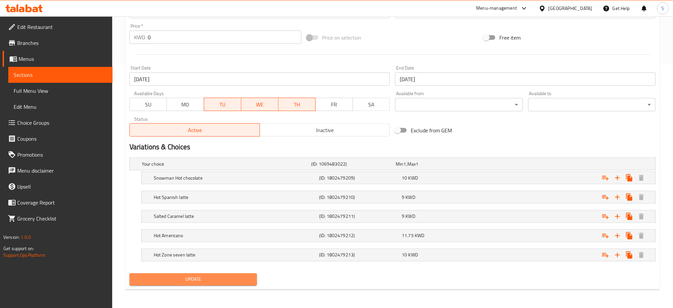
click at [219, 273] on button "Update" at bounding box center [194, 279] width 128 height 12
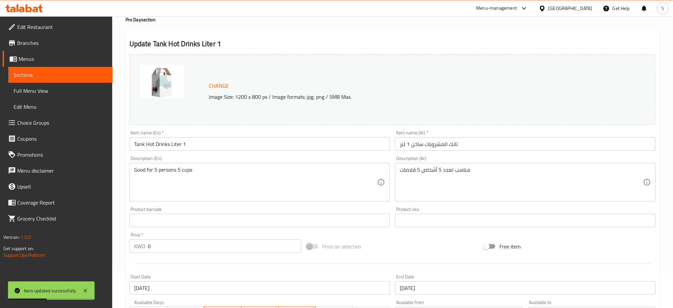
scroll to position [0, 0]
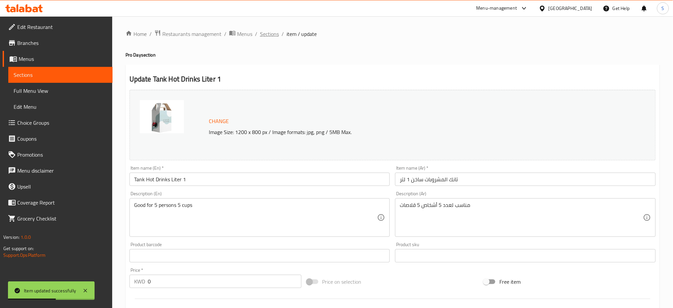
click at [273, 36] on span "Sections" at bounding box center [269, 34] width 19 height 8
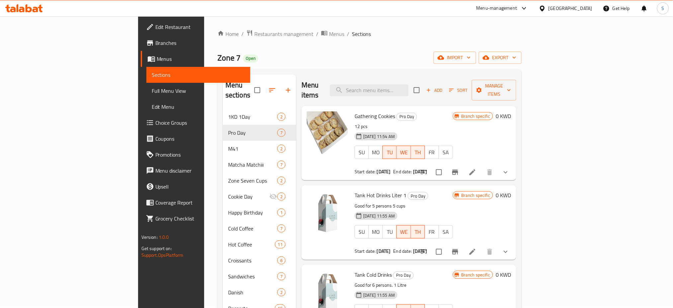
click at [389, 39] on div "Home / Restaurants management / Menus / Sections Zone 7 Open import export Menu…" at bounding box center [370, 273] width 304 height 486
click at [409, 87] on input "search" at bounding box center [369, 90] width 78 height 12
paste input "Tank Cold Drinks"
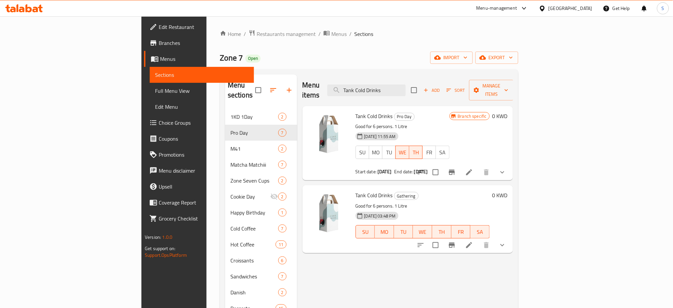
type input "Tank Cold Drinks"
click at [472, 169] on icon at bounding box center [469, 172] width 6 height 6
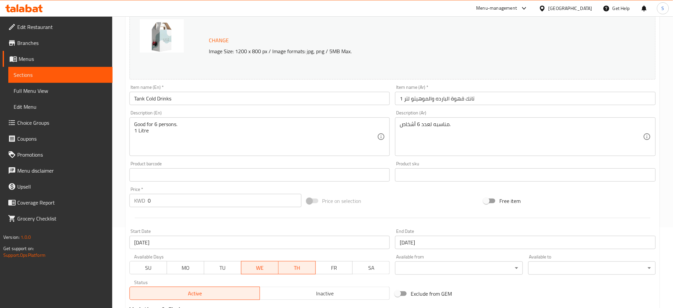
scroll to position [133, 0]
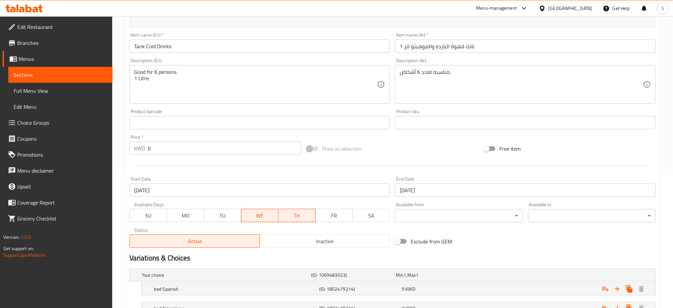
click at [217, 218] on span "TU" at bounding box center [223, 216] width 32 height 10
click at [210, 192] on input "[DATE]" at bounding box center [260, 189] width 261 height 13
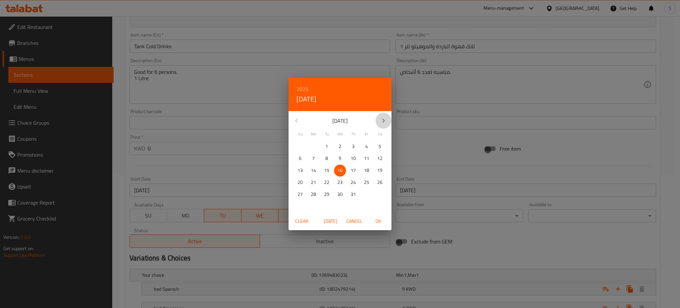
drag, startPoint x: 383, startPoint y: 119, endPoint x: 383, endPoint y: 115, distance: 3.7
click at [383, 118] on icon "button" at bounding box center [384, 121] width 8 height 8
click at [329, 170] on p "12" at bounding box center [326, 170] width 5 height 8
click at [380, 221] on span "OK" at bounding box center [378, 221] width 16 height 8
type input "[DATE]"
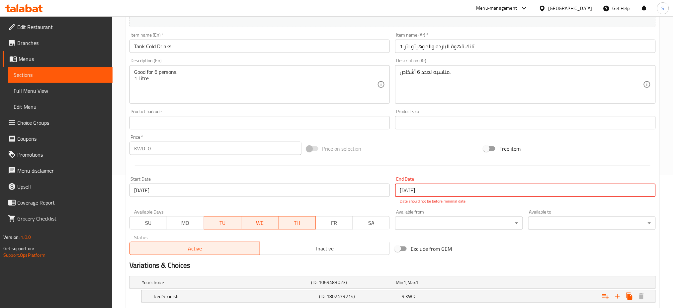
click at [414, 193] on input "[DATE]" at bounding box center [525, 189] width 261 height 13
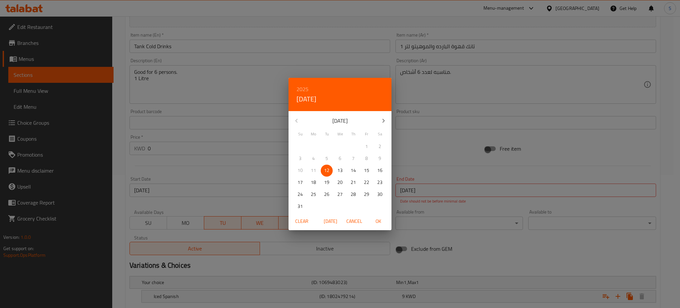
click at [344, 169] on span "13" at bounding box center [340, 170] width 12 height 8
click at [371, 220] on span "OK" at bounding box center [378, 221] width 16 height 8
type input "[DATE]"
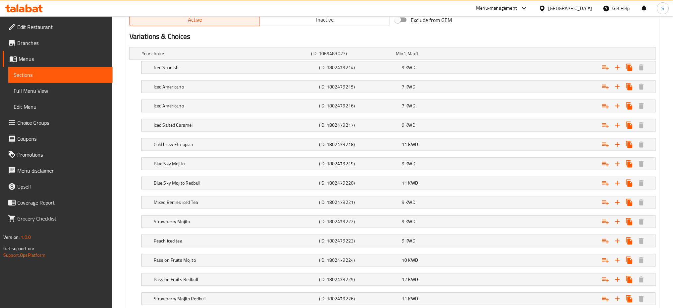
scroll to position [399, 0]
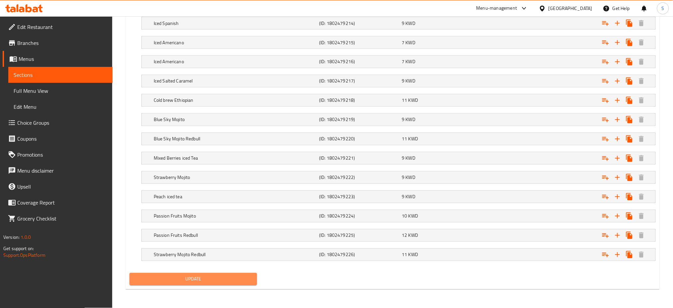
click at [232, 276] on span "Update" at bounding box center [193, 279] width 117 height 8
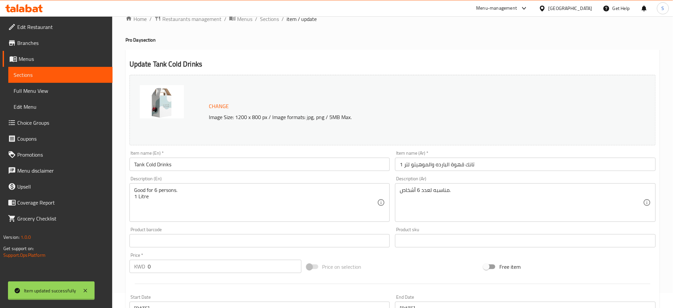
scroll to position [0, 0]
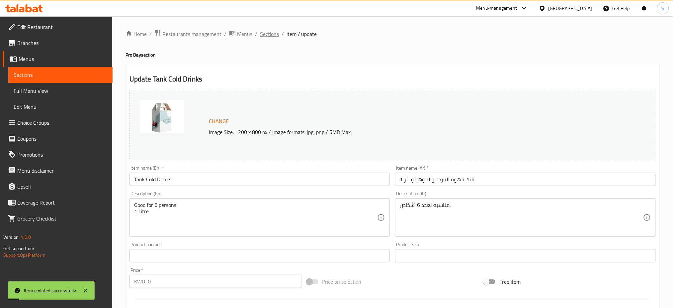
click at [264, 32] on span "Sections" at bounding box center [269, 34] width 19 height 8
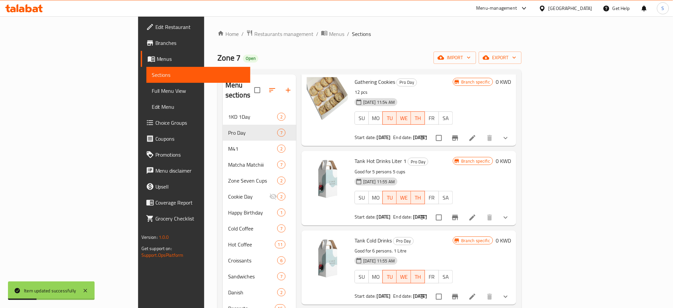
scroll to position [88, 0]
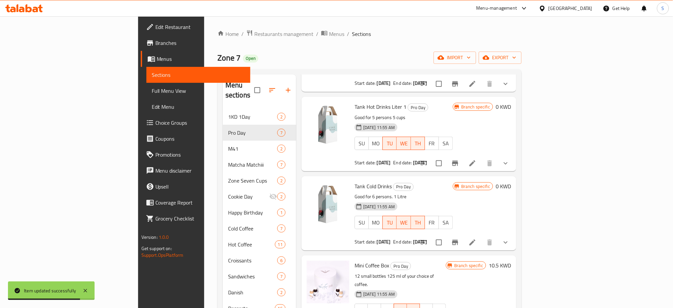
click at [373, 37] on ol "Home / Restaurants management / Menus / Sections" at bounding box center [370, 34] width 304 height 9
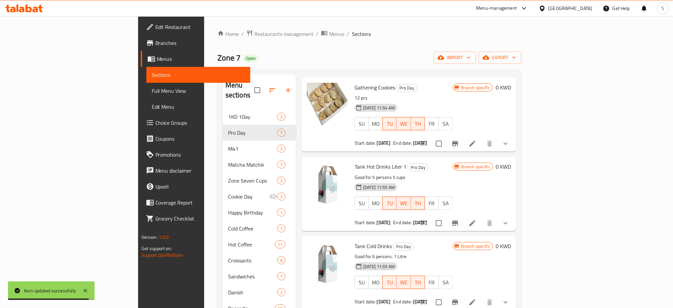
scroll to position [0, 0]
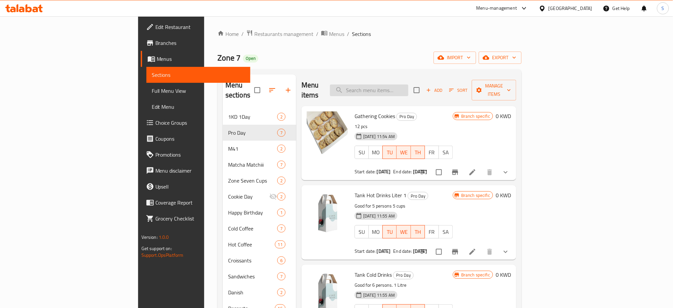
click at [409, 88] on input "search" at bounding box center [369, 90] width 78 height 12
paste input "Coffee Box Cans 250 Ml"
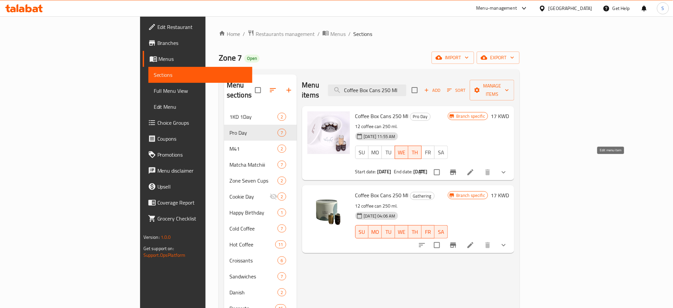
type input "Coffee Box Cans 250 Ml"
click at [475, 168] on icon at bounding box center [471, 172] width 8 height 8
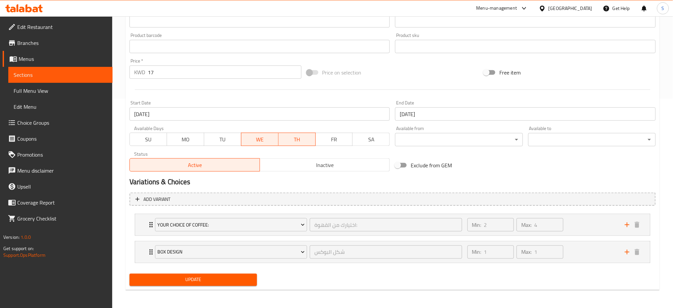
scroll to position [209, 0]
click at [229, 136] on span "TU" at bounding box center [223, 139] width 32 height 10
click at [208, 112] on input "[DATE]" at bounding box center [260, 113] width 261 height 13
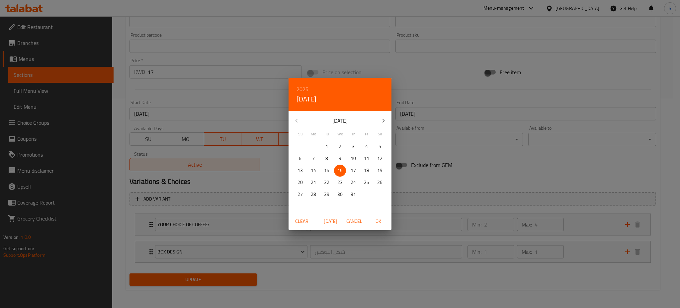
click at [381, 124] on icon "button" at bounding box center [384, 121] width 8 height 8
click at [324, 171] on span "12" at bounding box center [327, 170] width 12 height 8
click at [378, 221] on span "OK" at bounding box center [378, 221] width 16 height 8
type input "[DATE]"
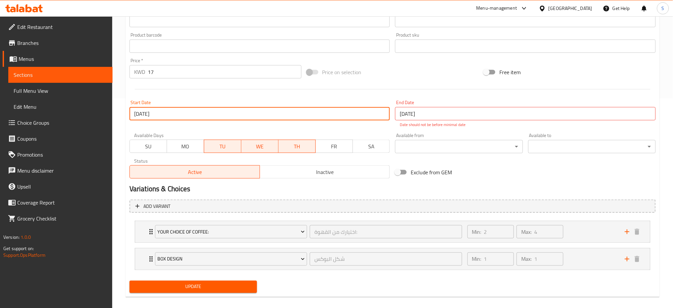
click at [421, 117] on input "[DATE]" at bounding box center [525, 113] width 261 height 13
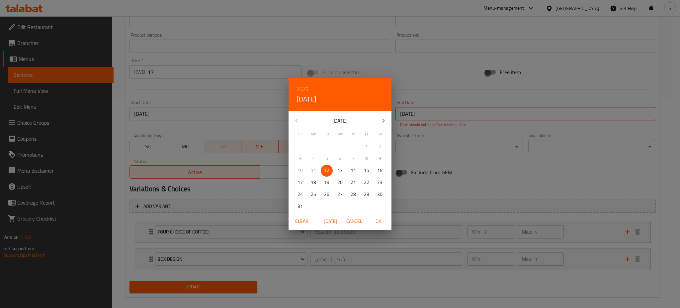
click at [341, 170] on p "13" at bounding box center [340, 170] width 5 height 8
click at [379, 223] on span "OK" at bounding box center [378, 221] width 16 height 8
type input "[DATE]"
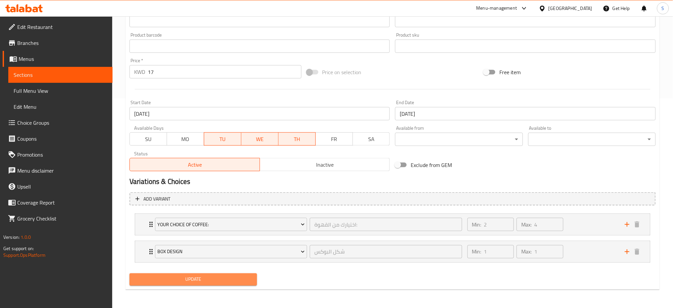
click at [212, 276] on span "Update" at bounding box center [193, 279] width 117 height 8
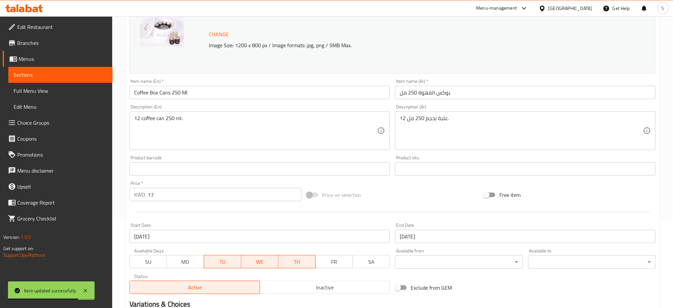
scroll to position [0, 0]
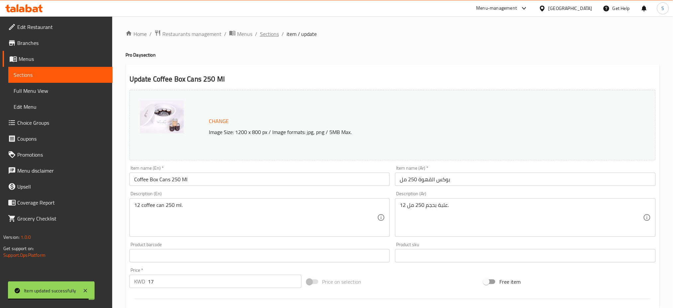
click at [272, 35] on span "Sections" at bounding box center [269, 34] width 19 height 8
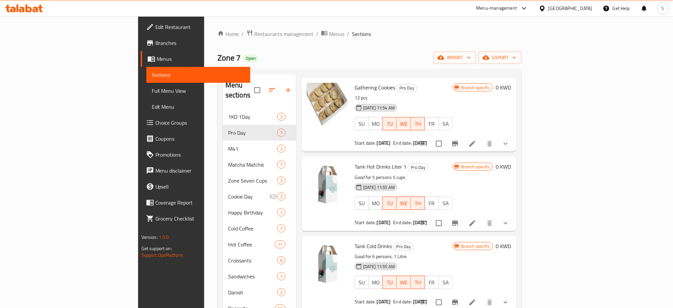
scroll to position [44, 0]
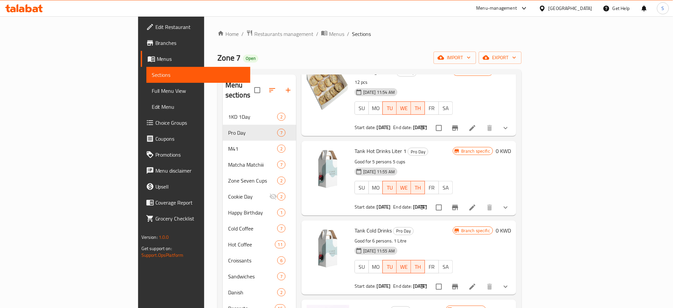
click at [406, 35] on ol "Home / Restaurants management / Menus / Sections" at bounding box center [370, 34] width 304 height 9
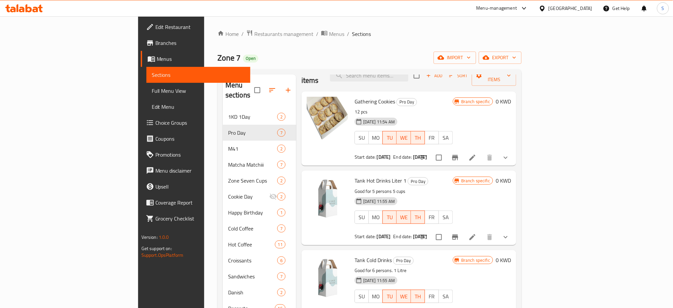
scroll to position [0, 0]
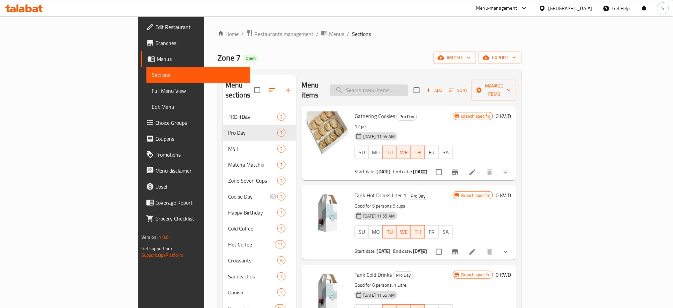
click at [409, 87] on input "search" at bounding box center [369, 90] width 78 height 12
paste input "Mini Coffee Box"
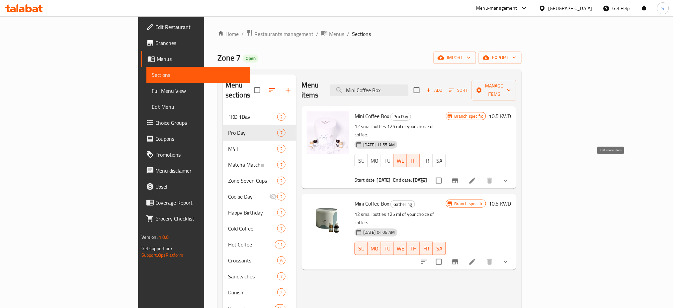
type input "Mini Coffee Box"
click at [477, 176] on icon at bounding box center [473, 180] width 8 height 8
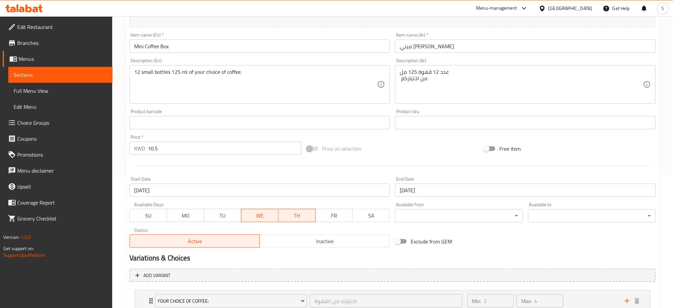
scroll to position [177, 0]
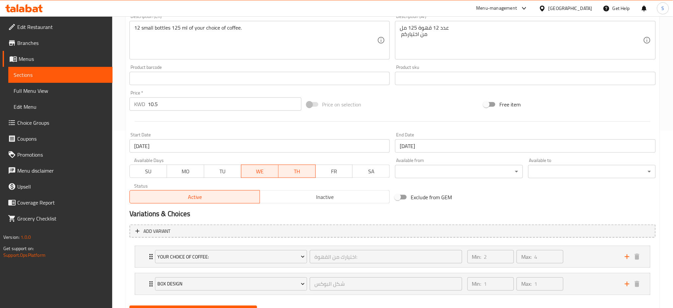
click at [225, 173] on span "TU" at bounding box center [223, 171] width 32 height 10
click at [221, 147] on input "[DATE]" at bounding box center [260, 145] width 261 height 13
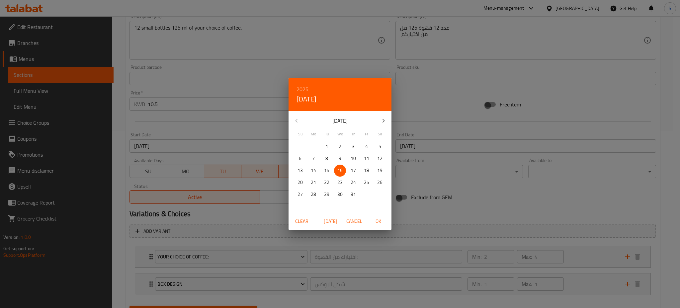
drag, startPoint x: 385, startPoint y: 120, endPoint x: 353, endPoint y: 180, distance: 68.1
click at [382, 125] on button "button" at bounding box center [384, 121] width 16 height 16
drag, startPoint x: 329, startPoint y: 171, endPoint x: 373, endPoint y: 212, distance: 60.9
click at [329, 171] on p "12" at bounding box center [326, 170] width 5 height 8
click at [376, 219] on span "OK" at bounding box center [378, 221] width 16 height 8
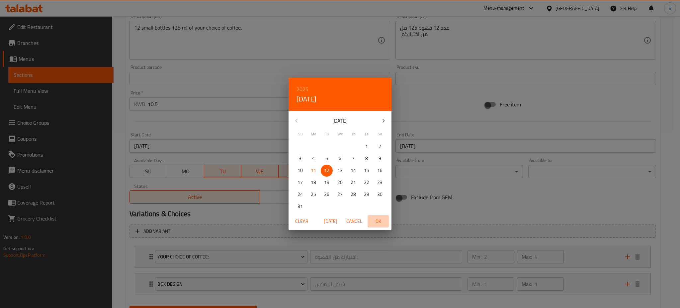
type input "[DATE]"
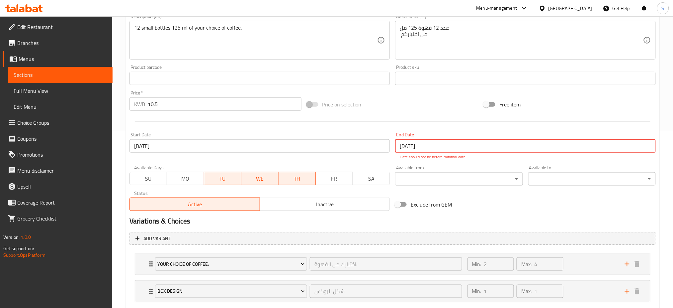
click at [453, 141] on input "[DATE]" at bounding box center [525, 145] width 261 height 13
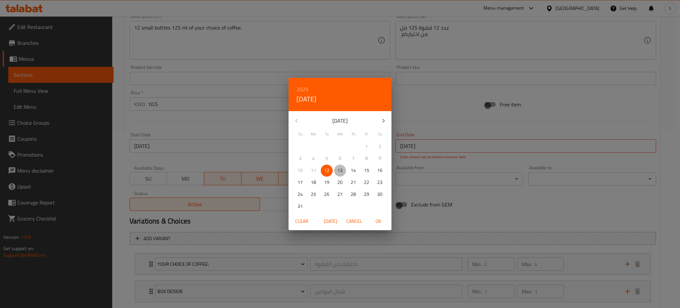
click at [341, 169] on p "13" at bounding box center [340, 170] width 5 height 8
click at [378, 220] on span "OK" at bounding box center [378, 221] width 16 height 8
type input "[DATE]"
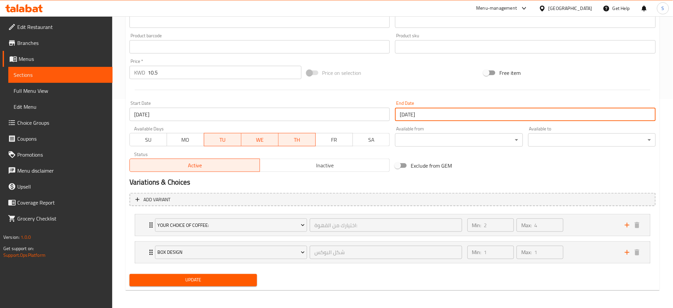
scroll to position [209, 0]
click at [217, 281] on span "Update" at bounding box center [193, 279] width 117 height 8
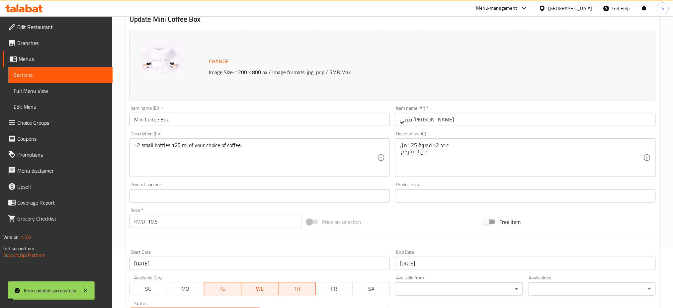
scroll to position [0, 0]
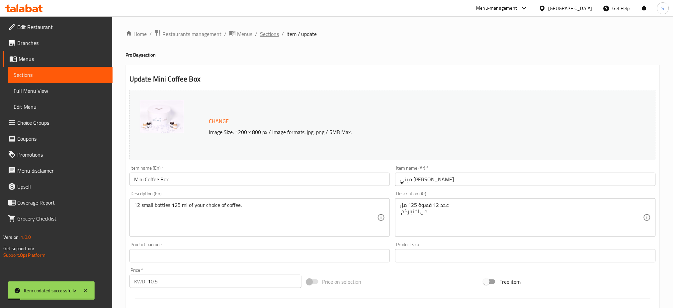
click at [265, 32] on span "Sections" at bounding box center [269, 34] width 19 height 8
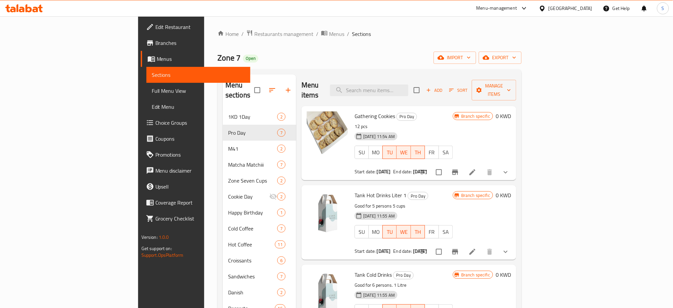
click at [450, 32] on ol "Home / Restaurants management / Menus / Sections" at bounding box center [370, 34] width 304 height 9
click at [403, 87] on input "search" at bounding box center [369, 90] width 78 height 12
paste input "Mini Coffee Box"
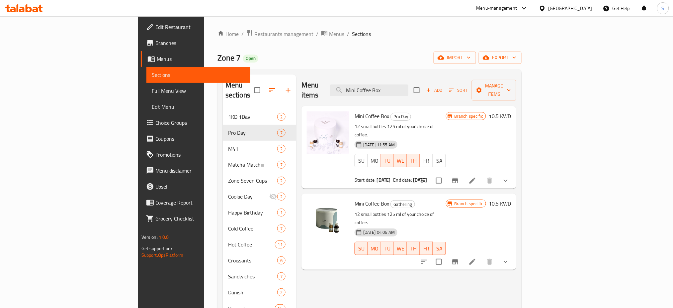
click at [419, 37] on ol "Home / Restaurants management / Menus / Sections" at bounding box center [370, 34] width 304 height 9
drag, startPoint x: 442, startPoint y: 86, endPoint x: 279, endPoint y: 81, distance: 162.5
click at [302, 83] on div "Menu items Mini Coffee Box Add Sort Manage items" at bounding box center [409, 90] width 215 height 32
paste input "ojito Box No Redbull"
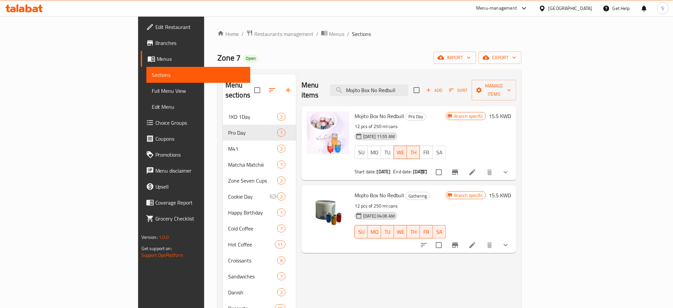
type input "Mojito Box No Redbull"
click at [477, 168] on icon at bounding box center [473, 172] width 8 height 8
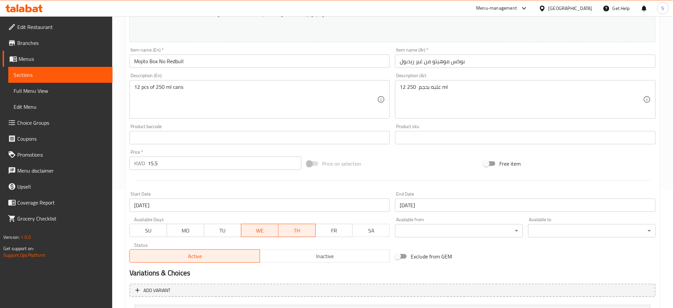
scroll to position [133, 0]
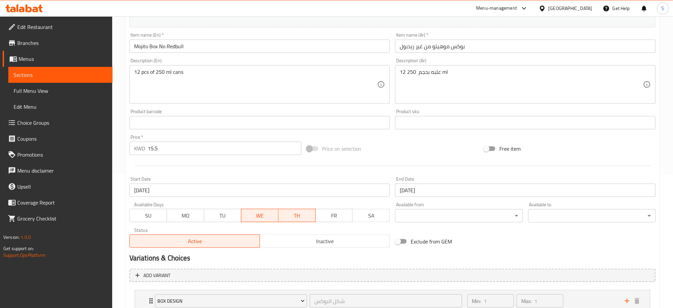
click at [232, 220] on span "TU" at bounding box center [223, 216] width 32 height 10
click at [200, 188] on input "[DATE]" at bounding box center [260, 189] width 261 height 13
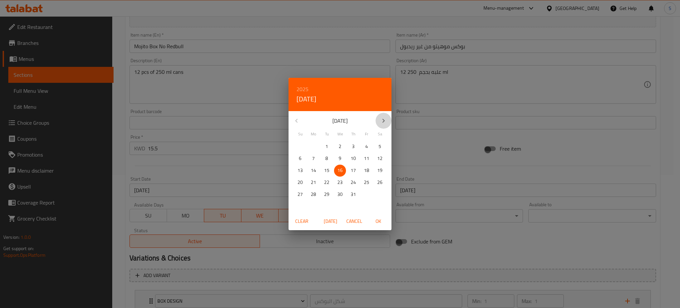
click at [386, 121] on icon "button" at bounding box center [384, 121] width 8 height 8
click at [325, 168] on p "12" at bounding box center [326, 170] width 5 height 8
click at [383, 220] on span "OK" at bounding box center [378, 221] width 16 height 8
type input "[DATE]"
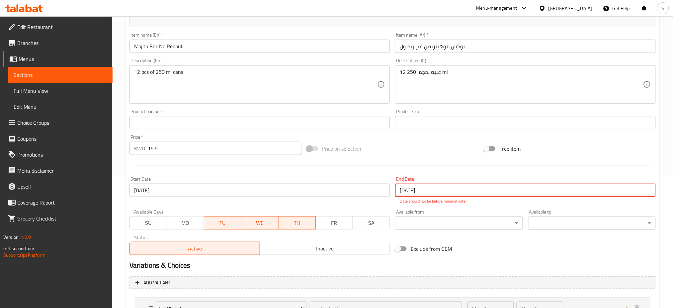
click at [437, 189] on input "[DATE]" at bounding box center [525, 189] width 261 height 13
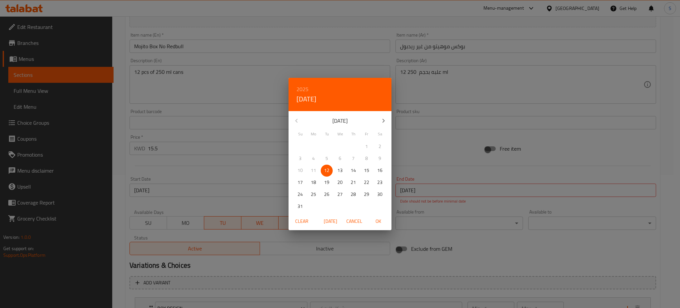
click at [342, 169] on p "13" at bounding box center [340, 170] width 5 height 8
click at [379, 222] on span "OK" at bounding box center [378, 221] width 16 height 8
type input "[DATE]"
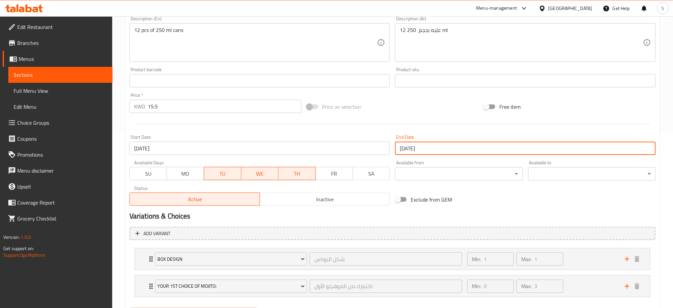
scroll to position [209, 0]
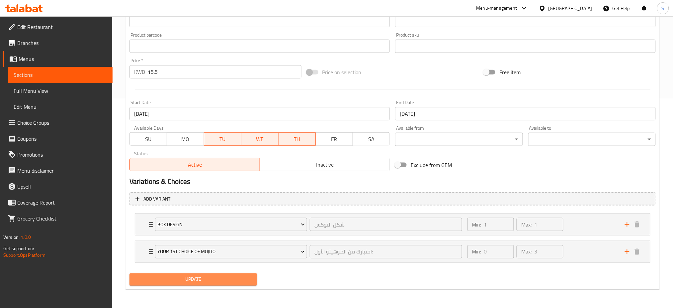
click at [231, 278] on span "Update" at bounding box center [193, 279] width 117 height 8
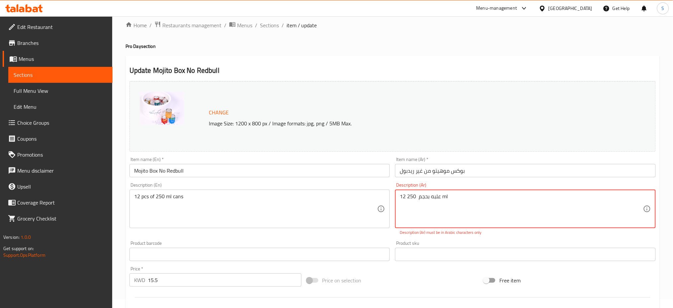
scroll to position [0, 0]
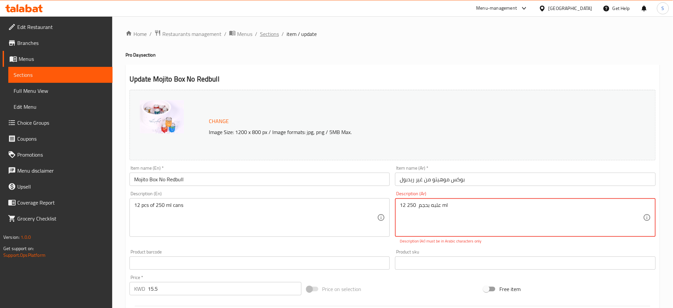
click at [270, 35] on span "Sections" at bounding box center [269, 34] width 19 height 8
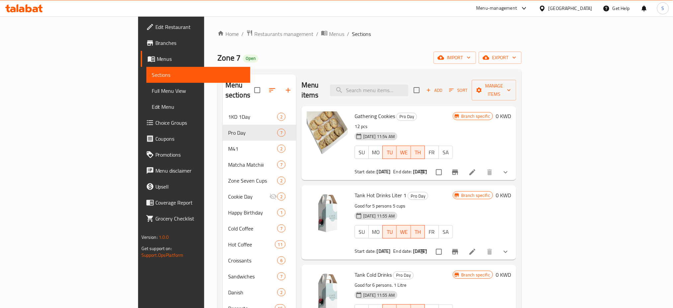
click at [360, 32] on ol "Home / Restaurants management / Menus / Sections" at bounding box center [370, 34] width 304 height 9
drag, startPoint x: 403, startPoint y: 85, endPoint x: 680, endPoint y: 45, distance: 279.3
click at [409, 85] on input "search" at bounding box center [369, 90] width 78 height 12
paste input "Mojito Box With Red Bull"
type input "Mojito Box With Red Bull"
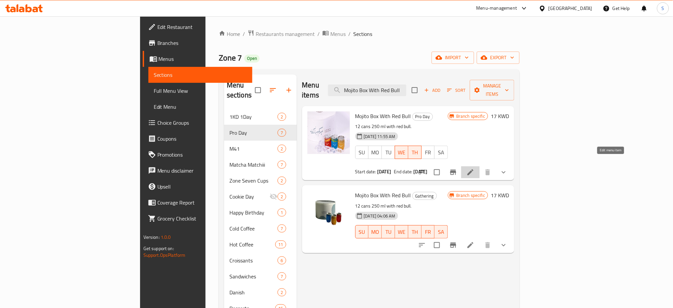
click at [474, 169] on icon at bounding box center [471, 172] width 6 height 6
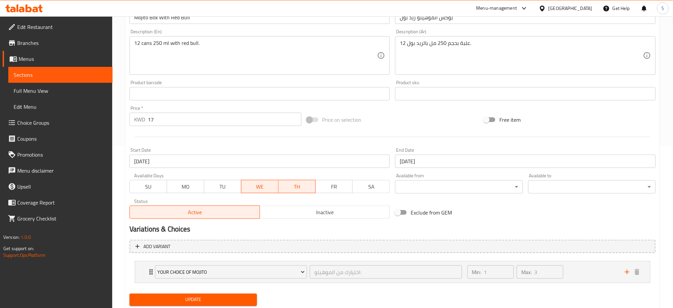
scroll to position [177, 0]
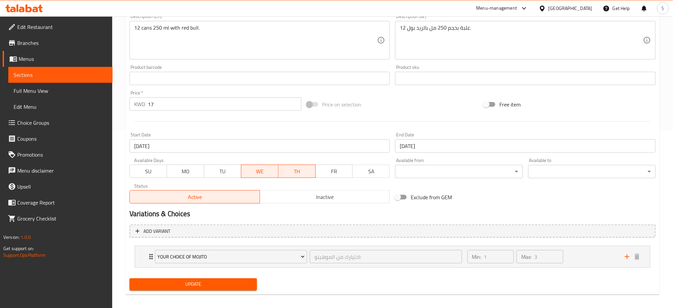
click at [215, 169] on span "TU" at bounding box center [223, 171] width 32 height 10
click at [209, 133] on div "Start Date 16-07-2025 Start Date" at bounding box center [260, 142] width 261 height 20
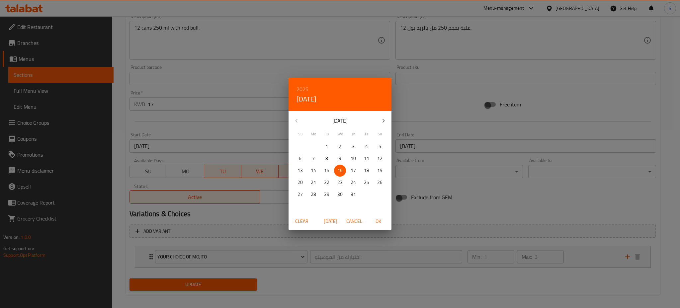
click at [207, 143] on div "2025 Wed, Jul 16 July 2025 Su Mo Tu We Th Fr Sa 29 30 1 2 3 4 5 6 7 8 9 10 11 1…" at bounding box center [340, 154] width 680 height 308
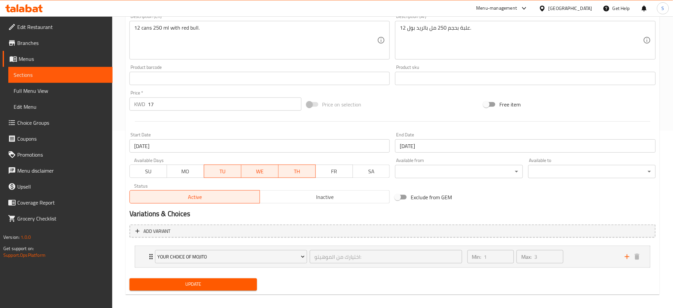
click at [263, 146] on input "[DATE]" at bounding box center [260, 145] width 261 height 13
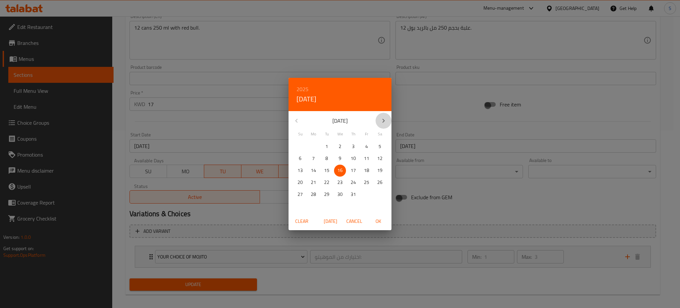
click at [384, 117] on icon "button" at bounding box center [384, 121] width 8 height 8
click at [297, 119] on div "October 2025" at bounding box center [340, 121] width 103 height 16
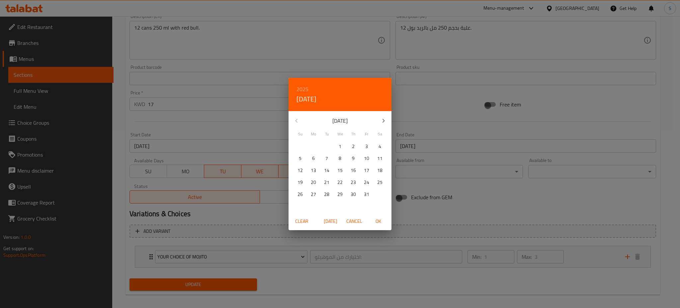
click at [295, 122] on div "October 2025" at bounding box center [340, 121] width 103 height 16
drag, startPoint x: 299, startPoint y: 121, endPoint x: 425, endPoint y: 123, distance: 126.6
click at [318, 121] on div "October 2025" at bounding box center [340, 121] width 103 height 16
click at [296, 120] on div "October 2025" at bounding box center [340, 121] width 103 height 16
click at [336, 217] on span "[DATE]" at bounding box center [331, 221] width 16 height 8
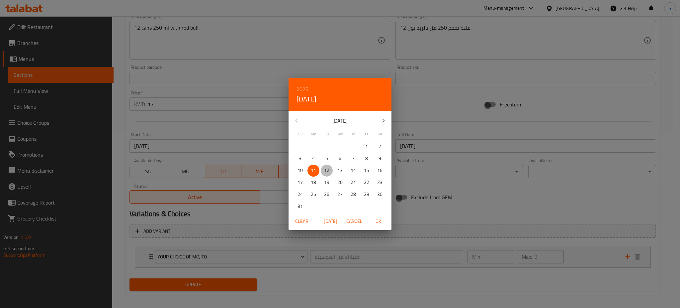
click at [331, 172] on span "12" at bounding box center [327, 170] width 12 height 8
click at [378, 217] on span "OK" at bounding box center [378, 221] width 16 height 8
type input "[DATE]"
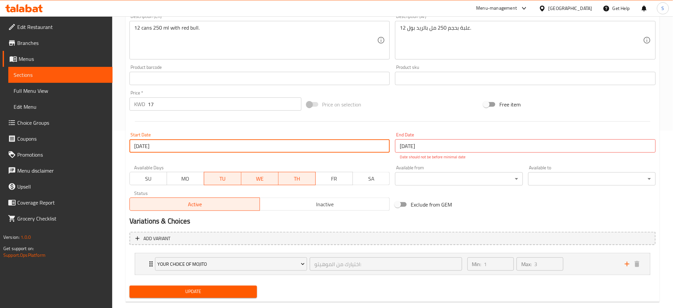
click at [417, 147] on input "[DATE]" at bounding box center [525, 145] width 261 height 13
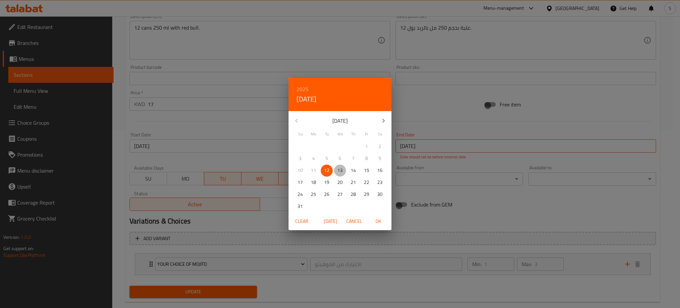
click at [338, 167] on p "13" at bounding box center [340, 170] width 5 height 8
click at [383, 218] on span "OK" at bounding box center [378, 221] width 16 height 8
type input "[DATE]"
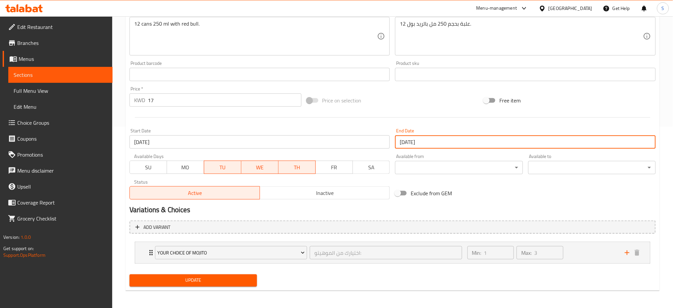
scroll to position [182, 0]
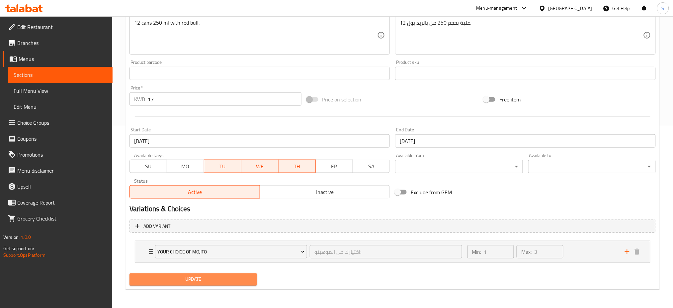
click at [224, 277] on span "Update" at bounding box center [193, 279] width 117 height 8
click at [116, 43] on div "Home / Restaurants management / Menus / Sections / item / update Pro Day sectio…" at bounding box center [392, 71] width 561 height 474
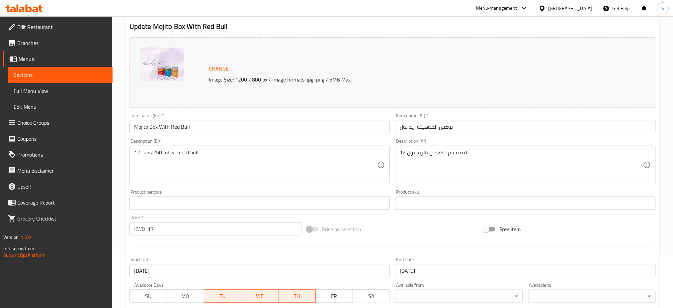
scroll to position [0, 0]
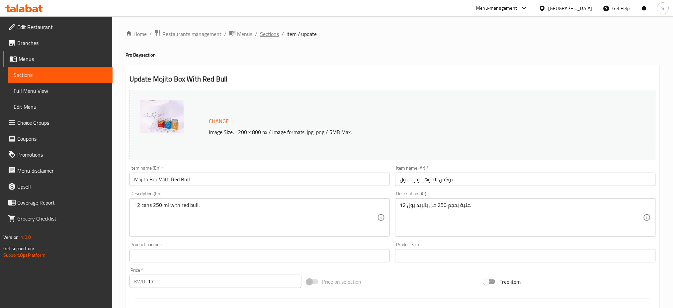
click at [268, 31] on span "Sections" at bounding box center [269, 34] width 19 height 8
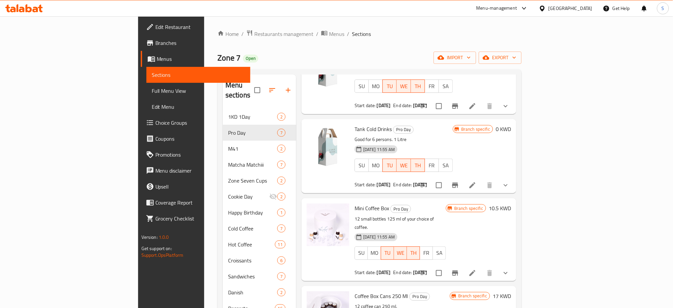
scroll to position [211, 0]
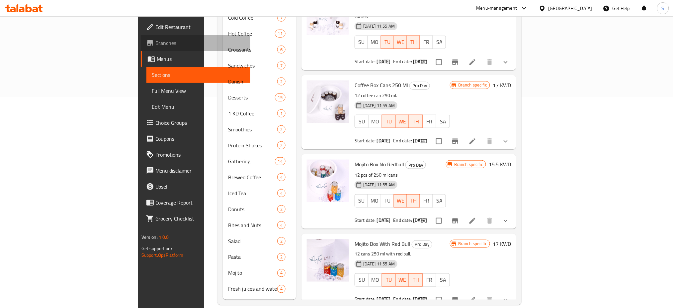
click at [155, 40] on span "Branches" at bounding box center [200, 43] width 90 height 8
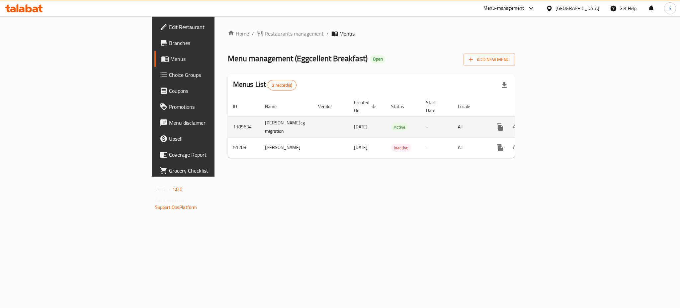
click at [552, 123] on icon "enhanced table" at bounding box center [548, 127] width 8 height 8
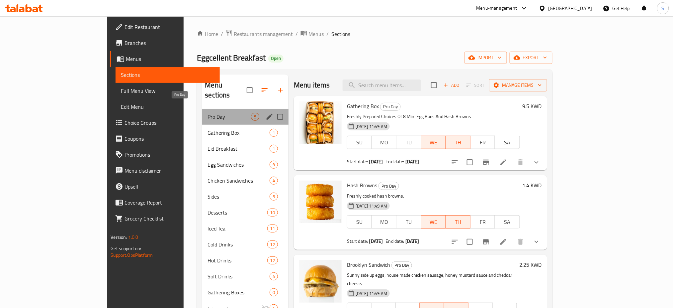
click at [208, 113] on span "Pro Day" at bounding box center [229, 117] width 43 height 8
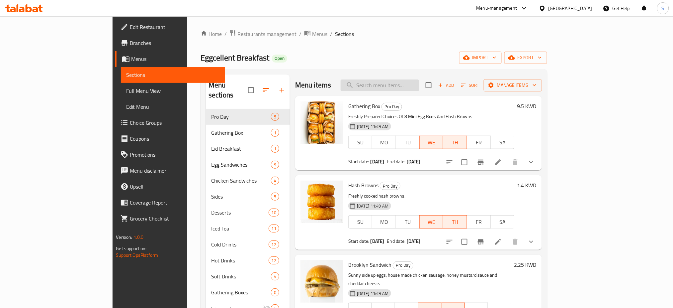
click at [419, 84] on input "search" at bounding box center [380, 85] width 78 height 12
paste input "Hash browns"
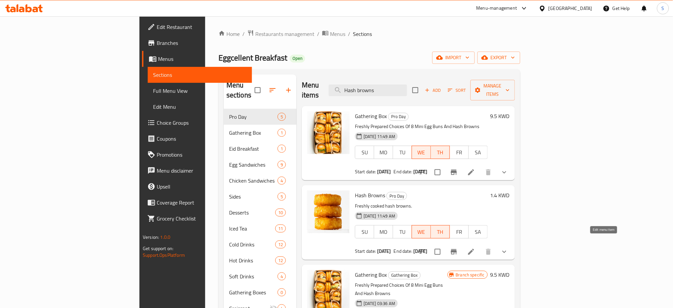
type input "Hash browns"
click at [474, 249] on icon at bounding box center [471, 252] width 6 height 6
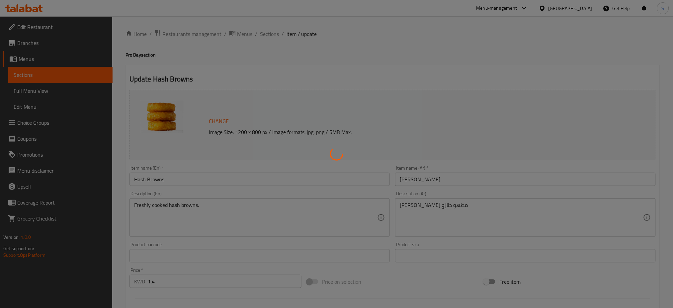
type input "الإضافات:"
type input "0"
type input "1"
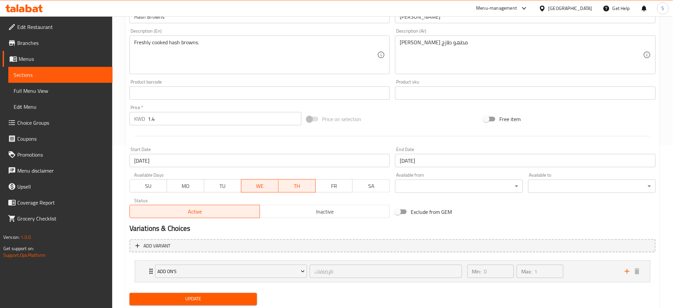
scroll to position [177, 0]
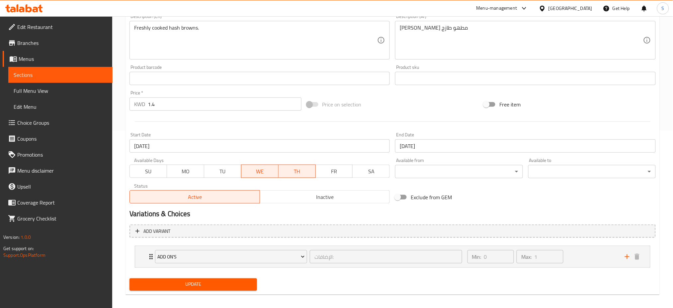
click at [234, 171] on span "TU" at bounding box center [223, 171] width 32 height 10
click at [157, 148] on input "[DATE]" at bounding box center [260, 145] width 261 height 13
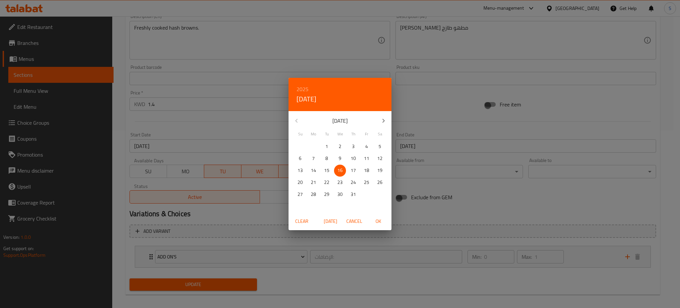
click at [382, 118] on icon "button" at bounding box center [384, 121] width 8 height 8
click at [327, 171] on p "12" at bounding box center [326, 170] width 5 height 8
click at [377, 220] on span "OK" at bounding box center [378, 221] width 16 height 8
type input "[DATE]"
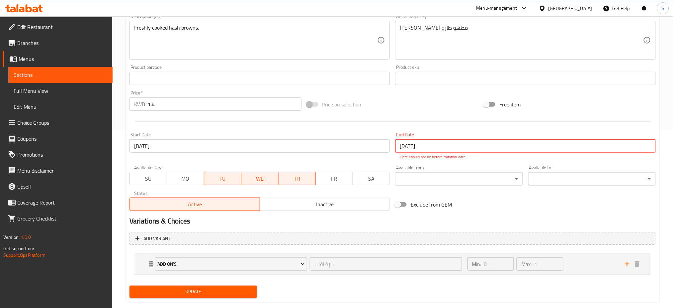
click at [434, 148] on input "[DATE]" at bounding box center [525, 145] width 261 height 13
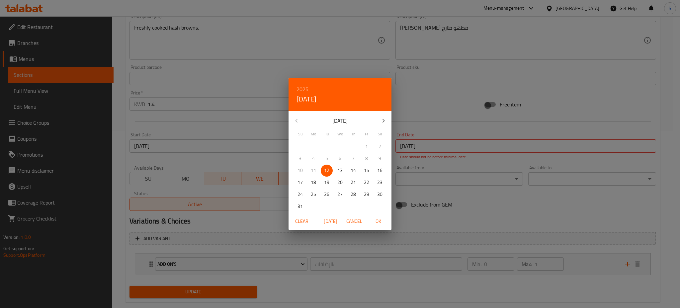
click at [343, 167] on p "13" at bounding box center [340, 170] width 5 height 8
click at [380, 222] on span "OK" at bounding box center [378, 221] width 16 height 8
type input "[DATE]"
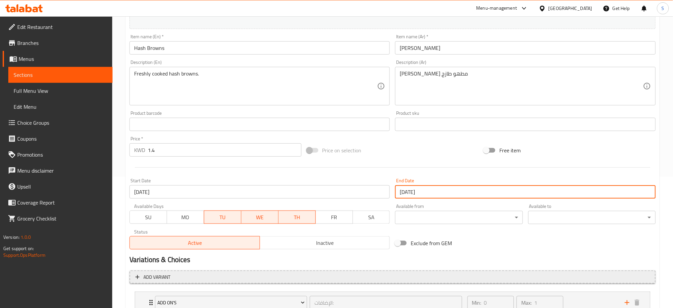
scroll to position [182, 0]
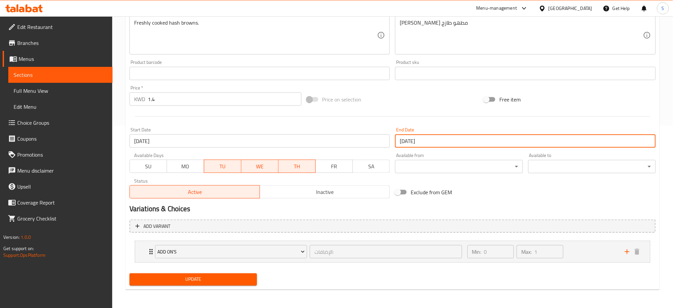
click at [222, 277] on span "Update" at bounding box center [193, 279] width 117 height 8
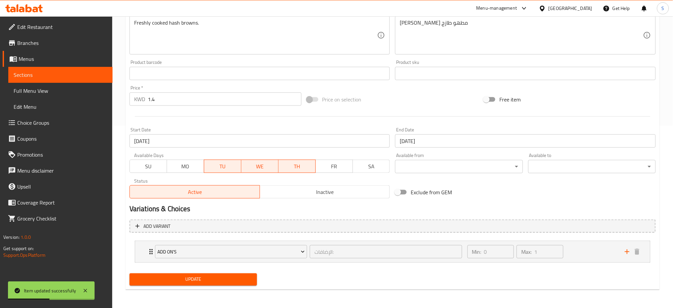
scroll to position [49, 0]
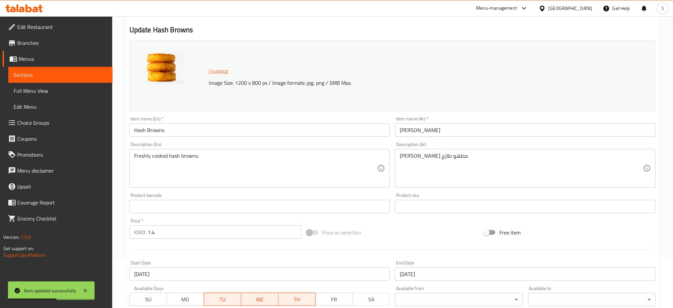
click at [381, 24] on div "Update Hash Browns Change Image Size: 1200 x 800 px / Image formats: jpg, png /…" at bounding box center [393, 218] width 535 height 407
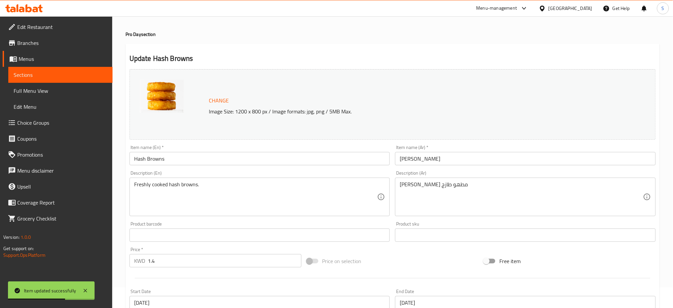
scroll to position [0, 0]
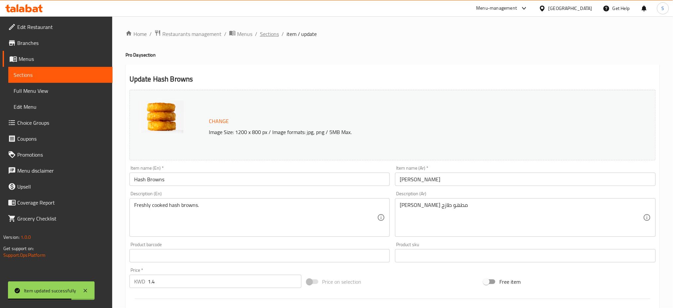
click at [267, 31] on span "Sections" at bounding box center [269, 34] width 19 height 8
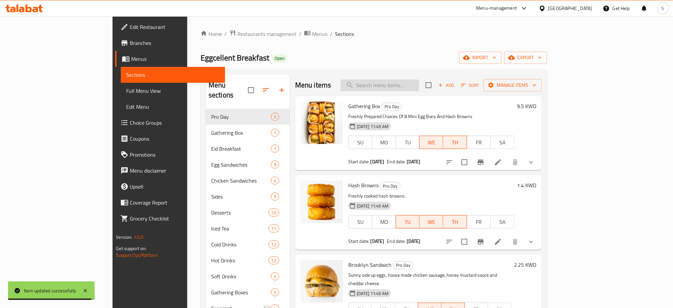
click at [406, 83] on input "search" at bounding box center [380, 85] width 78 height 12
paste input "Gathering Box"
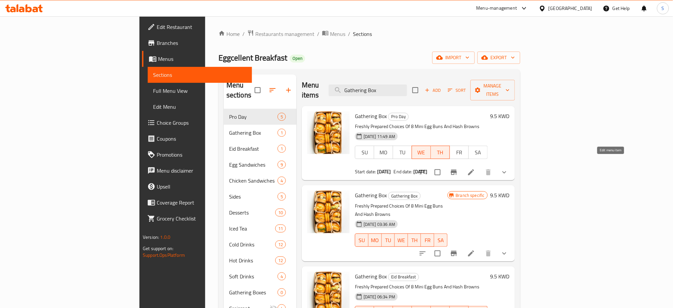
type input "Gathering Box"
click at [475, 168] on icon at bounding box center [471, 172] width 8 height 8
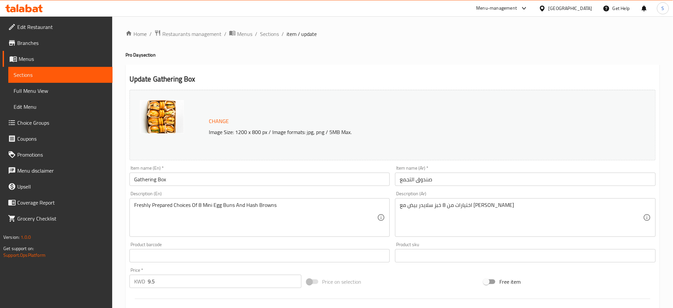
scroll to position [88, 0]
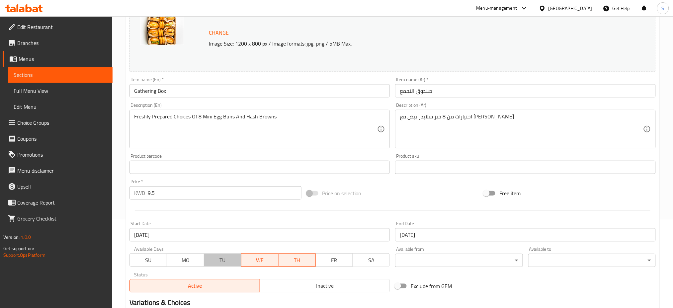
click at [234, 262] on span "TU" at bounding box center [223, 260] width 32 height 10
click at [223, 235] on input "[DATE]" at bounding box center [260, 234] width 261 height 13
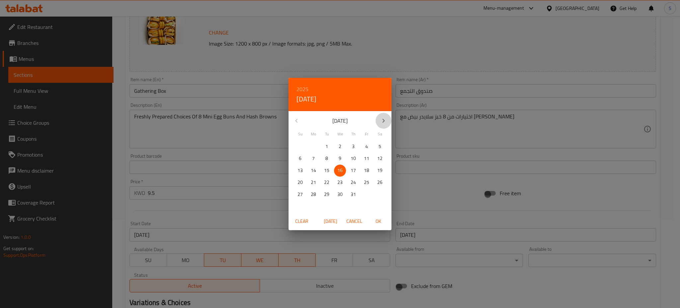
click at [383, 122] on icon "button" at bounding box center [384, 121] width 2 height 4
click at [327, 171] on p "12" at bounding box center [326, 170] width 5 height 8
click at [376, 222] on span "OK" at bounding box center [378, 221] width 16 height 8
type input "[DATE]"
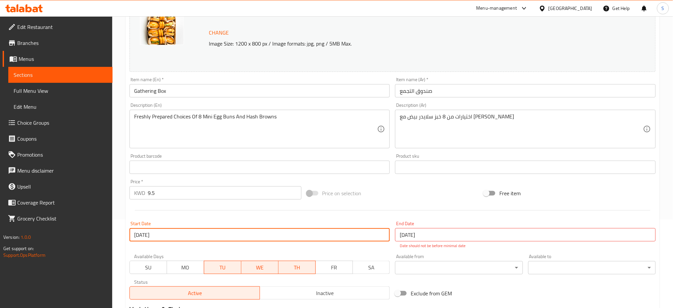
click at [450, 238] on input "[DATE]" at bounding box center [525, 234] width 261 height 13
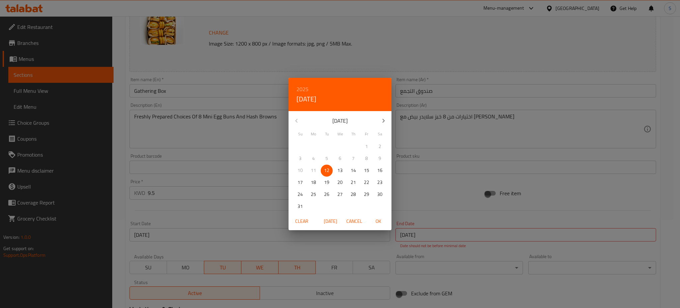
click at [343, 169] on span "13" at bounding box center [340, 170] width 12 height 8
click at [380, 223] on span "OK" at bounding box center [378, 221] width 16 height 8
type input "[DATE]"
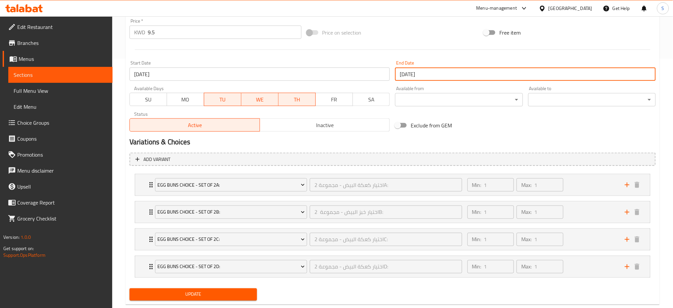
scroll to position [264, 0]
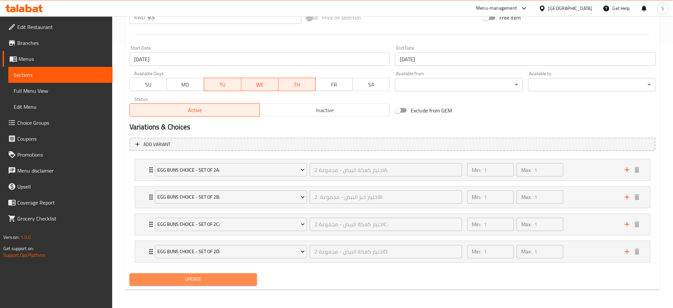
click at [237, 275] on span "Update" at bounding box center [193, 279] width 117 height 8
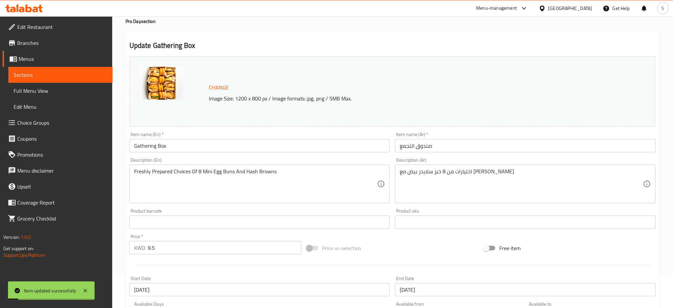
scroll to position [0, 0]
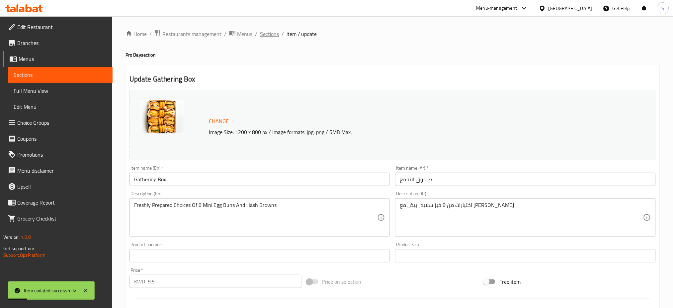
click at [263, 33] on span "Sections" at bounding box center [269, 34] width 19 height 8
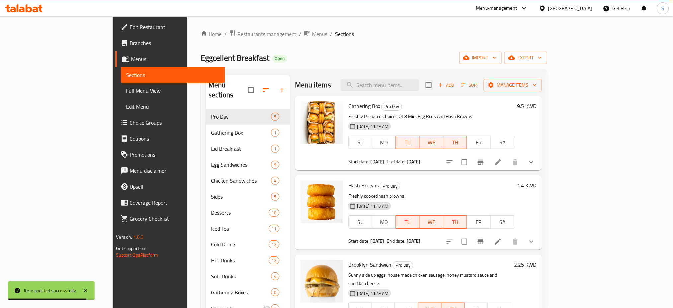
click at [365, 23] on div "Home / Restaurants management / Menus / Sections Eggcellent Breakfast Open impo…" at bounding box center [373, 208] width 373 height 384
click at [413, 85] on input "search" at bounding box center [380, 85] width 78 height 12
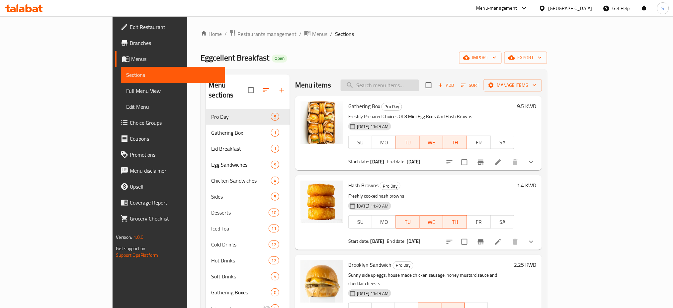
paste input "Portobello sandwich"
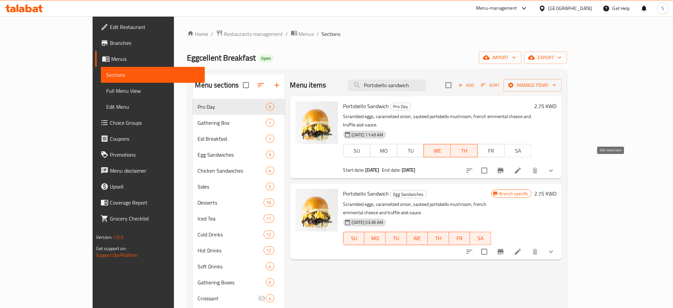
type input "Portobello sandwich"
click at [521, 167] on icon at bounding box center [518, 170] width 6 height 6
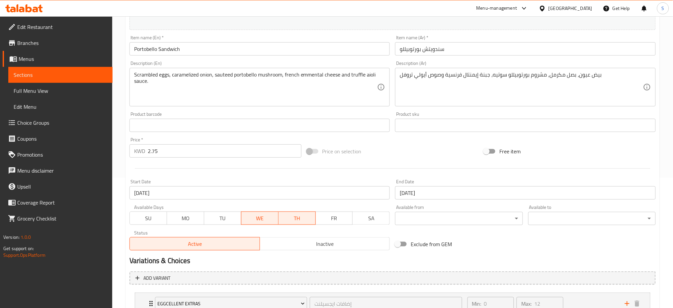
scroll to position [182, 0]
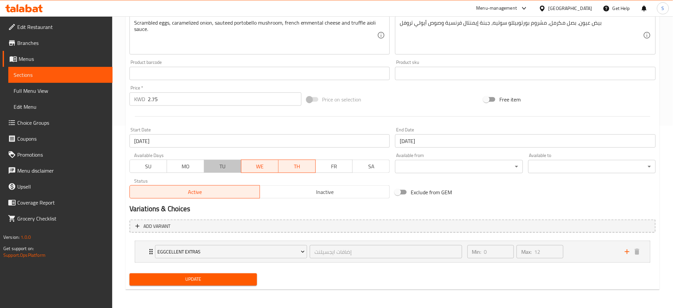
click at [222, 165] on span "TU" at bounding box center [223, 166] width 32 height 10
click at [179, 138] on input "[DATE]" at bounding box center [260, 140] width 261 height 13
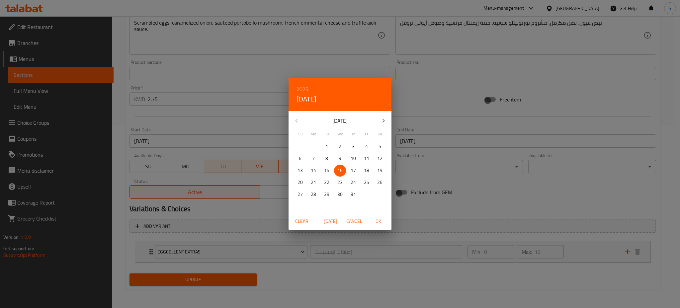
click at [378, 119] on button "button" at bounding box center [384, 121] width 16 height 16
click at [327, 170] on p "12" at bounding box center [326, 170] width 5 height 8
click at [384, 224] on span "OK" at bounding box center [378, 221] width 16 height 8
type input "[DATE]"
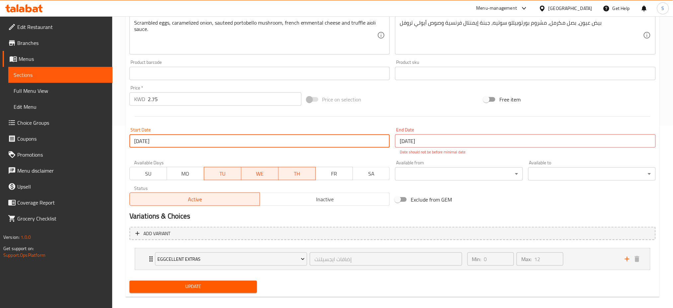
click at [433, 140] on input "[DATE]" at bounding box center [525, 140] width 261 height 13
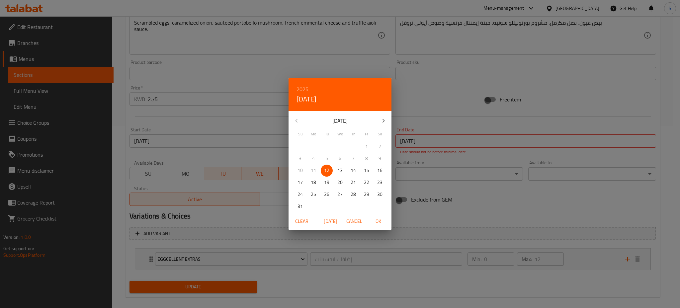
click at [341, 171] on p "13" at bounding box center [340, 170] width 5 height 8
click at [383, 224] on span "OK" at bounding box center [378, 221] width 16 height 8
type input "[DATE]"
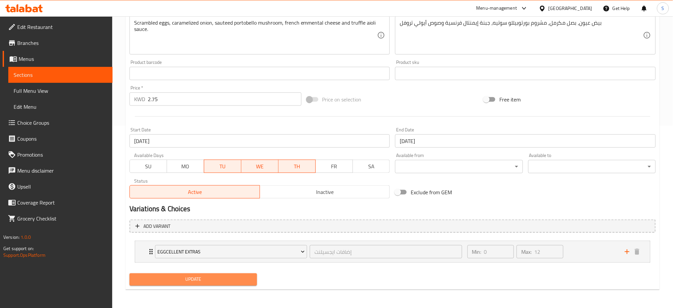
click at [203, 276] on span "Update" at bounding box center [193, 279] width 117 height 8
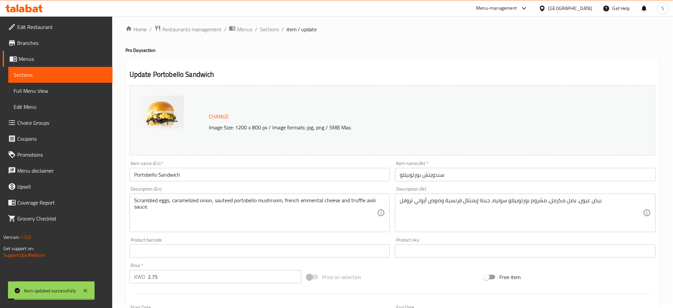
scroll to position [0, 0]
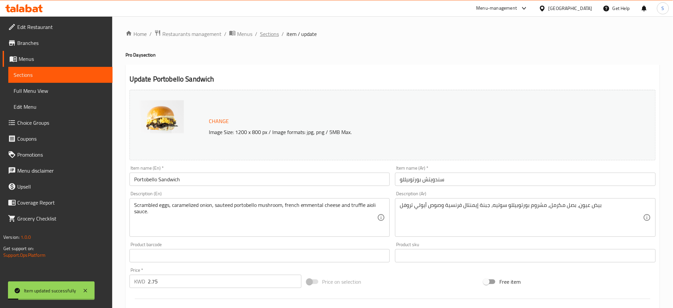
click at [269, 34] on span "Sections" at bounding box center [269, 34] width 19 height 8
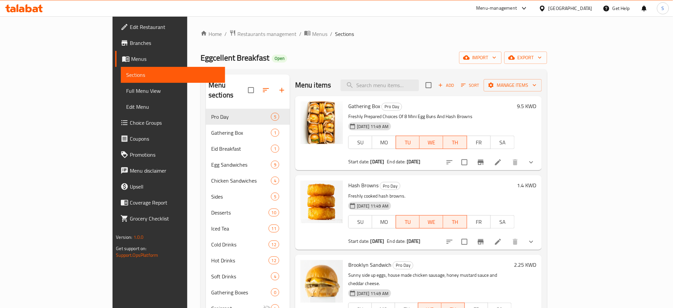
click at [424, 31] on ol "Home / Restaurants management / Menus / Sections" at bounding box center [374, 34] width 347 height 9
click at [408, 84] on input "search" at bounding box center [380, 85] width 78 height 12
paste input "Brooklyn Sandwich"
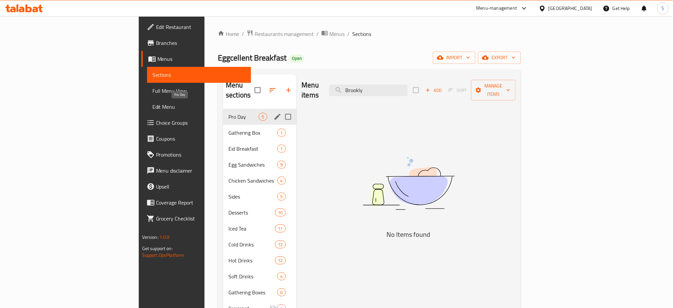
type input "Brookly"
click at [229, 113] on span "Pro Day" at bounding box center [244, 117] width 30 height 8
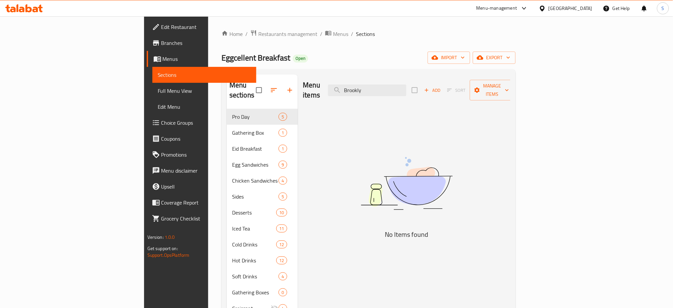
drag, startPoint x: 434, startPoint y: 85, endPoint x: 327, endPoint y: 88, distance: 106.7
click at [327, 88] on div "Menu items Brookly Add Sort Manage items" at bounding box center [407, 90] width 208 height 32
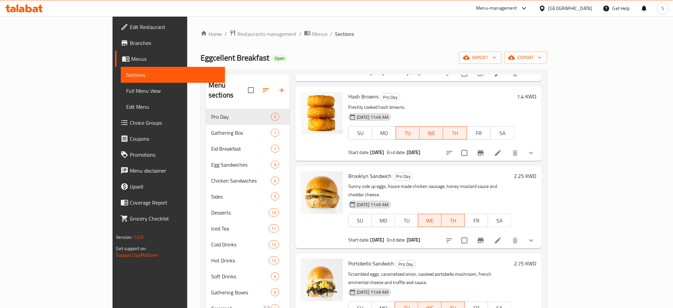
scroll to position [105, 0]
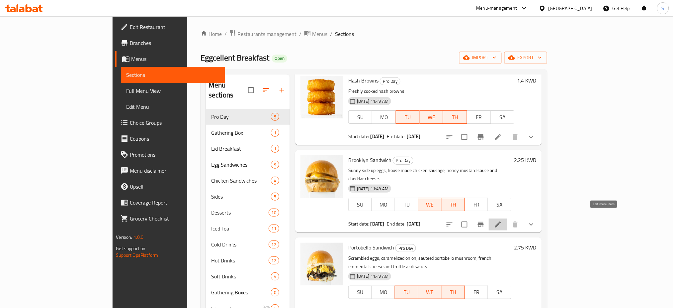
click at [501, 221] on icon at bounding box center [498, 224] width 6 height 6
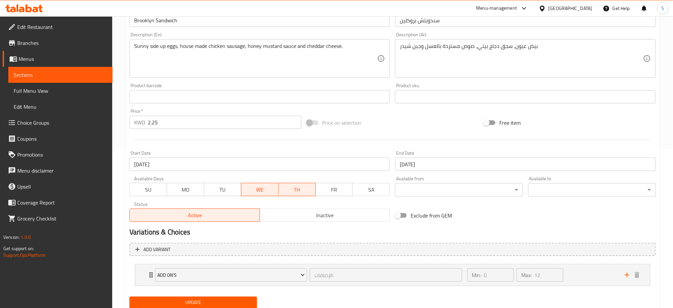
scroll to position [182, 0]
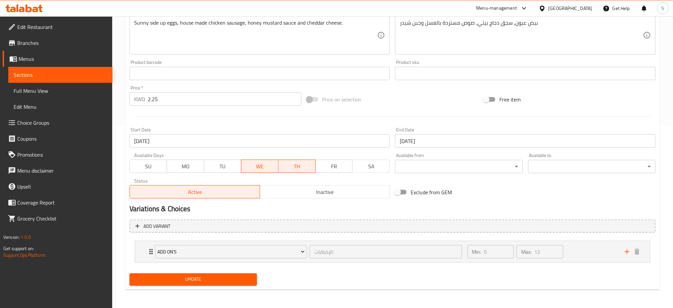
click at [231, 166] on span "TU" at bounding box center [223, 166] width 32 height 10
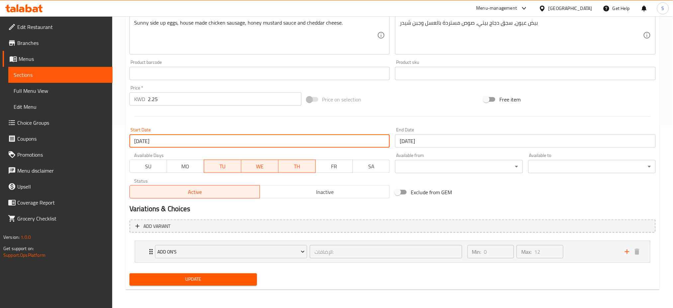
click at [170, 140] on input "[DATE]" at bounding box center [260, 140] width 261 height 13
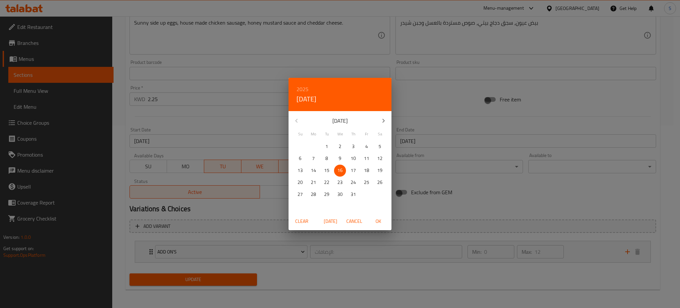
click at [387, 120] on icon "button" at bounding box center [384, 121] width 8 height 8
click at [329, 168] on p "12" at bounding box center [326, 170] width 5 height 8
click at [376, 220] on span "OK" at bounding box center [378, 221] width 16 height 8
type input "[DATE]"
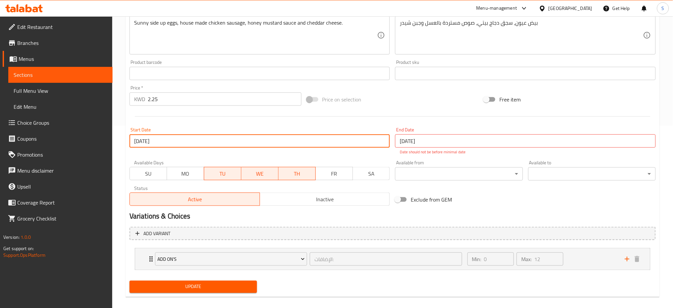
click at [417, 141] on input "[DATE]" at bounding box center [525, 140] width 261 height 13
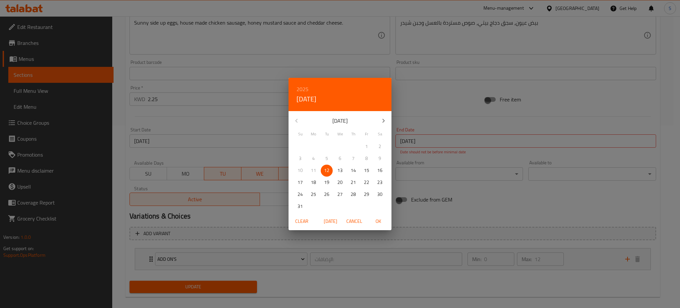
click at [338, 169] on p "13" at bounding box center [340, 170] width 5 height 8
click at [381, 221] on span "OK" at bounding box center [378, 221] width 16 height 8
type input "[DATE]"
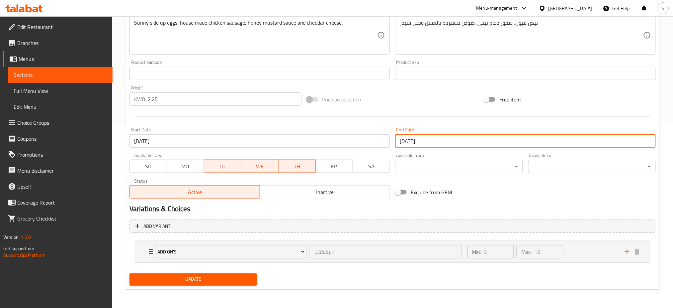
click at [201, 279] on span "Update" at bounding box center [193, 279] width 117 height 8
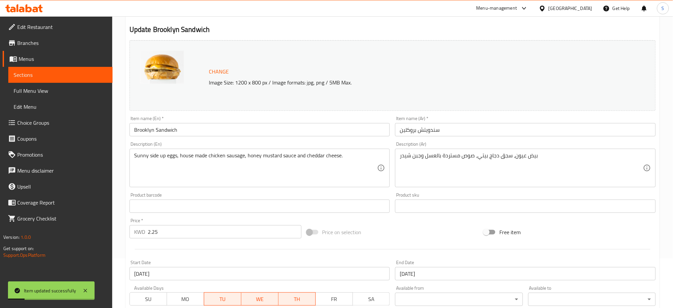
scroll to position [0, 0]
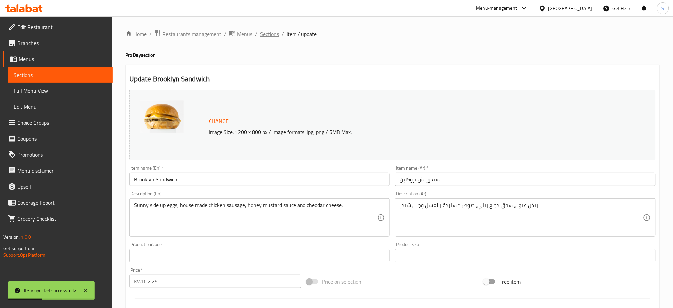
click at [270, 36] on span "Sections" at bounding box center [269, 34] width 19 height 8
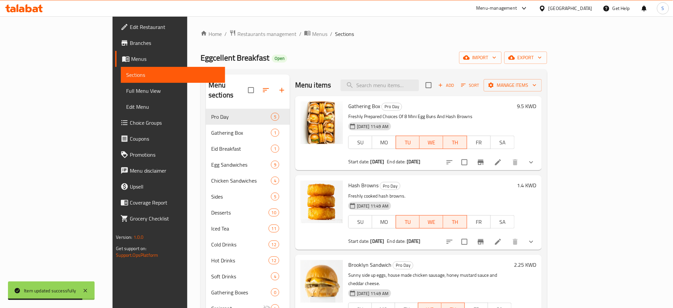
click at [396, 34] on ol "Home / Restaurants management / Menus / Sections" at bounding box center [374, 34] width 347 height 9
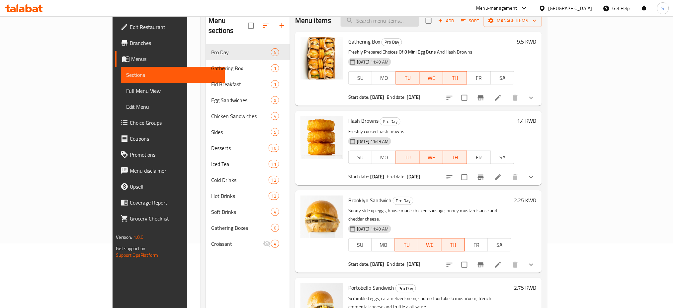
scroll to position [49, 0]
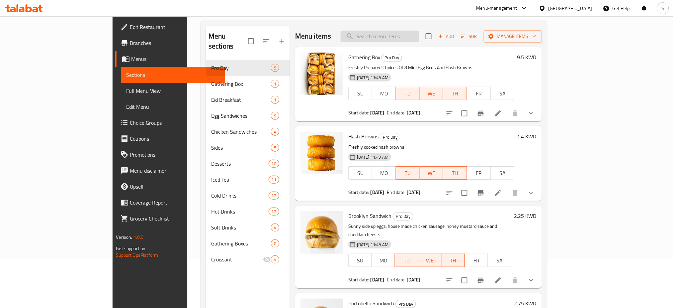
click at [409, 36] on input "search" at bounding box center [380, 37] width 78 height 12
paste input "chunky burger"
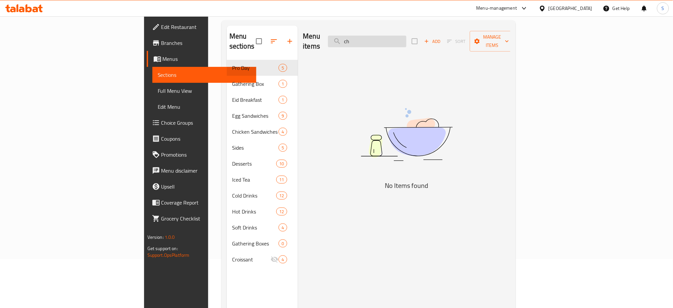
type input "c"
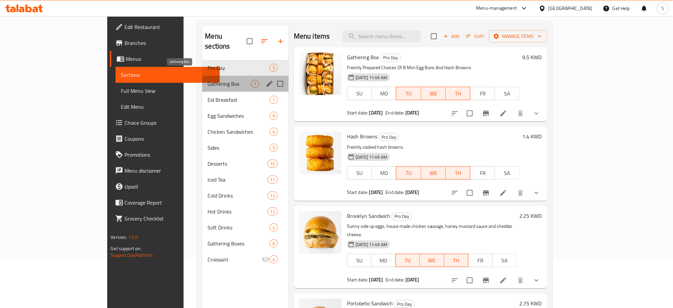
click at [208, 80] on span "Gathering Box" at bounding box center [229, 84] width 43 height 8
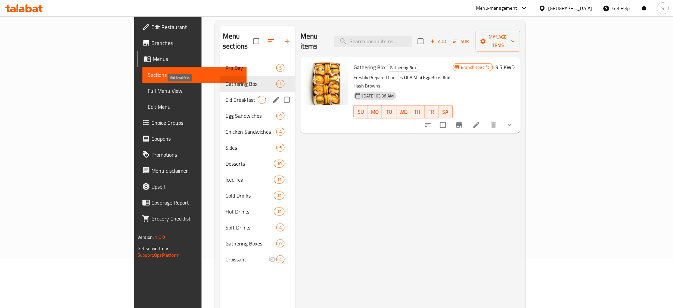
click at [226, 96] on span "Eid Breakfast" at bounding box center [242, 100] width 32 height 8
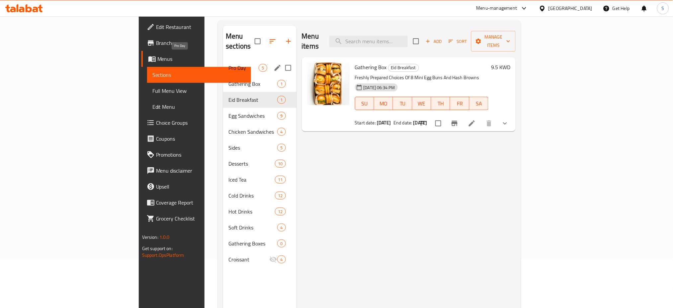
click at [229, 64] on span "Pro Day" at bounding box center [244, 68] width 30 height 8
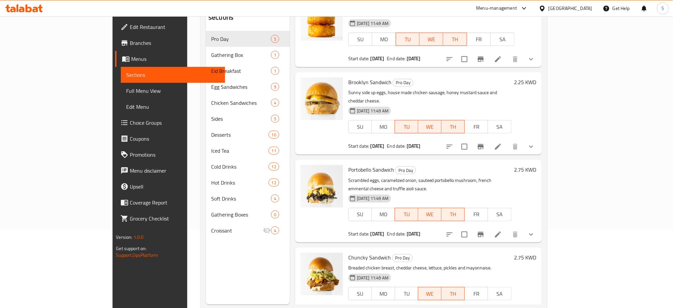
scroll to position [93, 0]
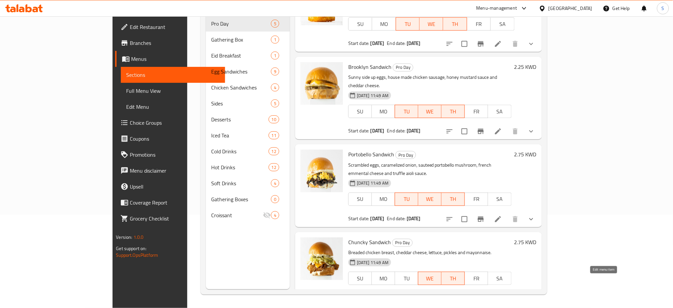
click at [501, 295] on icon at bounding box center [498, 298] width 6 height 6
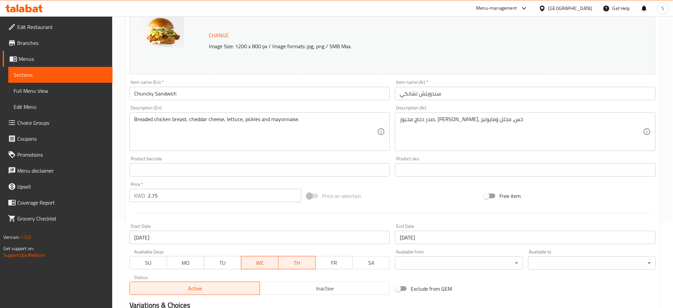
scroll to position [133, 0]
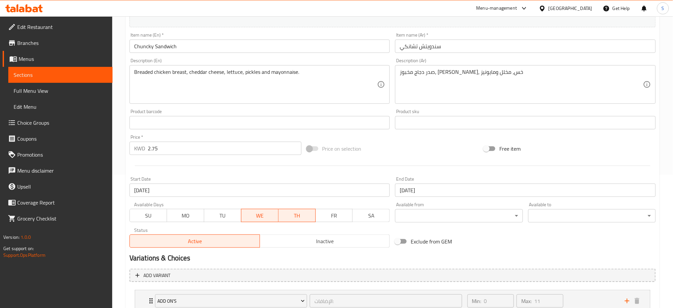
click at [227, 216] on span "TU" at bounding box center [223, 216] width 32 height 10
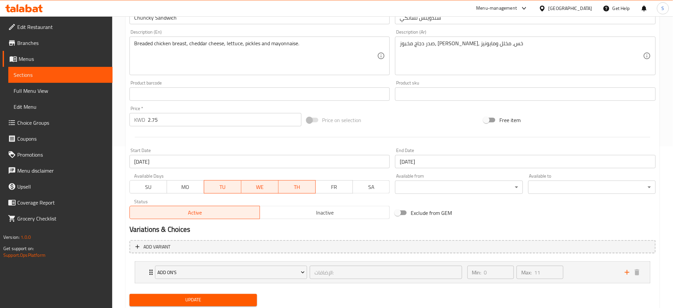
scroll to position [182, 0]
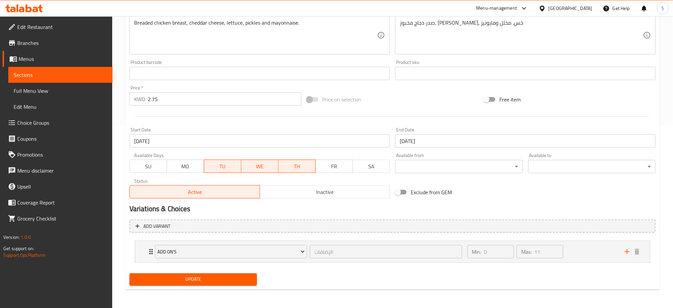
click at [171, 139] on input "16-07-2025" at bounding box center [260, 140] width 261 height 13
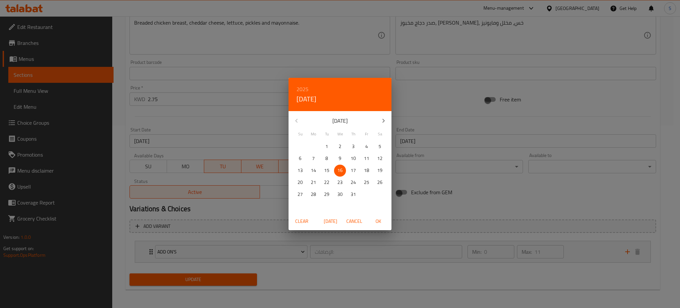
click at [381, 119] on icon "button" at bounding box center [384, 121] width 8 height 8
click at [326, 168] on p "12" at bounding box center [326, 170] width 5 height 8
click at [378, 221] on span "OK" at bounding box center [378, 221] width 16 height 8
type input "12-08-2025"
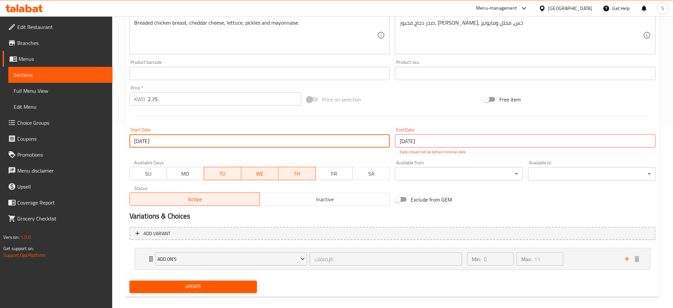
click at [460, 141] on input "16-07-2025" at bounding box center [525, 140] width 261 height 13
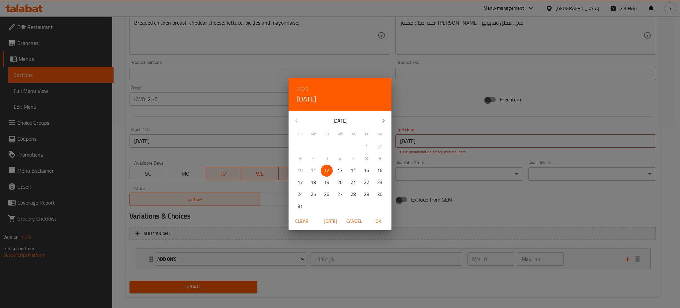
click at [338, 170] on p "13" at bounding box center [340, 170] width 5 height 8
click at [382, 219] on span "OK" at bounding box center [378, 221] width 16 height 8
type input "13-08-2025"
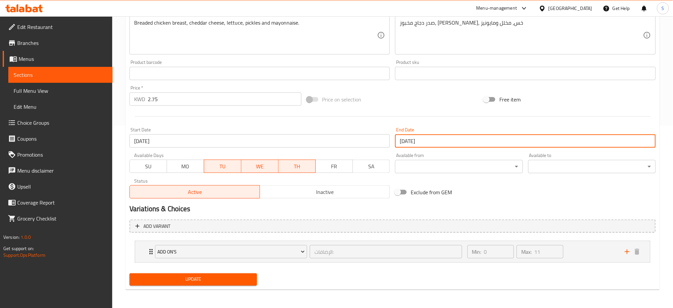
click at [215, 279] on span "Update" at bounding box center [193, 279] width 117 height 8
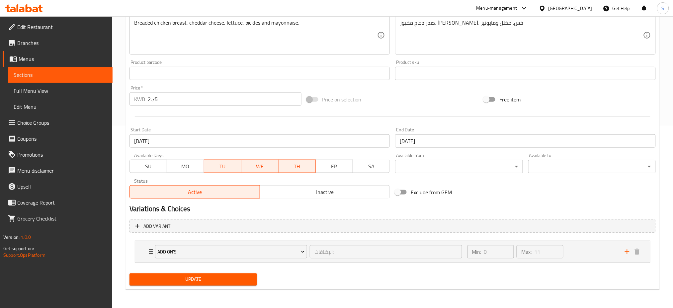
drag, startPoint x: 163, startPoint y: 141, endPoint x: 426, endPoint y: 101, distance: 266.5
click at [426, 101] on div "Price on selection" at bounding box center [392, 99] width 177 height 18
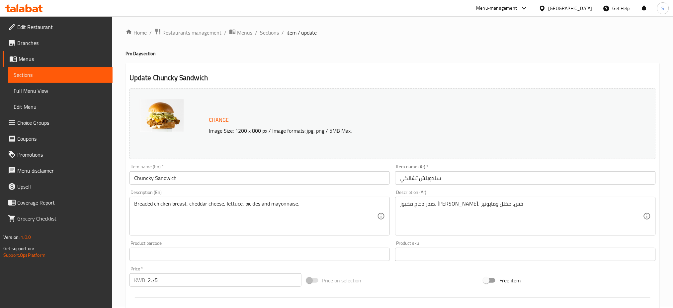
scroll to position [0, 0]
click at [267, 34] on span "Sections" at bounding box center [269, 34] width 19 height 8
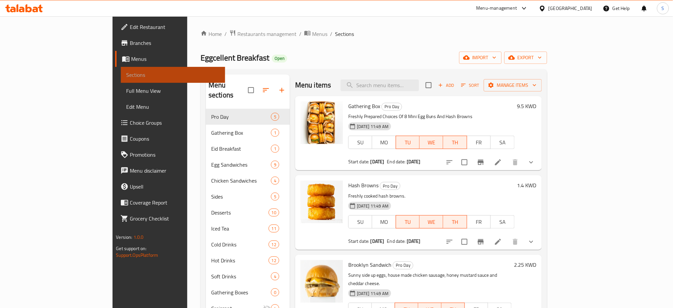
click at [121, 68] on link "Sections" at bounding box center [173, 75] width 104 height 16
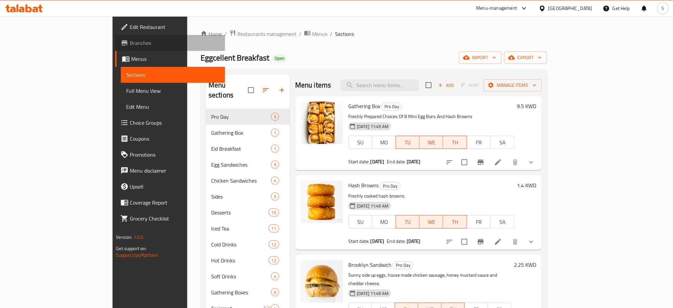
click at [130, 40] on span "Branches" at bounding box center [175, 43] width 90 height 8
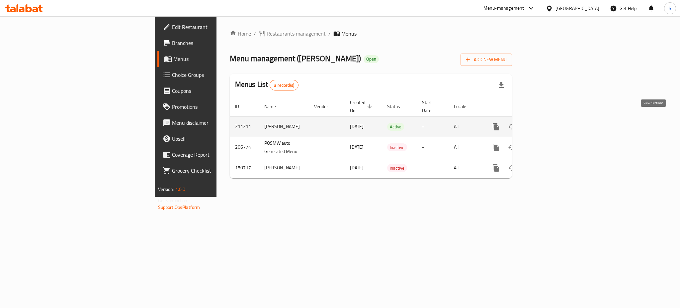
click at [548, 123] on icon "enhanced table" at bounding box center [544, 127] width 8 height 8
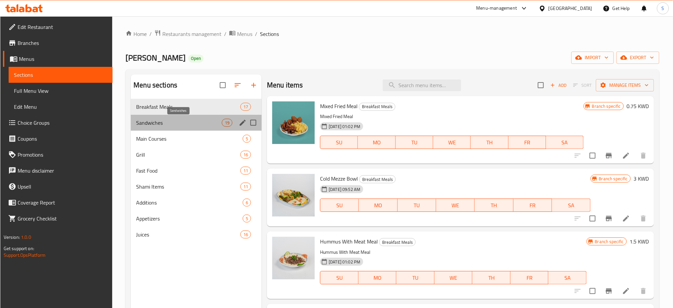
click at [173, 123] on span "Sandwiches" at bounding box center [179, 123] width 86 height 8
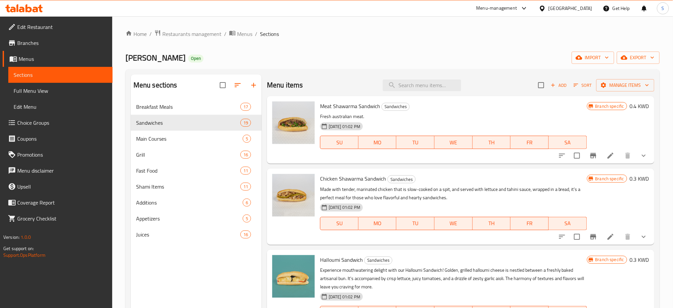
click at [35, 58] on span "Menus" at bounding box center [63, 59] width 89 height 8
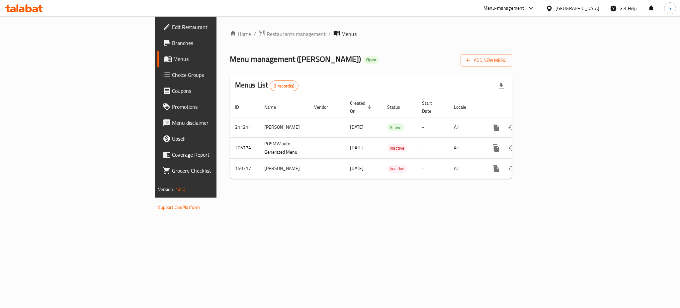
drag, startPoint x: 588, startPoint y: 231, endPoint x: 134, endPoint y: 87, distance: 477.2
click at [526, 197] on div "Home / Restaurants management / Menus Menu management ( Qasr Alaziziya ) Open A…" at bounding box center [371, 106] width 309 height 181
